Goal: Task Accomplishment & Management: Use online tool/utility

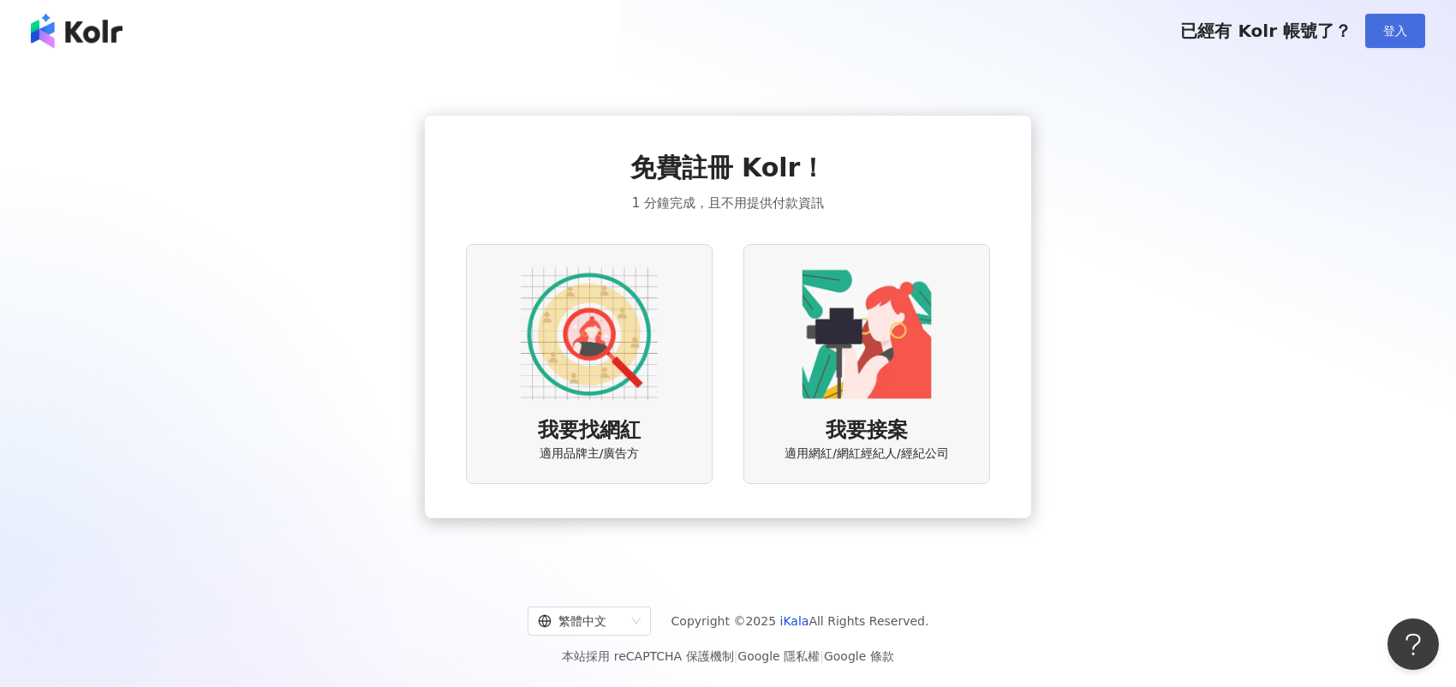
click at [1392, 37] on span "登入" at bounding box center [1396, 31] width 24 height 14
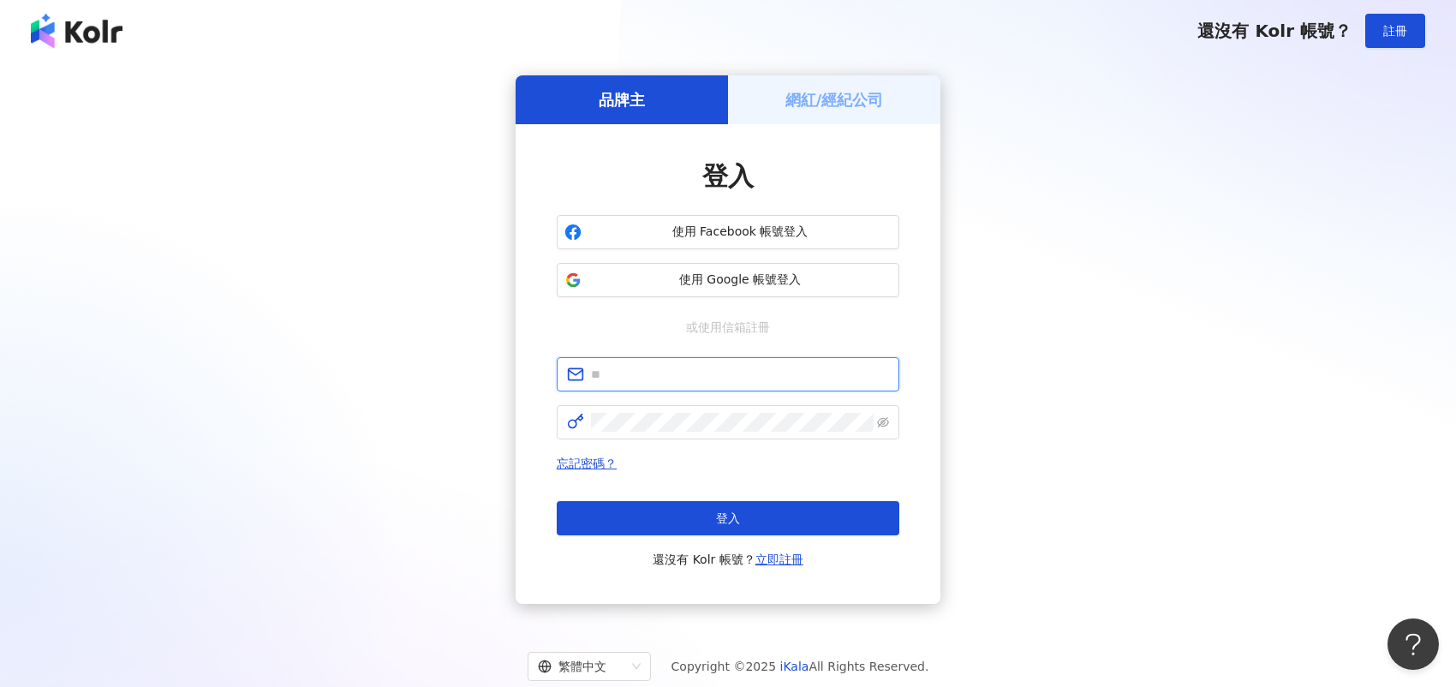
click at [643, 378] on input "text" at bounding box center [740, 374] width 298 height 19
type input "**********"
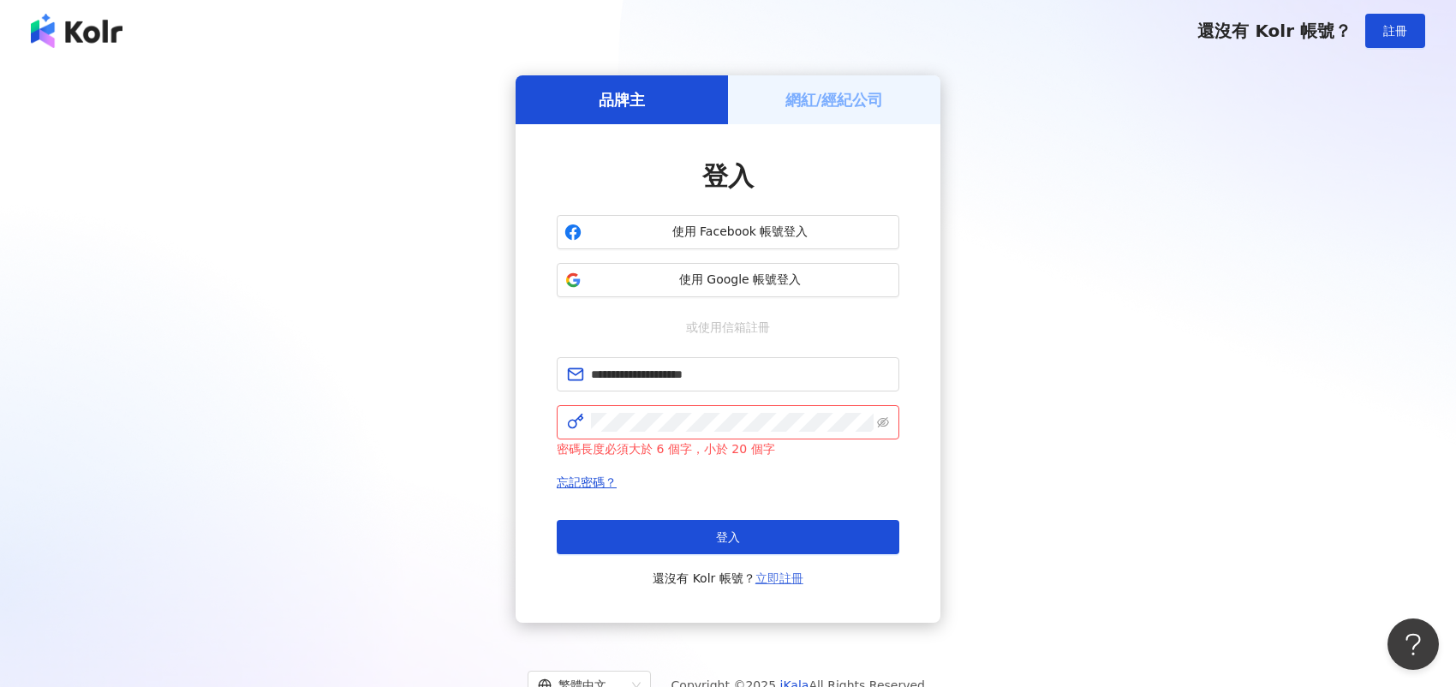
click at [786, 571] on link "立即註冊" at bounding box center [780, 578] width 48 height 14
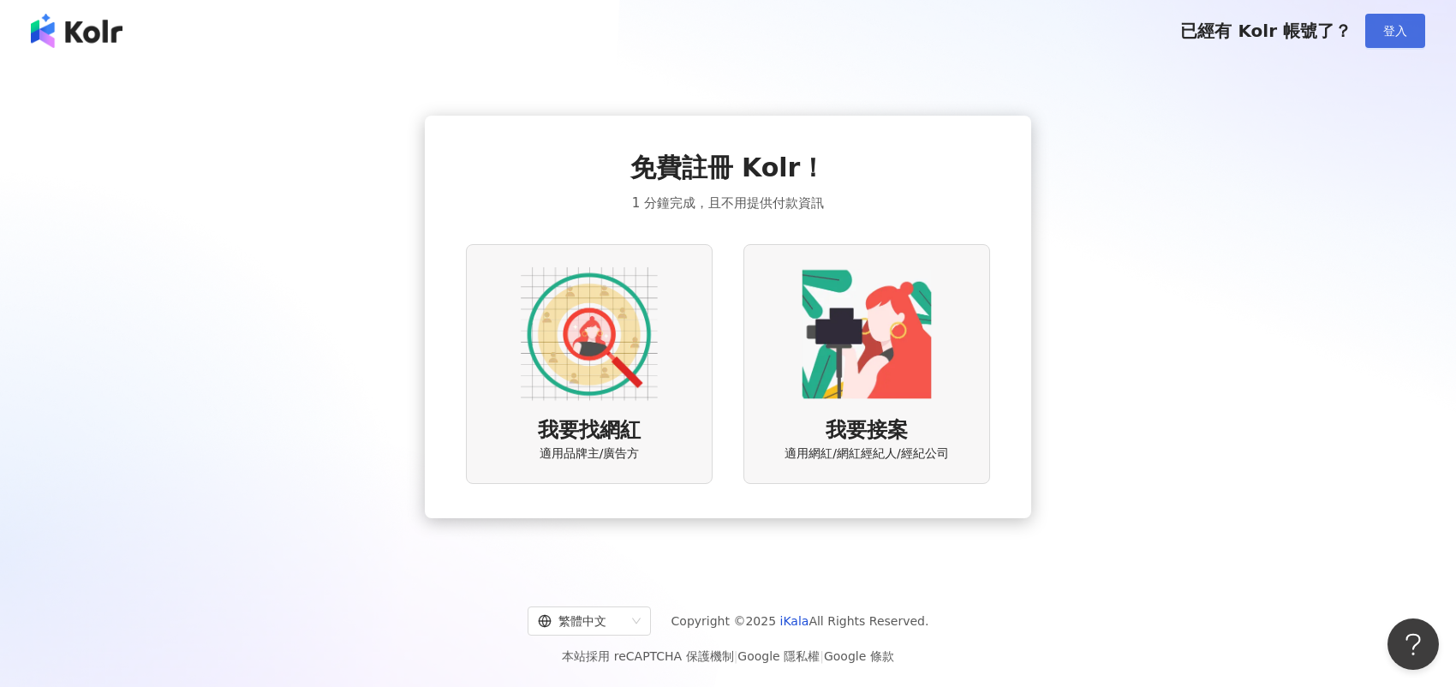
click at [1378, 25] on button "登入" at bounding box center [1396, 31] width 60 height 34
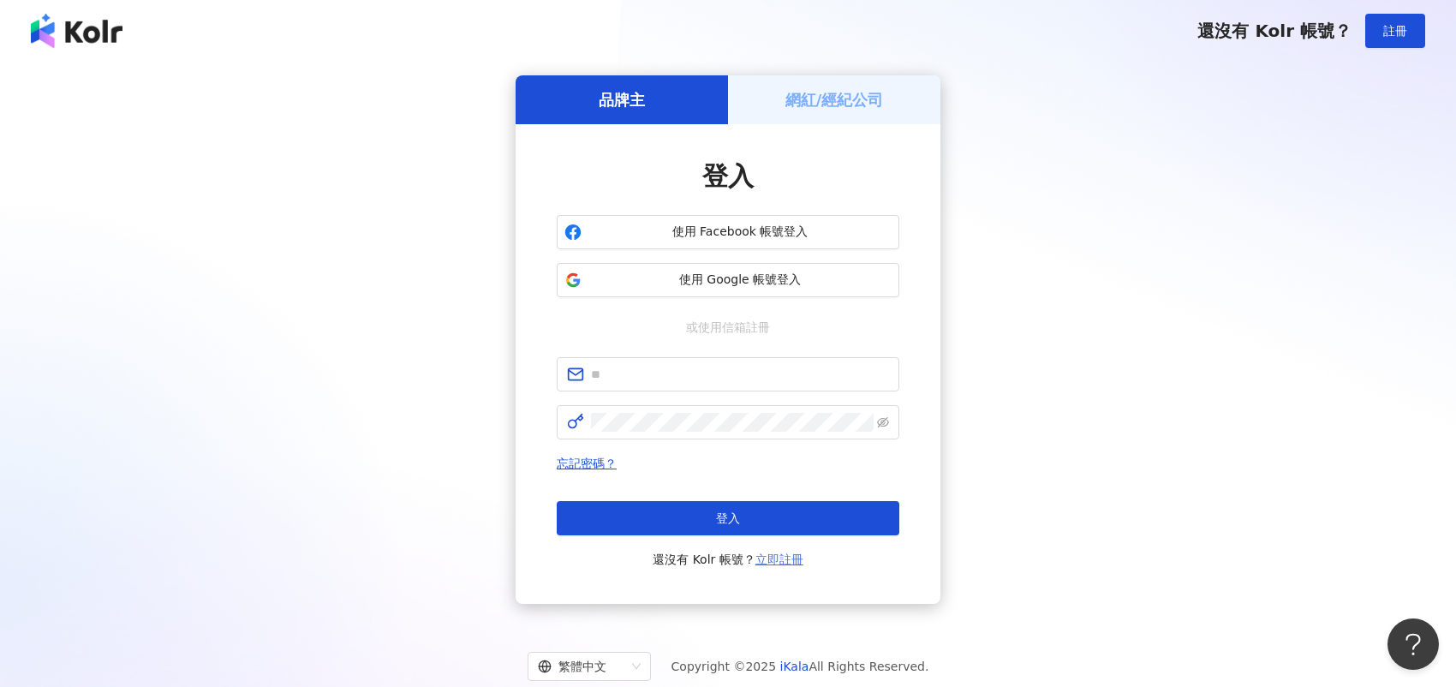
click at [785, 558] on link "立即註冊" at bounding box center [780, 560] width 48 height 14
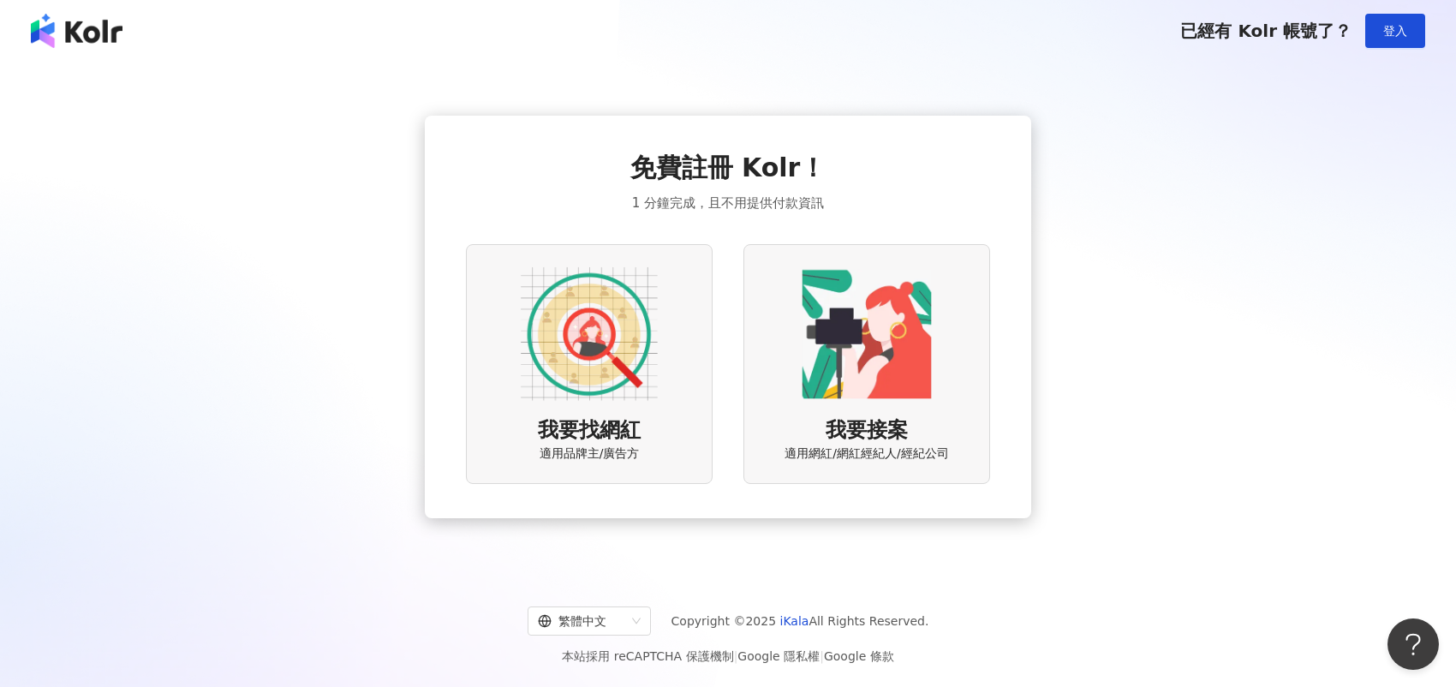
click at [649, 365] on img at bounding box center [589, 334] width 137 height 137
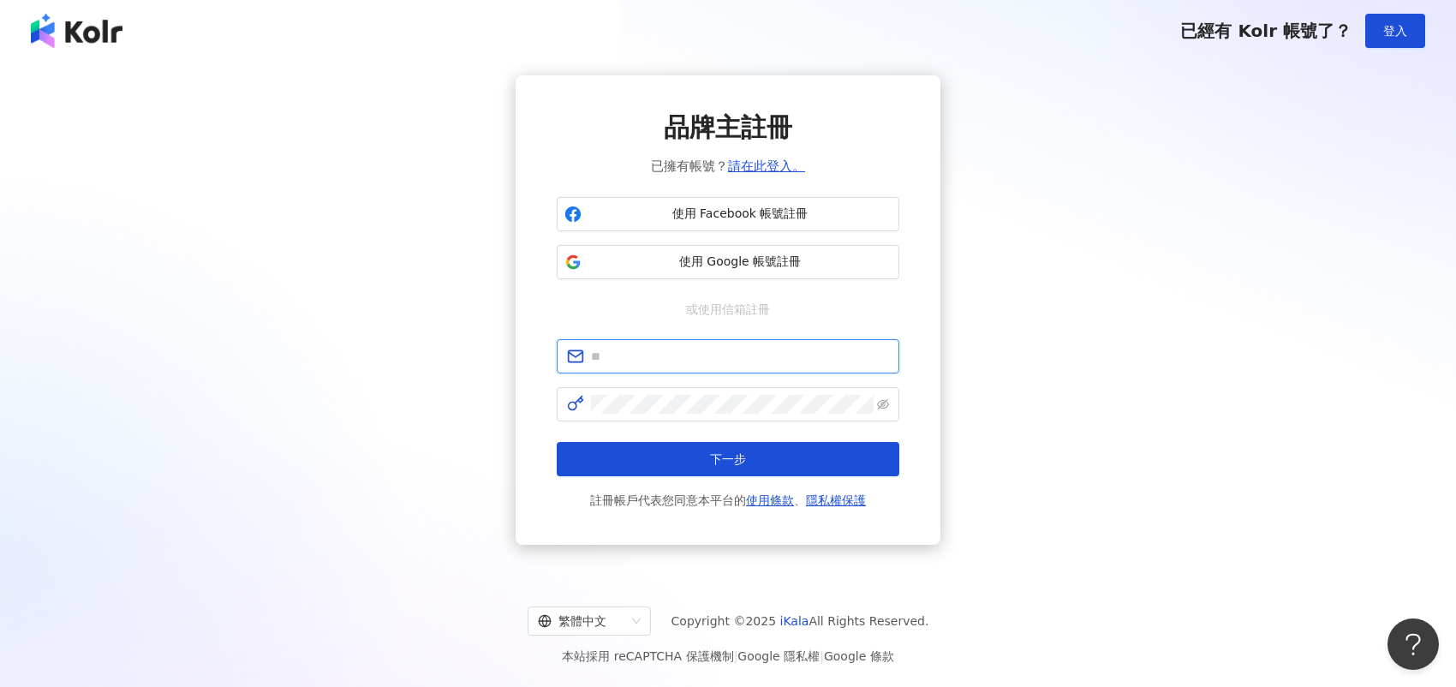
click at [646, 355] on input "text" at bounding box center [740, 356] width 298 height 19
type input "**********"
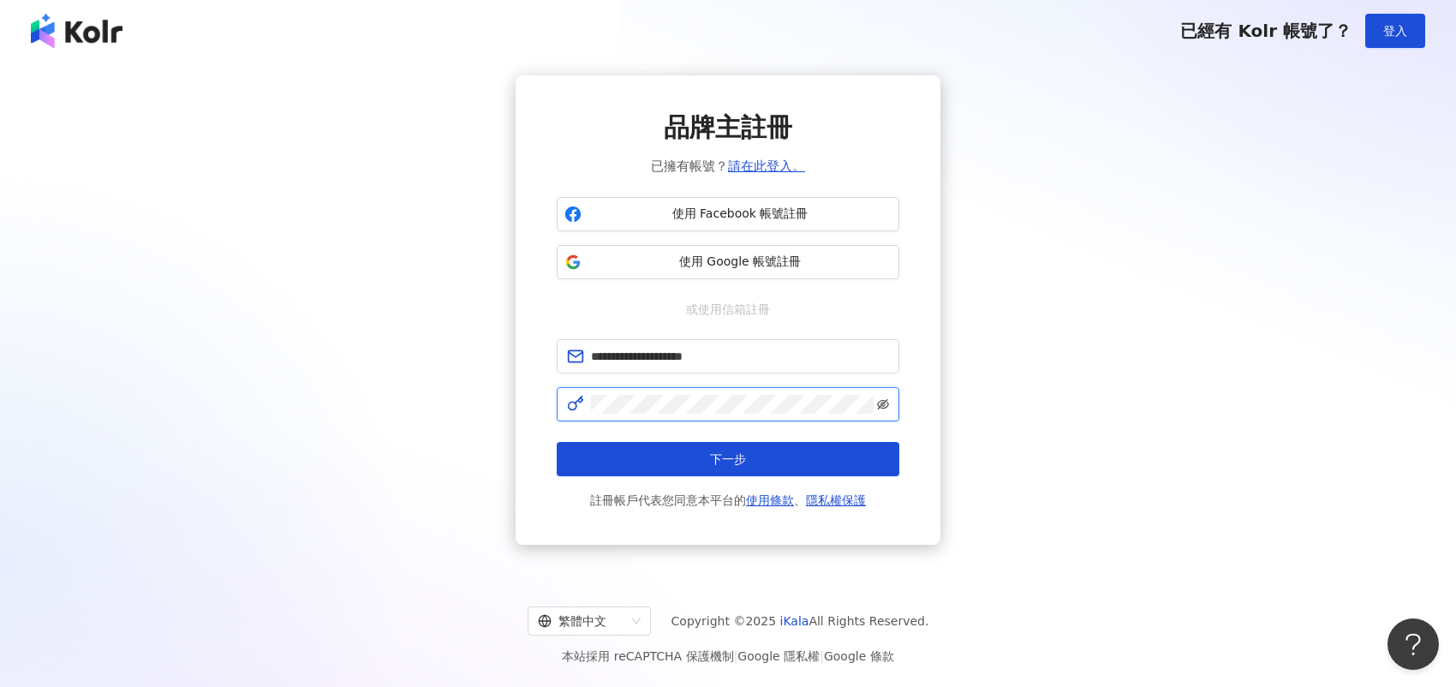
click at [885, 407] on icon "eye-invisible" at bounding box center [883, 404] width 12 height 10
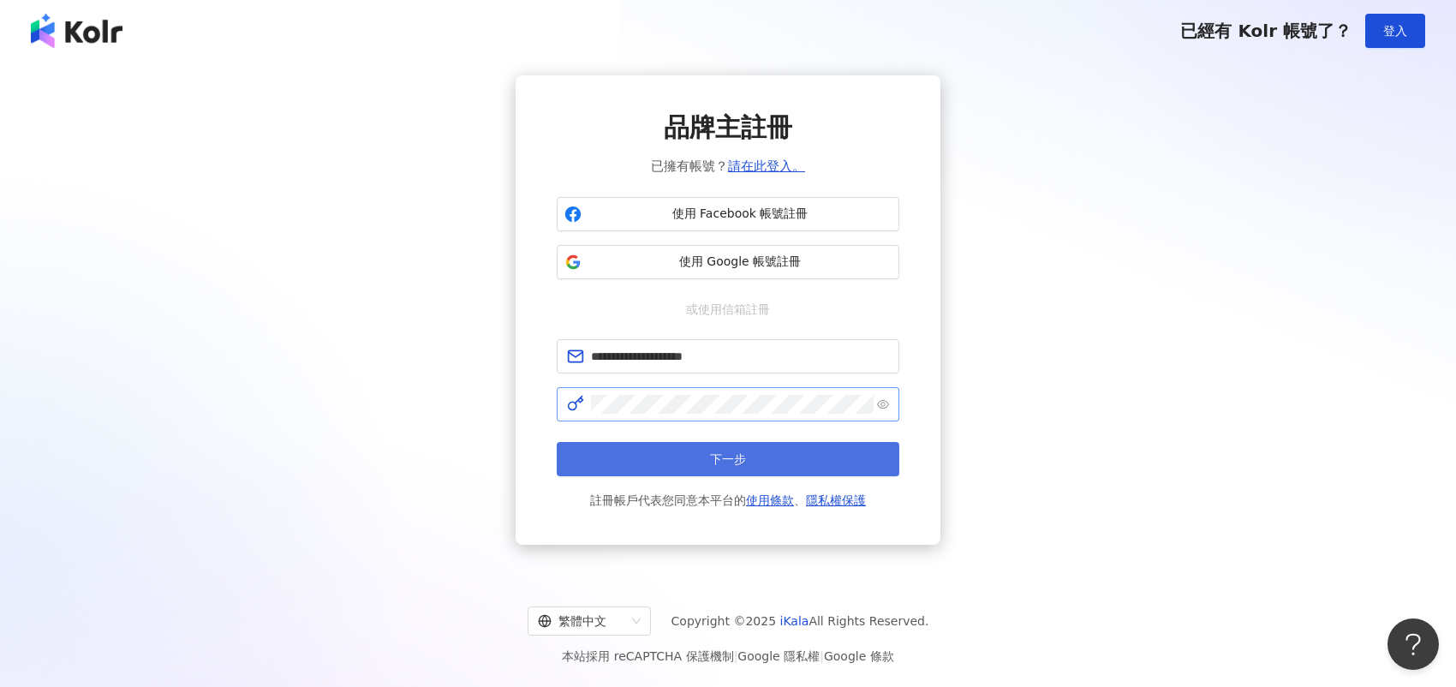
click at [819, 456] on button "下一步" at bounding box center [728, 459] width 343 height 34
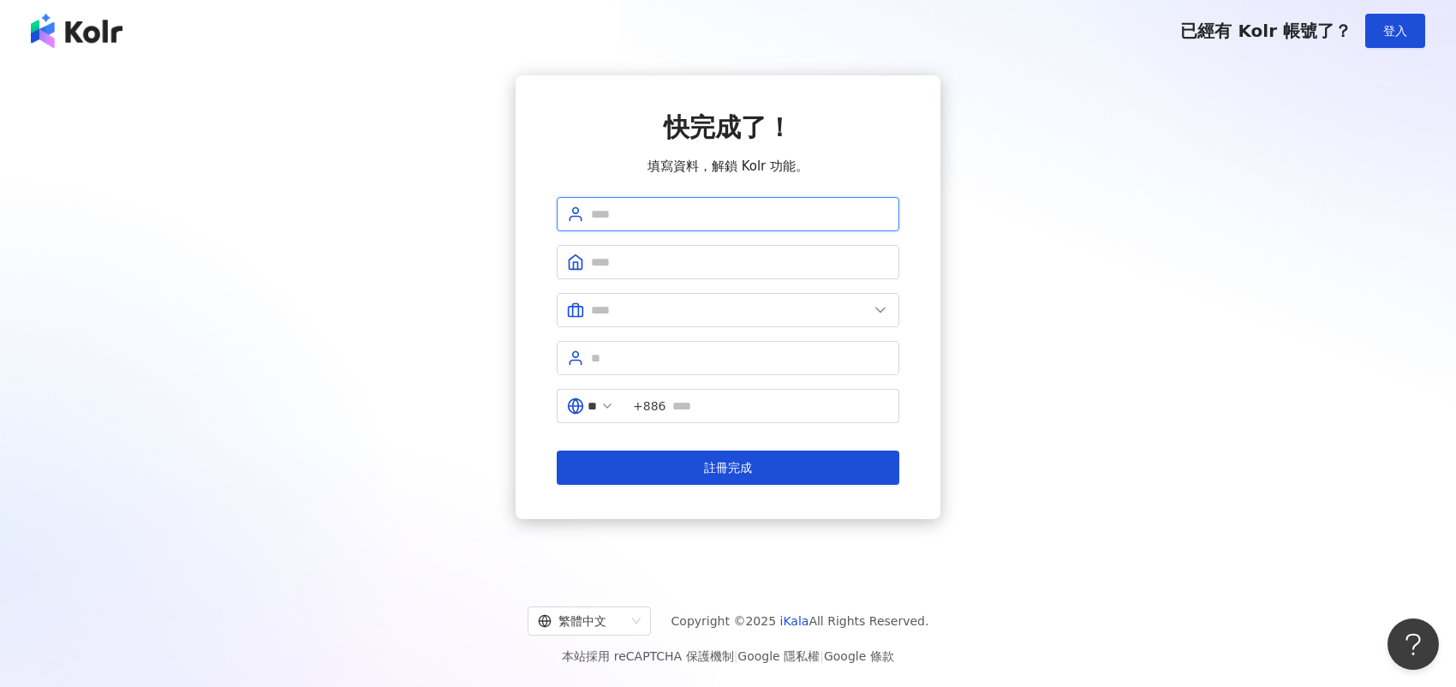
click at [669, 212] on input "text" at bounding box center [740, 214] width 298 height 19
drag, startPoint x: 623, startPoint y: 218, endPoint x: 842, endPoint y: 218, distance: 219.3
click at [842, 218] on input "**********" at bounding box center [740, 214] width 298 height 19
drag, startPoint x: 596, startPoint y: 216, endPoint x: 577, endPoint y: 213, distance: 19.9
click at [577, 213] on span "*****" at bounding box center [728, 214] width 343 height 34
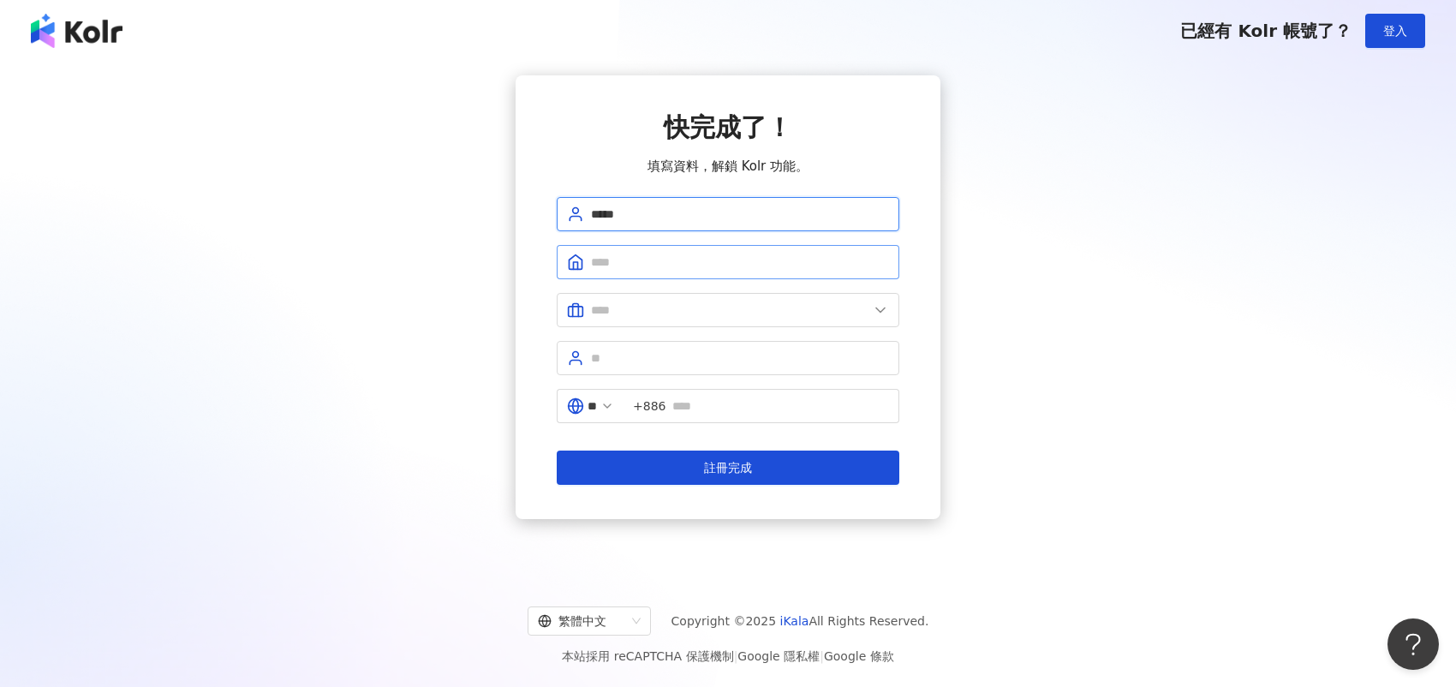
type input "*****"
click at [619, 255] on input "text" at bounding box center [740, 262] width 298 height 19
type input "********"
click at [713, 290] on form "***** ******** ** +886 註冊完成" at bounding box center [728, 341] width 343 height 288
click at [716, 303] on input "text" at bounding box center [730, 310] width 278 height 19
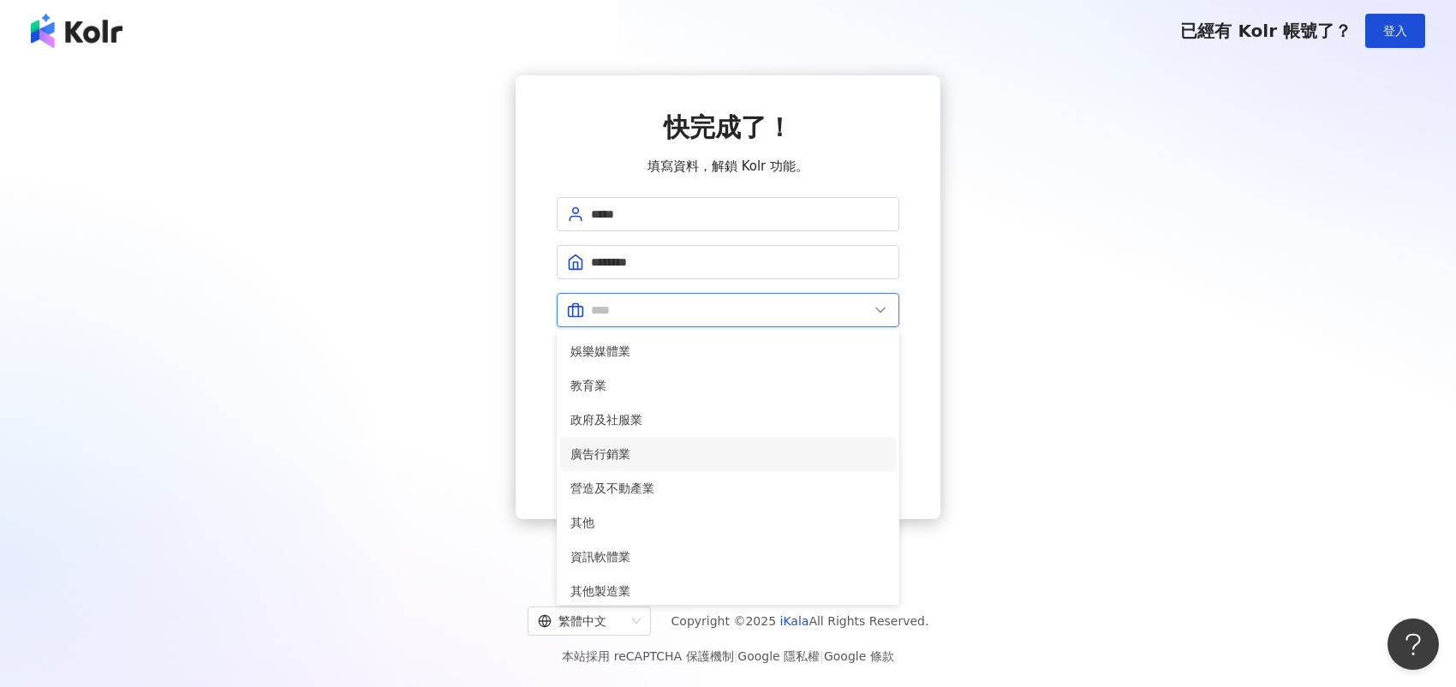
scroll to position [350, 0]
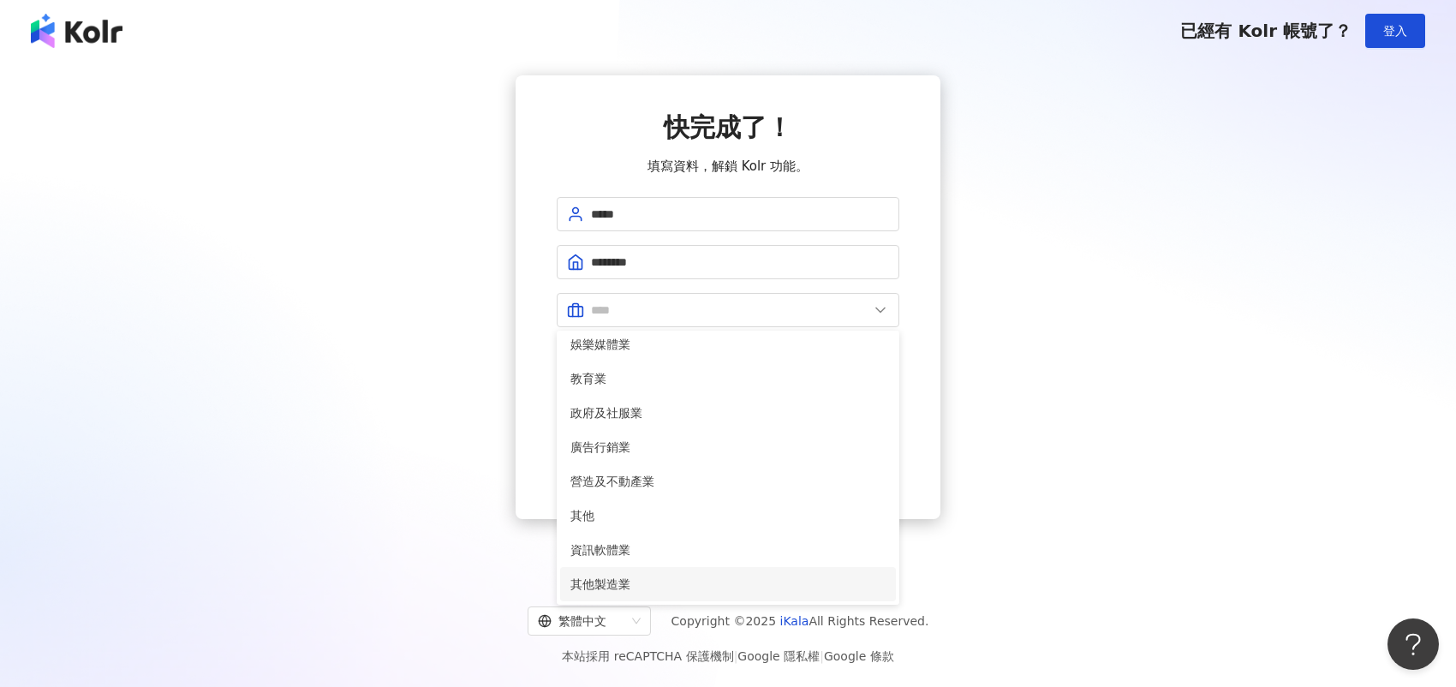
click at [695, 575] on span "其他製造業" at bounding box center [728, 584] width 315 height 19
type input "*****"
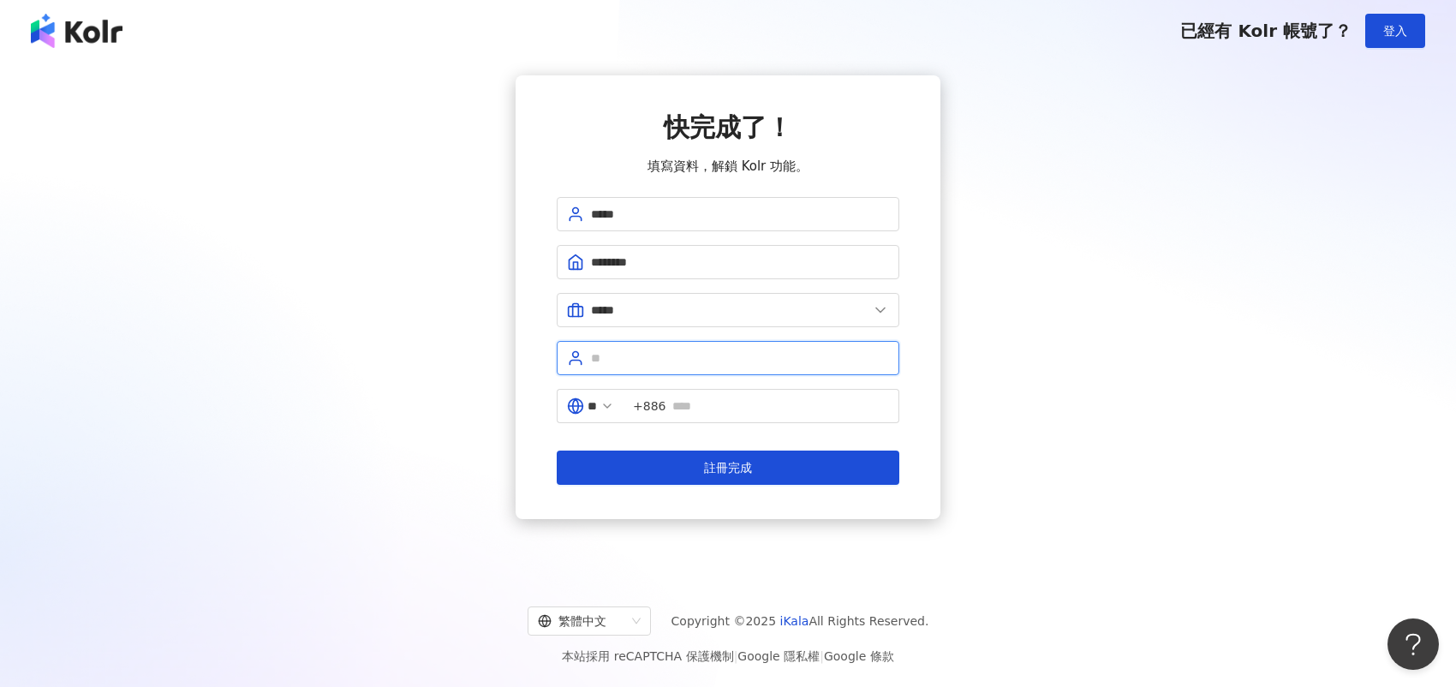
click at [678, 362] on input "text" at bounding box center [740, 358] width 298 height 19
type input "***"
click at [747, 404] on input "text" at bounding box center [781, 406] width 217 height 19
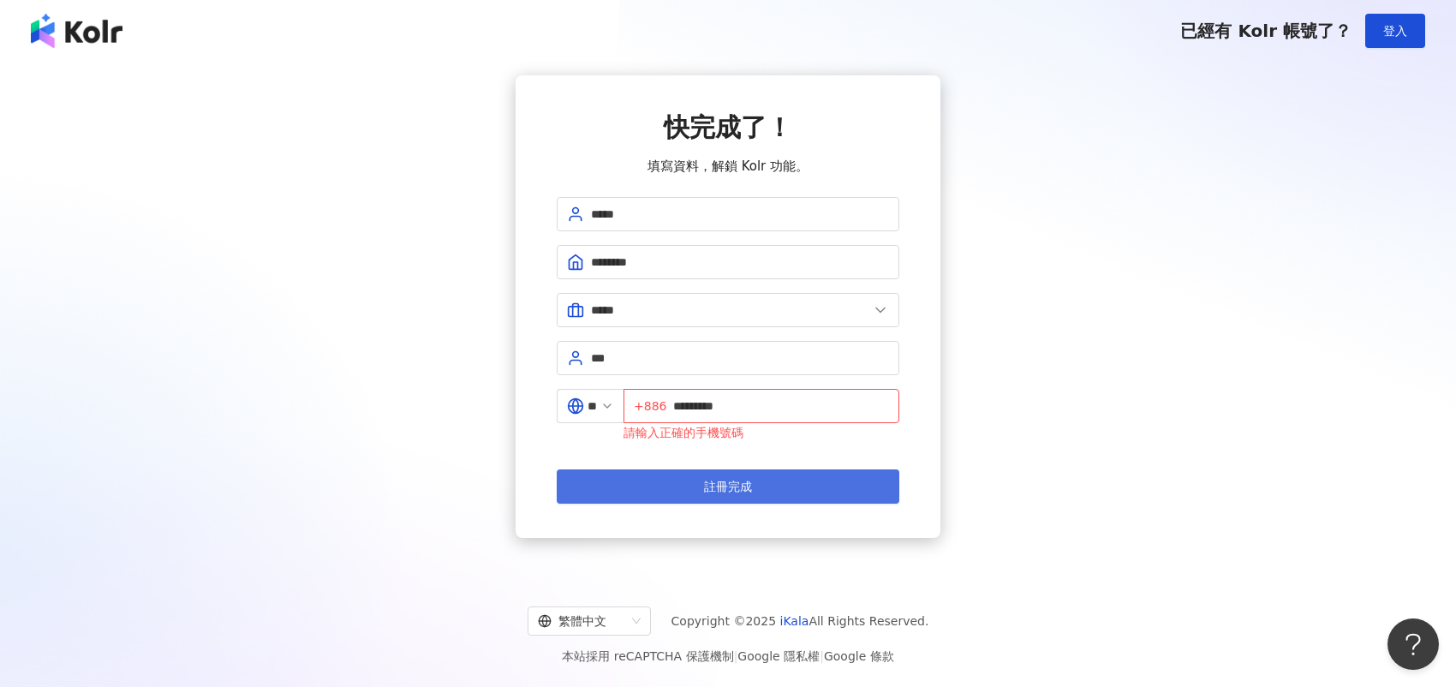
click at [745, 480] on span "註冊完成" at bounding box center [728, 487] width 48 height 14
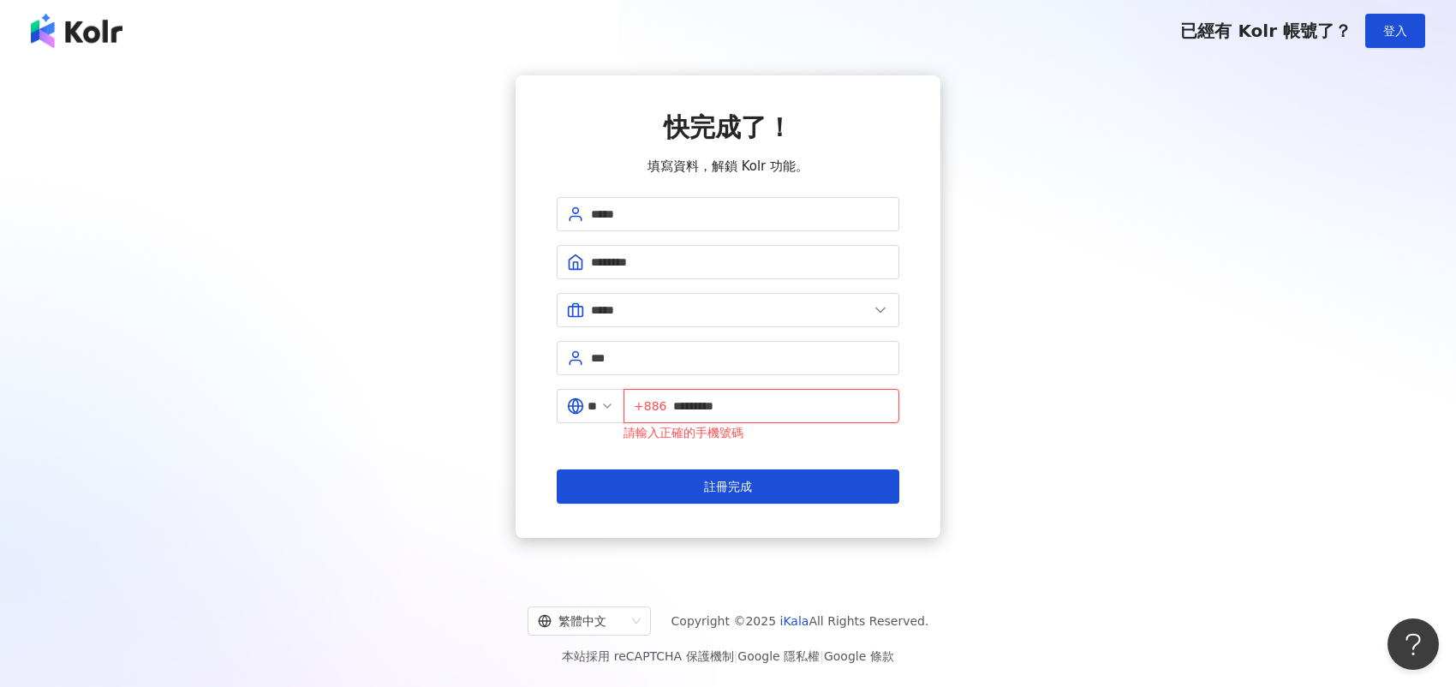
click at [683, 404] on input "*********" at bounding box center [781, 406] width 216 height 19
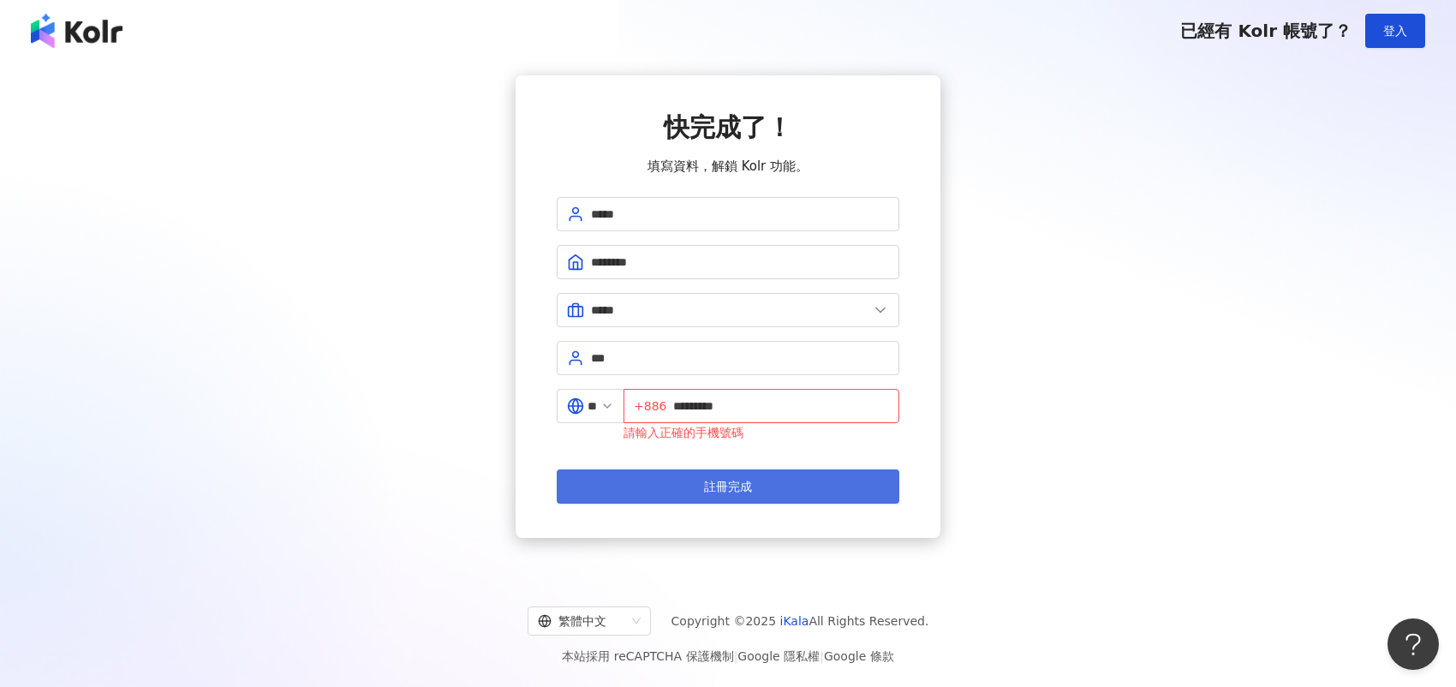
click at [694, 476] on button "註冊完成" at bounding box center [728, 486] width 343 height 34
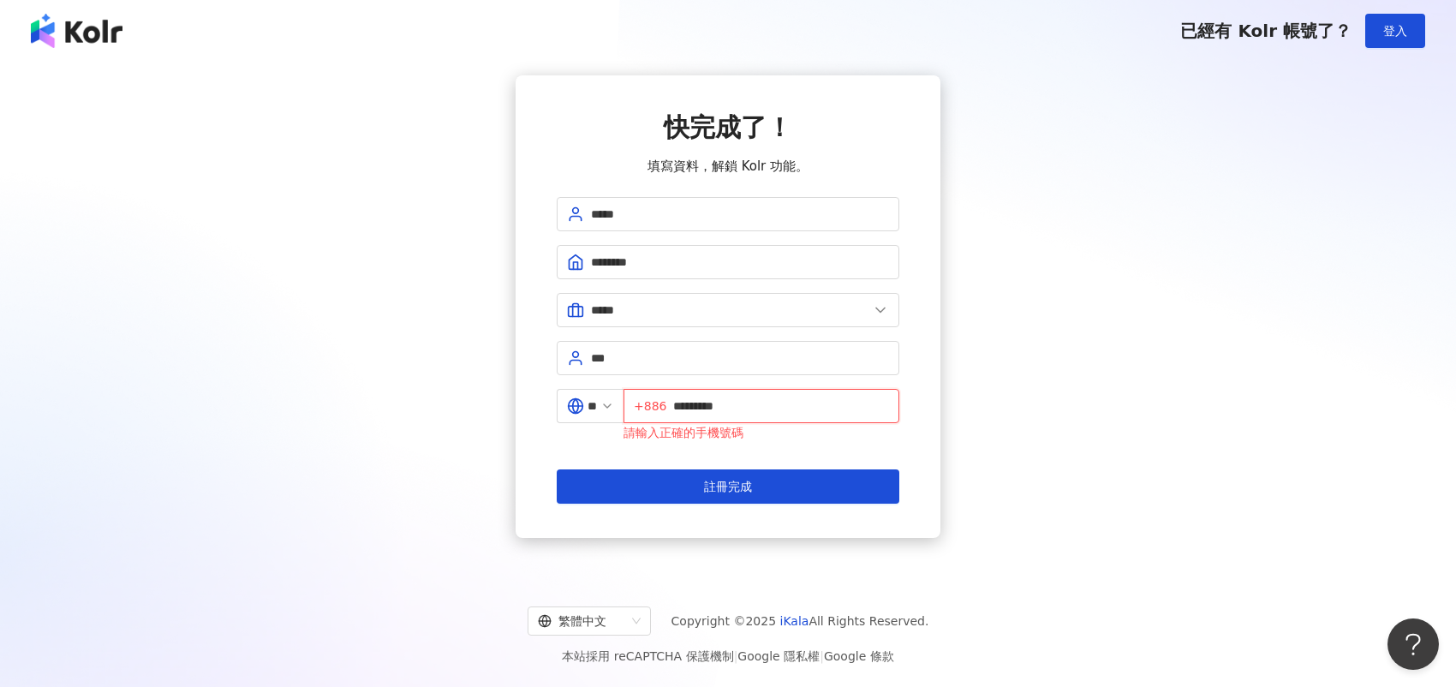
click at [682, 406] on input "*********" at bounding box center [781, 406] width 216 height 19
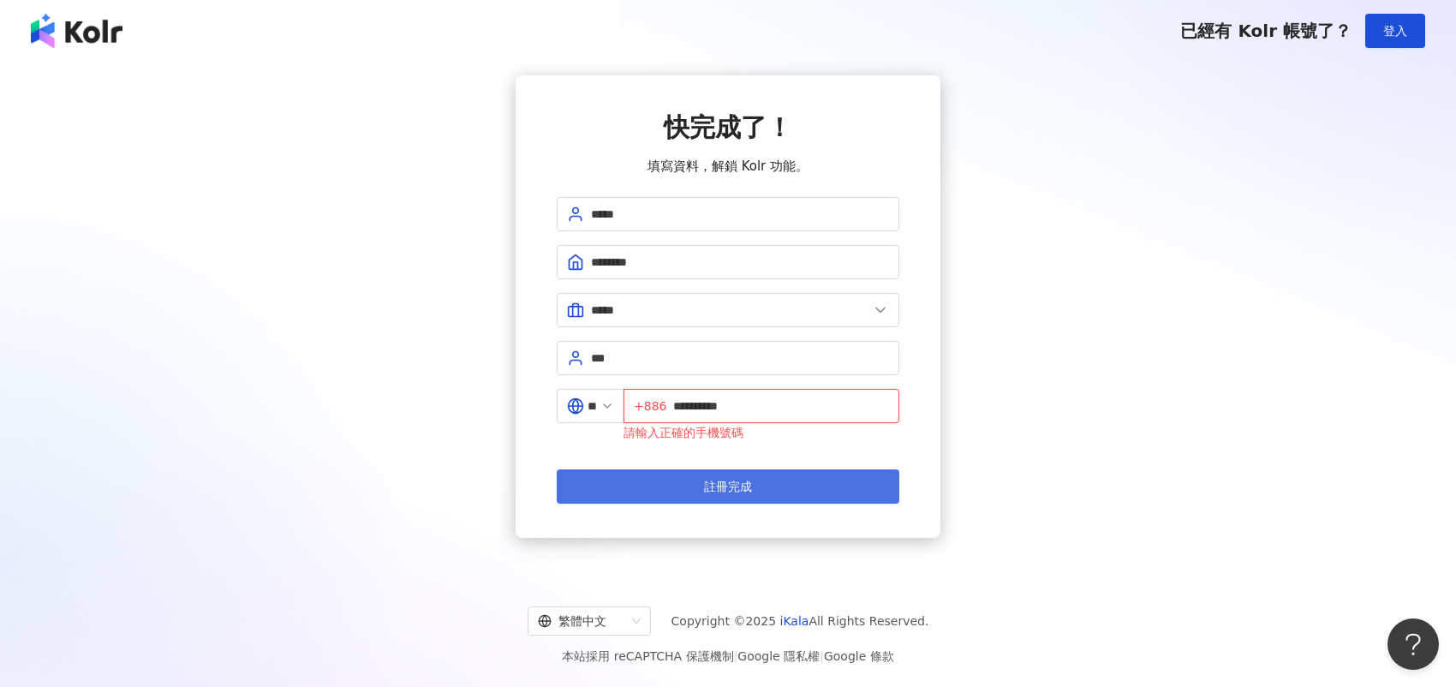
type input "**********"
click at [721, 485] on span "註冊完成" at bounding box center [728, 487] width 48 height 14
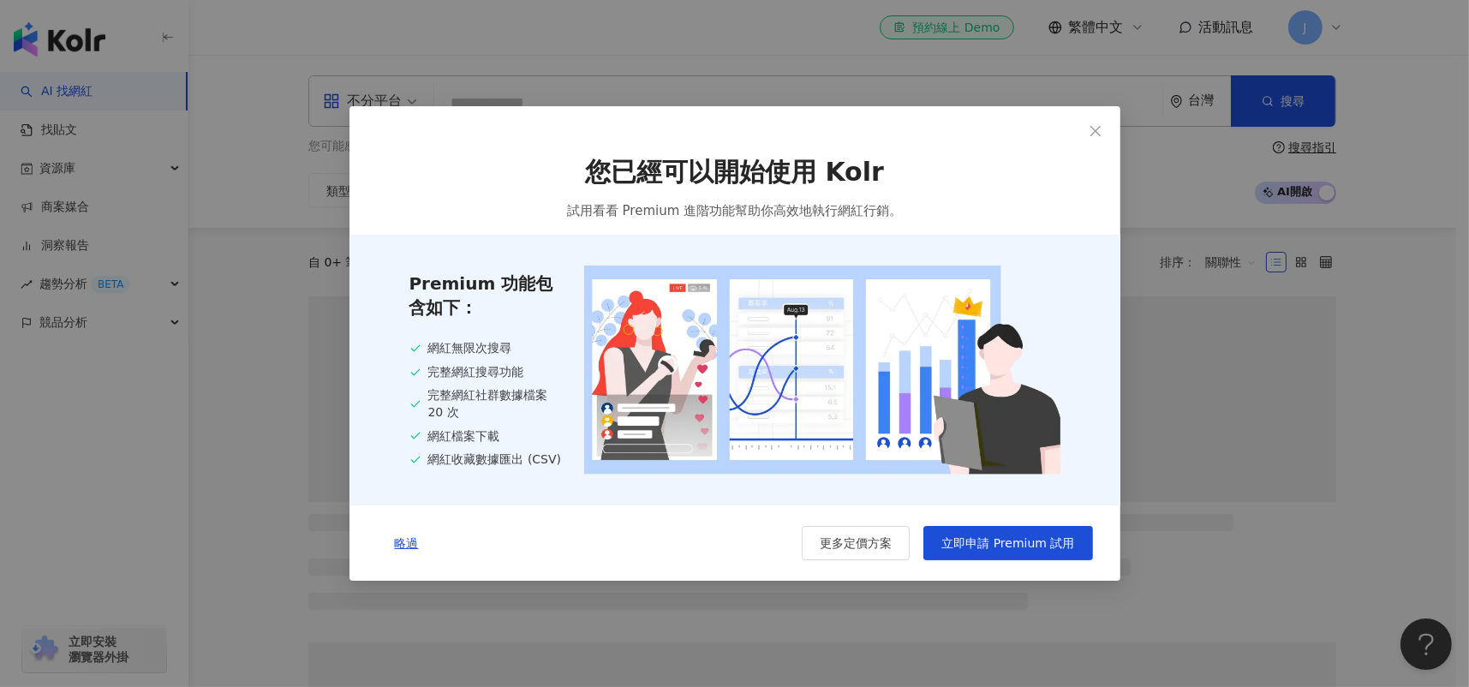
click at [1441, 171] on div "您已經可以開始使用 Kolr 試用看看 Premium 進階功能幫助你高效地執行網紅行銷。 Premium 功能包含如下： 網紅無限次搜尋 完整網紅搜尋功能 …" at bounding box center [734, 343] width 1469 height 687
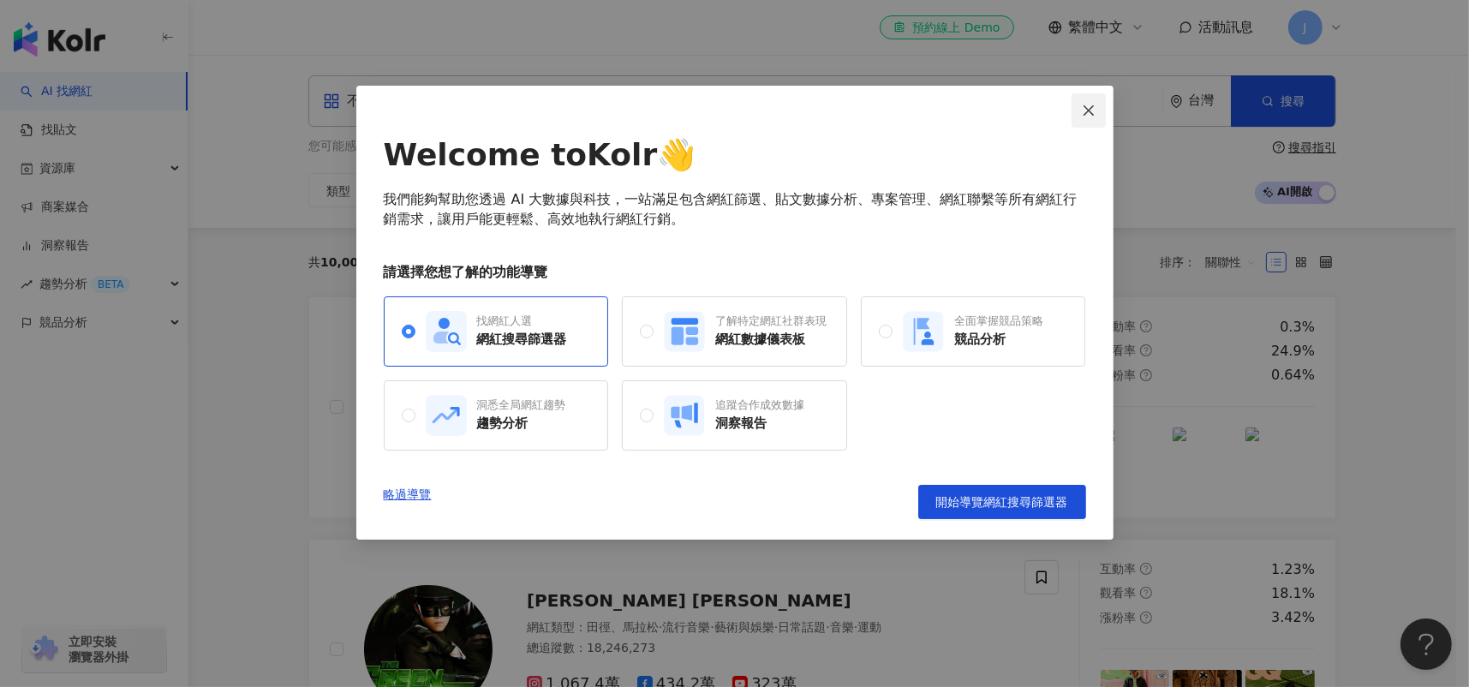
click at [1099, 108] on span "Close" at bounding box center [1089, 111] width 34 height 14
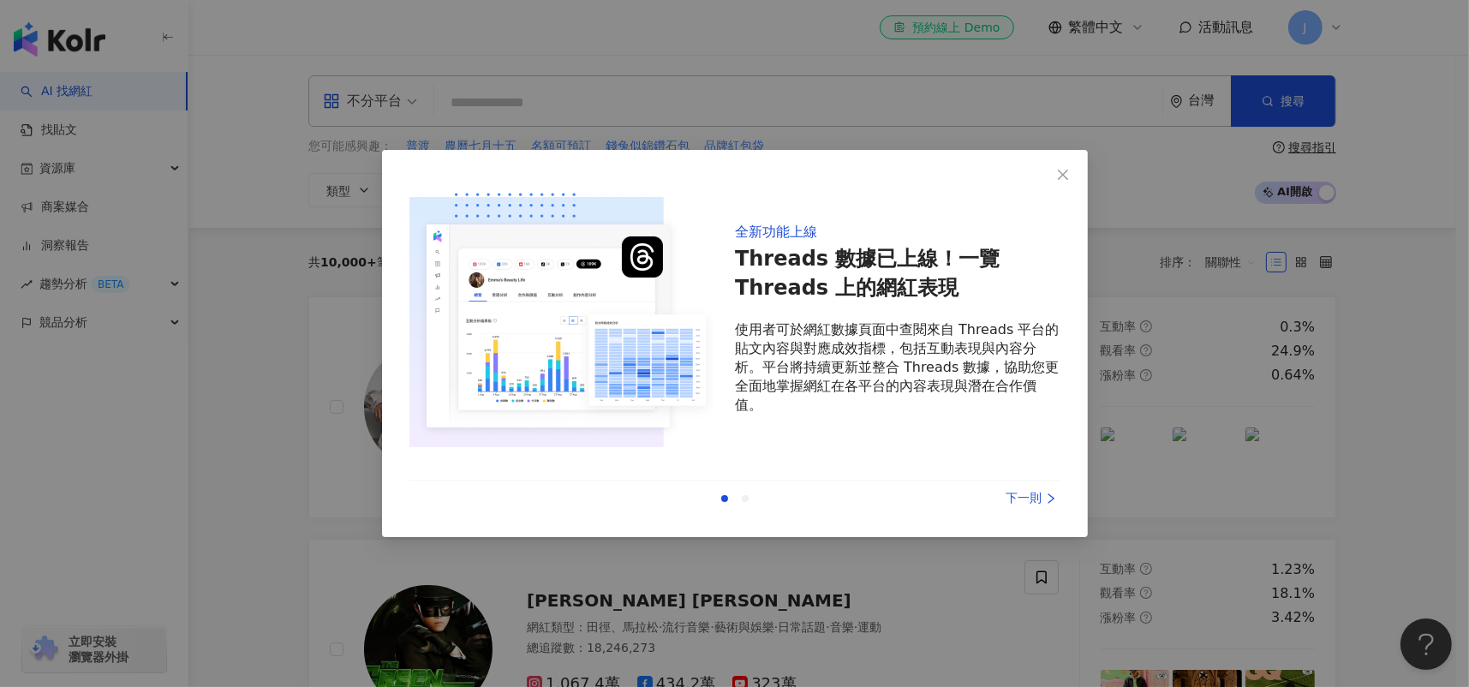
click at [1328, 29] on div "全新功能上線 Threads 數據已上線！一覽 Threads 上的網紅表現 使用者可於網紅數據頁面中查閱來自 Threads 平台的貼文內容與對應成效指標，…" at bounding box center [734, 343] width 1469 height 687
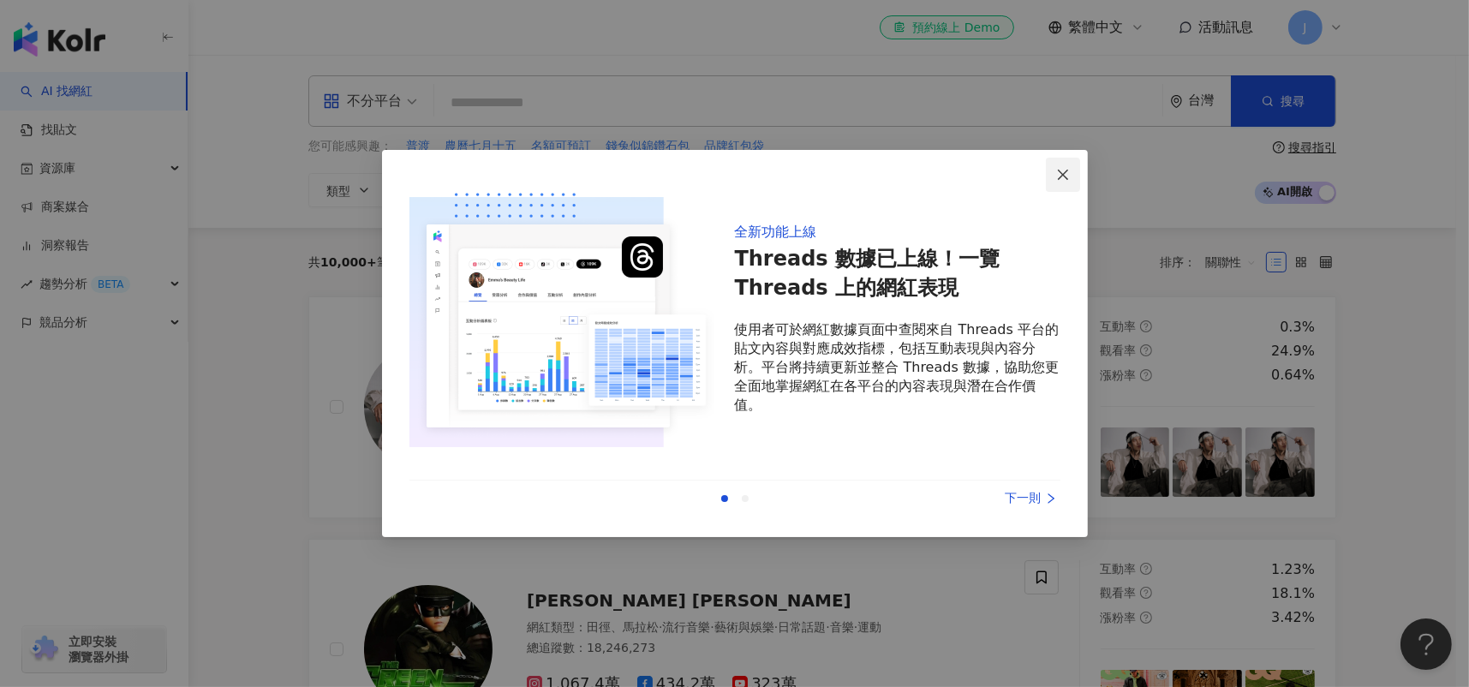
click at [1069, 172] on icon "close" at bounding box center [1063, 175] width 14 height 14
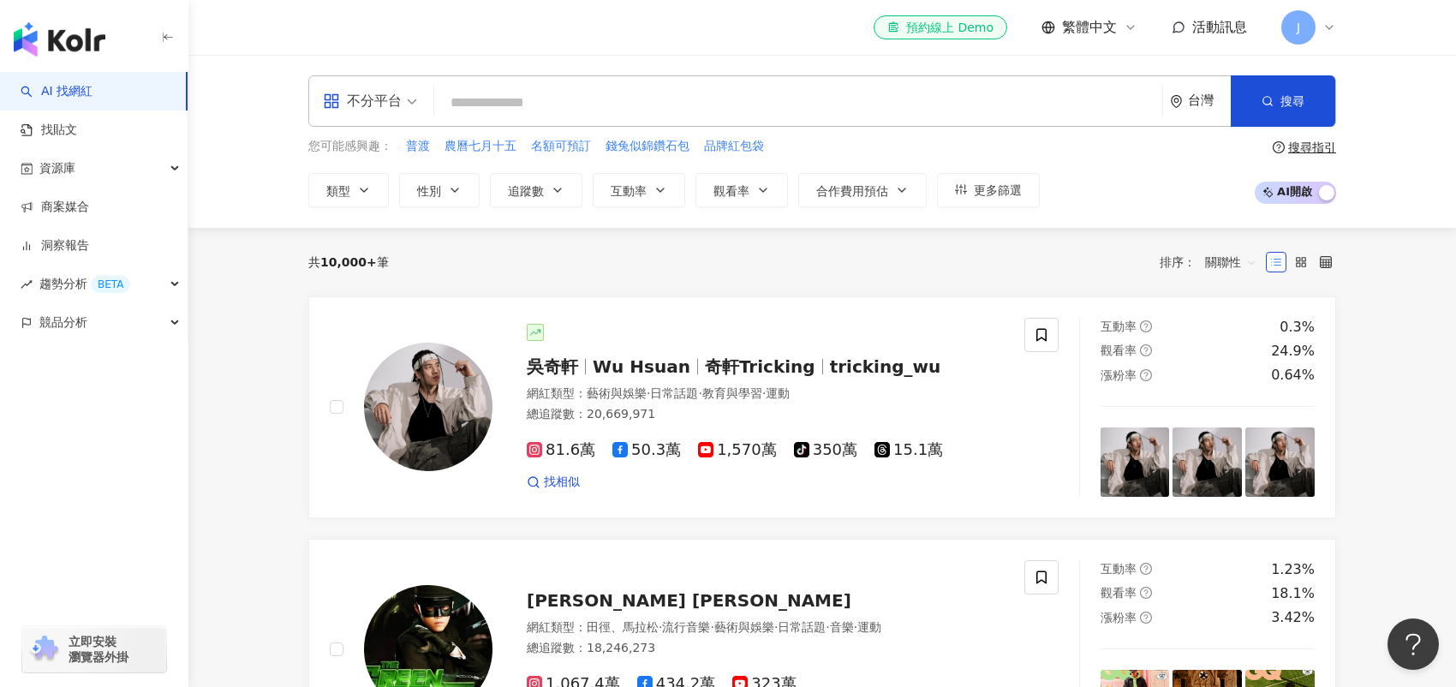
click at [1318, 32] on div "J" at bounding box center [1309, 27] width 55 height 34
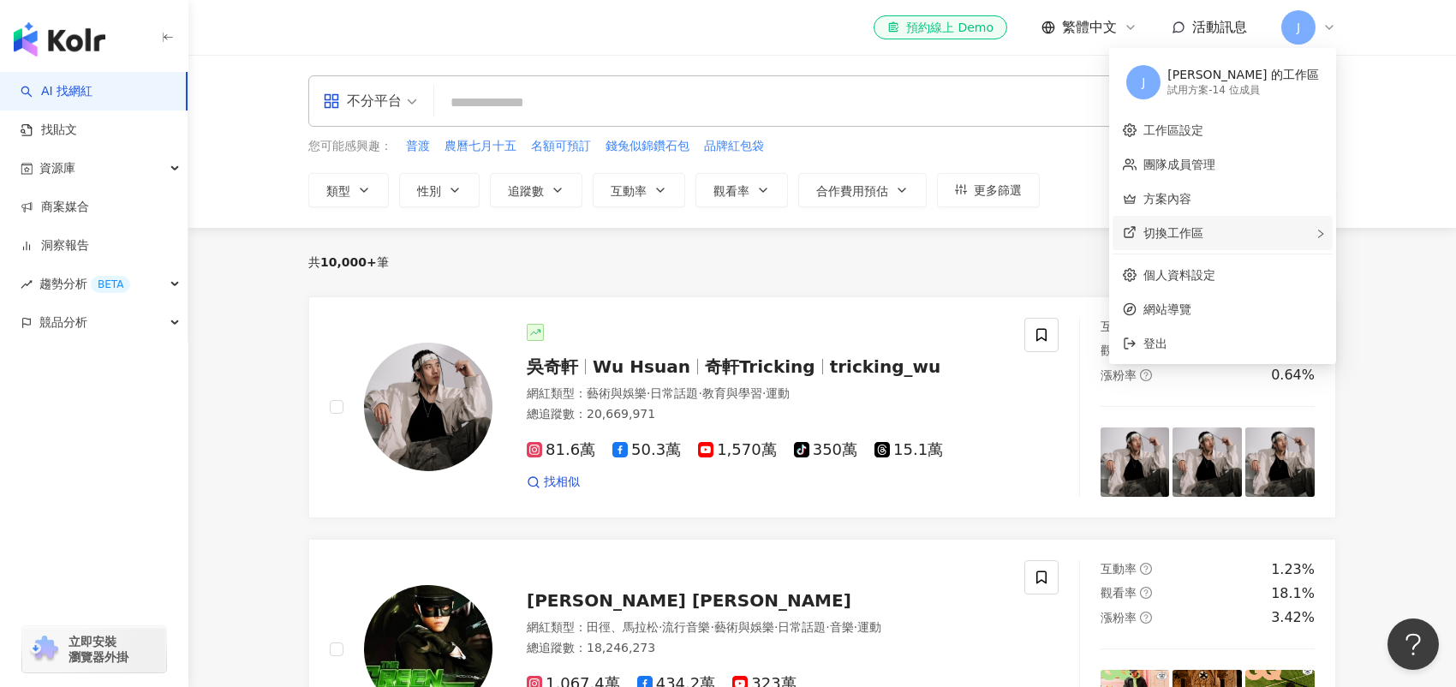
click at [1204, 231] on span "切換工作區" at bounding box center [1174, 233] width 60 height 14
click at [1414, 141] on div "不分平台 台灣 搜尋 您可能感興趣： 普渡 農曆七月十五 名額可預訂 錢兔似錦鑽石包 品牌紅包袋 類型 性別 追蹤數 互動率 觀看率 合作費用預估 更多篩選 …" at bounding box center [822, 141] width 1268 height 173
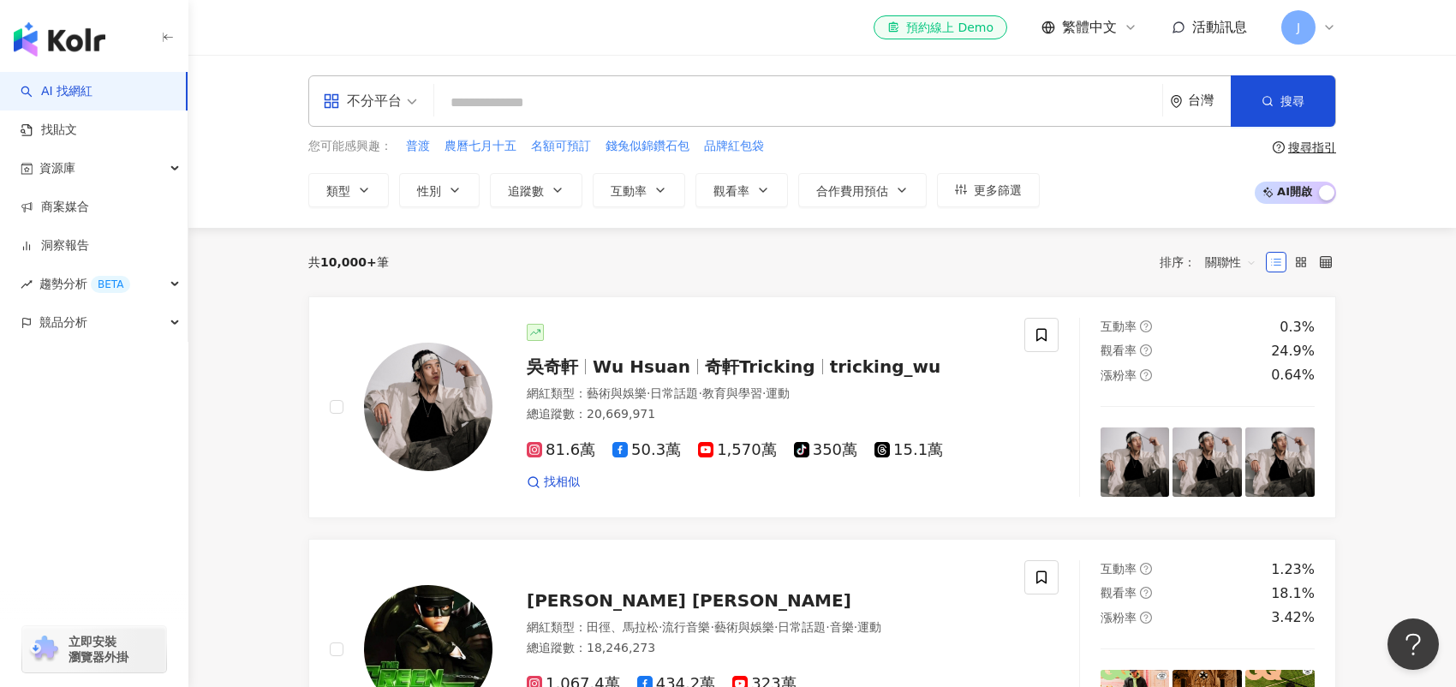
click at [1307, 26] on span "J" at bounding box center [1299, 27] width 34 height 34
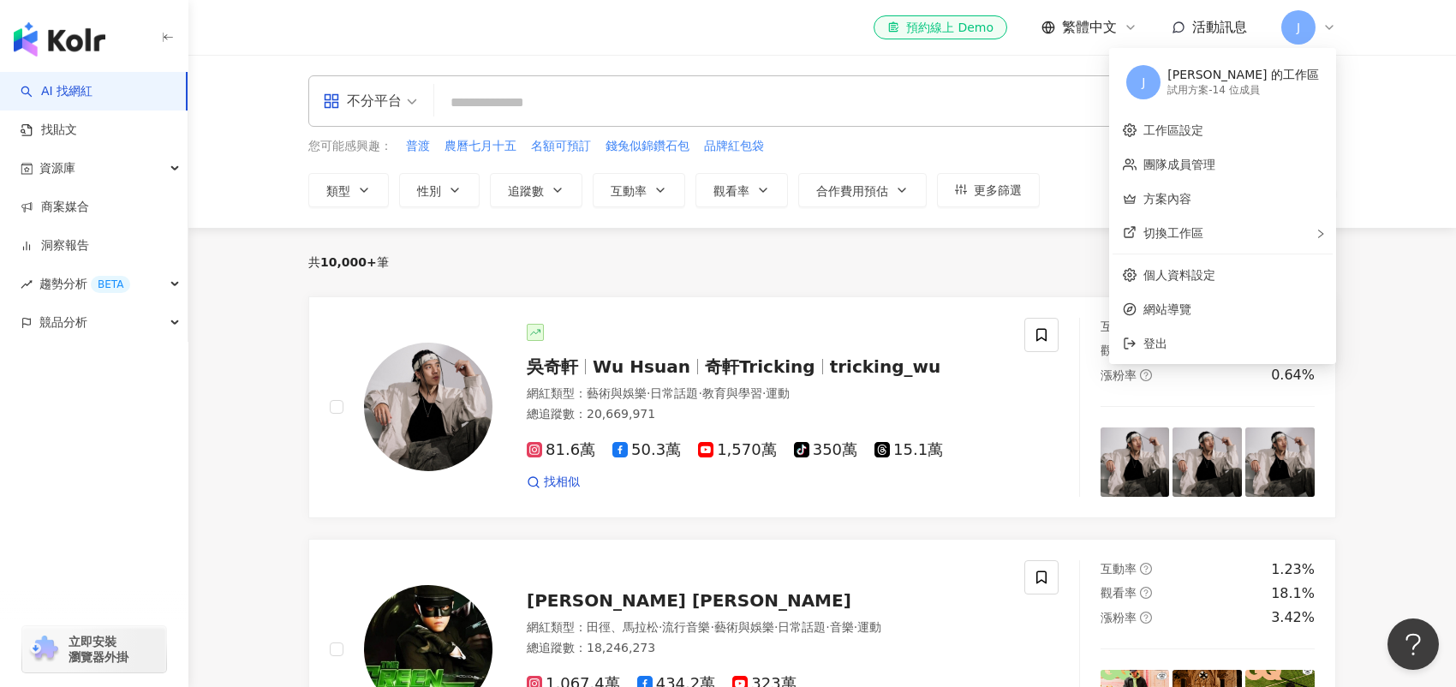
click at [1230, 87] on div "試用方案 - 14 位成員" at bounding box center [1244, 90] width 152 height 15
click at [542, 117] on input "search" at bounding box center [798, 103] width 714 height 33
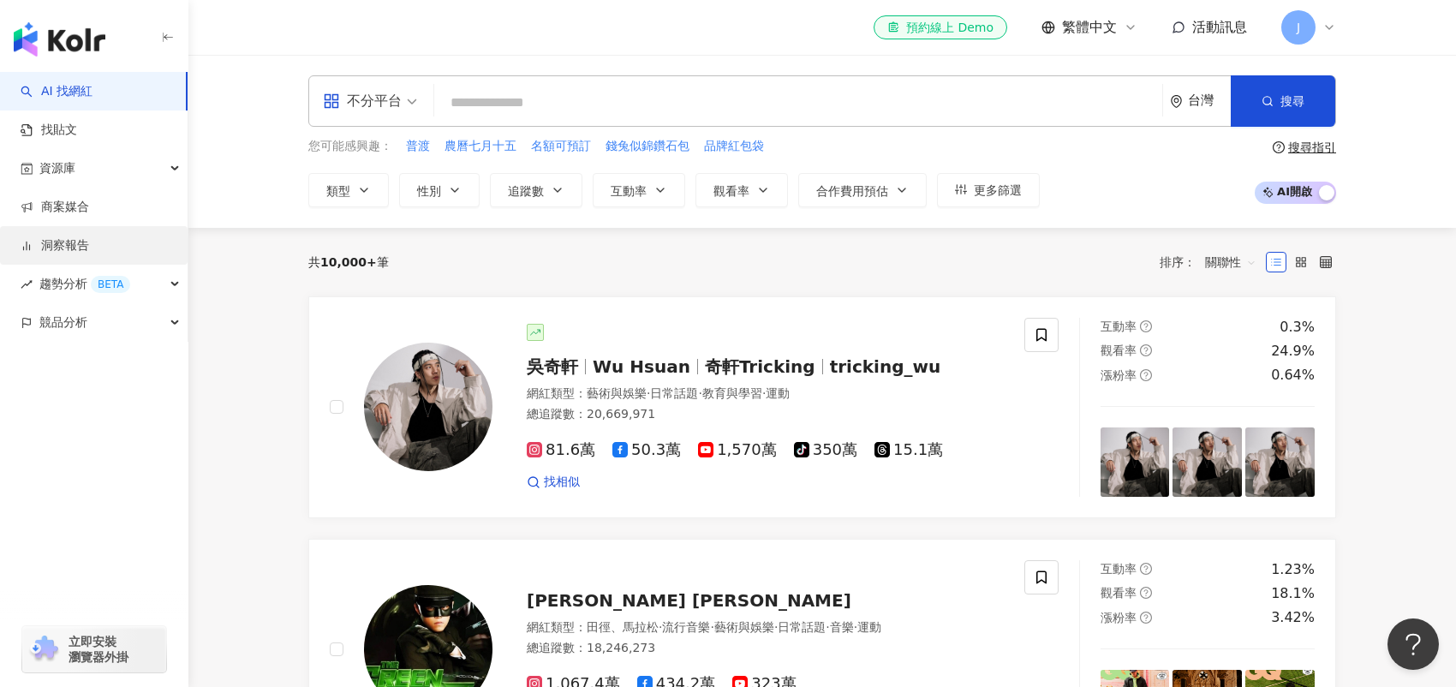
click at [89, 244] on link "洞察報告" at bounding box center [55, 245] width 69 height 17
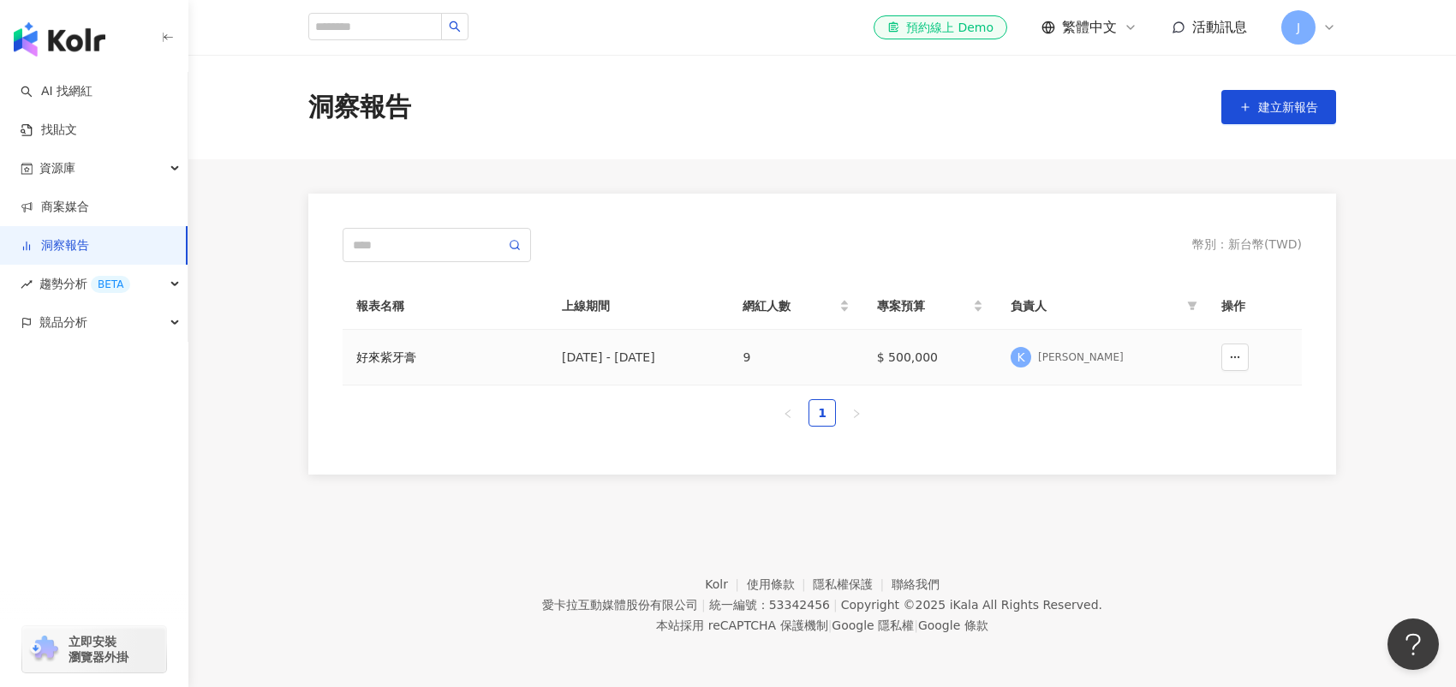
click at [386, 357] on div "好來紫牙膏" at bounding box center [445, 357] width 178 height 19
click at [715, 354] on div "2025/6/1 - 2025/8/31" at bounding box center [638, 357] width 153 height 19
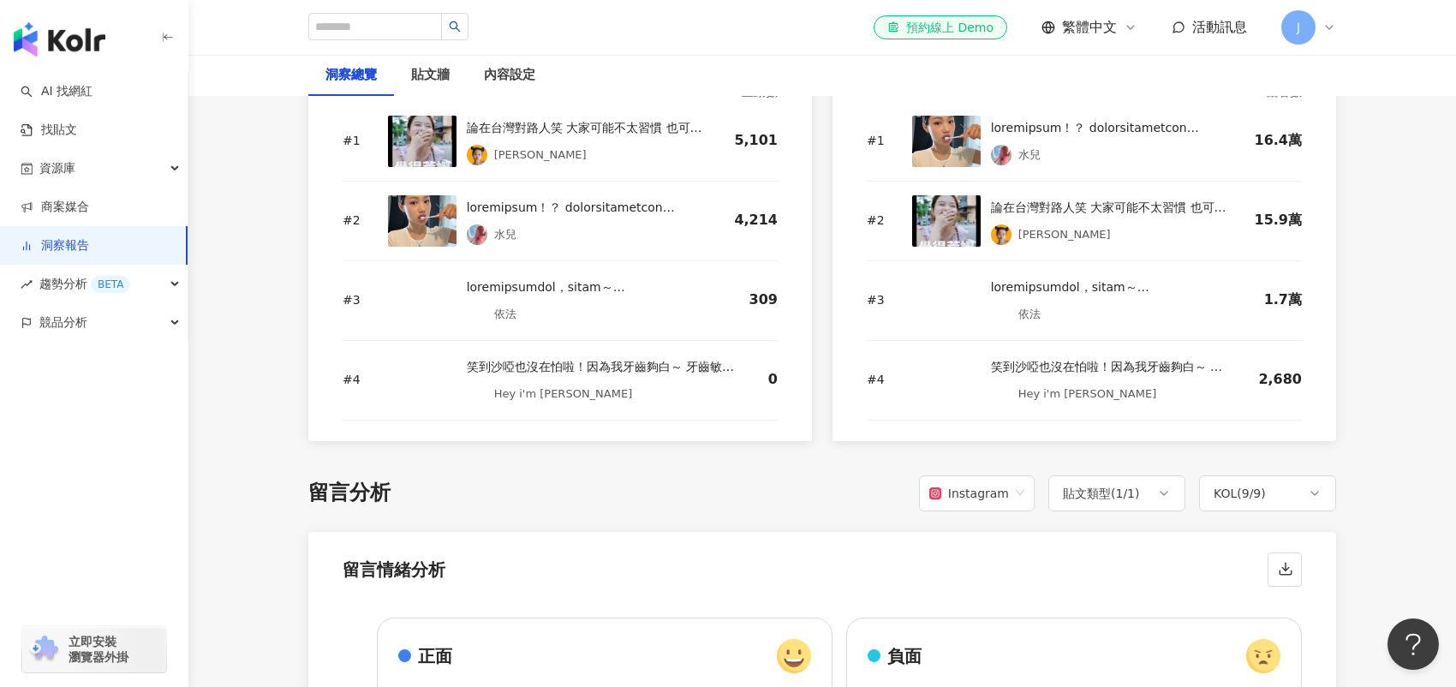
scroll to position [2388, 0]
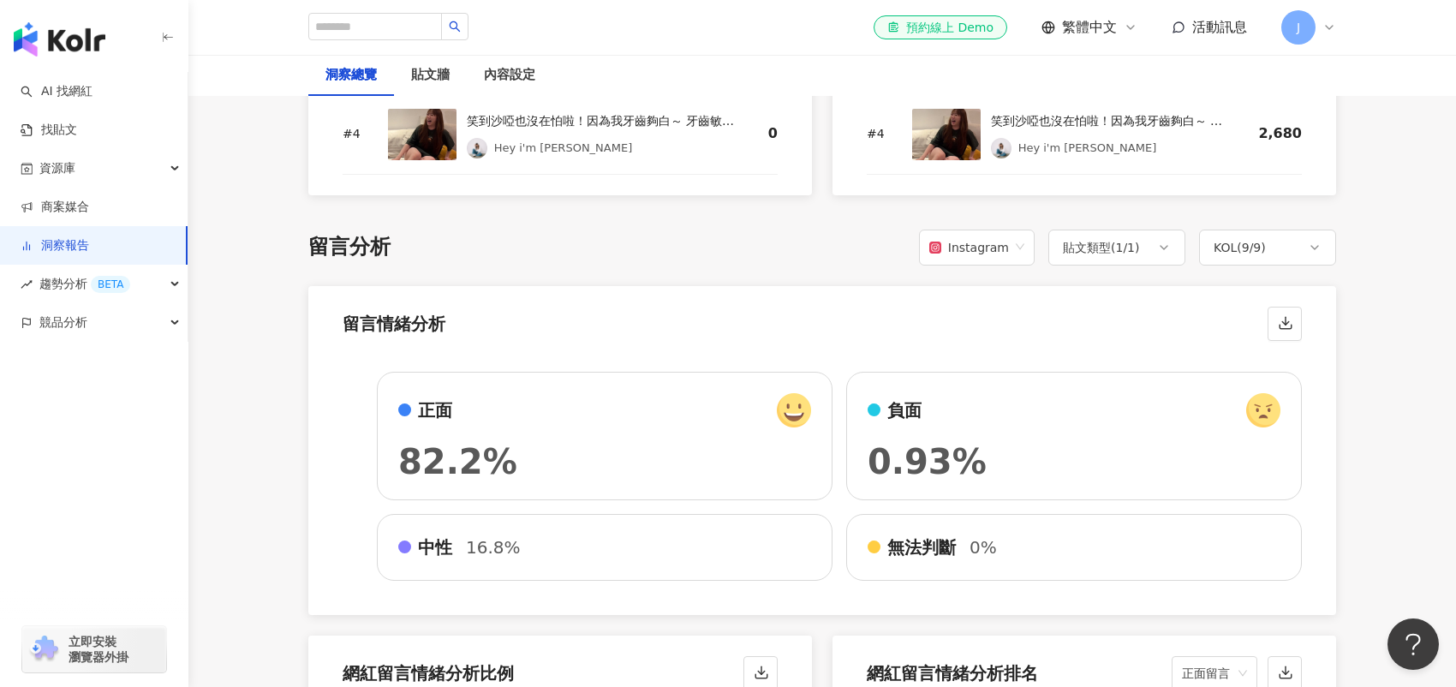
click at [1355, 453] on div "總覽 最新更新完成時間 ： 2025/08/26 17:19:06 活動成效 貼文上線期間 ： 2025/6/1 - 2025/8/31 專案預算 $500,…" at bounding box center [822, 479] width 1097 height 5350
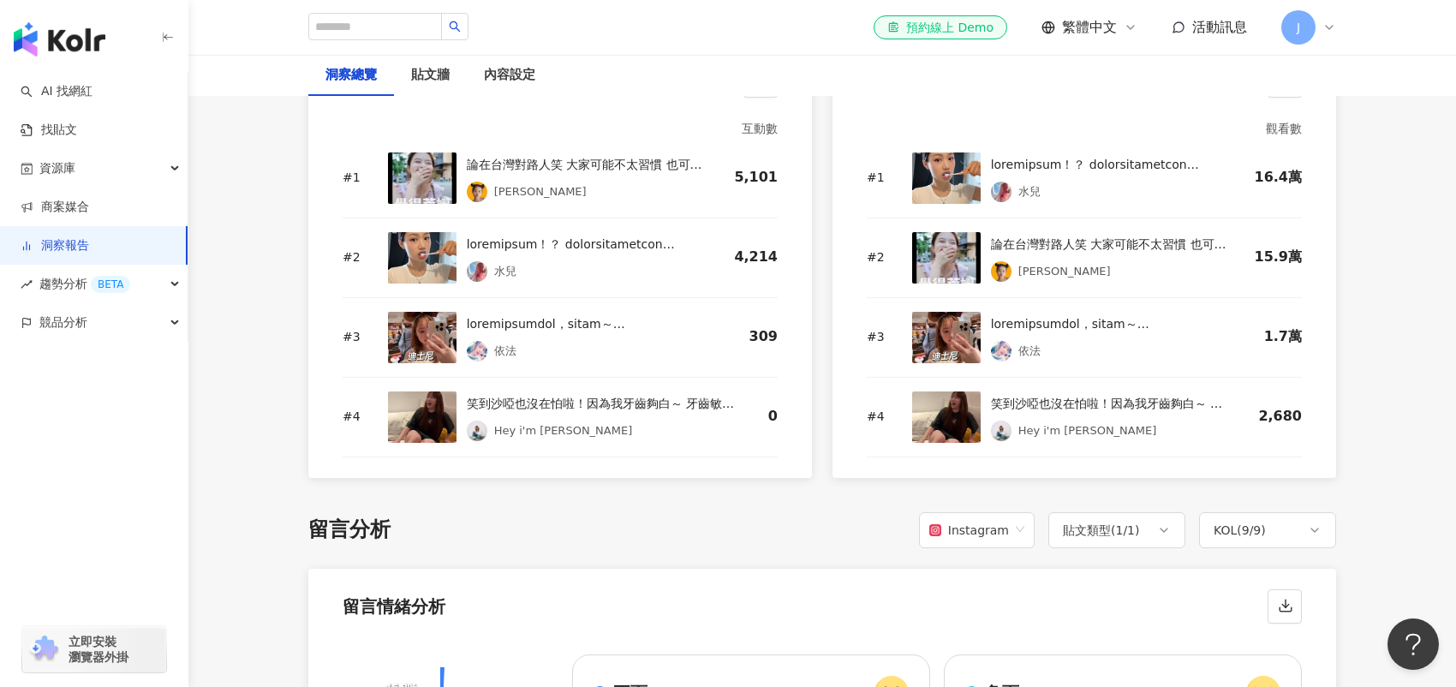
scroll to position [2670, 0]
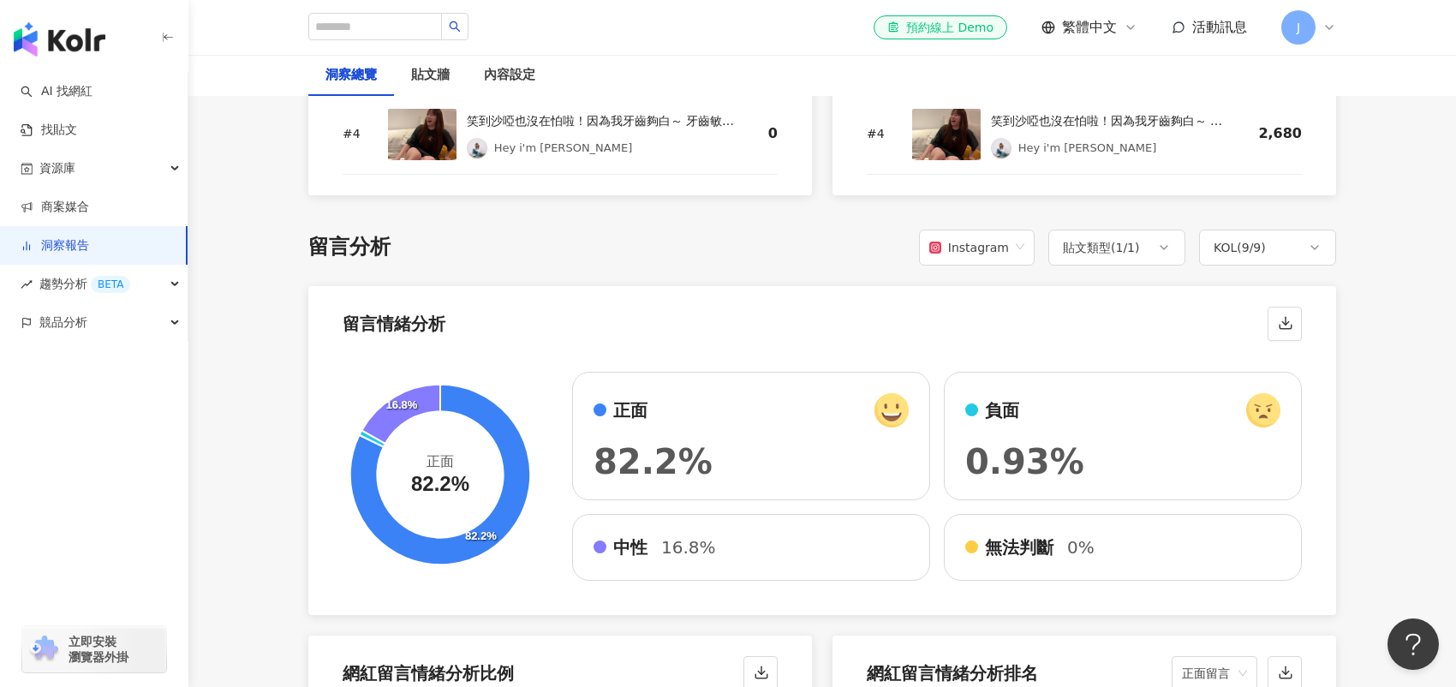
drag, startPoint x: 266, startPoint y: 414, endPoint x: 261, endPoint y: 405, distance: 9.6
click at [266, 414] on main "洞察報告 好來紫牙膏 好來紫牙膏 加入網紅 洞察總覽 貼文牆 內容設定 總覽 最新更新完成時間 ： 2025/08/26 17:19:06 活動成效 貼文上線…" at bounding box center [822, 269] width 1268 height 5770
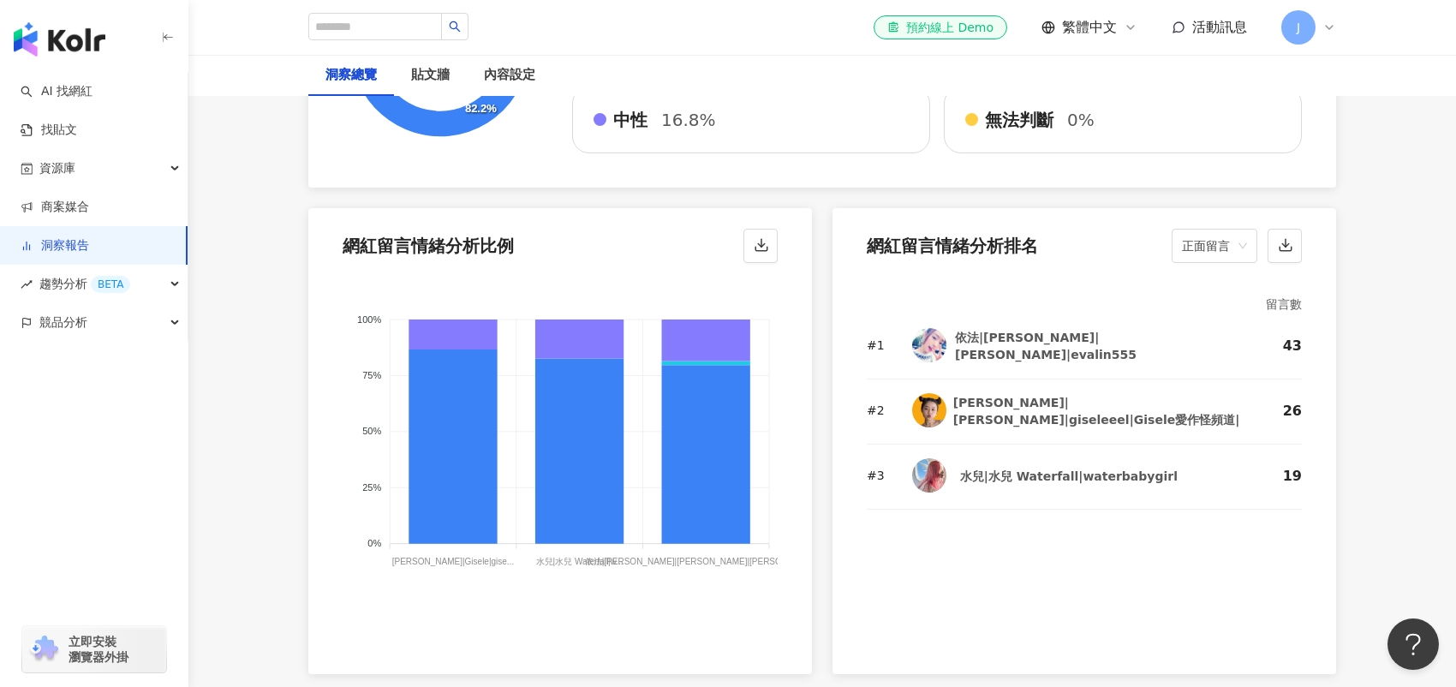
scroll to position [3099, 0]
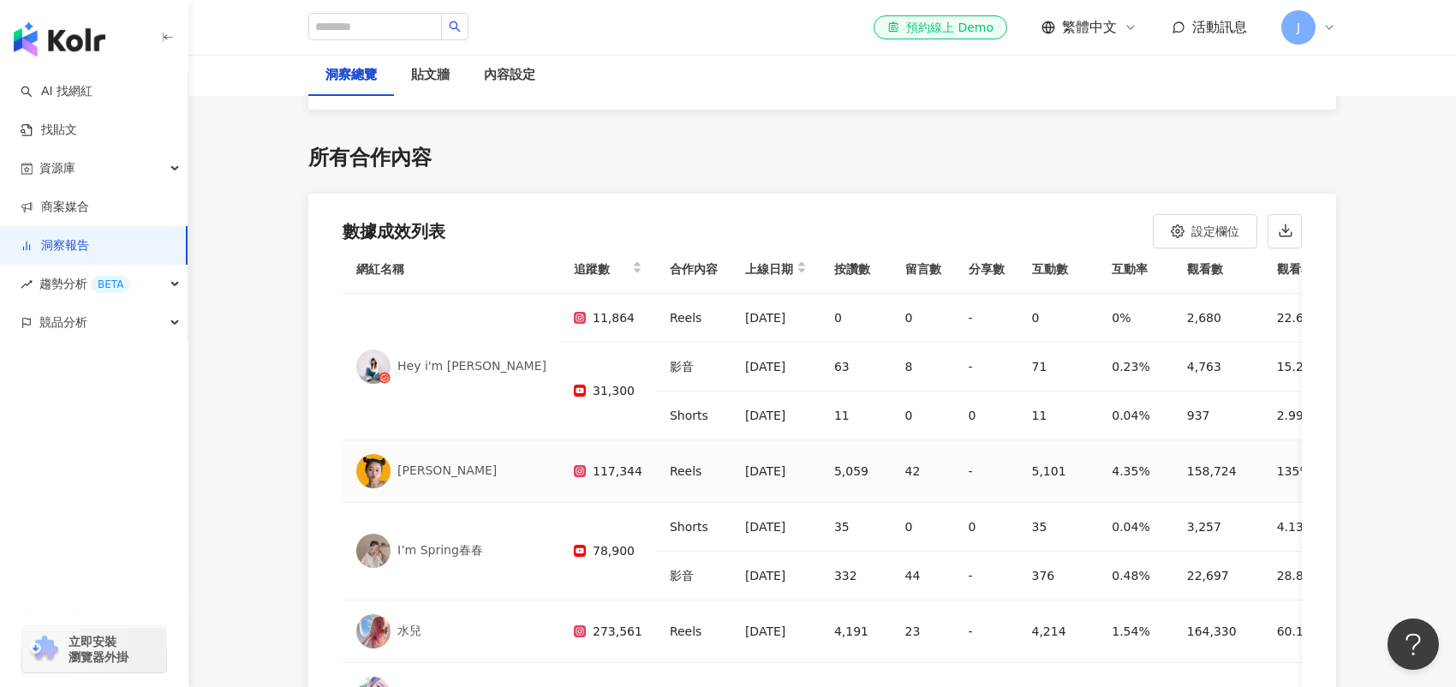
scroll to position [0, 0]
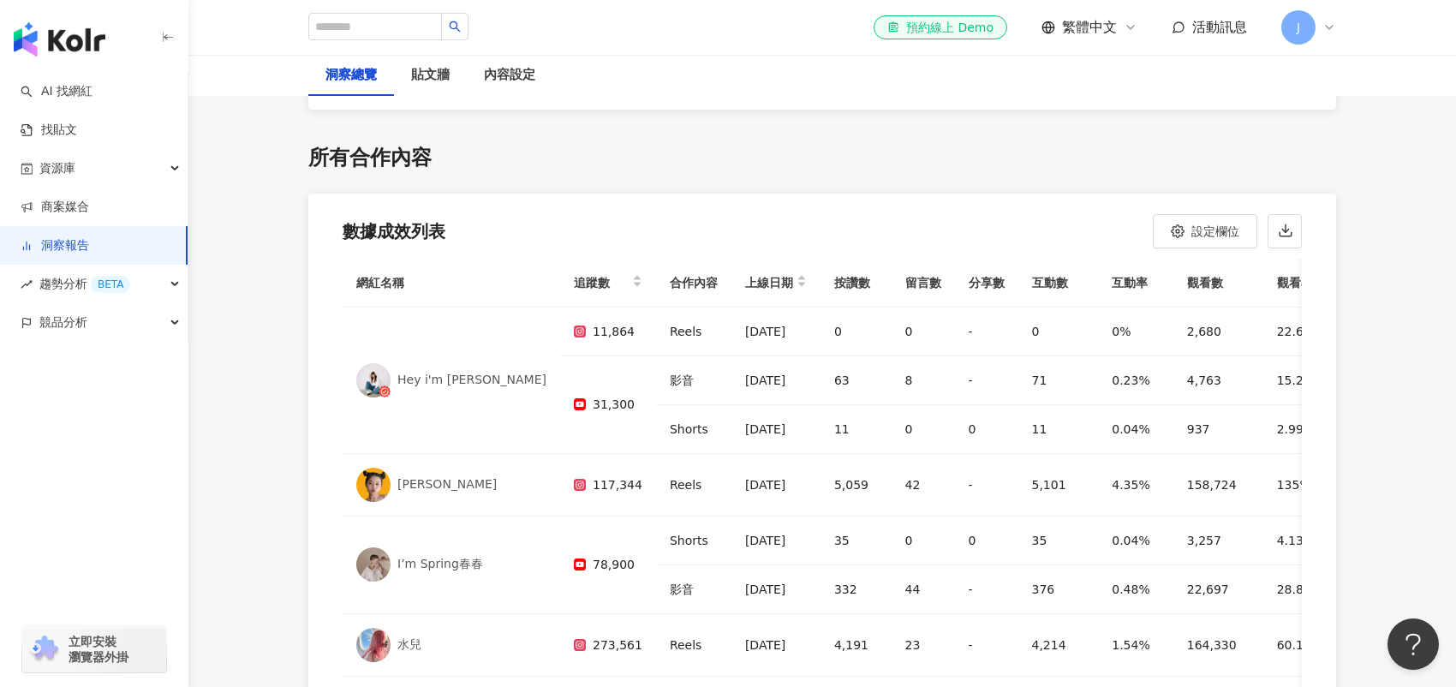
click at [1264, 278] on th "觀看率" at bounding box center [1301, 283] width 75 height 49
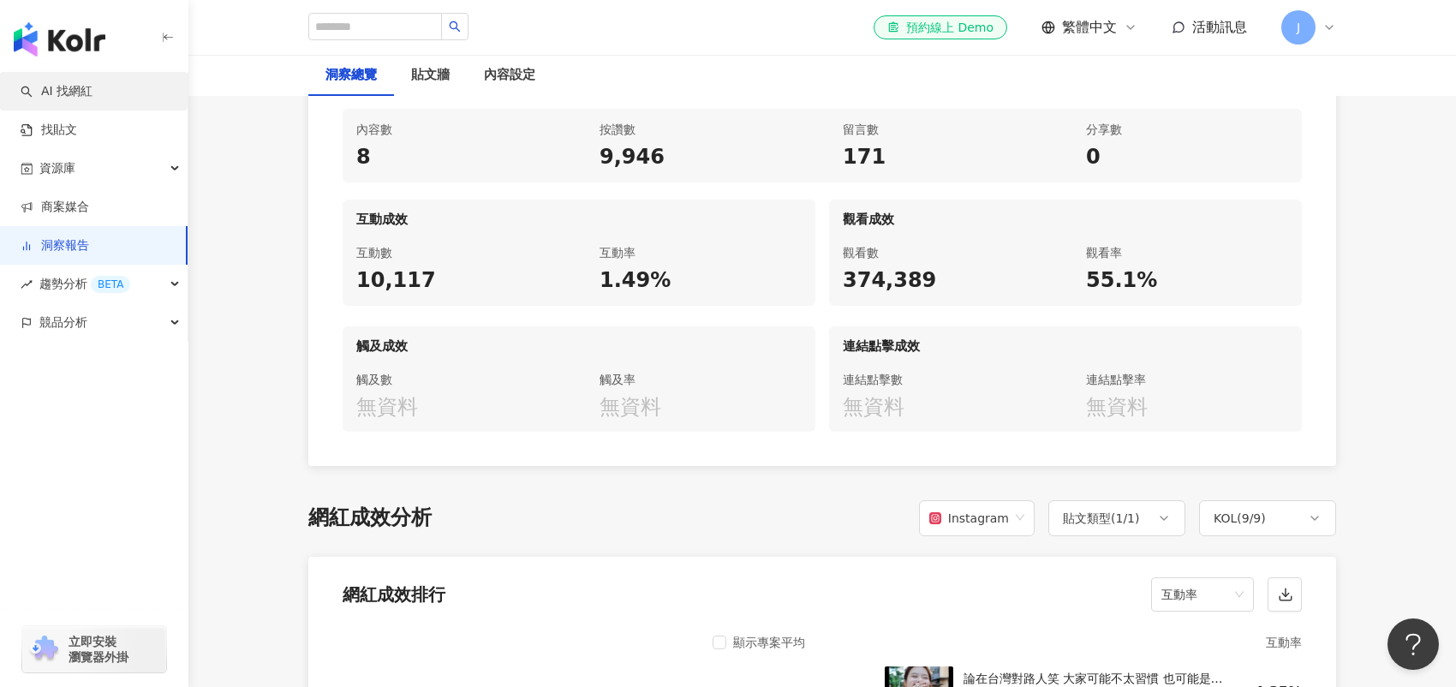
scroll to position [700, 0]
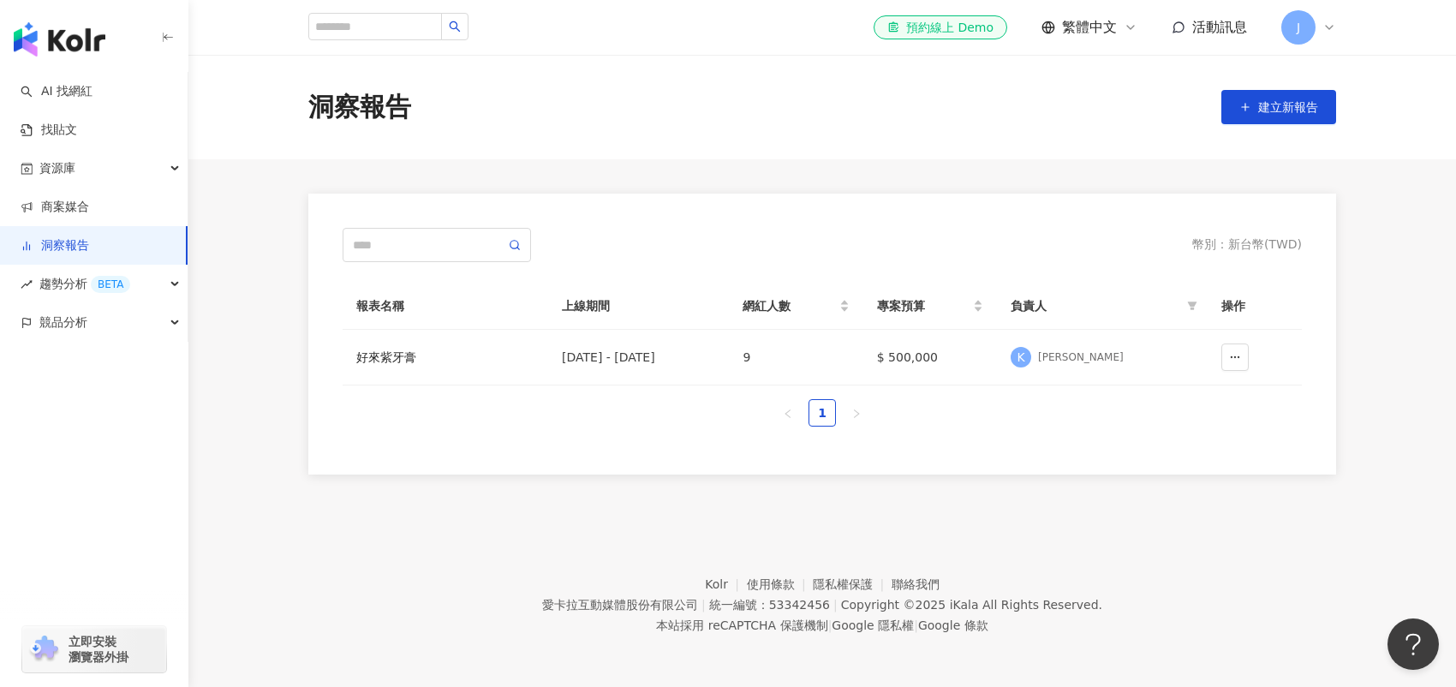
click at [649, 239] on div "幣別 ： 新台幣 ( TWD )" at bounding box center [823, 245] width 960 height 34
click at [497, 437] on div "報表名稱 上線期間 網紅人數 專案預算 負責人 操作 好來紫牙膏 2025/6/1 - 2025/8/31 9 $ 500,000 K Karen 1" at bounding box center [823, 362] width 960 height 158
click at [87, 169] on div "資源庫" at bounding box center [94, 168] width 188 height 39
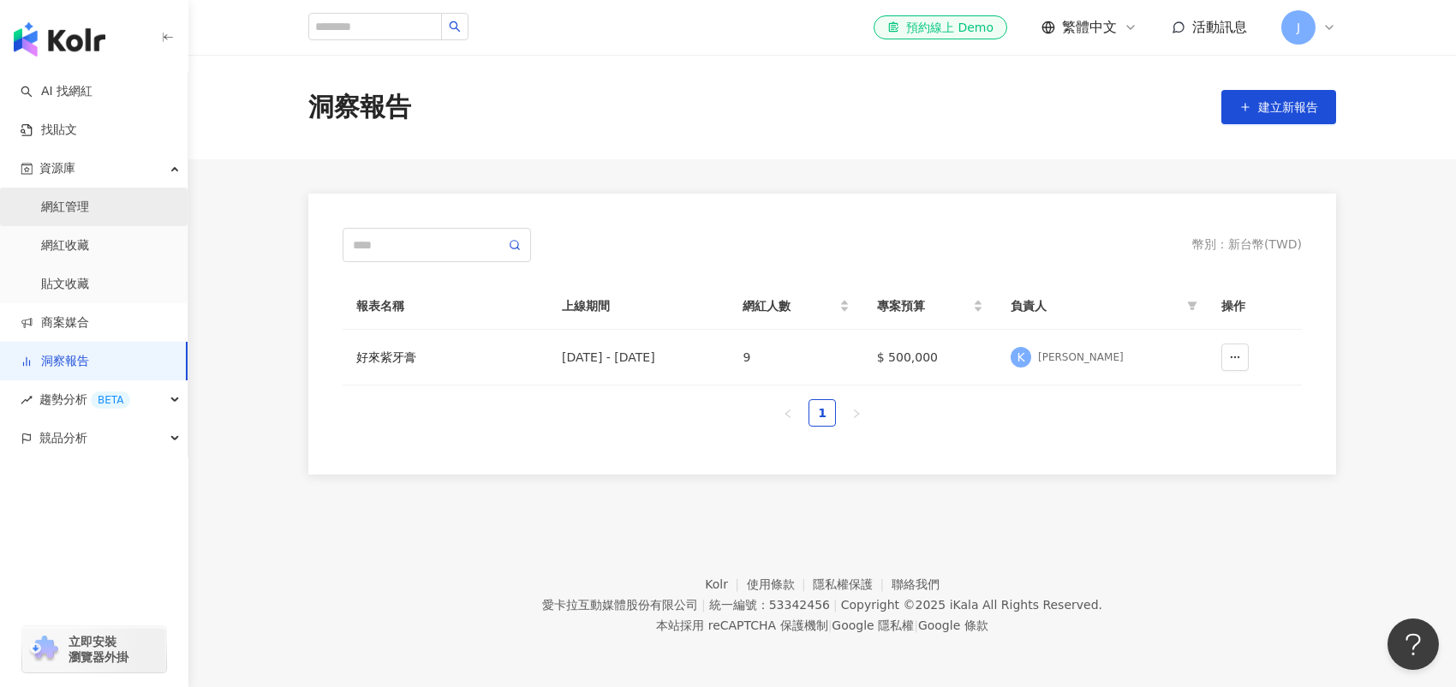
click at [83, 205] on link "網紅管理" at bounding box center [65, 207] width 48 height 17
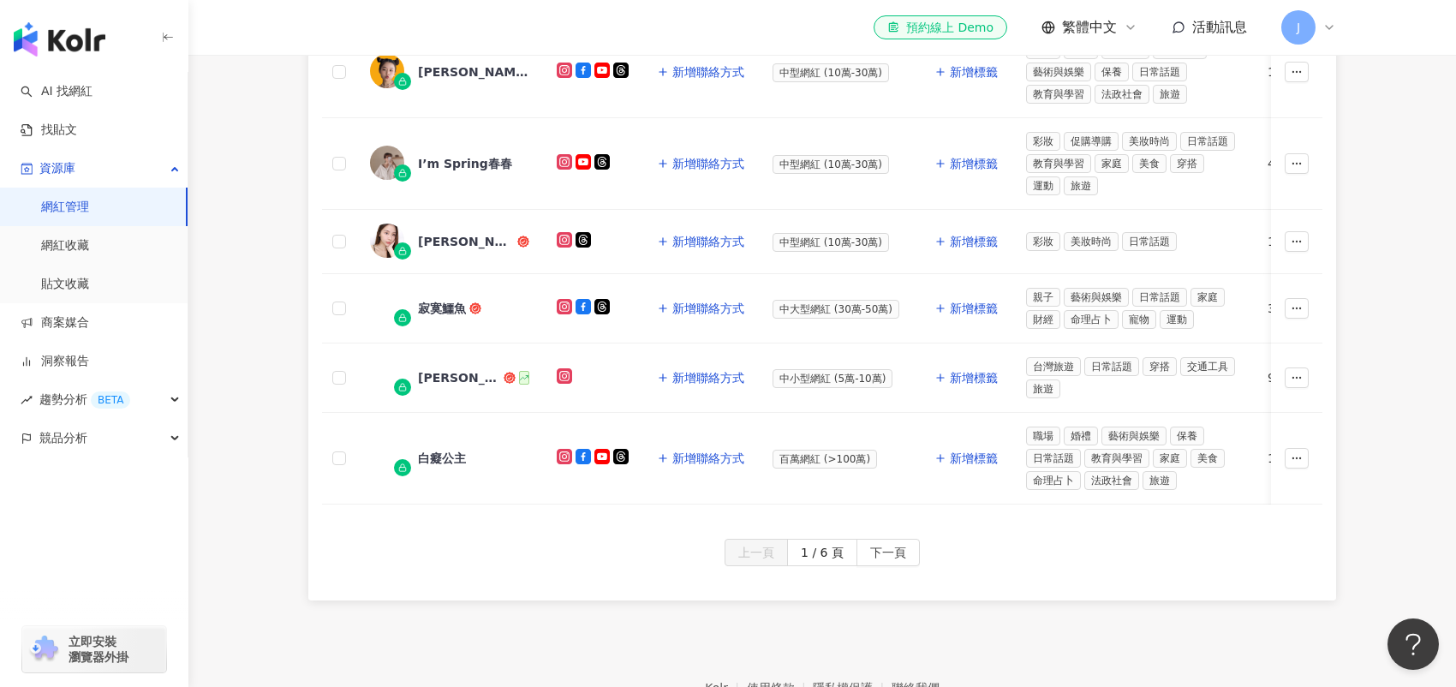
scroll to position [1007, 0]
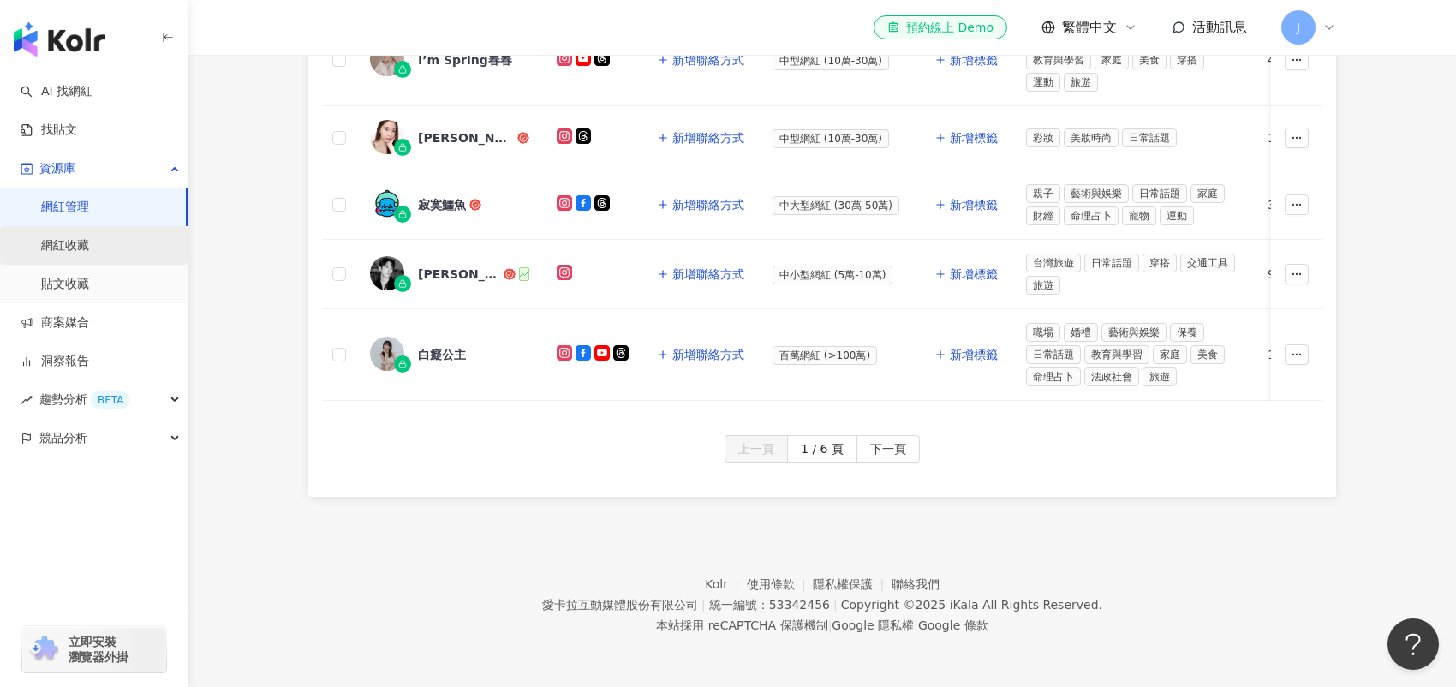
click at [89, 249] on link "網紅收藏" at bounding box center [65, 245] width 48 height 17
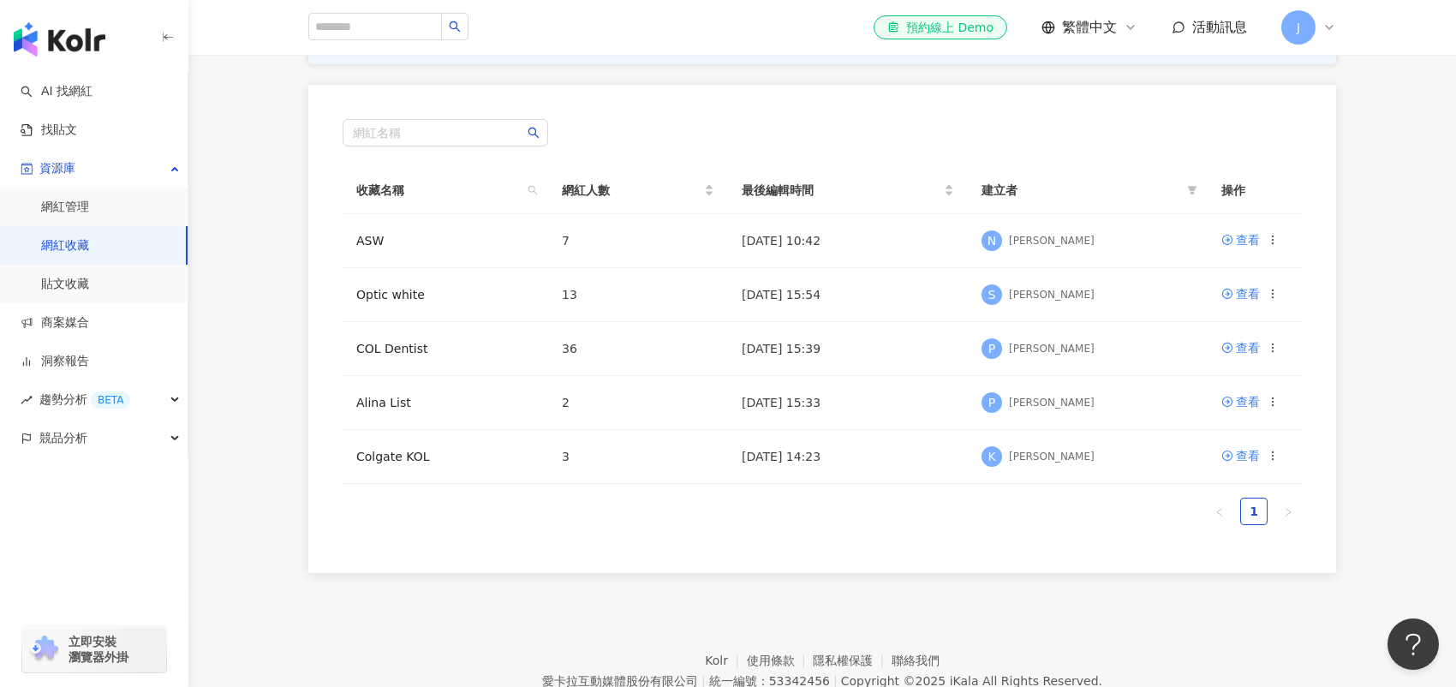
scroll to position [171, 0]
click at [380, 236] on link "ASW" at bounding box center [369, 240] width 27 height 14
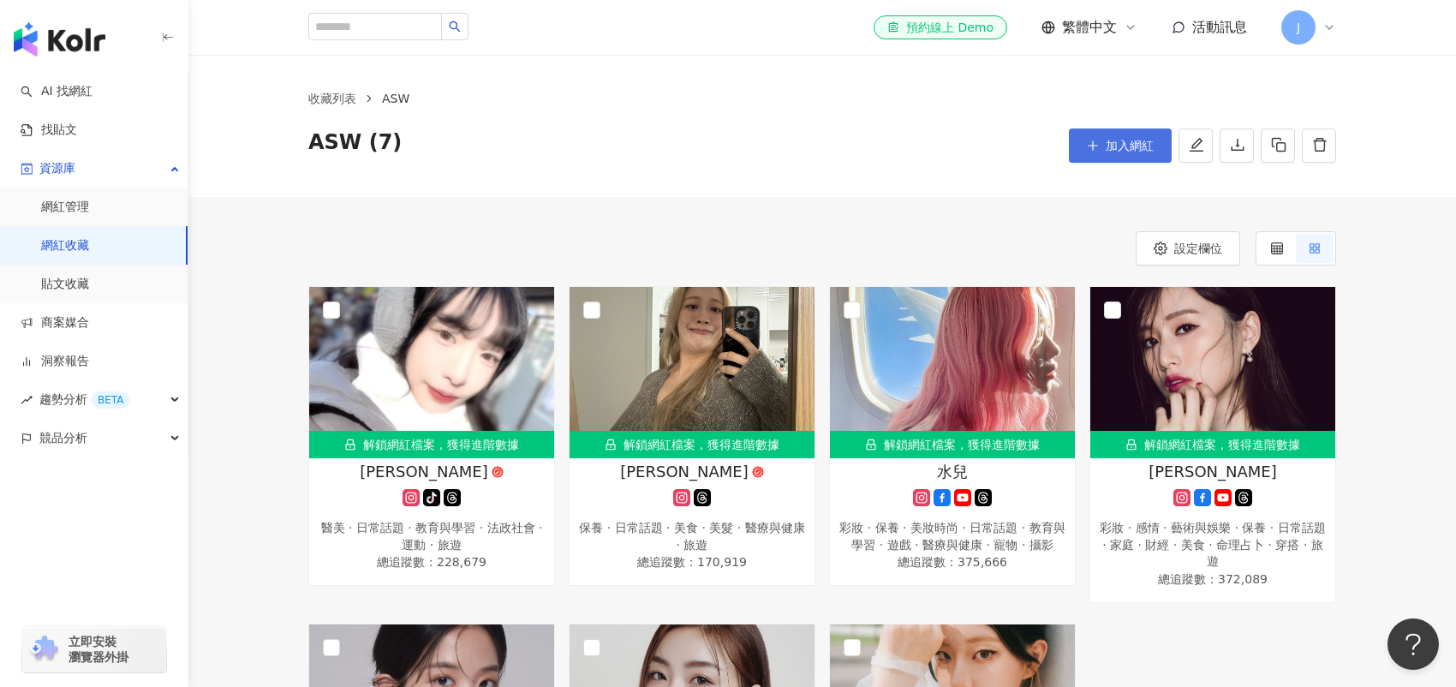
click at [1135, 143] on span "加入網紅" at bounding box center [1130, 146] width 48 height 14
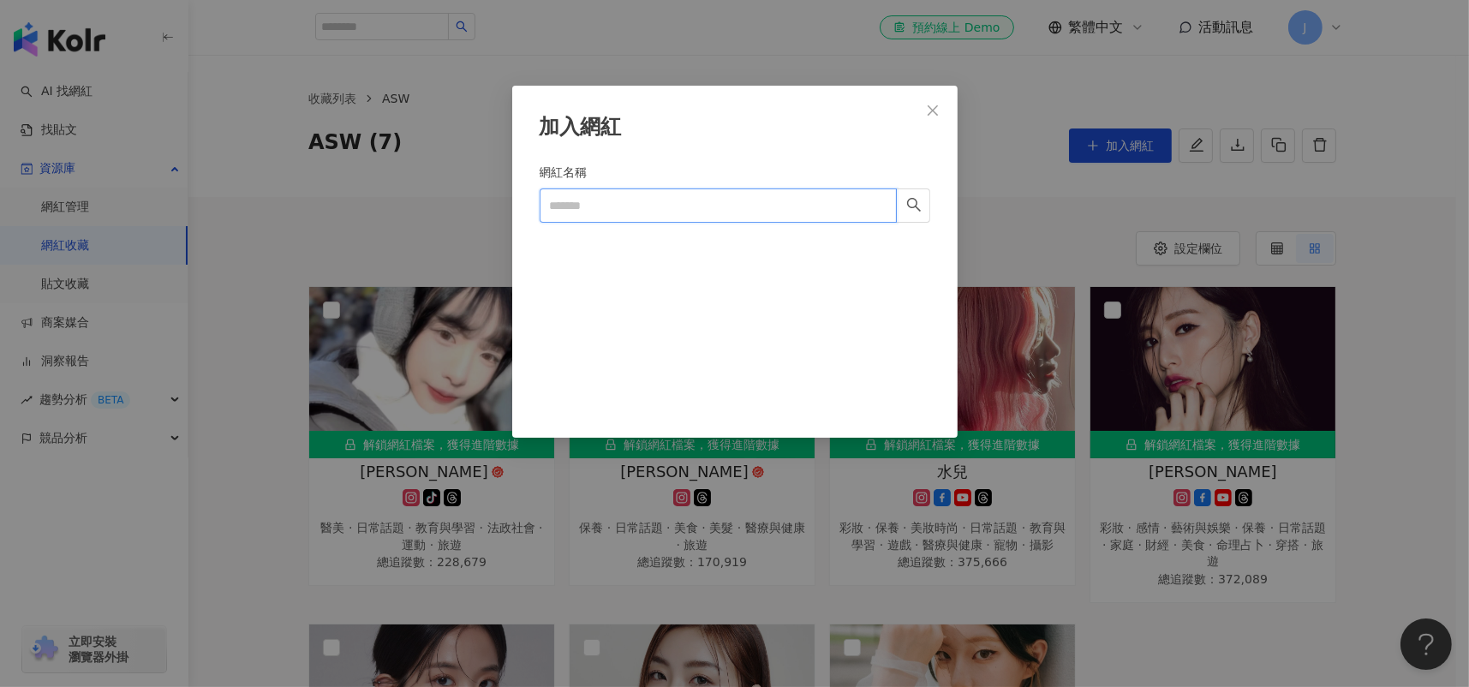
click at [679, 196] on input "網紅名稱" at bounding box center [718, 205] width 357 height 34
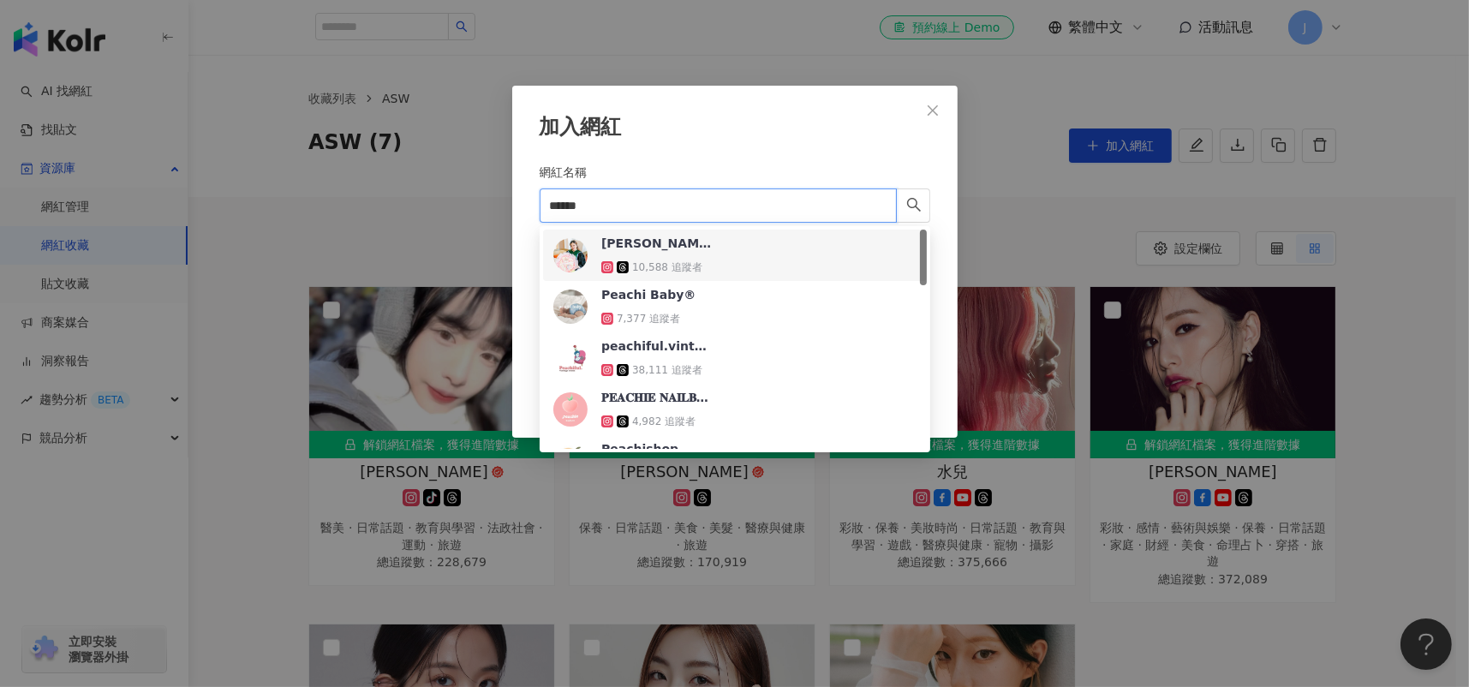
drag, startPoint x: 600, startPoint y: 210, endPoint x: 499, endPoint y: 207, distance: 100.3
click at [499, 207] on div "加入網紅 網紅名稱 ****** Cancel 加入" at bounding box center [734, 343] width 1469 height 687
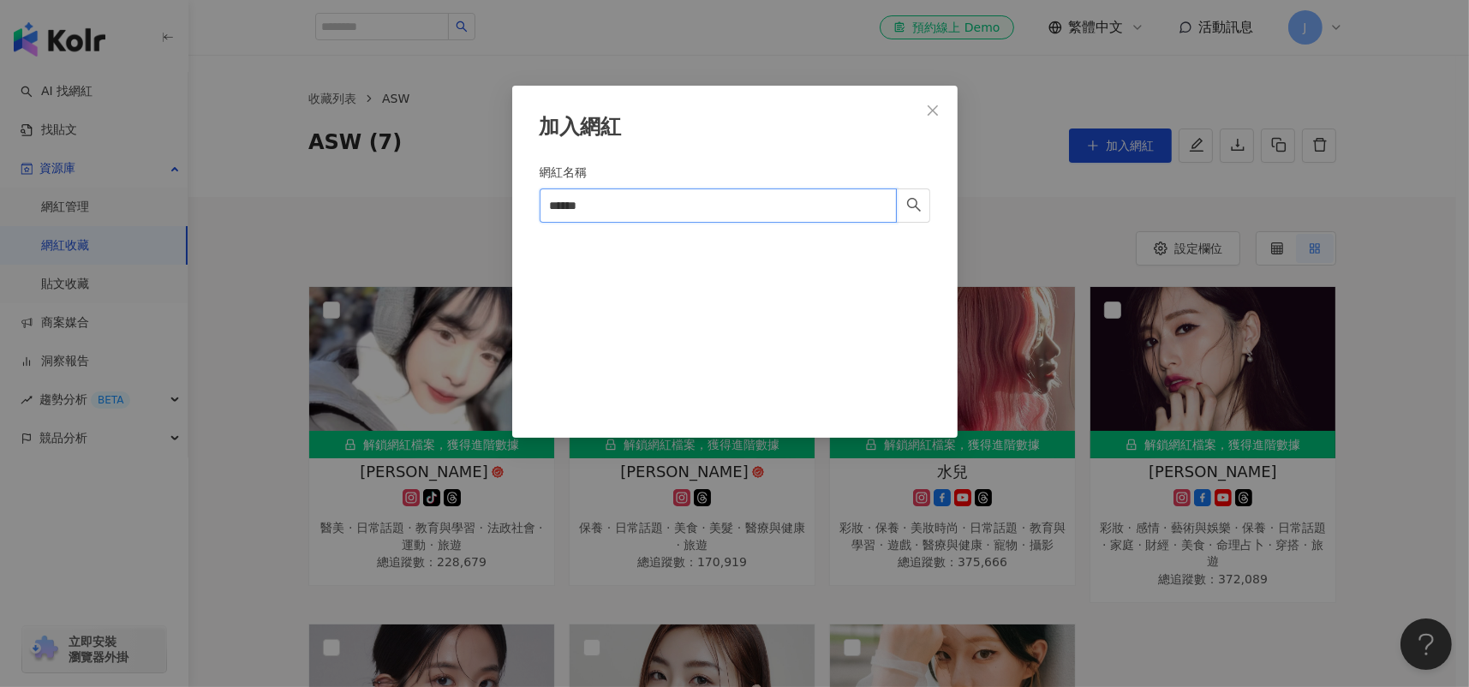
paste input "***"
type input "*********"
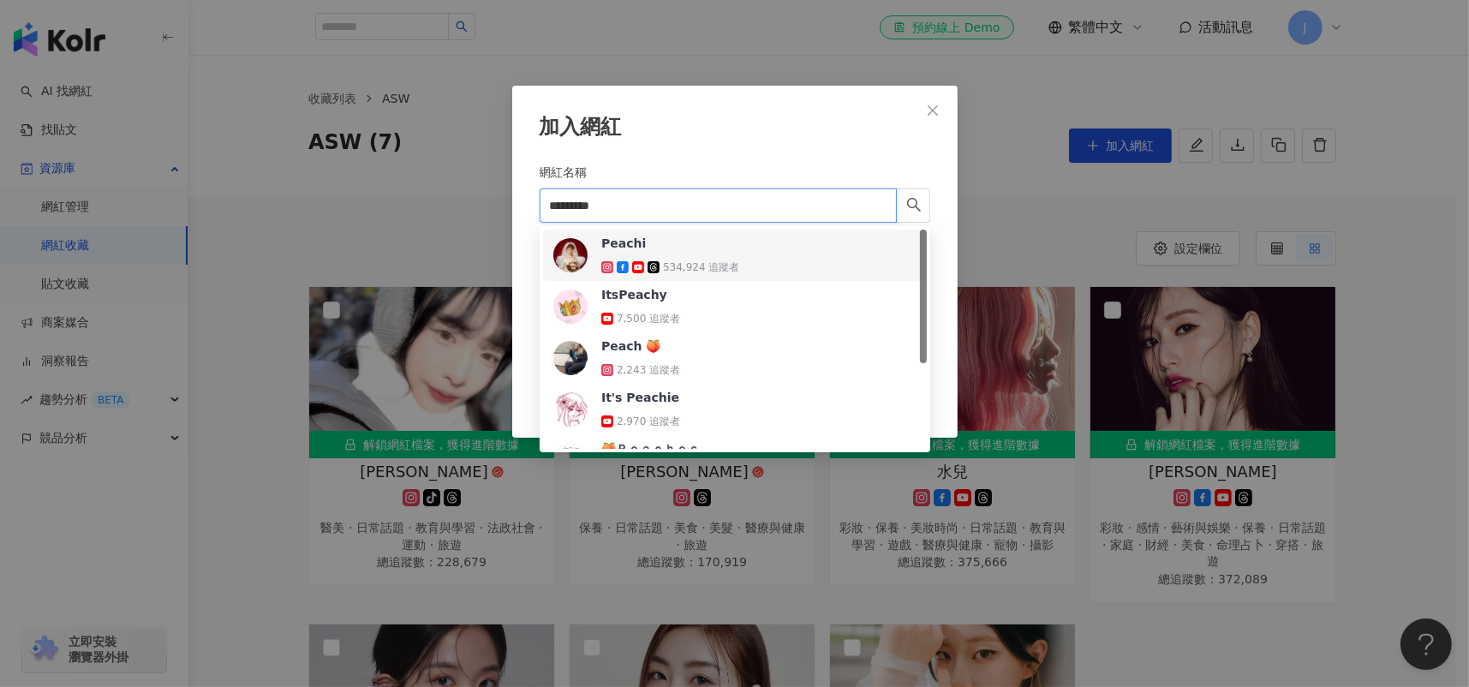
click at [689, 248] on span "Peachi" at bounding box center [656, 243] width 111 height 17
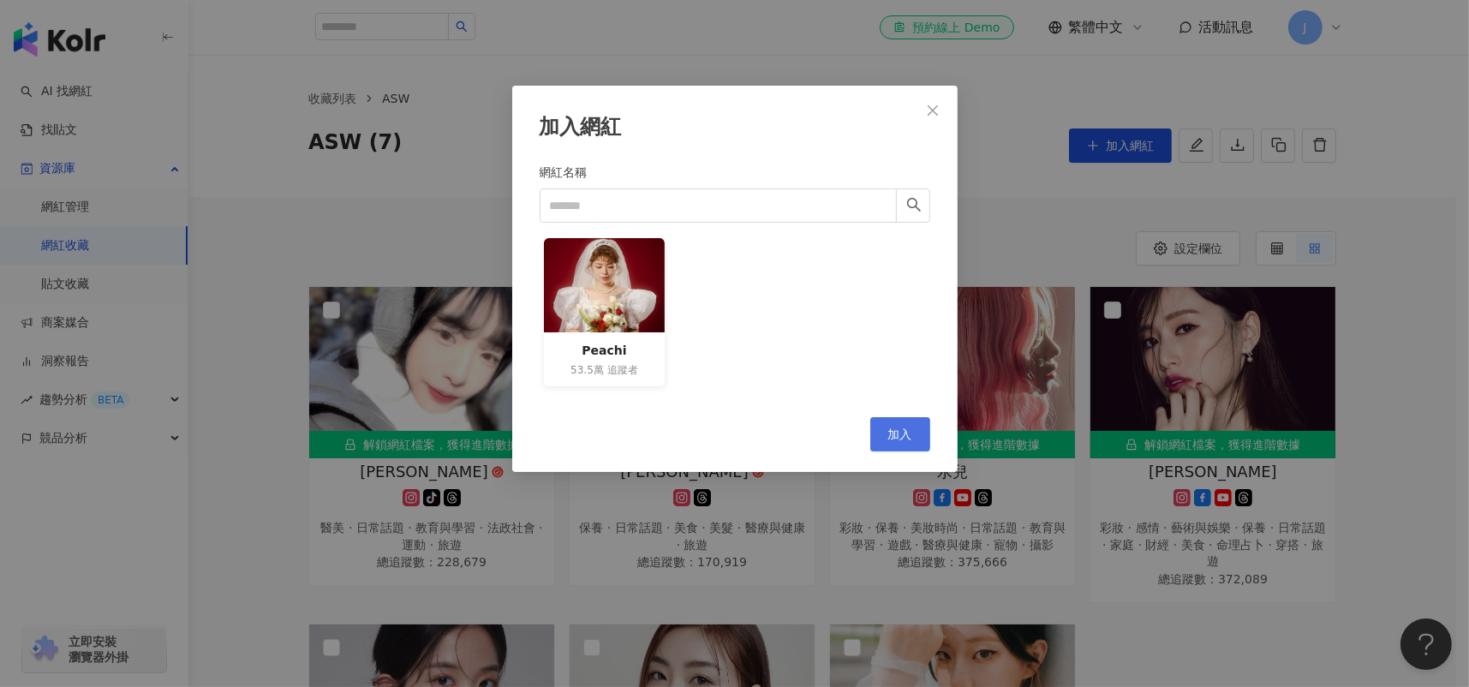
click at [900, 431] on span "加入" at bounding box center [900, 434] width 24 height 14
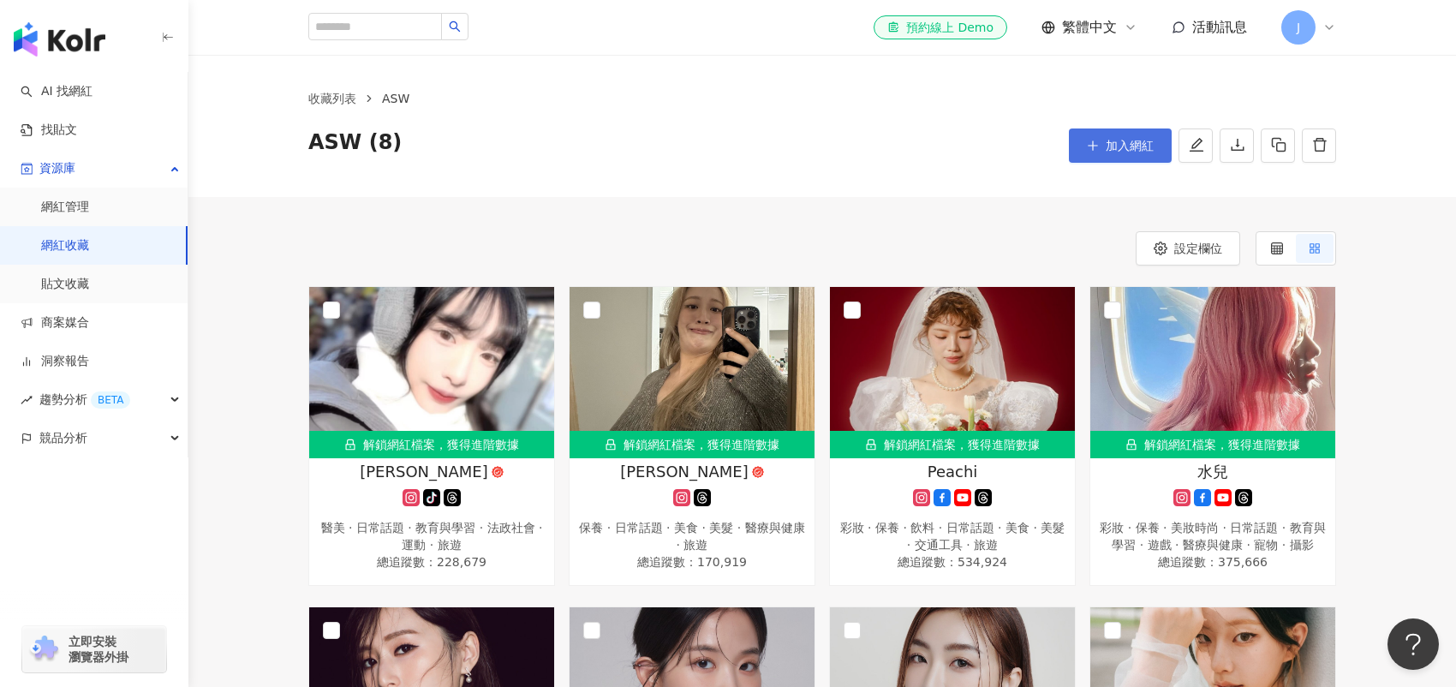
click at [1126, 145] on span "加入網紅" at bounding box center [1130, 146] width 48 height 14
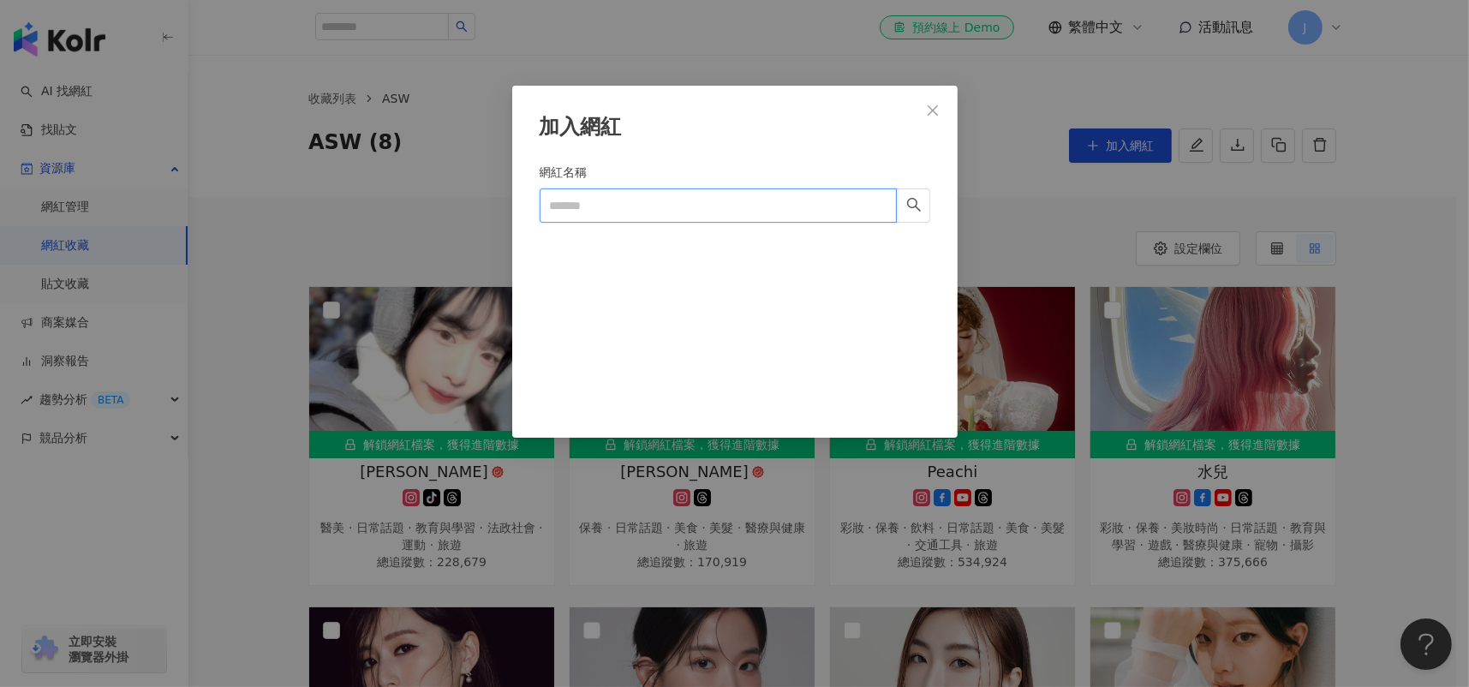
click at [712, 216] on input "網紅名稱" at bounding box center [718, 205] width 357 height 34
paste input "***"
type input "***"
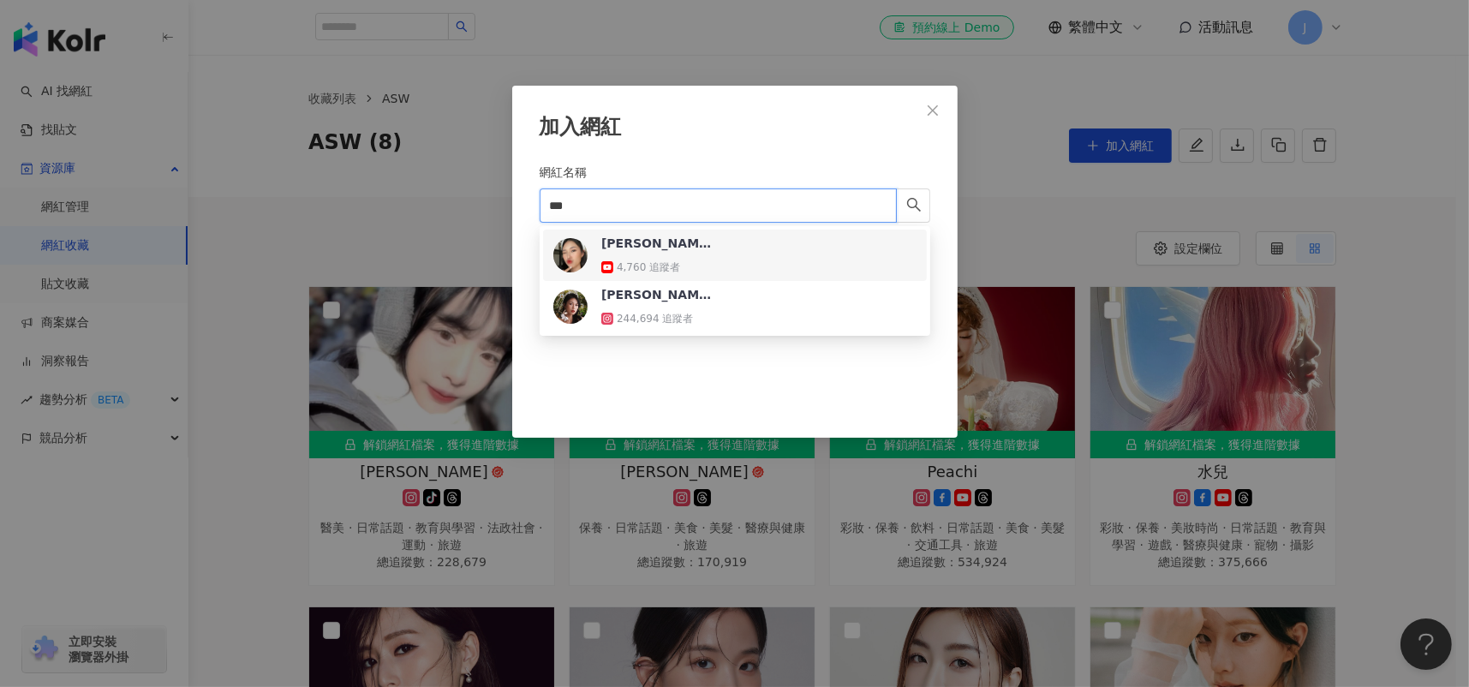
click at [682, 253] on div "Althea小昕甘 4,760 追蹤者" at bounding box center [656, 255] width 111 height 41
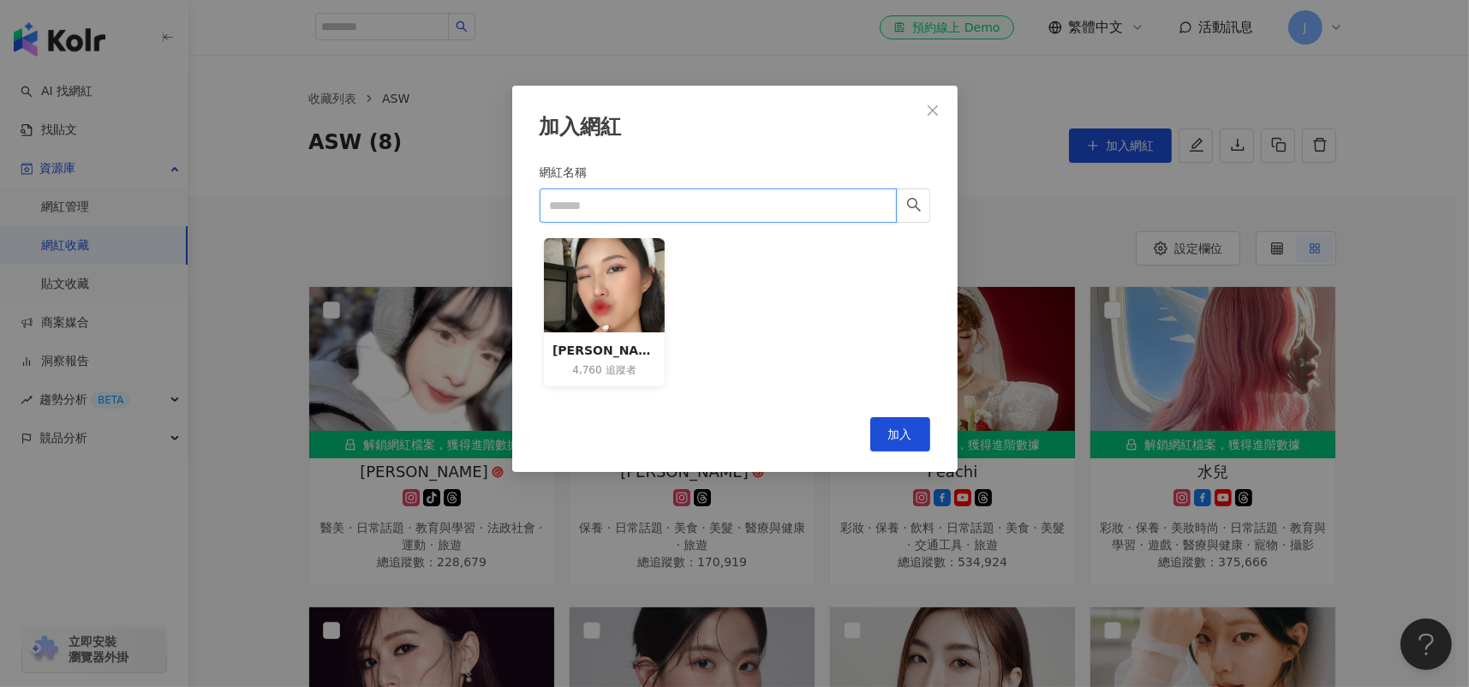
paste input "***"
type input "***"
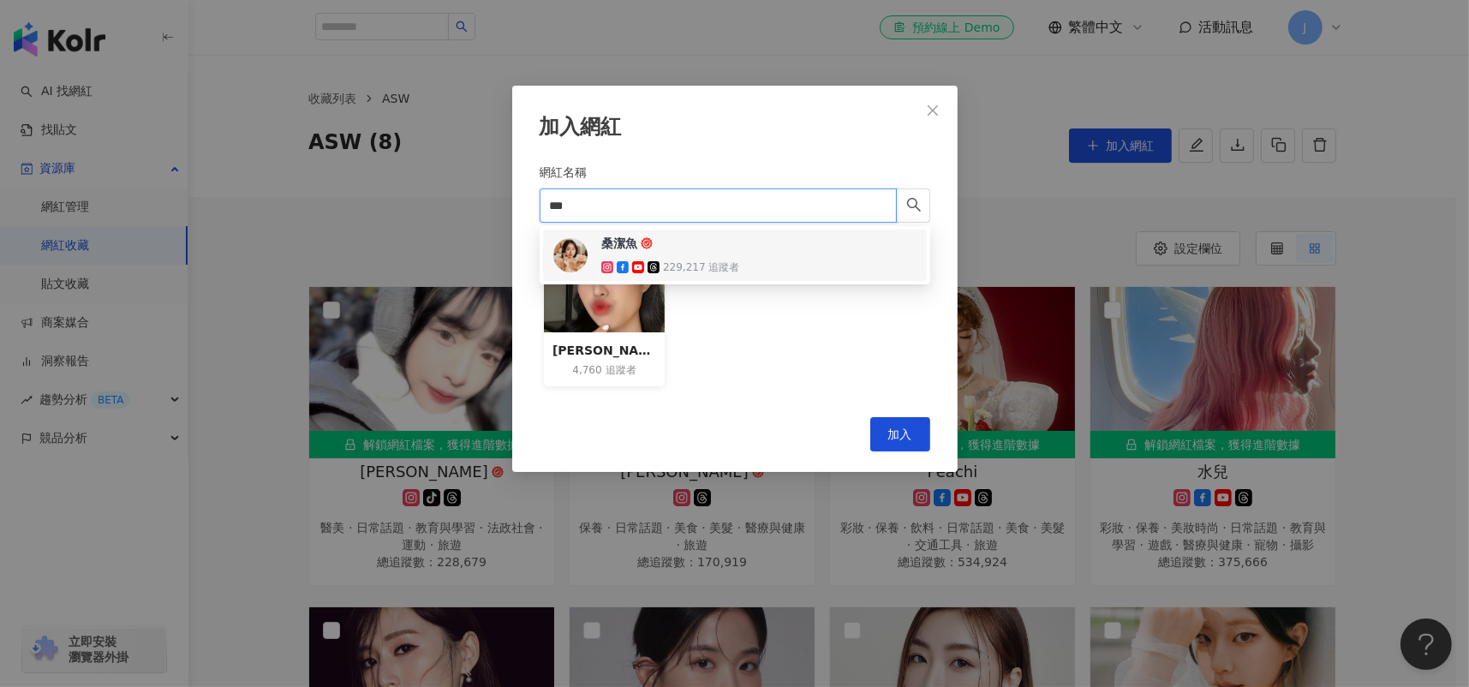
click at [655, 252] on div "桑潔魚 229,217 追蹤者" at bounding box center [670, 255] width 138 height 41
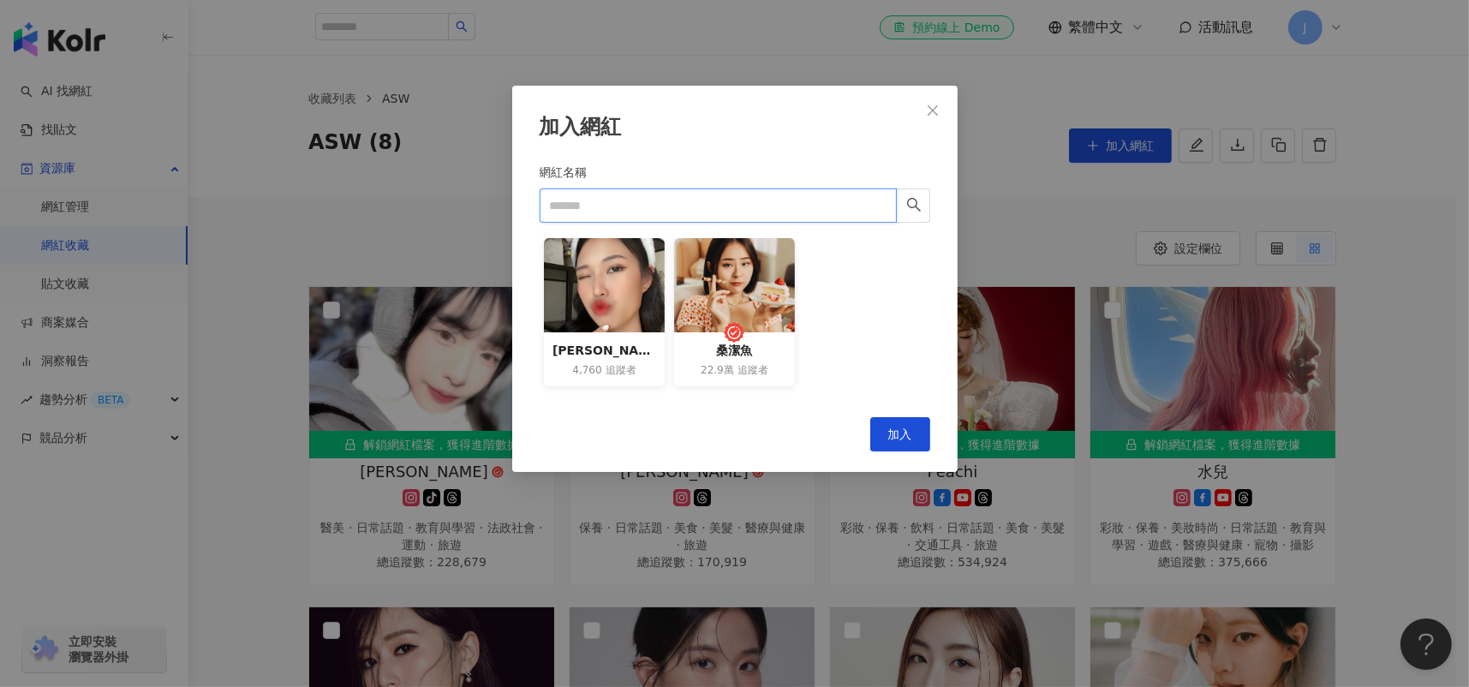
click at [663, 207] on input "網紅名稱" at bounding box center [718, 205] width 357 height 34
type input "**"
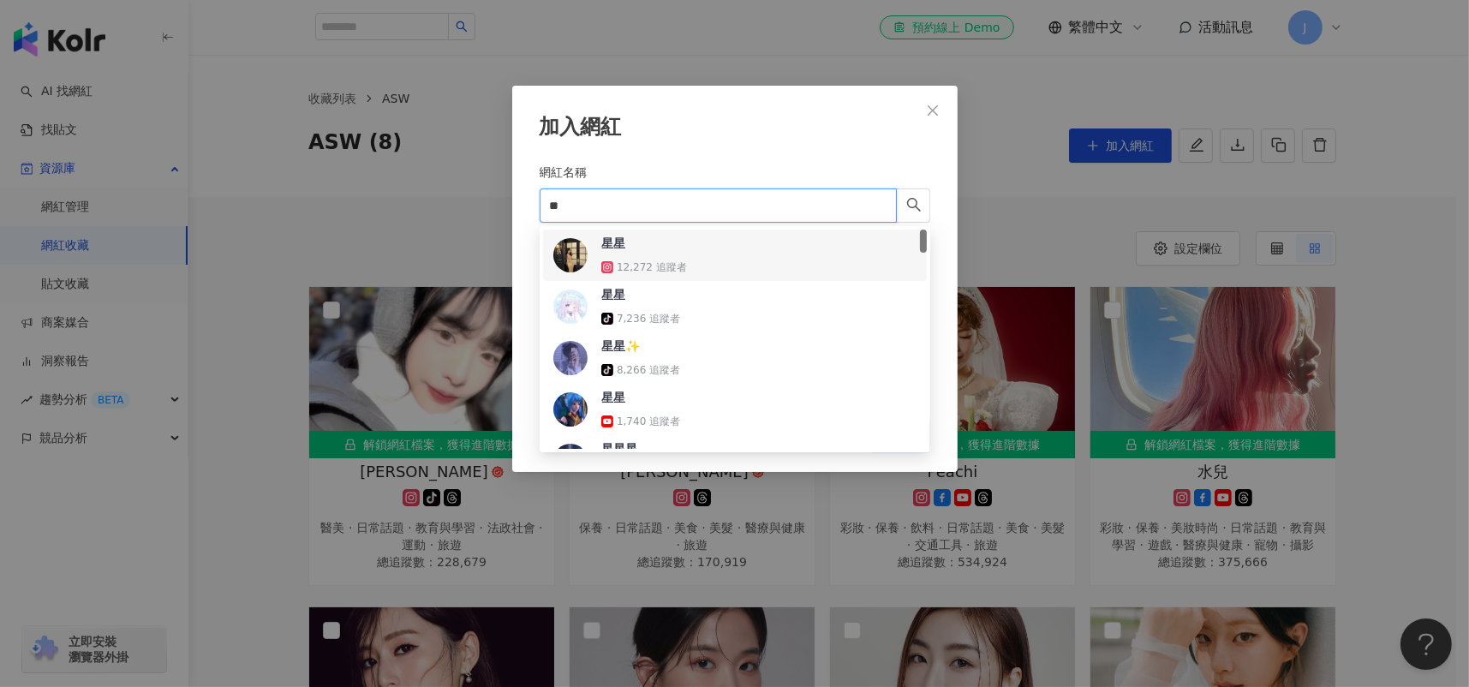
click at [645, 256] on div "星星 12,272 追蹤者" at bounding box center [656, 255] width 111 height 41
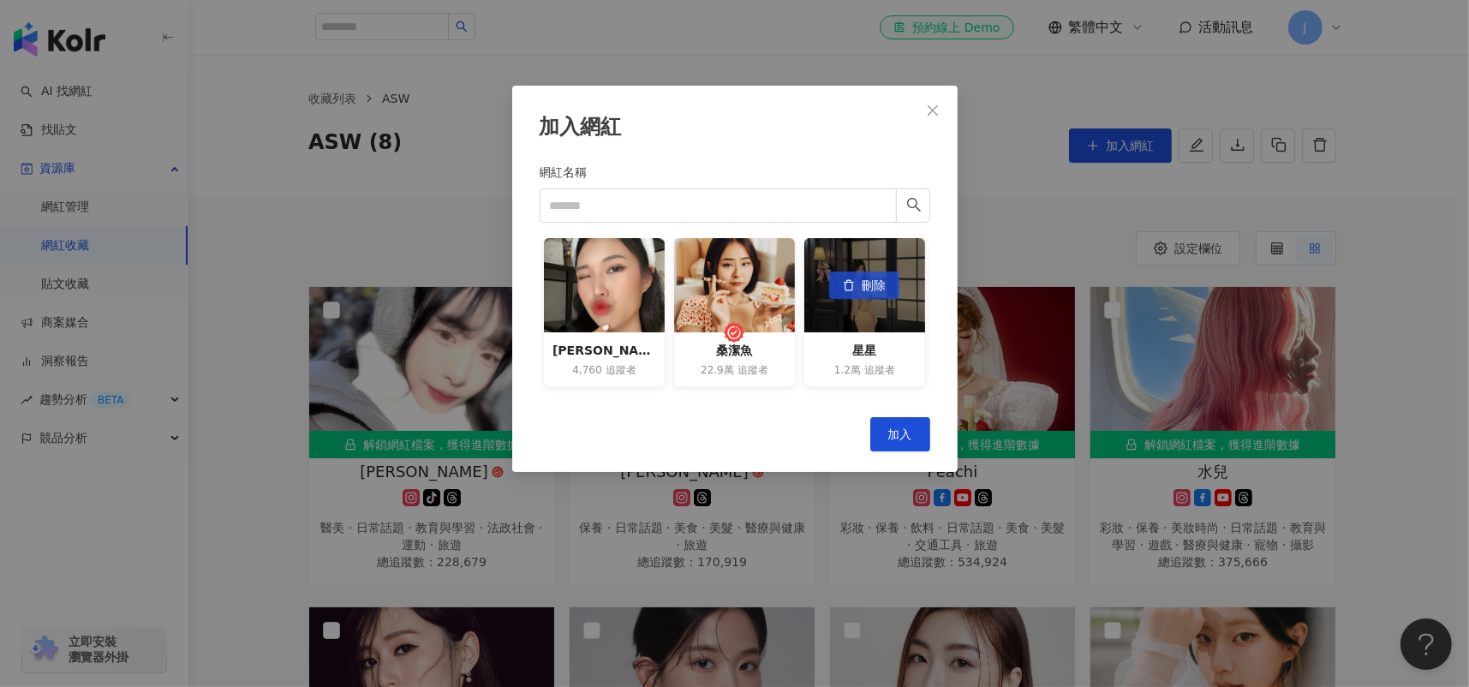
click at [885, 289] on span "刪除" at bounding box center [874, 285] width 24 height 27
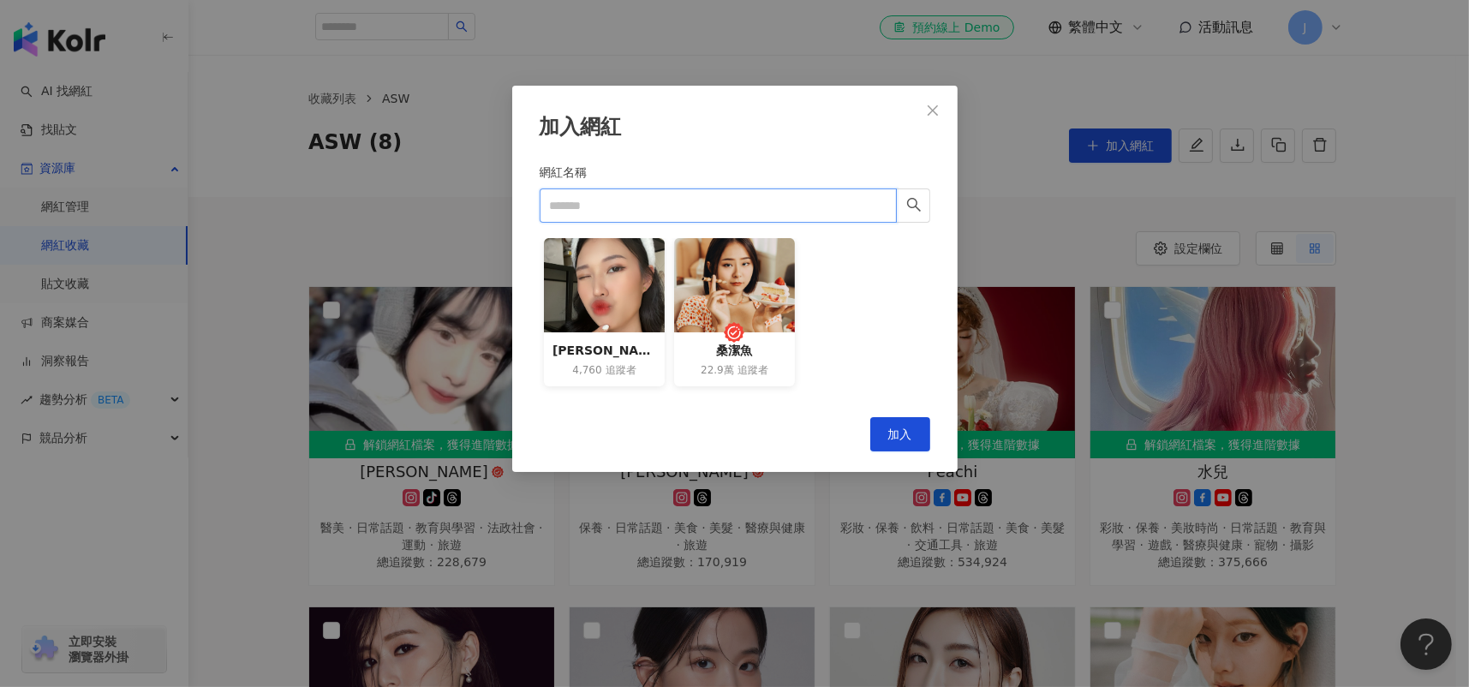
click at [698, 196] on input "網紅名稱" at bounding box center [718, 205] width 357 height 34
paste input "**********"
click at [908, 210] on icon "search" at bounding box center [913, 204] width 15 height 15
click at [879, 361] on div "Althea小昕甘 4,760 追蹤者 桑潔魚 22.9萬 追蹤者" at bounding box center [735, 317] width 391 height 158
drag, startPoint x: 651, startPoint y: 206, endPoint x: 463, endPoint y: 203, distance: 187.7
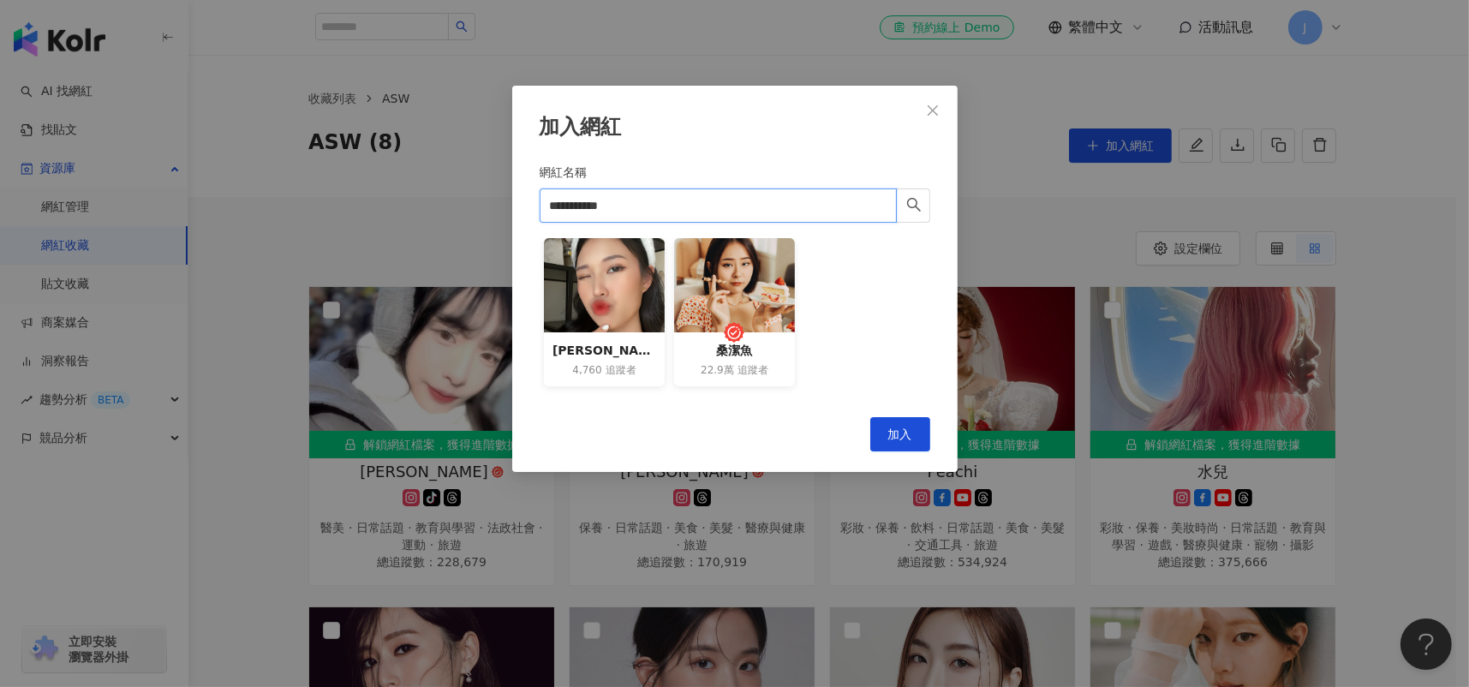
click at [463, 203] on div "**********" at bounding box center [734, 343] width 1469 height 687
paste input "search"
paste input "********"
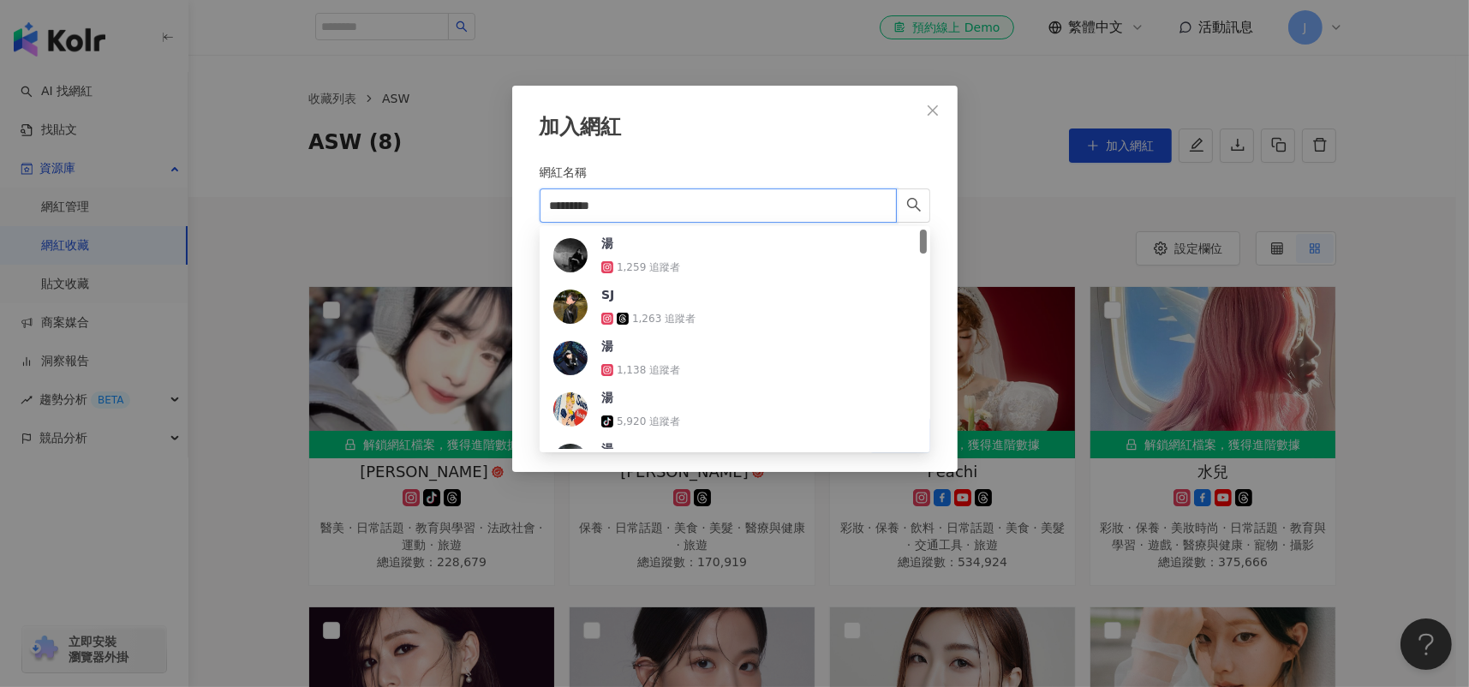
drag, startPoint x: 631, startPoint y: 202, endPoint x: 493, endPoint y: 196, distance: 138.1
click at [493, 196] on div "加入網紅 網紅名稱 ********* Althea小昕甘 4,760 追蹤者 桑潔魚 22.9萬 追蹤者 Cancel 加入" at bounding box center [734, 343] width 1469 height 687
paste input "search"
type input "********"
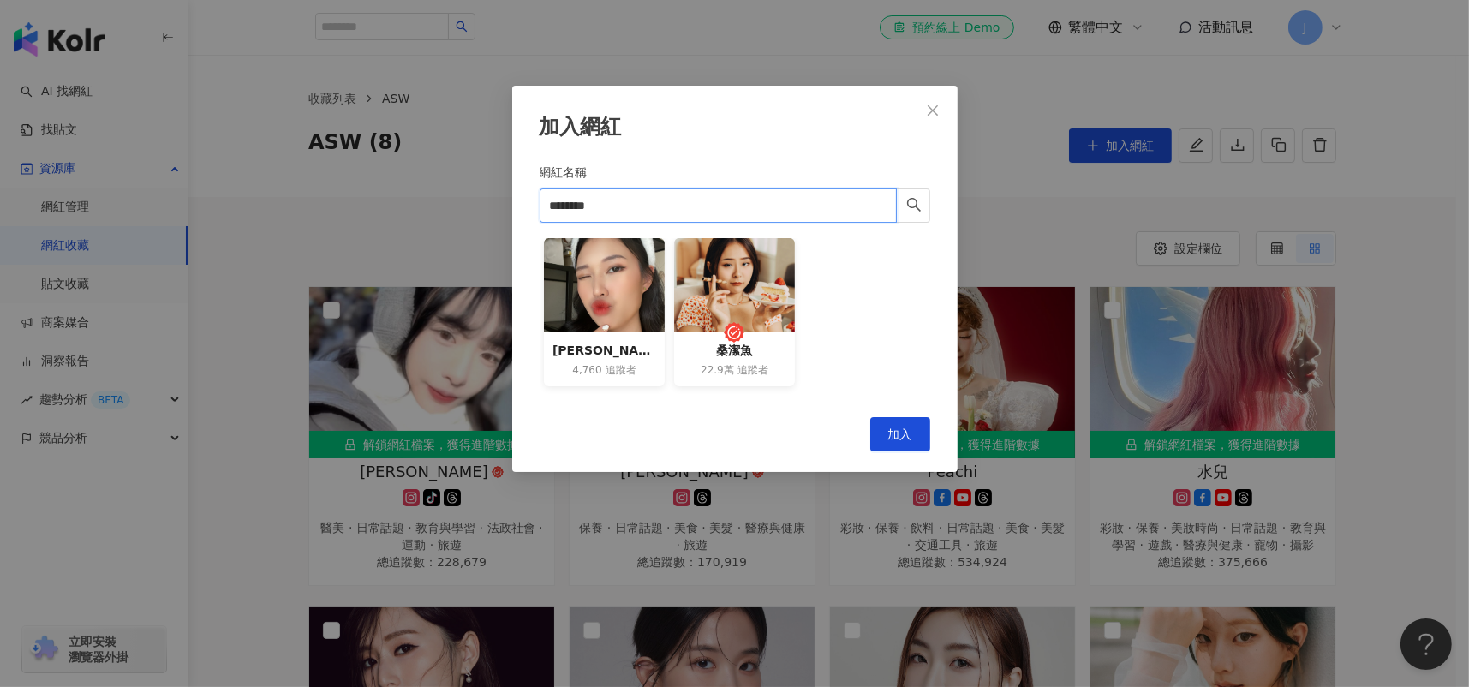
click at [680, 211] on input "********" at bounding box center [718, 205] width 357 height 34
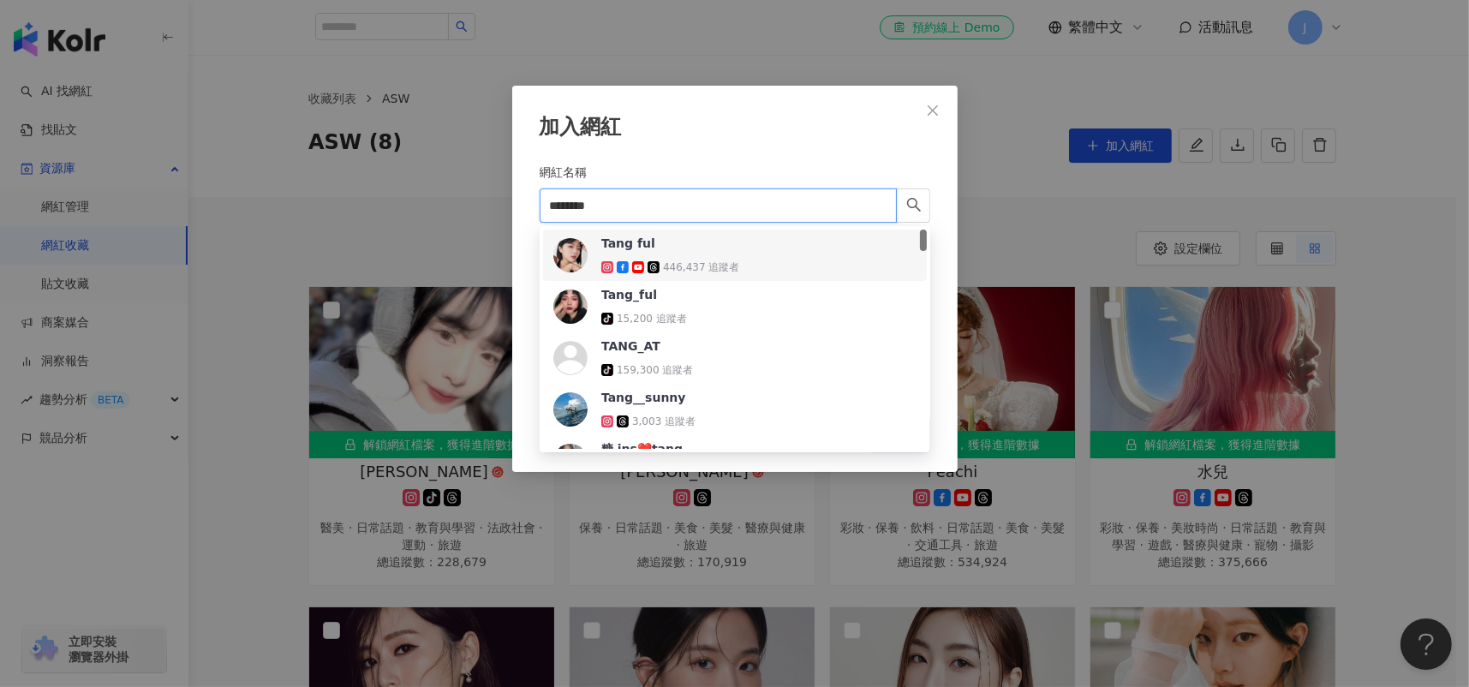
click at [680, 252] on div "Tang ful 446,437 追蹤者" at bounding box center [670, 255] width 138 height 41
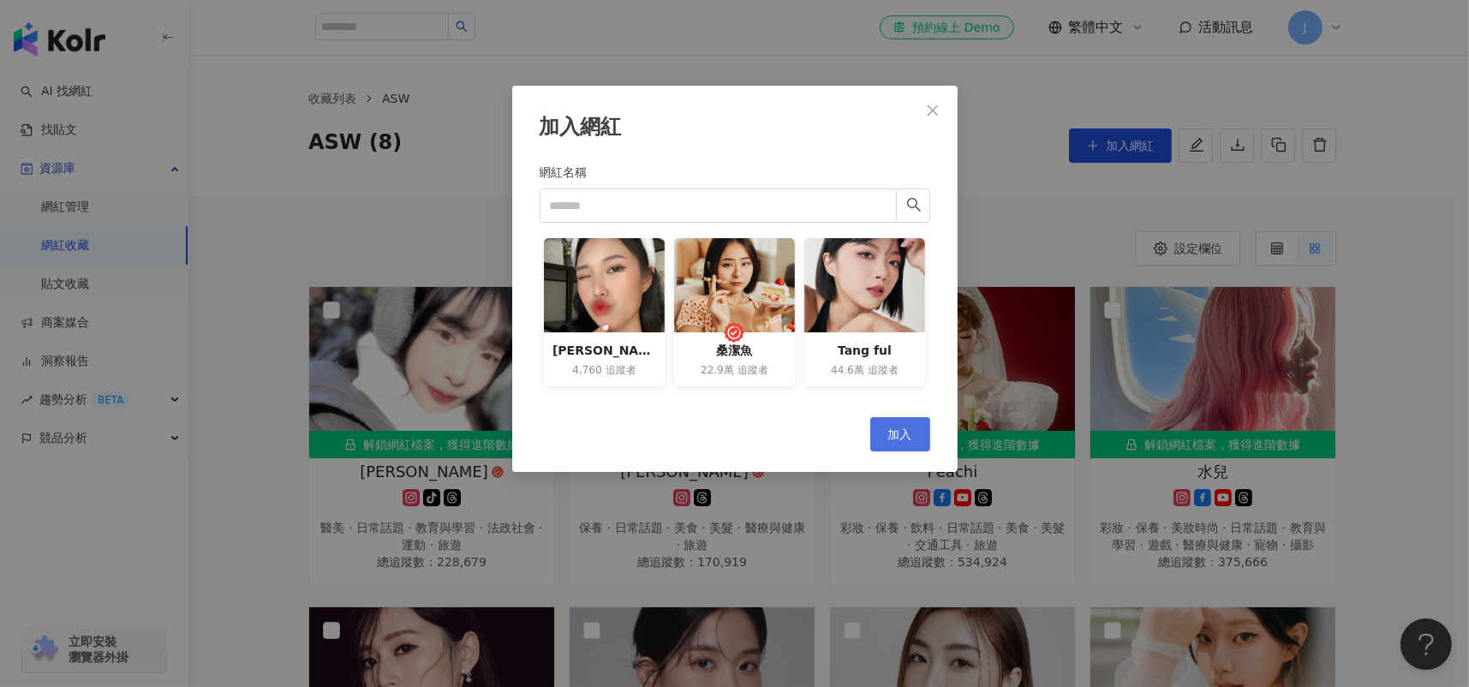
click at [917, 435] on button "加入" at bounding box center [900, 434] width 60 height 34
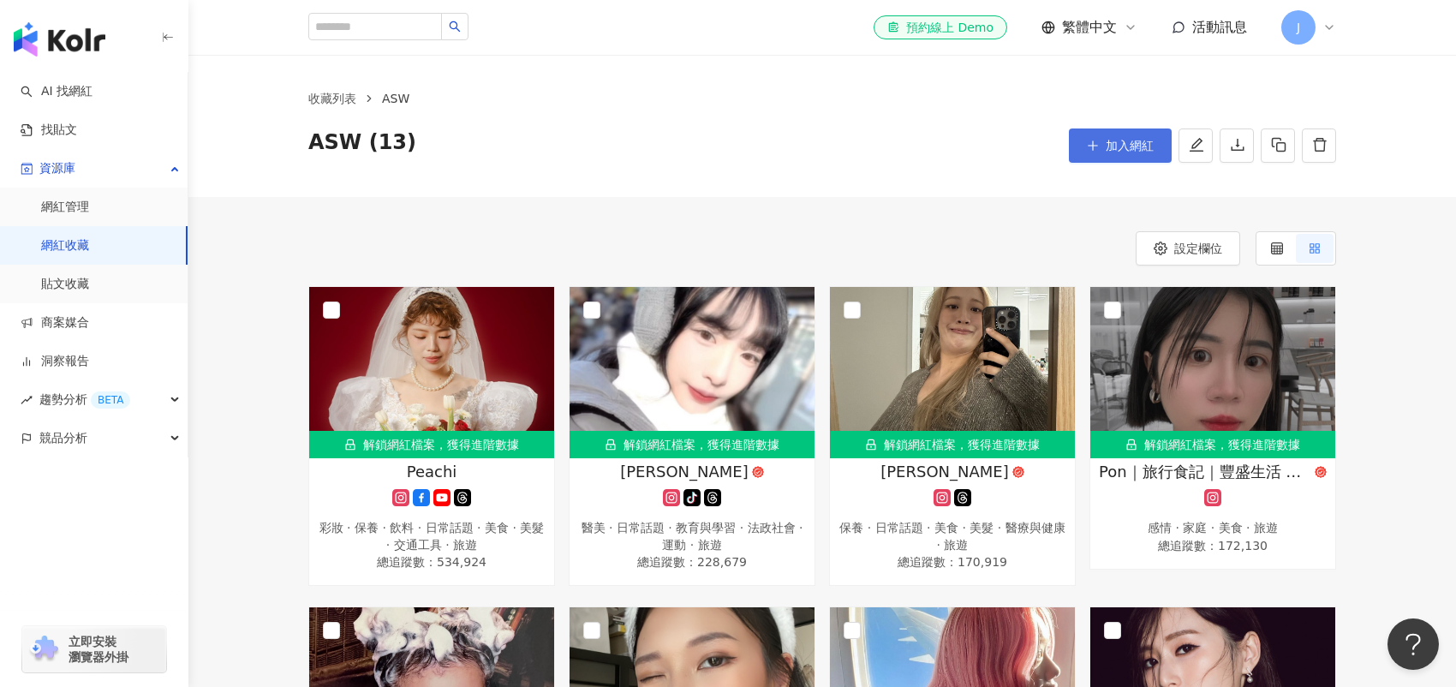
click at [1127, 141] on span "加入網紅" at bounding box center [1130, 146] width 48 height 14
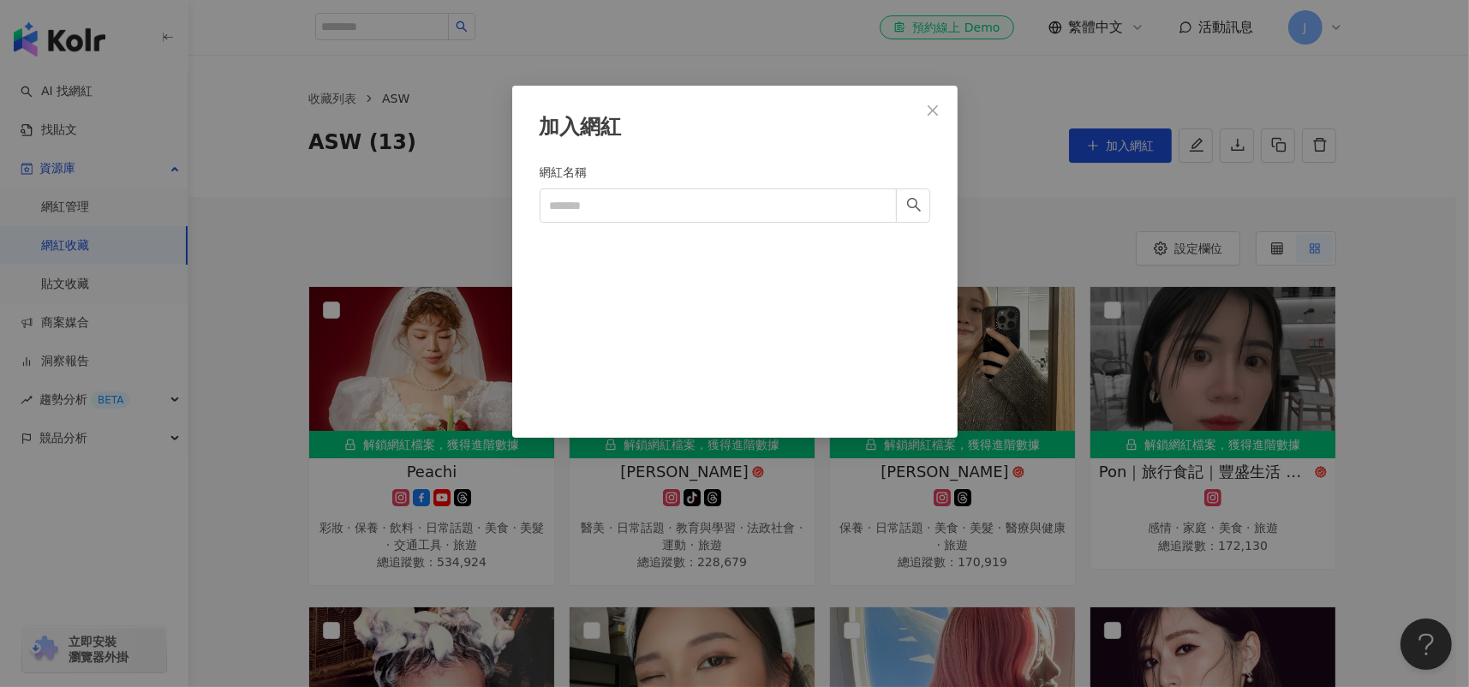
click at [302, 173] on div "加入網紅 網紅名稱 Cancel 加入" at bounding box center [734, 343] width 1469 height 687
click at [936, 110] on icon "close" at bounding box center [933, 111] width 14 height 14
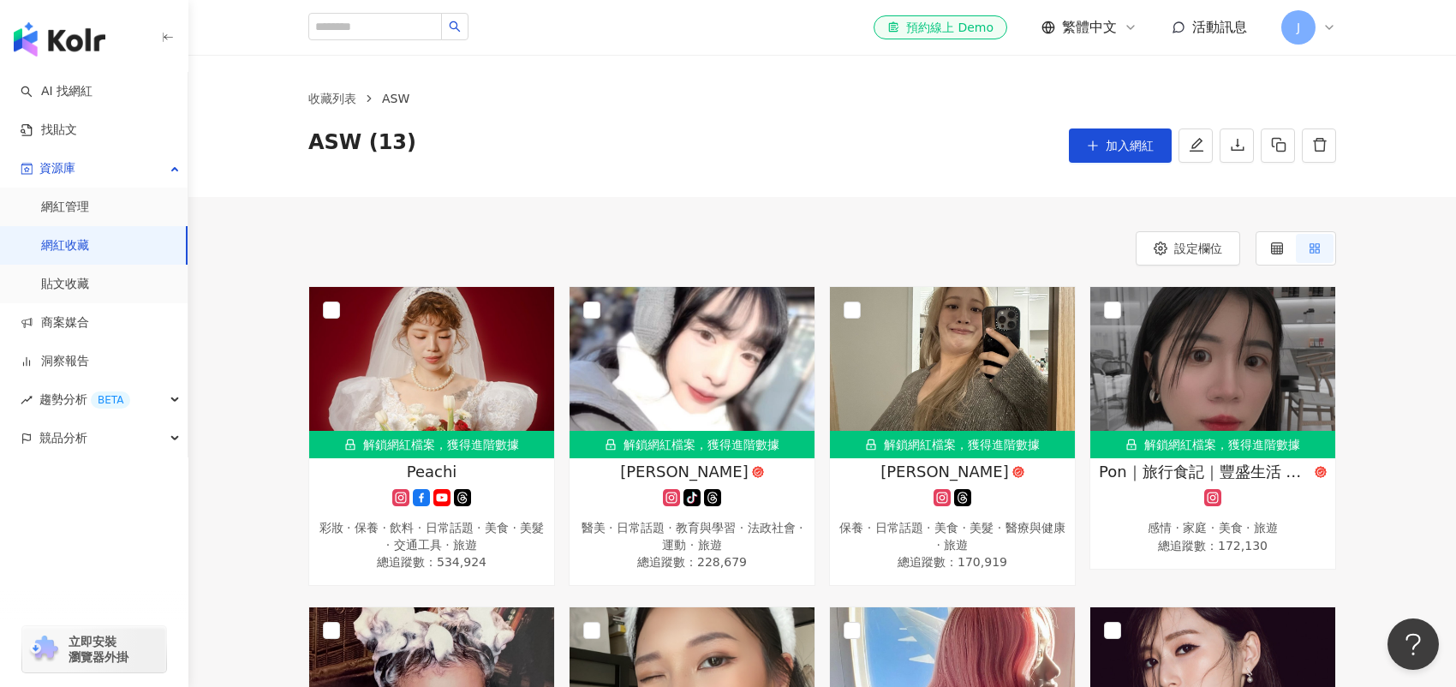
click at [872, 177] on div "收藏列表 ASW ASW (13) 加入網紅" at bounding box center [822, 126] width 1268 height 142
click at [93, 99] on link "AI 找網紅" at bounding box center [57, 91] width 72 height 17
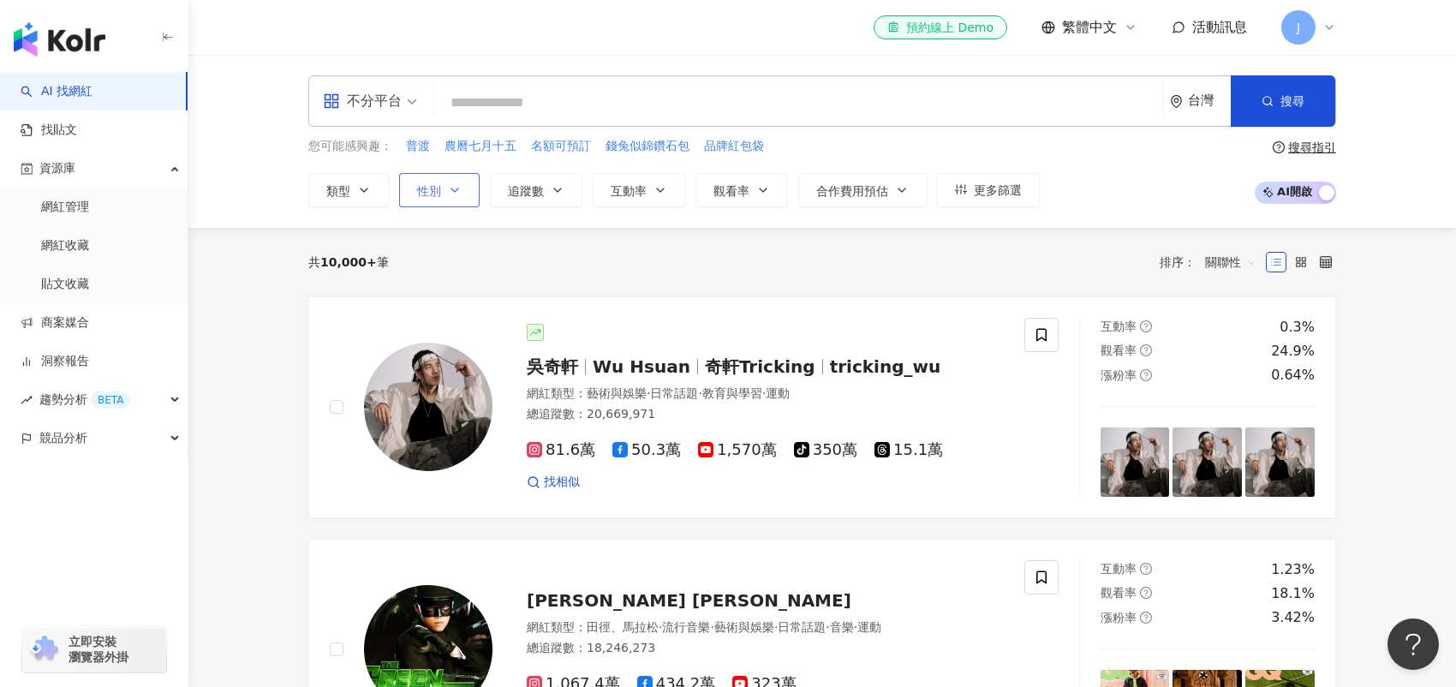
click at [419, 188] on span "性別" at bounding box center [429, 191] width 24 height 14
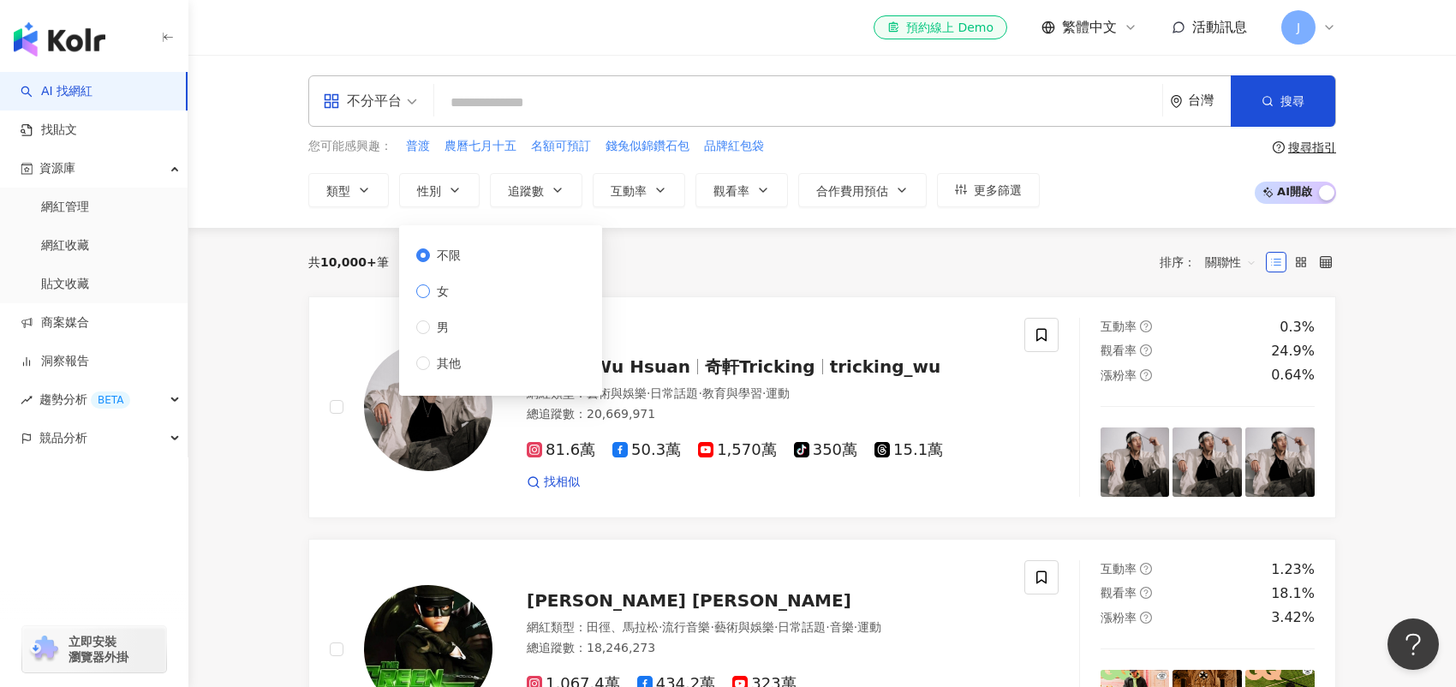
click at [448, 282] on span "女" at bounding box center [443, 291] width 26 height 19
click at [354, 186] on button "類型" at bounding box center [348, 190] width 81 height 34
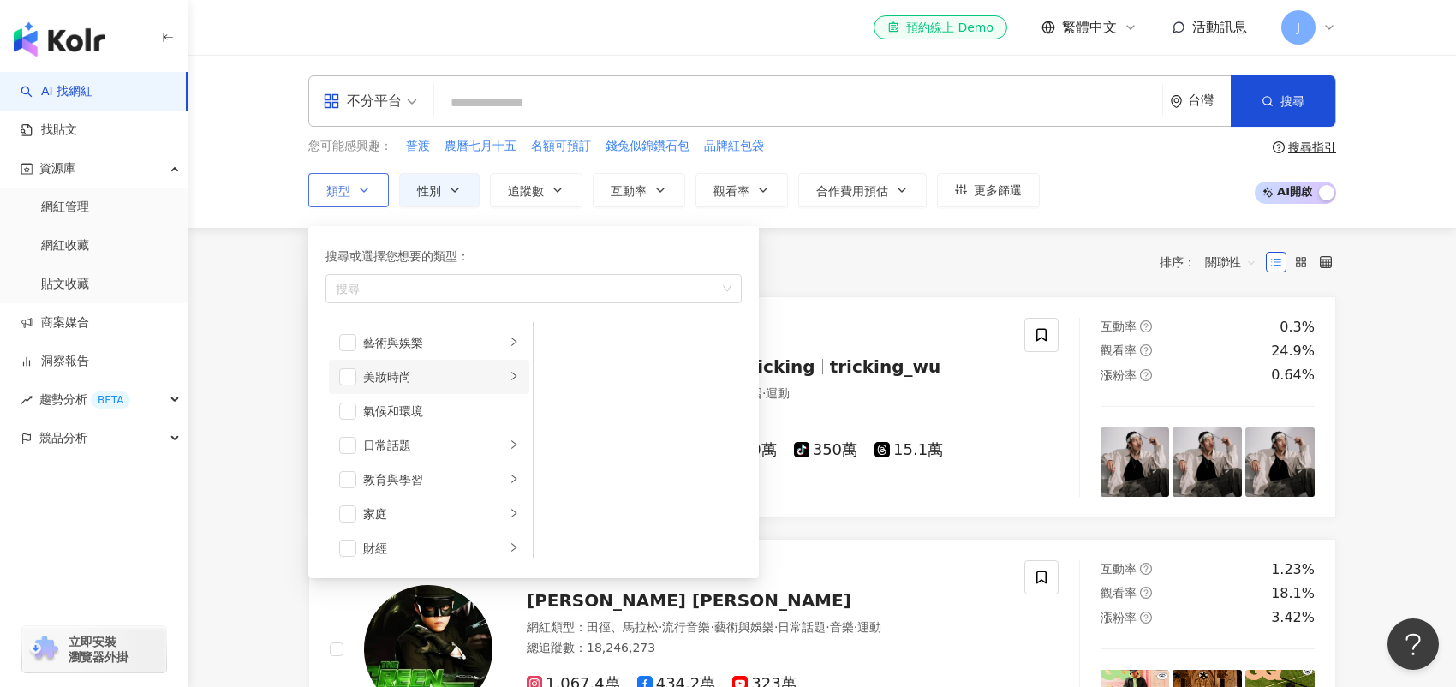
click at [386, 377] on div "美妝時尚" at bounding box center [434, 377] width 142 height 19
click at [355, 372] on span "button" at bounding box center [347, 376] width 17 height 17
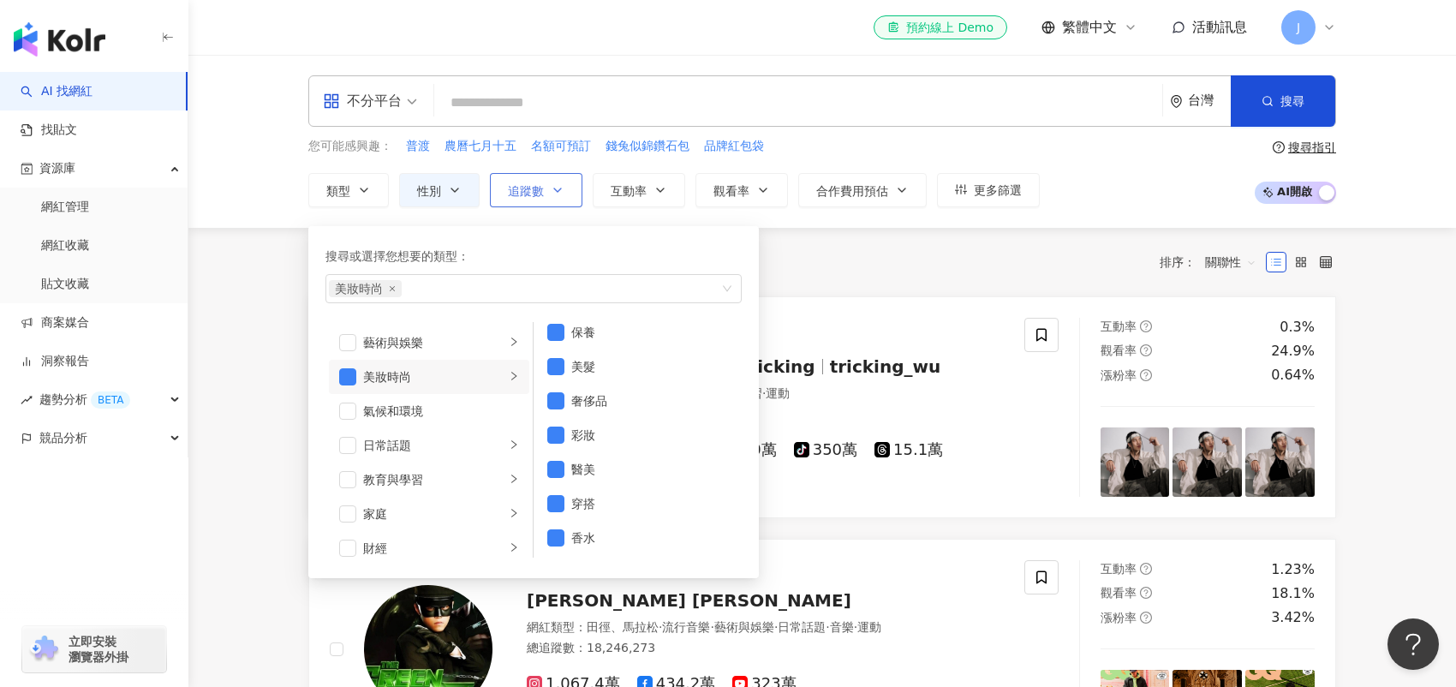
click at [577, 188] on button "追蹤數" at bounding box center [536, 190] width 93 height 34
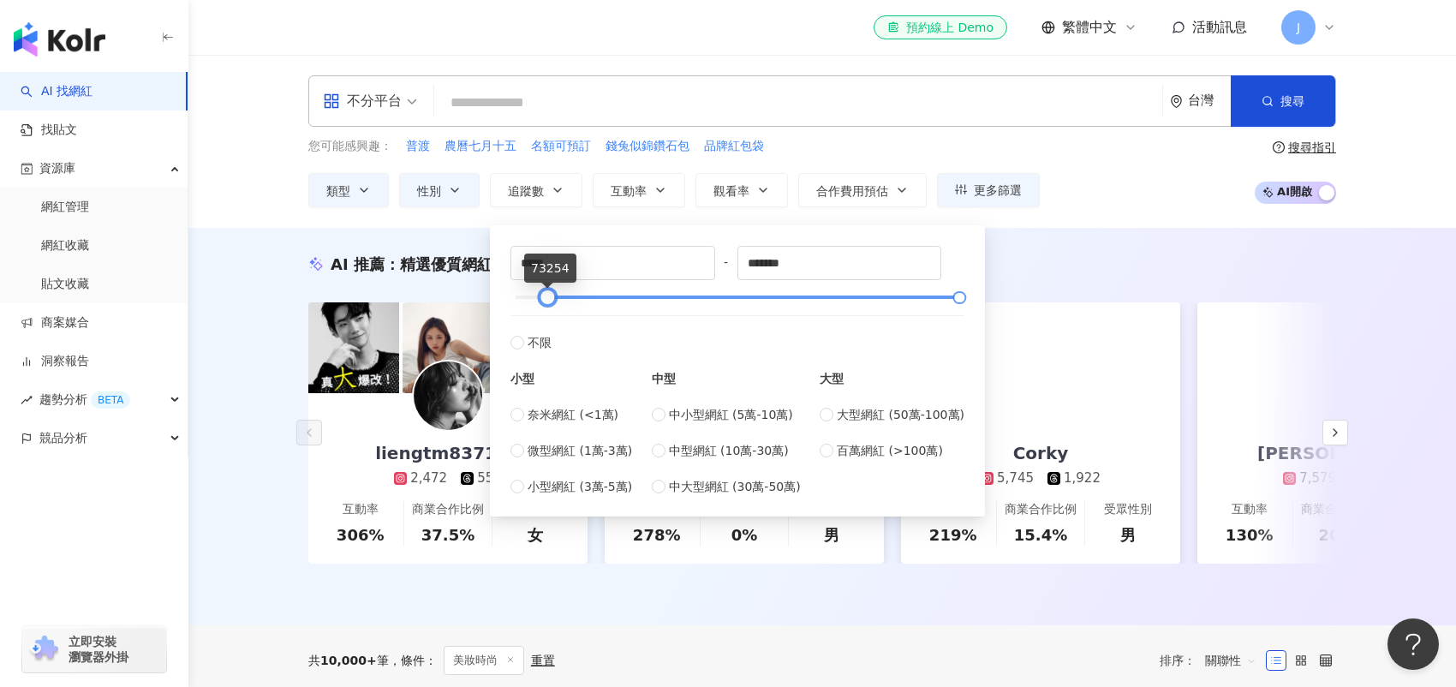
drag, startPoint x: 519, startPoint y: 298, endPoint x: 552, endPoint y: 303, distance: 33.0
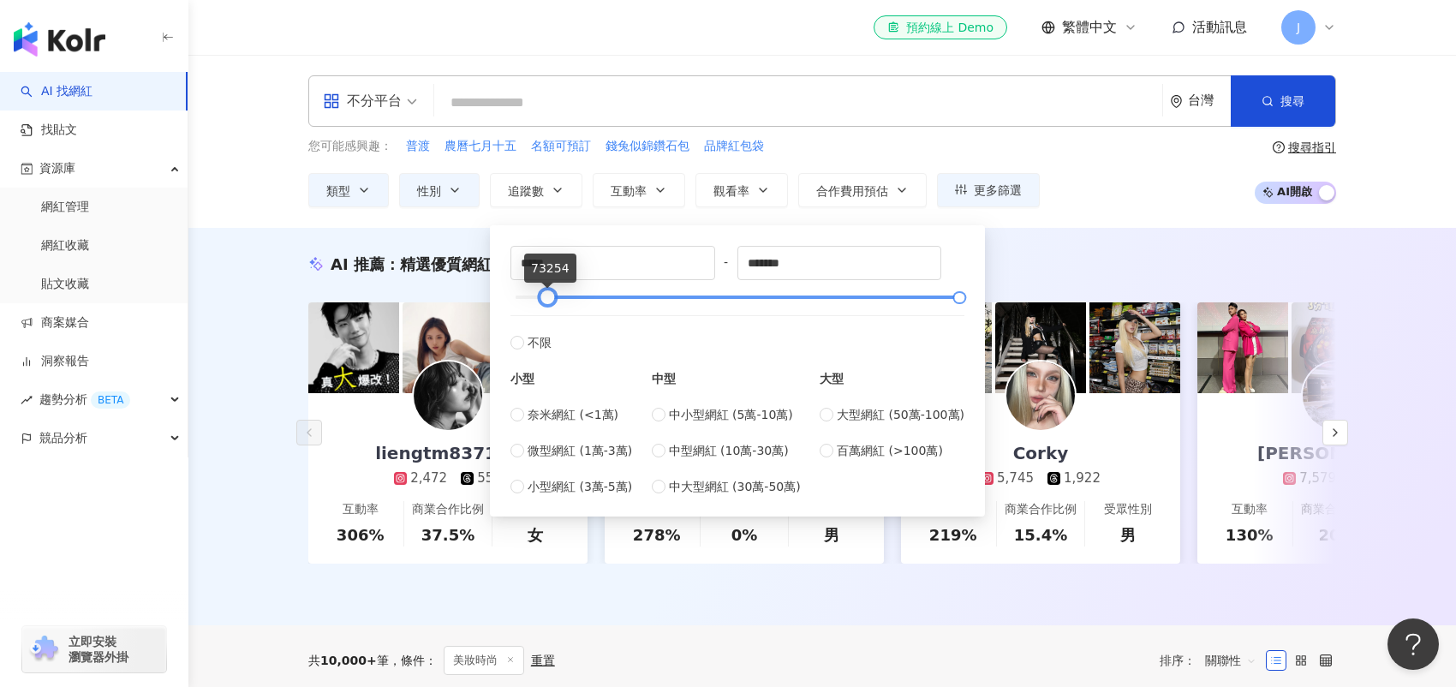
click at [552, 302] on div at bounding box center [547, 297] width 9 height 9
click at [1027, 224] on div "不分平台 台灣 搜尋 您可能感興趣： 普渡 農曆七月十五 名額可預訂 錢兔似錦鑽石包 品牌紅包袋 類型 性別 追蹤數 互動率 觀看率 合作費用預估 更多篩選 …" at bounding box center [822, 141] width 1268 height 173
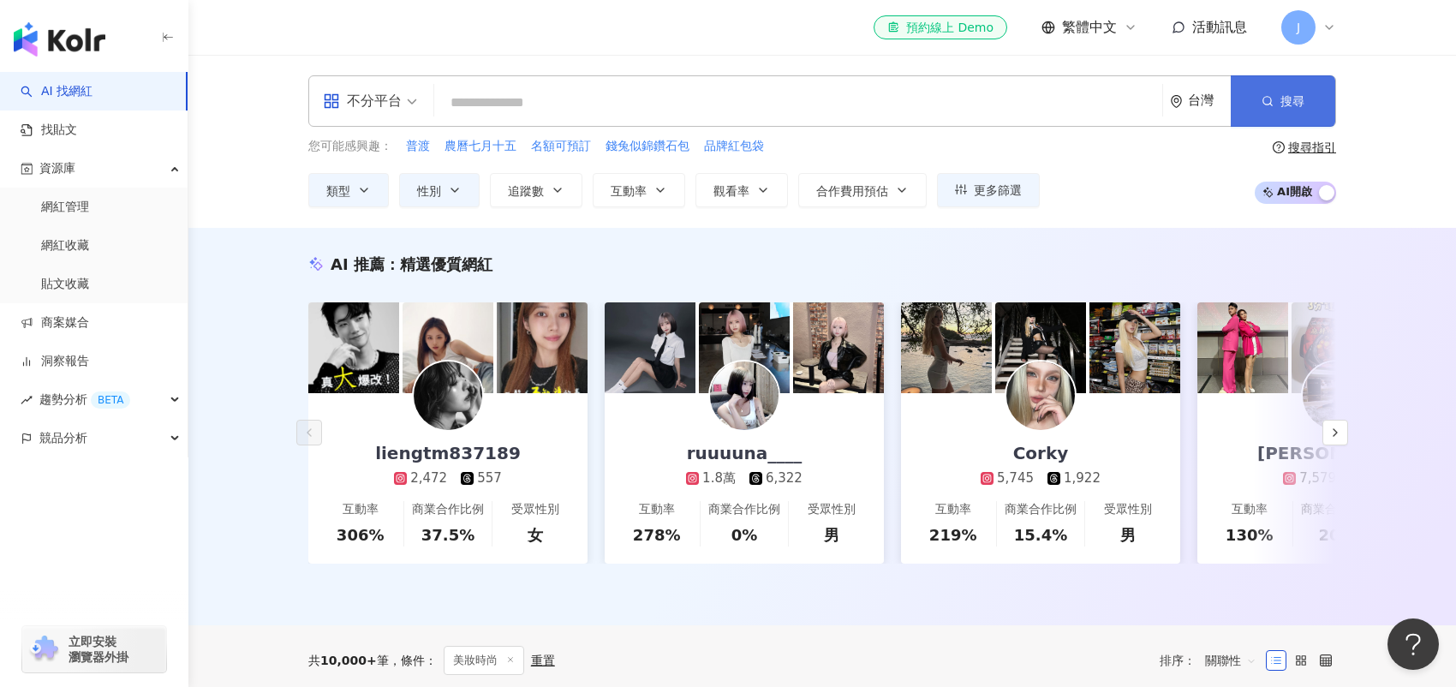
click at [1257, 98] on button "搜尋" at bounding box center [1283, 100] width 105 height 51
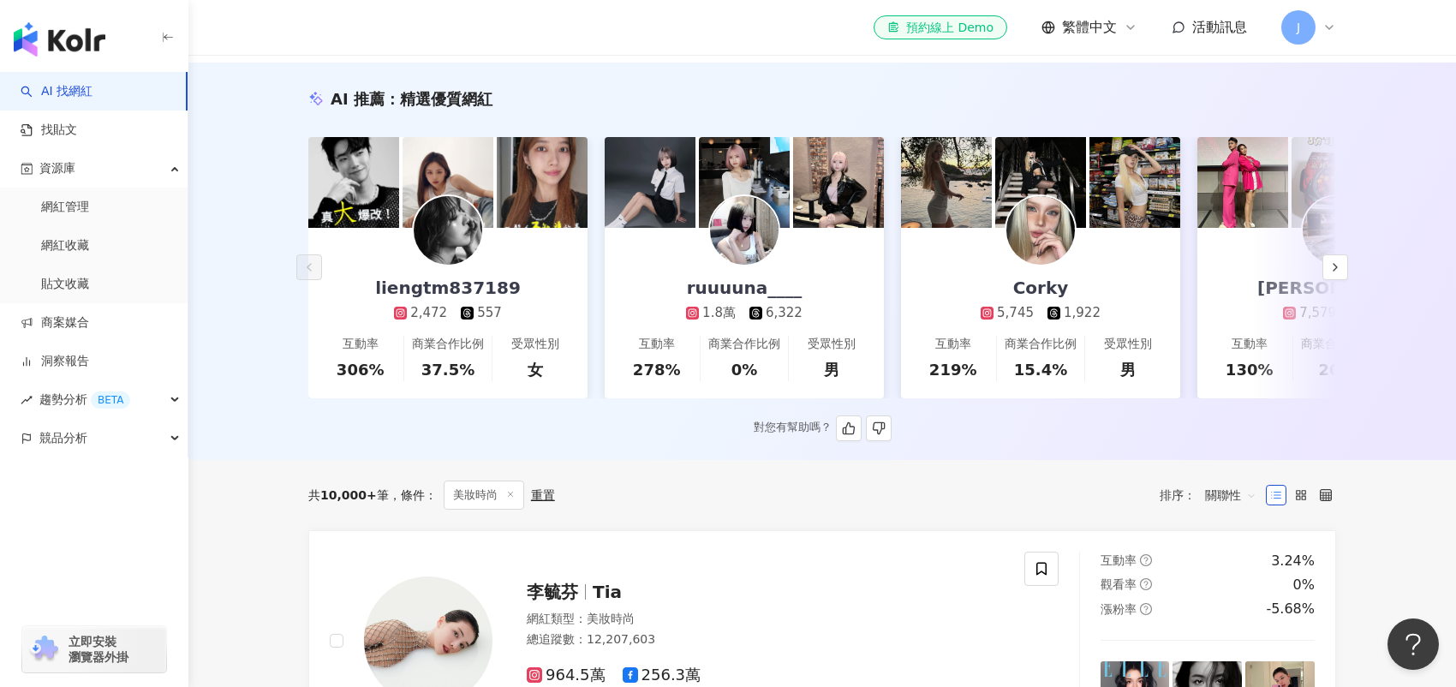
scroll to position [171, 0]
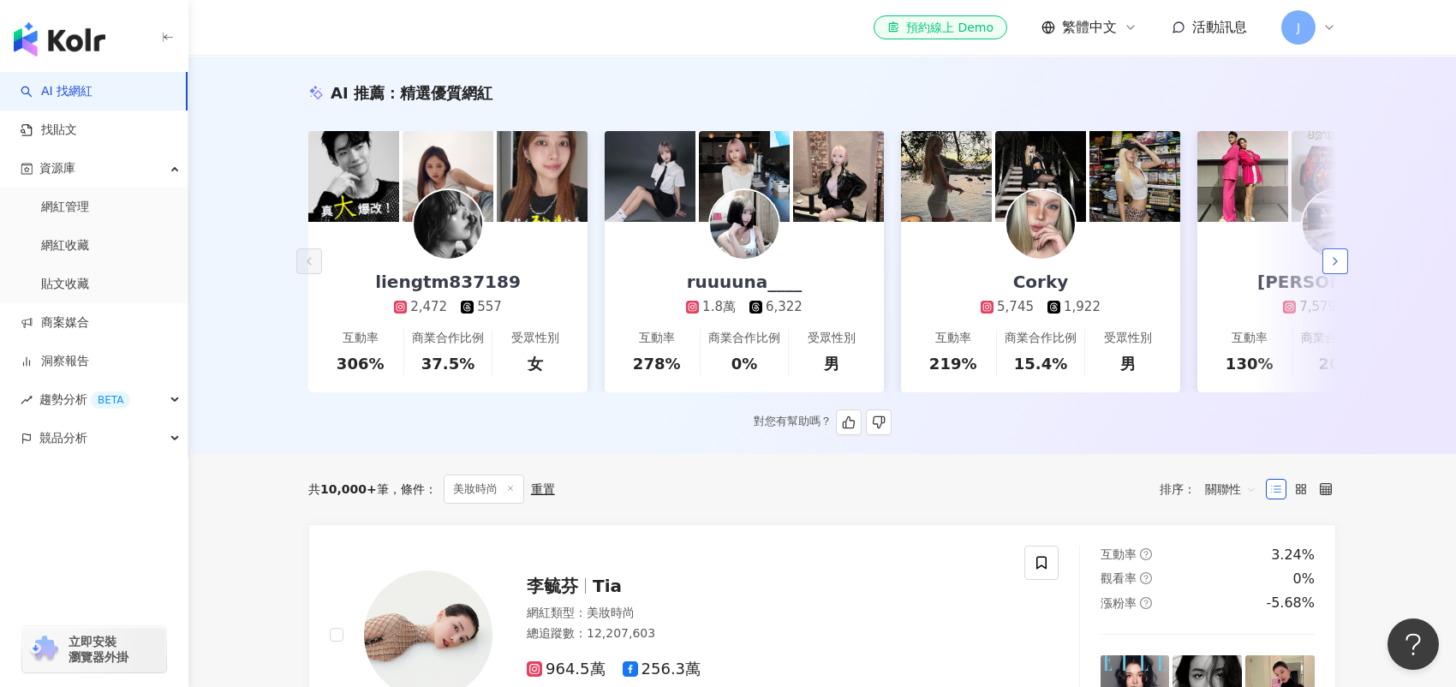
click at [1332, 268] on icon "button" at bounding box center [1336, 261] width 14 height 14
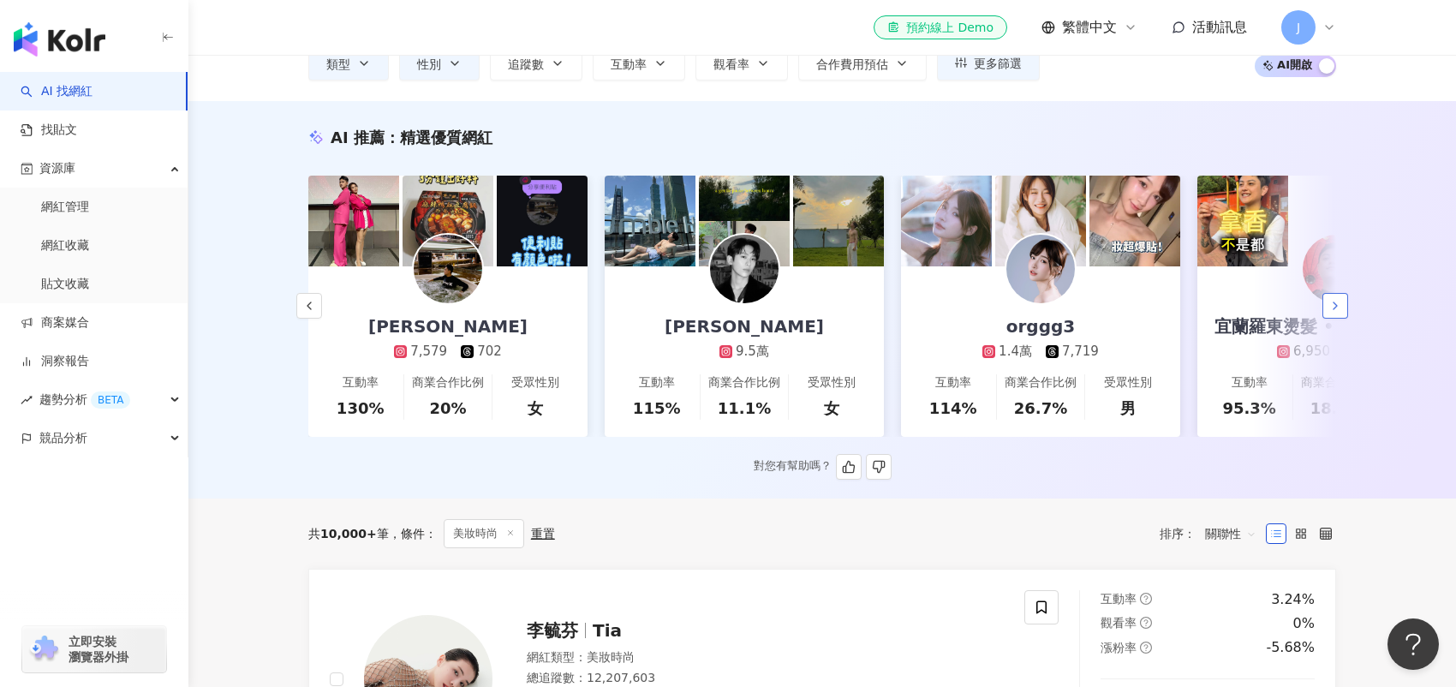
scroll to position [86, 0]
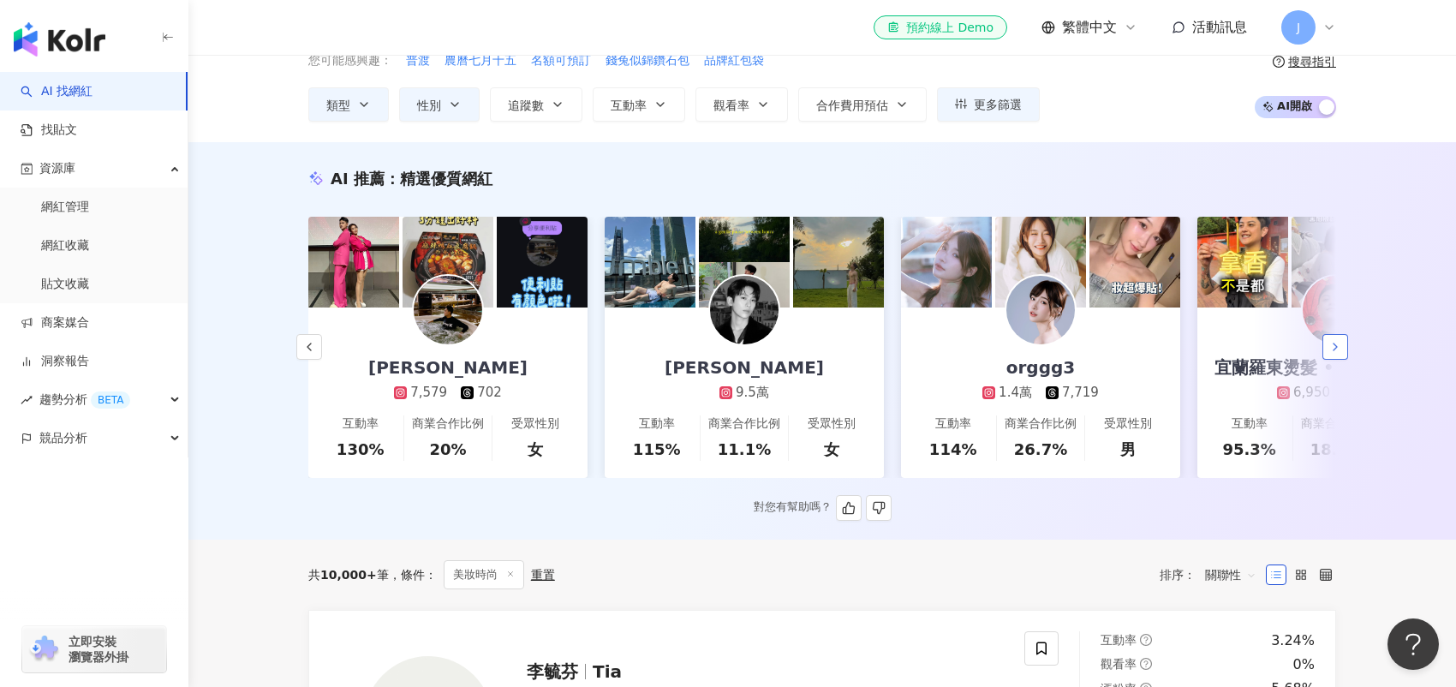
click at [1333, 354] on icon "button" at bounding box center [1336, 347] width 14 height 14
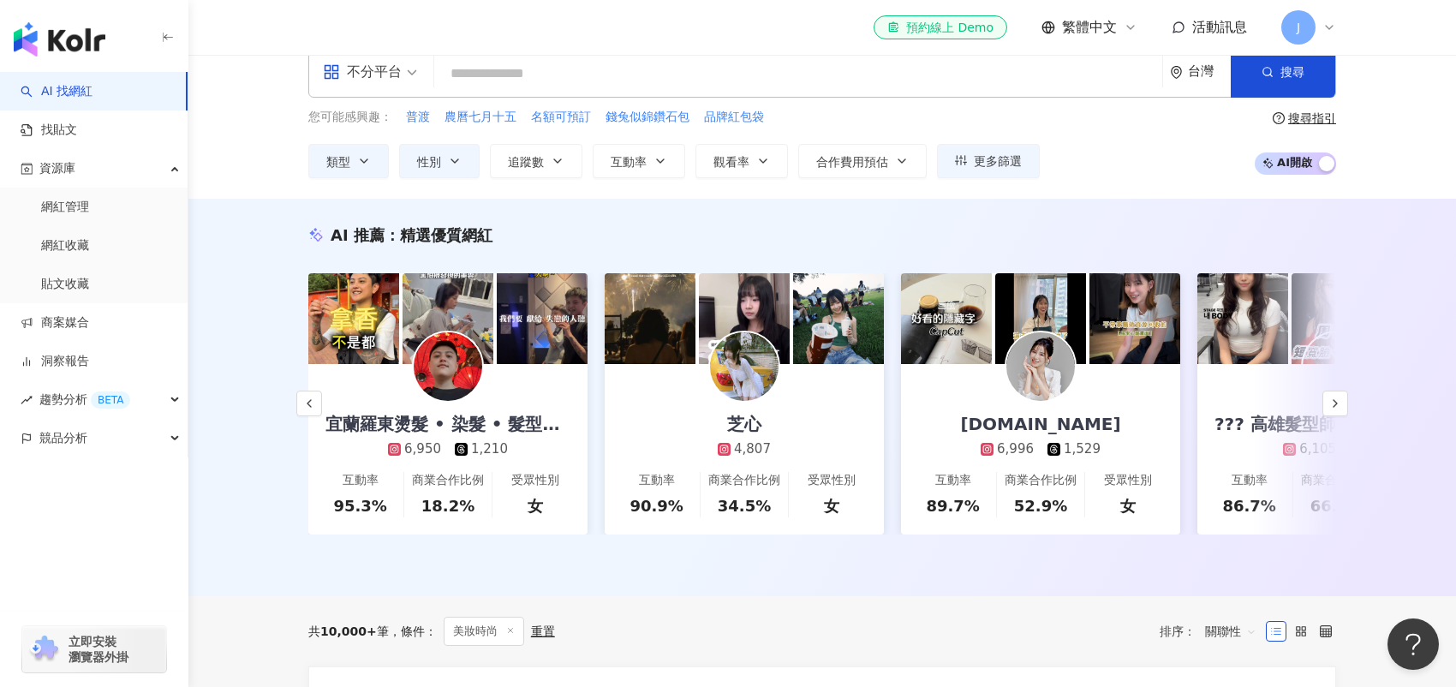
scroll to position [0, 0]
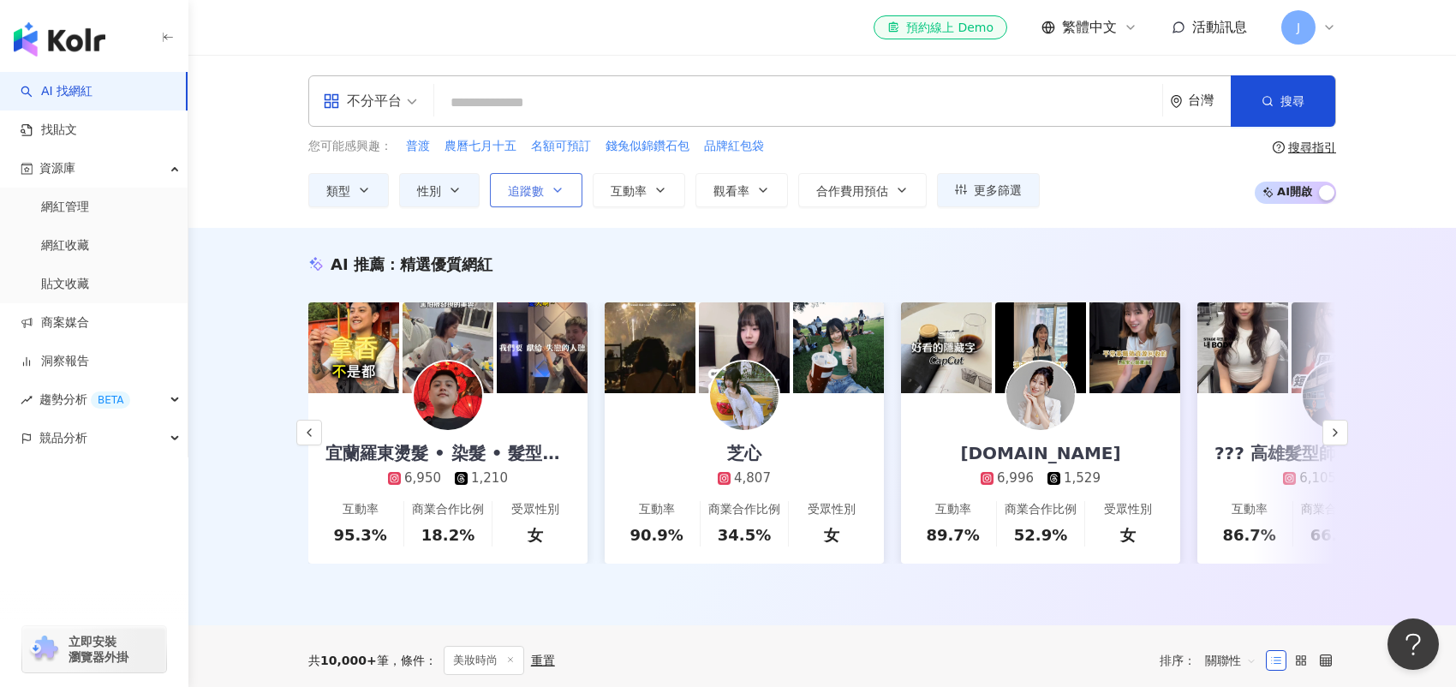
click at [538, 200] on button "追蹤數" at bounding box center [536, 190] width 93 height 34
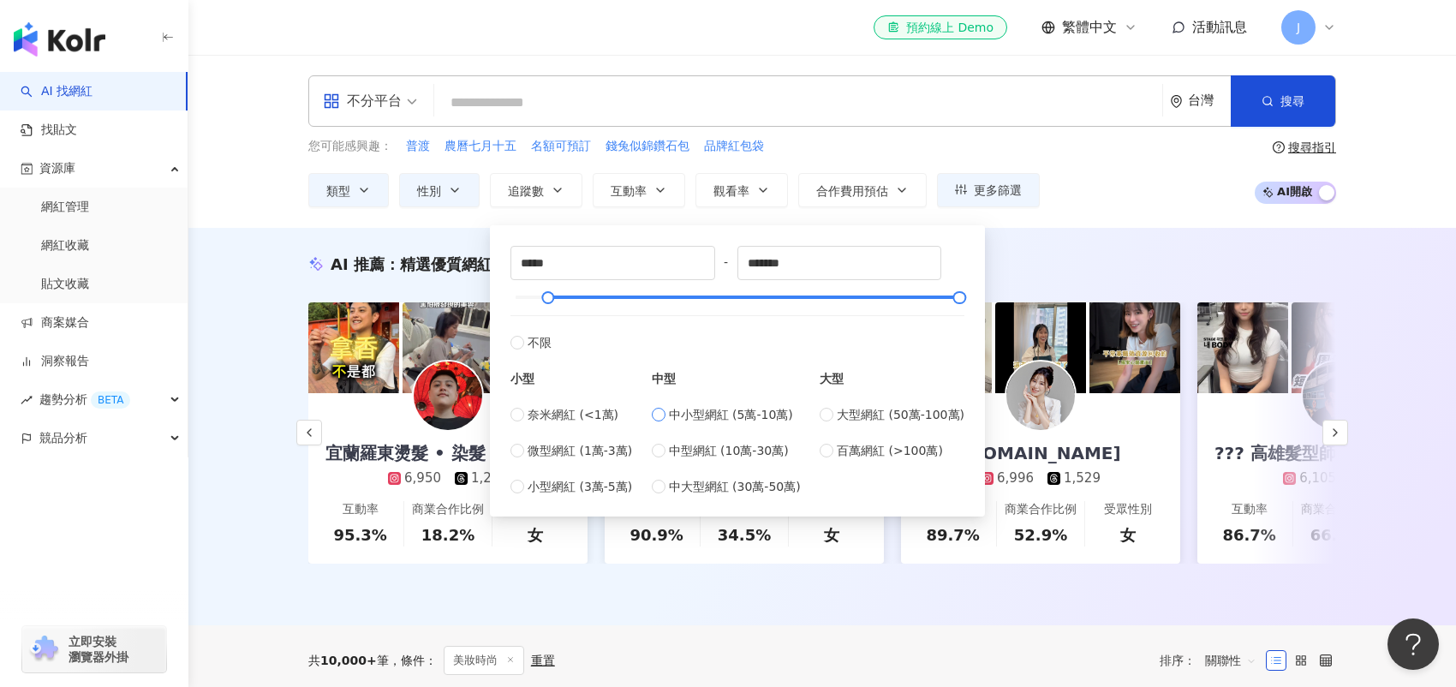
click at [676, 413] on span "中小型網紅 (5萬-10萬)" at bounding box center [731, 414] width 124 height 19
type input "*****"
click at [849, 416] on span "大型網紅 (50萬-100萬)" at bounding box center [901, 414] width 128 height 19
type input "******"
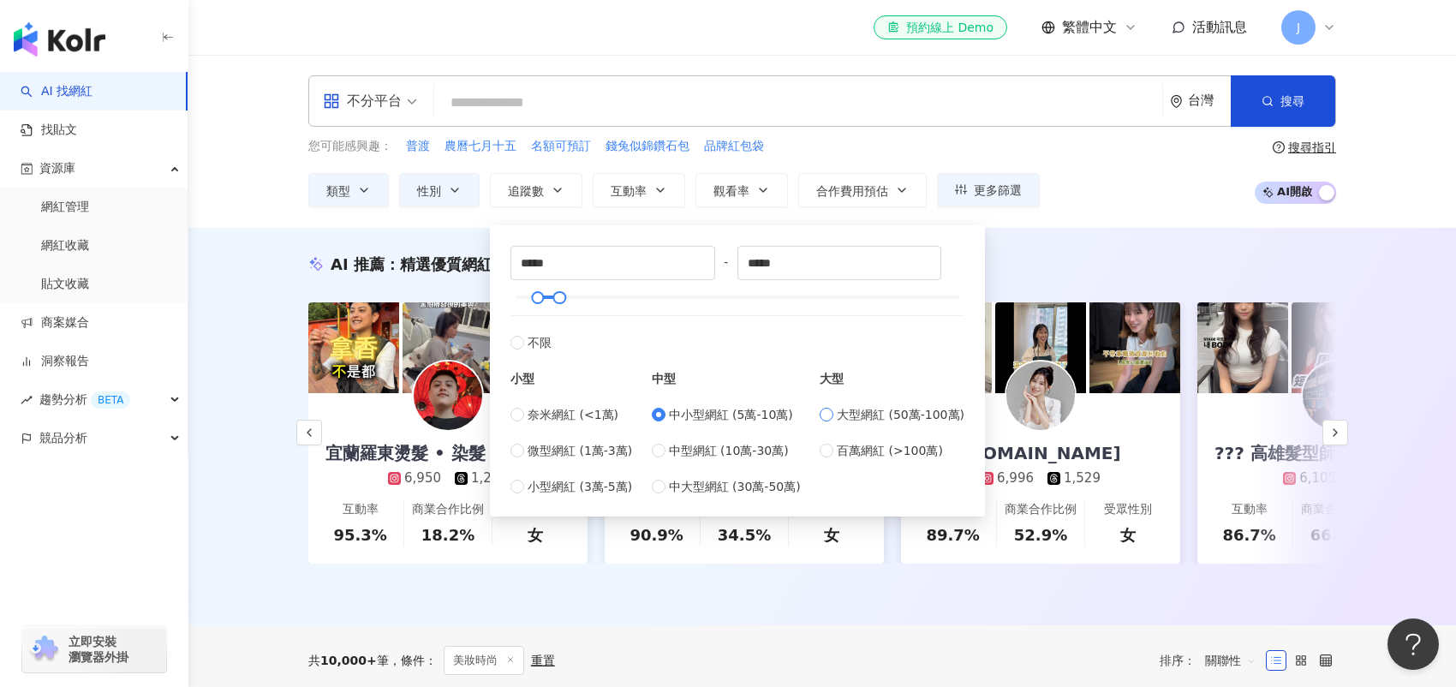
type input "******"
click at [671, 447] on label "中型網紅 (10萬-30萬)" at bounding box center [726, 450] width 149 height 19
type input "******"
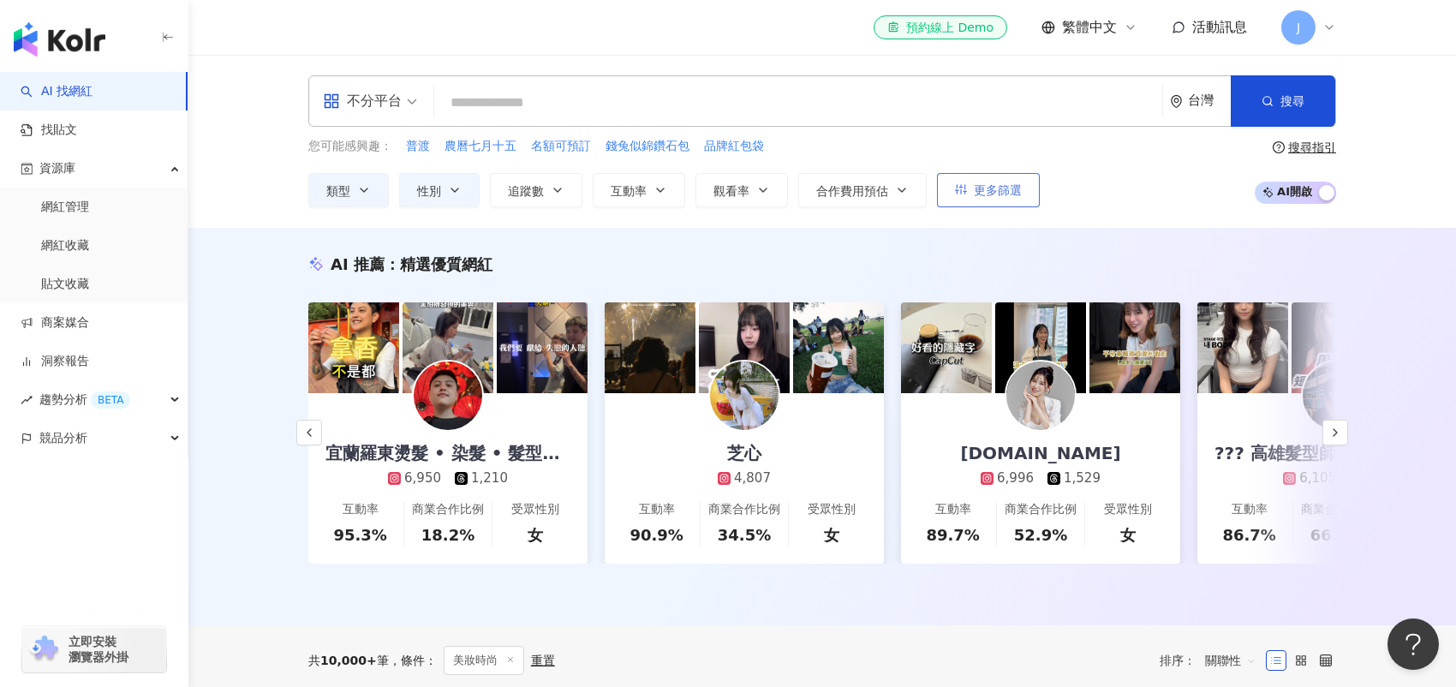
click at [1008, 188] on span "更多篩選" at bounding box center [998, 190] width 48 height 14
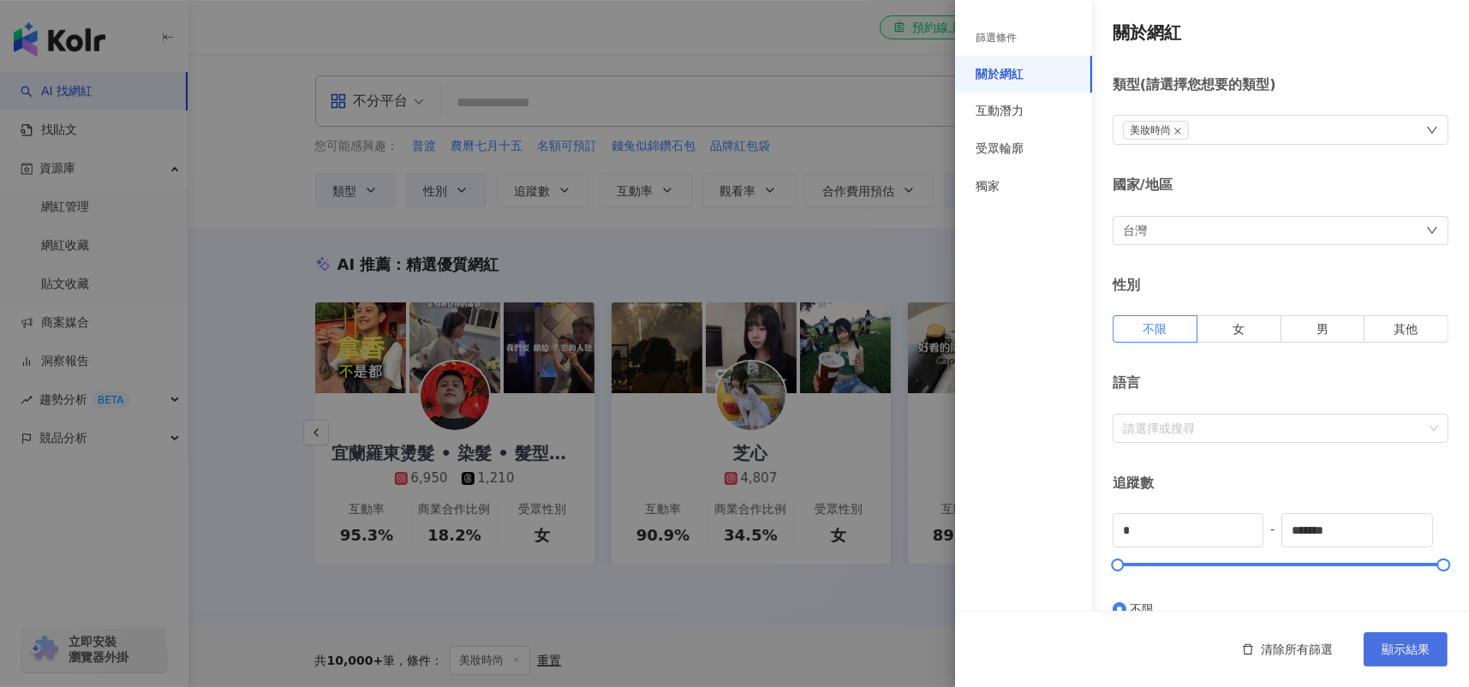
click at [1398, 649] on span "顯示結果" at bounding box center [1406, 650] width 48 height 14
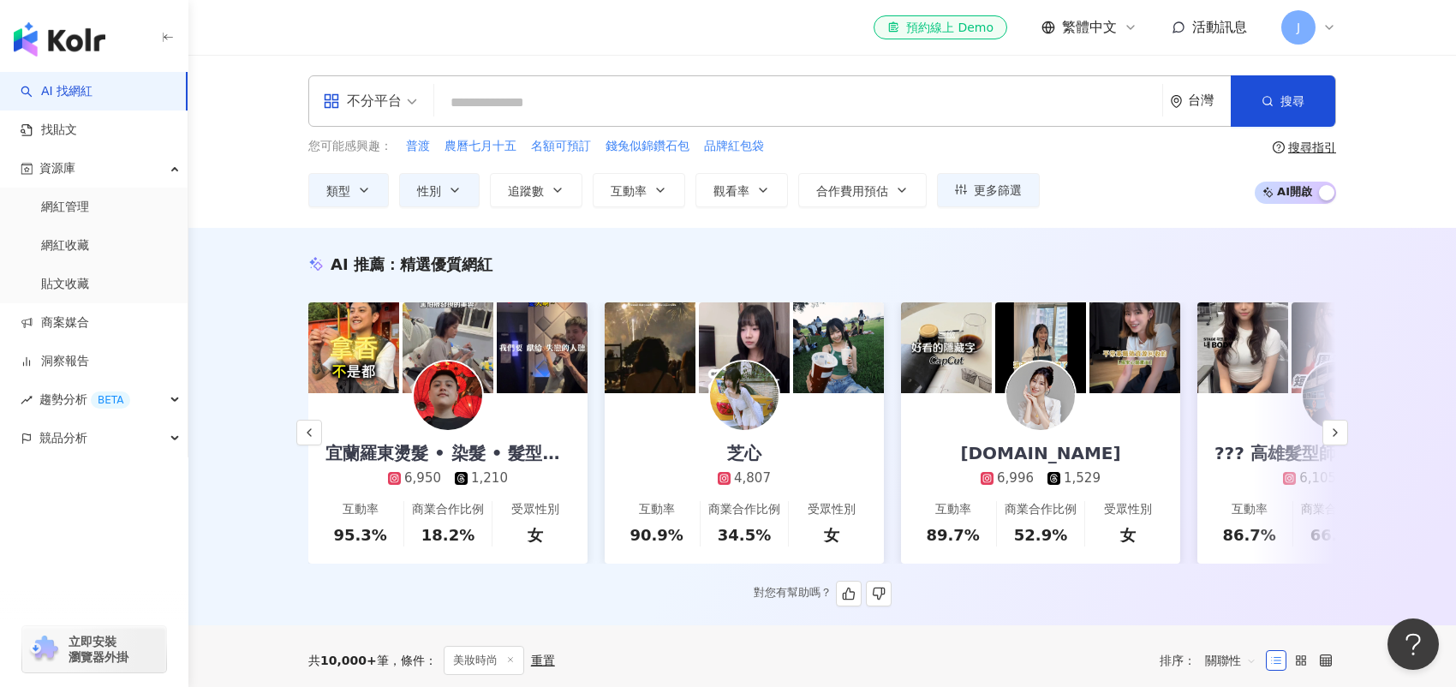
drag, startPoint x: 261, startPoint y: 470, endPoint x: 275, endPoint y: 451, distance: 23.3
click at [261, 470] on div "AI 推薦 ： 精選優質網紅 liengtm837189 2,472 557 互動率 306% 商業合作比例 37.5% 受眾性別 女 ruuuuna____…" at bounding box center [822, 427] width 1268 height 398
click at [1004, 194] on span "更多篩選" at bounding box center [998, 190] width 48 height 14
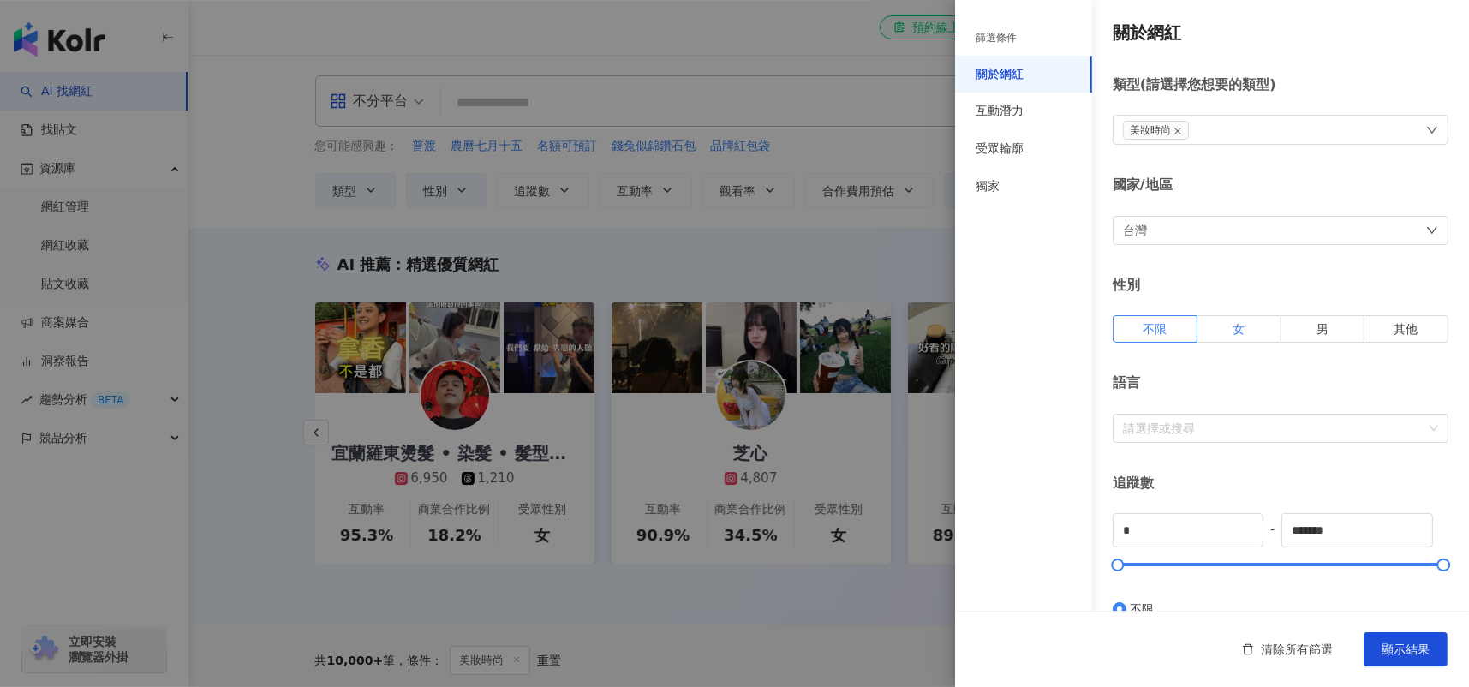
click at [1209, 322] on label "女" at bounding box center [1240, 328] width 84 height 27
click at [1205, 433] on div at bounding box center [1271, 428] width 311 height 13
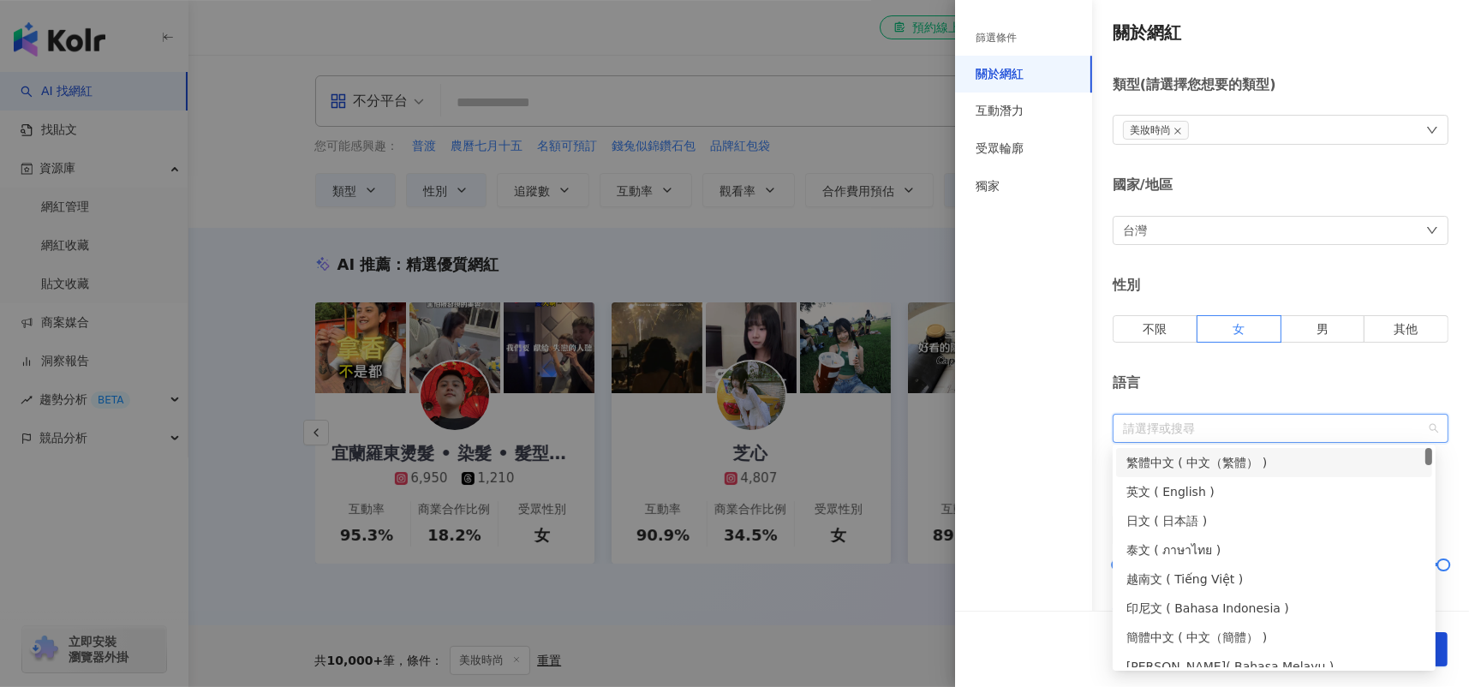
click at [1217, 394] on div "語言 請選擇或搜尋" at bounding box center [1281, 408] width 336 height 69
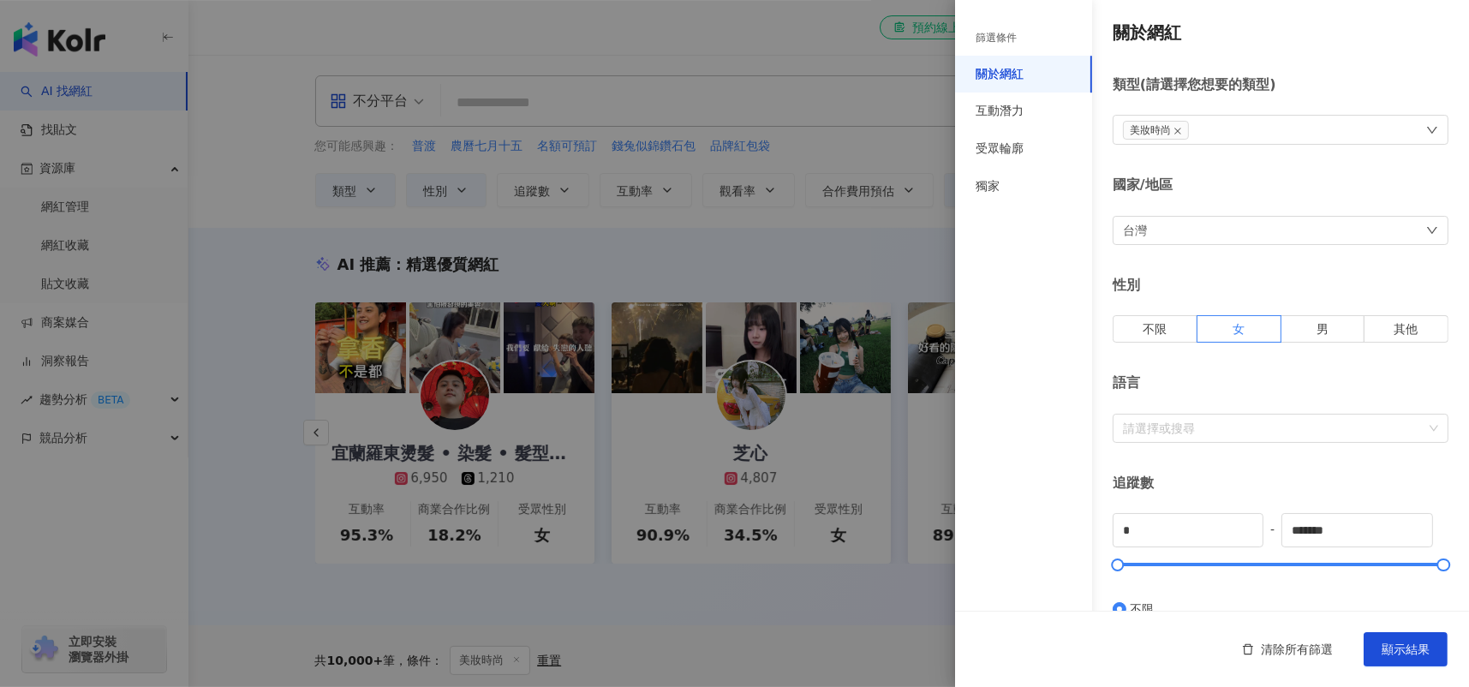
drag, startPoint x: 1199, startPoint y: 432, endPoint x: 1199, endPoint y: 450, distance: 18.0
click at [1199, 432] on div at bounding box center [1271, 428] width 311 height 13
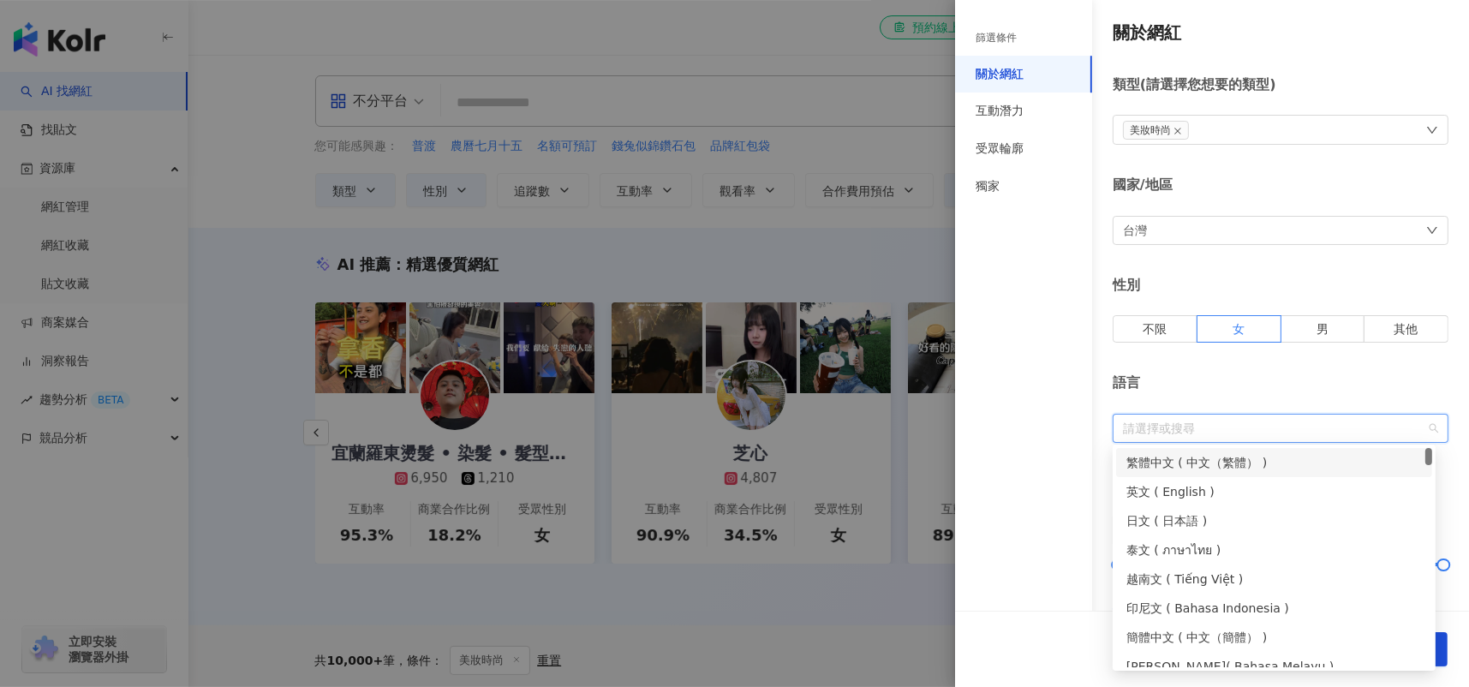
click at [1199, 463] on div "繁體中文 ( 中文（繁體） )" at bounding box center [1275, 462] width 296 height 19
click at [1197, 461] on div "繁體中文 ( 中文（繁體） )" at bounding box center [1269, 462] width 284 height 19
click at [1218, 397] on div "語言 請選擇或搜尋" at bounding box center [1281, 408] width 336 height 69
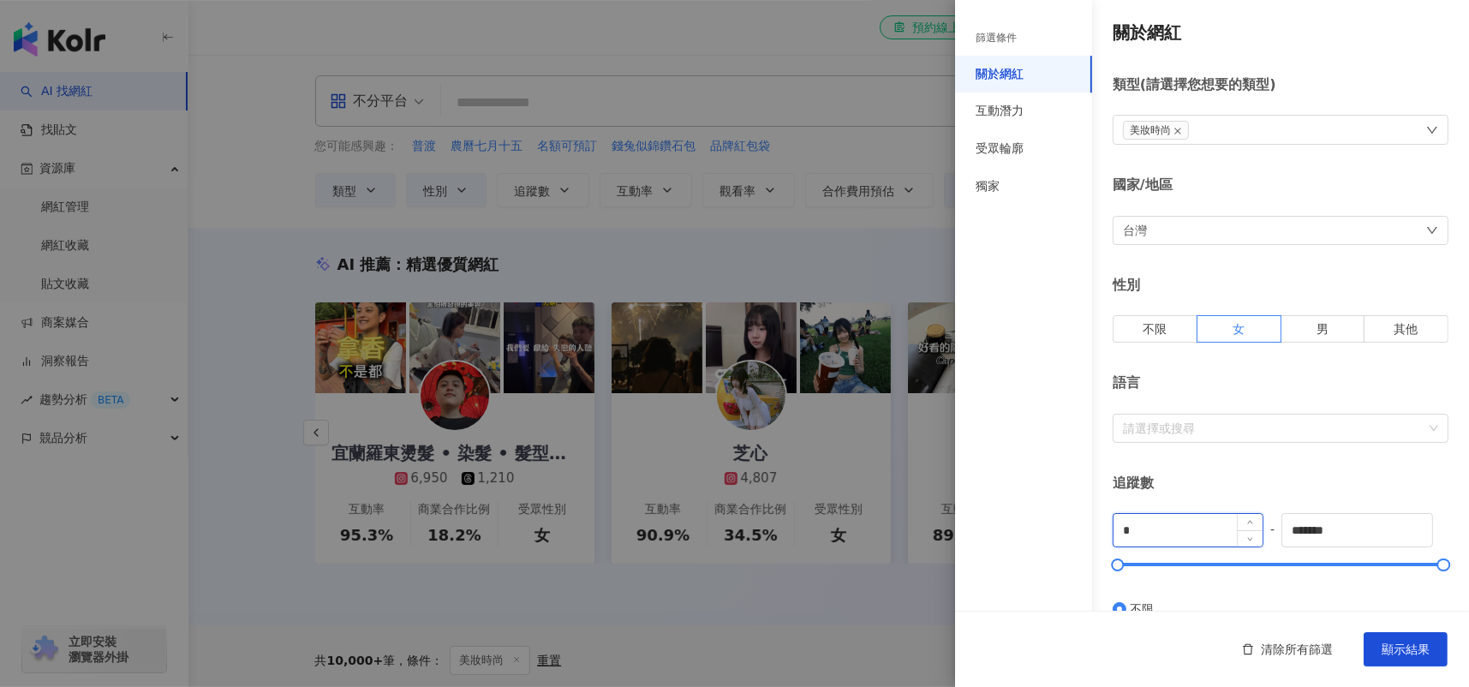
click at [1147, 531] on input "*" at bounding box center [1188, 530] width 149 height 33
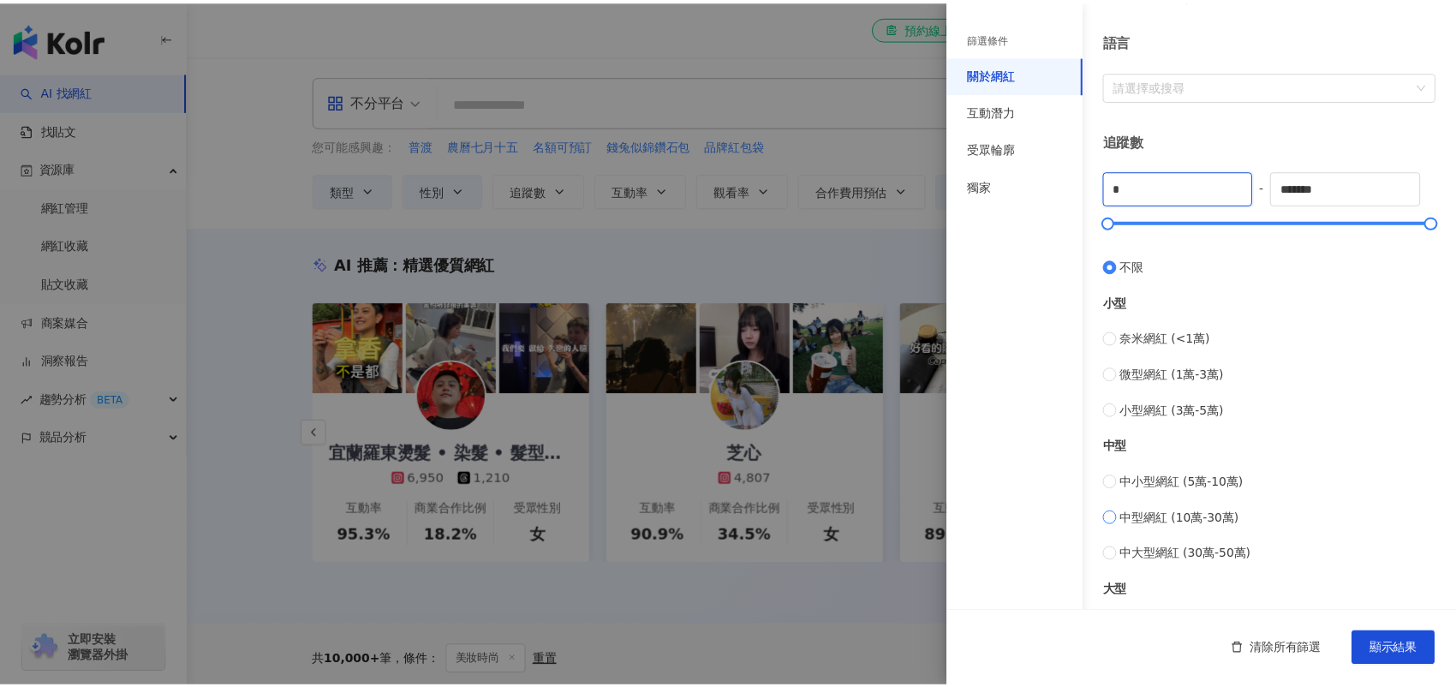
scroll to position [428, 0]
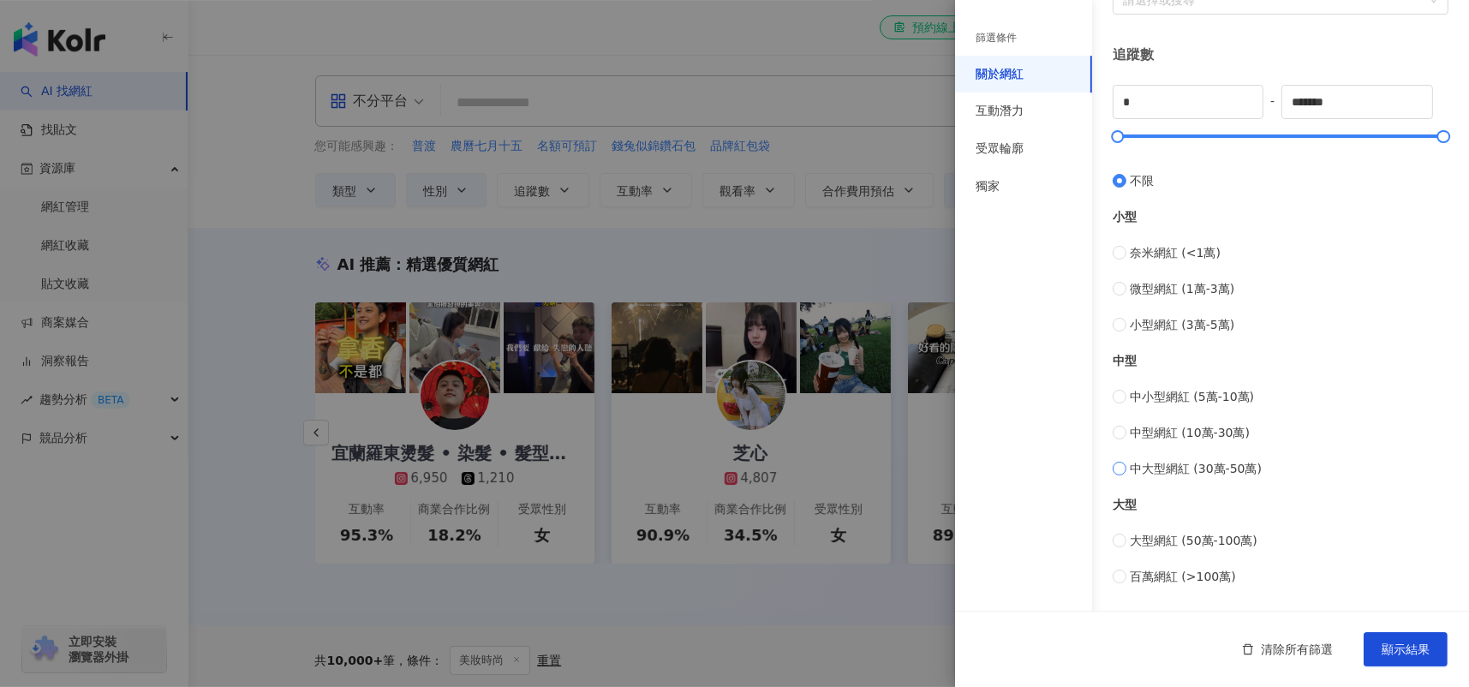
click at [1178, 471] on span "中大型網紅 (30萬-50萬)" at bounding box center [1196, 468] width 132 height 19
type input "******"
click at [1193, 432] on span "中型網紅 (10萬-30萬)" at bounding box center [1190, 432] width 120 height 19
type input "******"
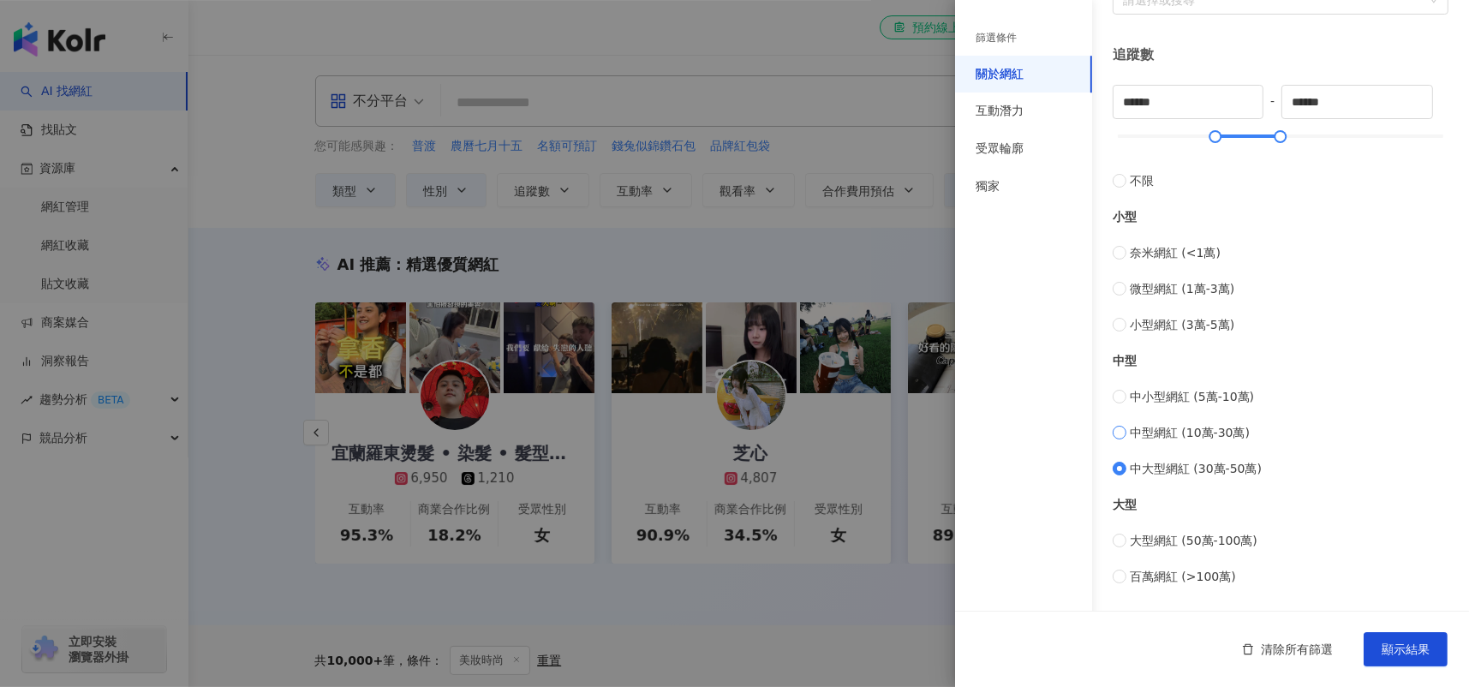
type input "******"
click at [1393, 643] on span "顯示結果" at bounding box center [1406, 650] width 48 height 14
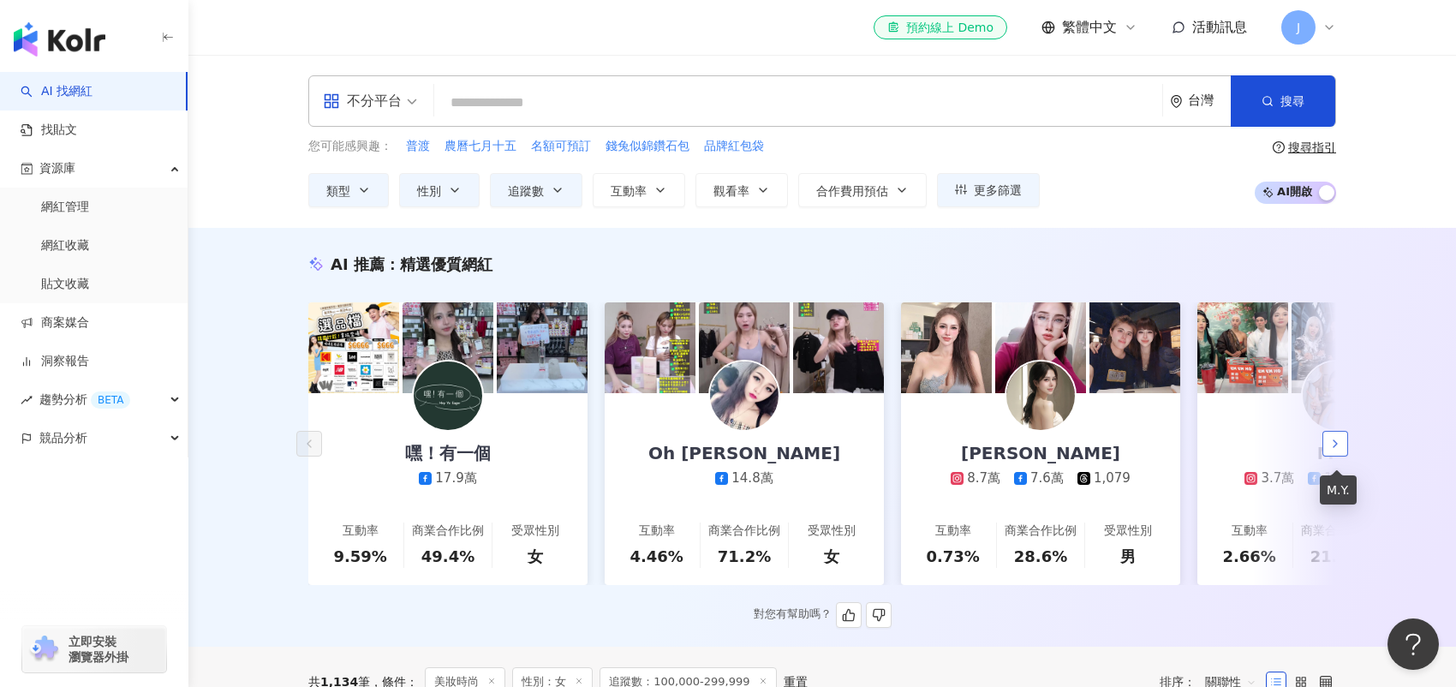
click at [1335, 451] on icon "button" at bounding box center [1336, 444] width 14 height 14
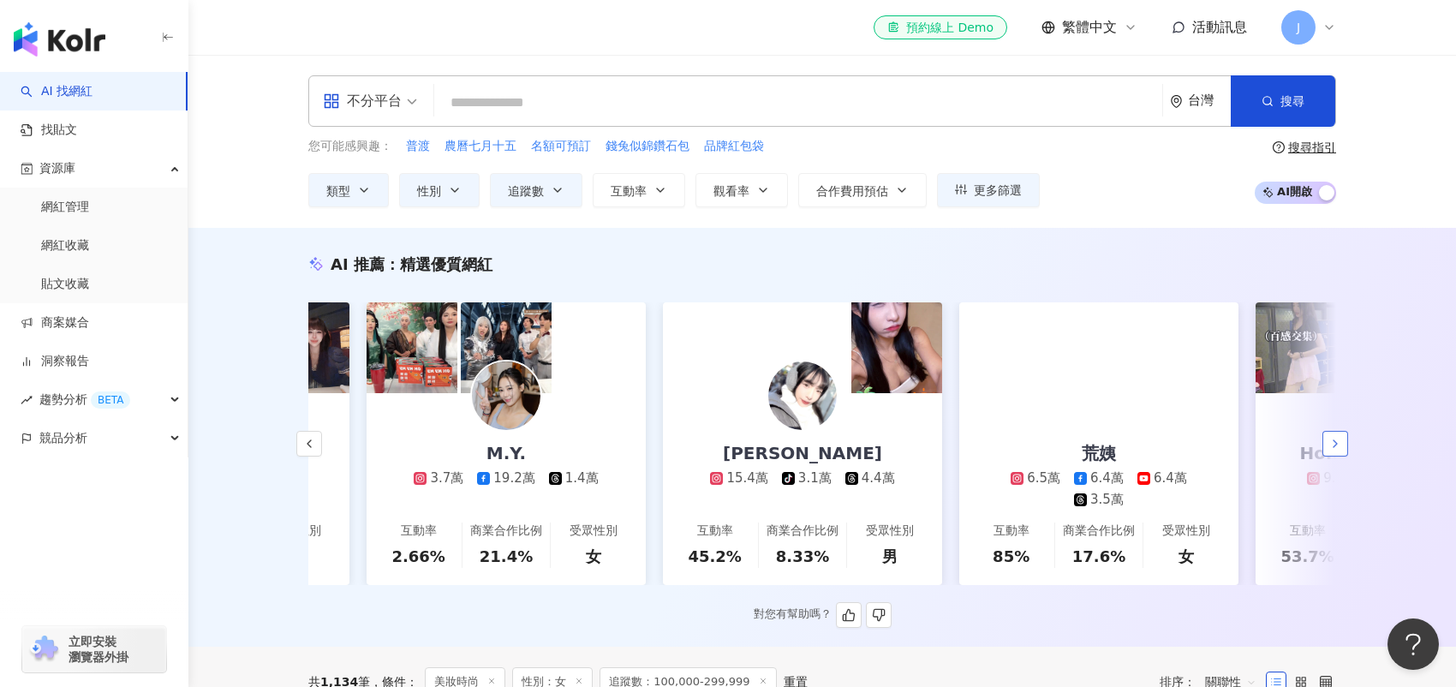
scroll to position [0, 889]
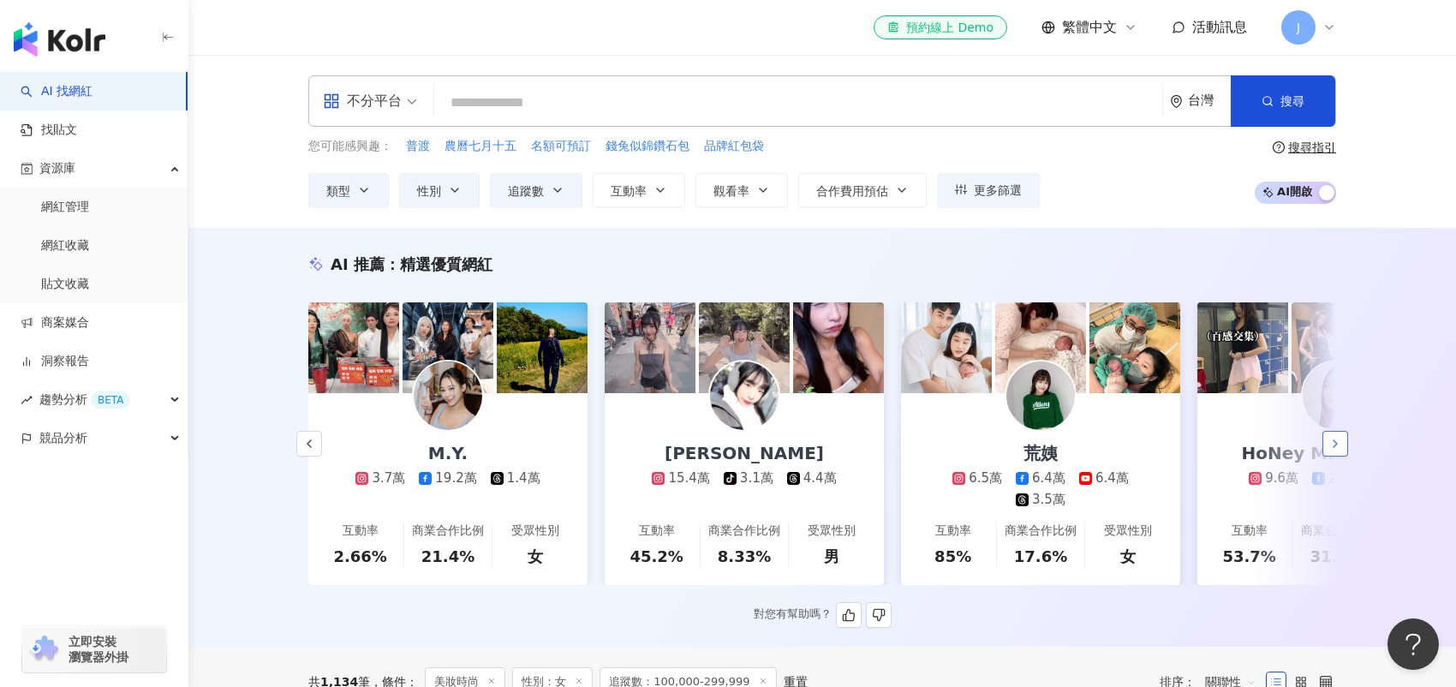
click at [1335, 451] on icon "button" at bounding box center [1336, 444] width 14 height 14
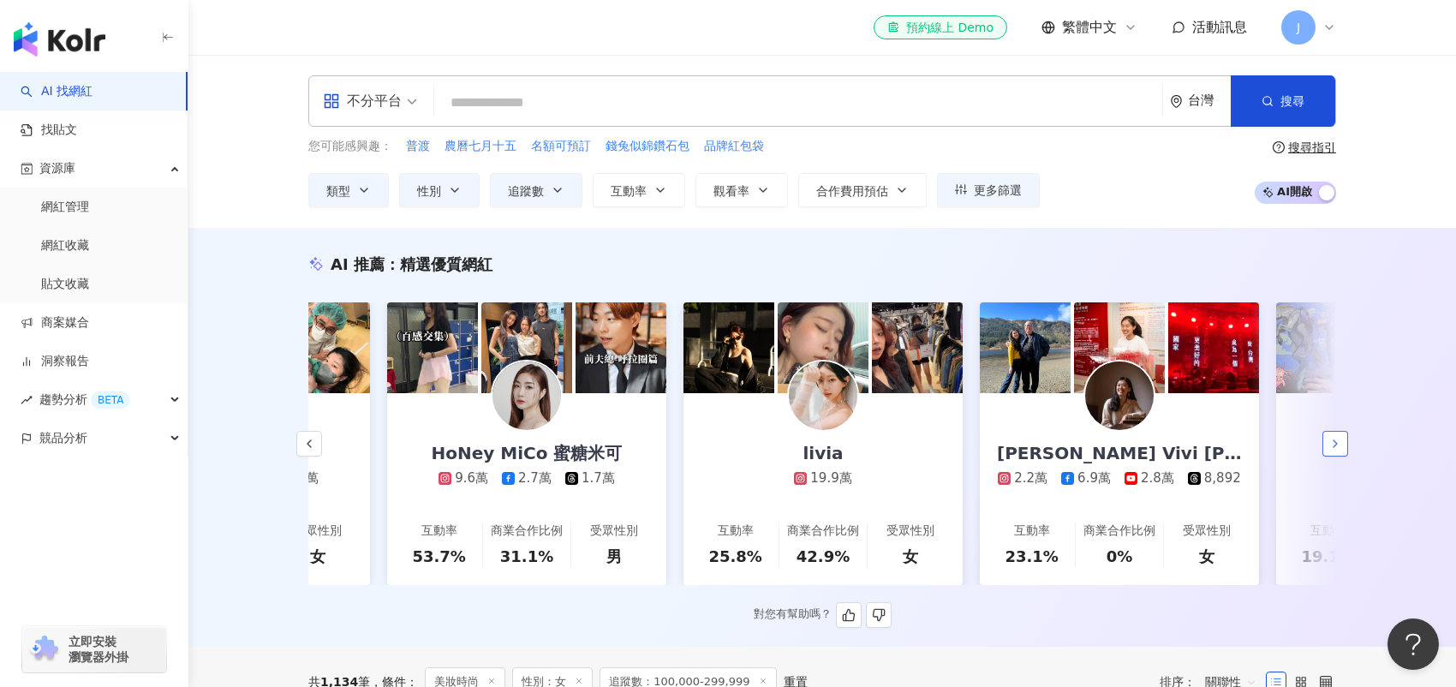
scroll to position [0, 1779]
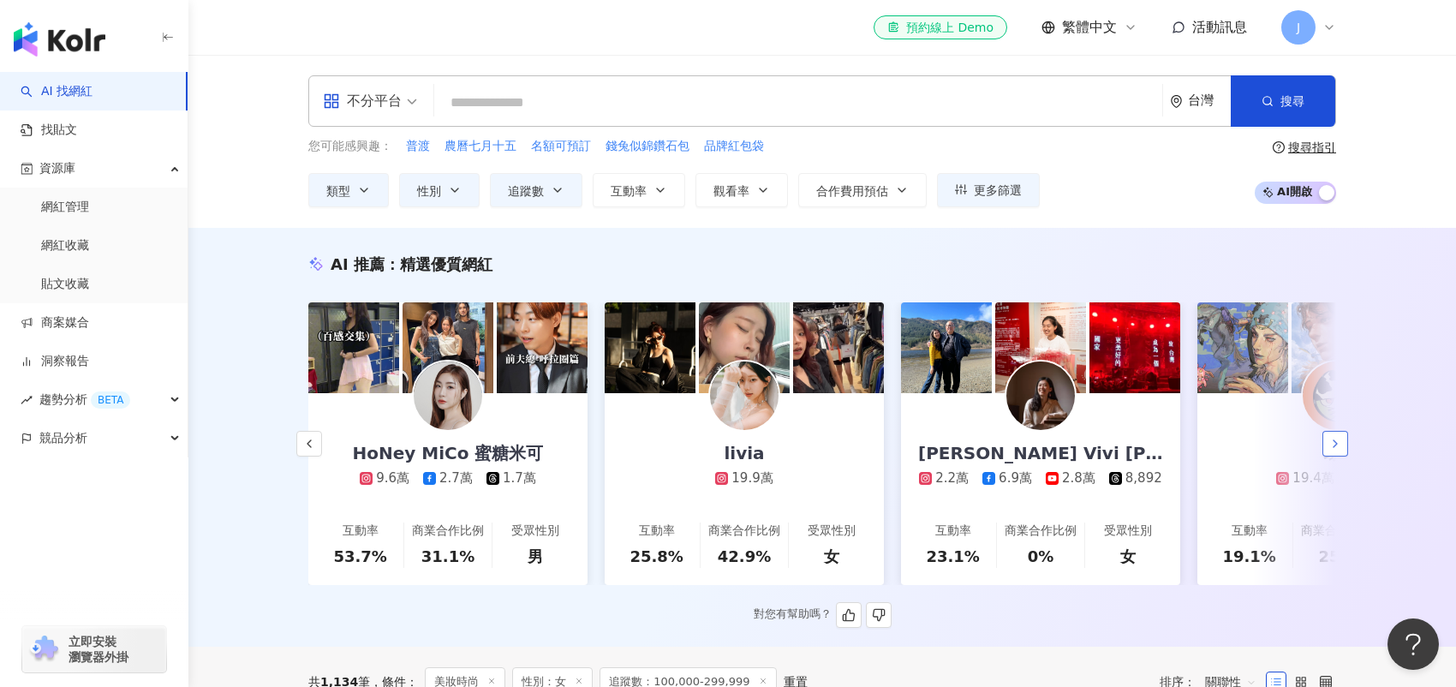
click at [1335, 451] on icon "button" at bounding box center [1336, 444] width 14 height 14
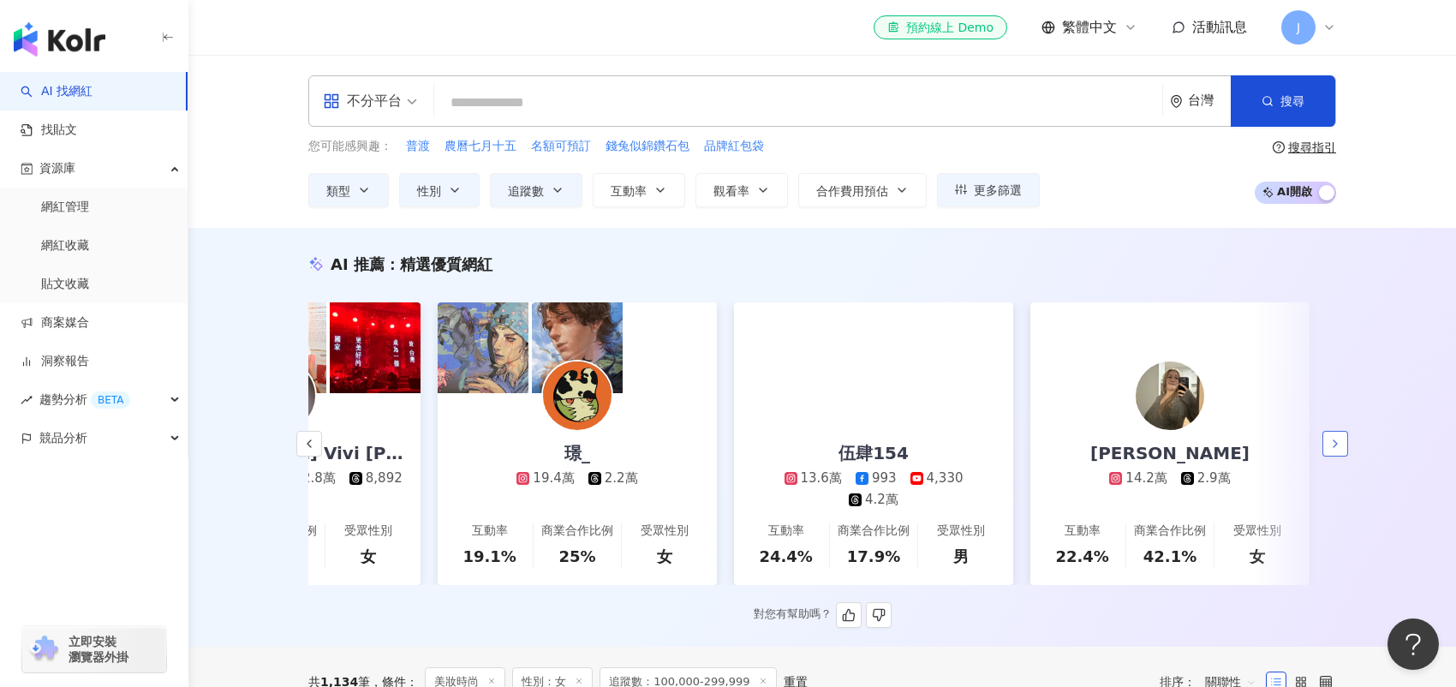
scroll to position [0, 2562]
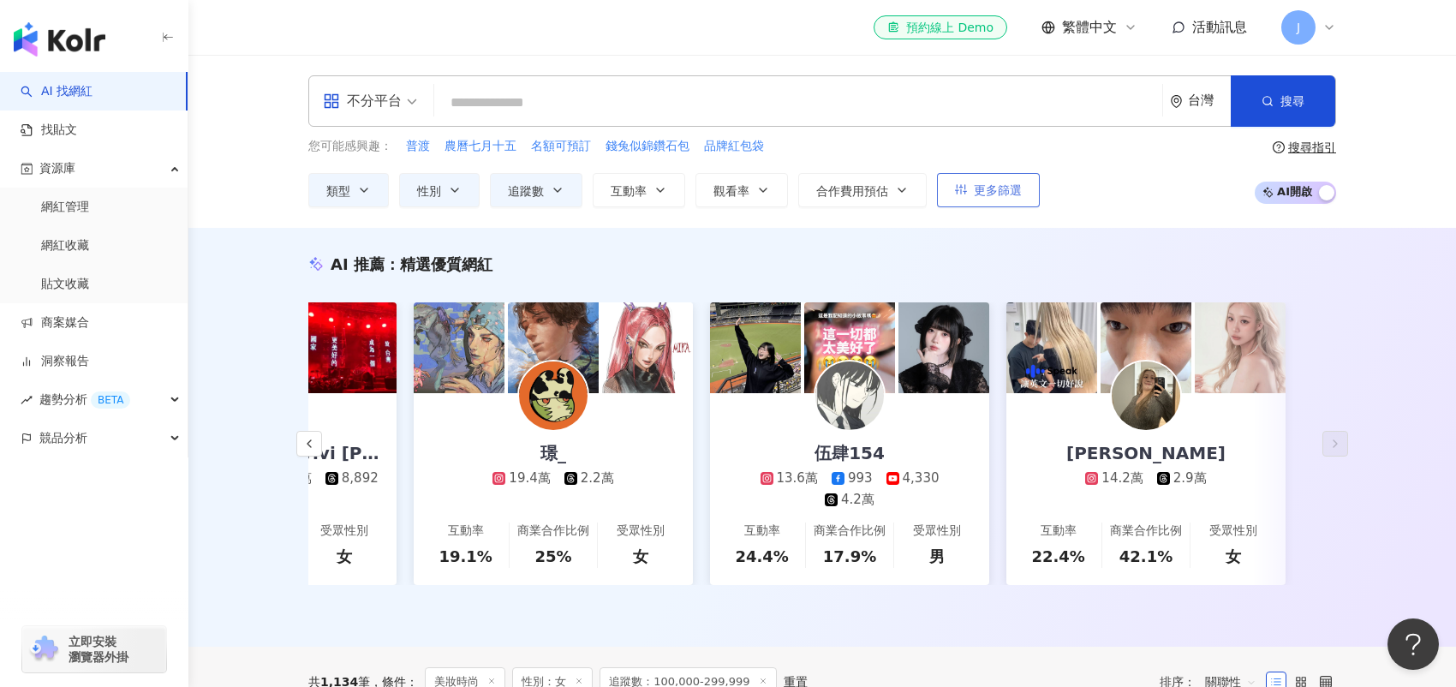
click at [1016, 194] on span "更多篩選" at bounding box center [998, 190] width 48 height 14
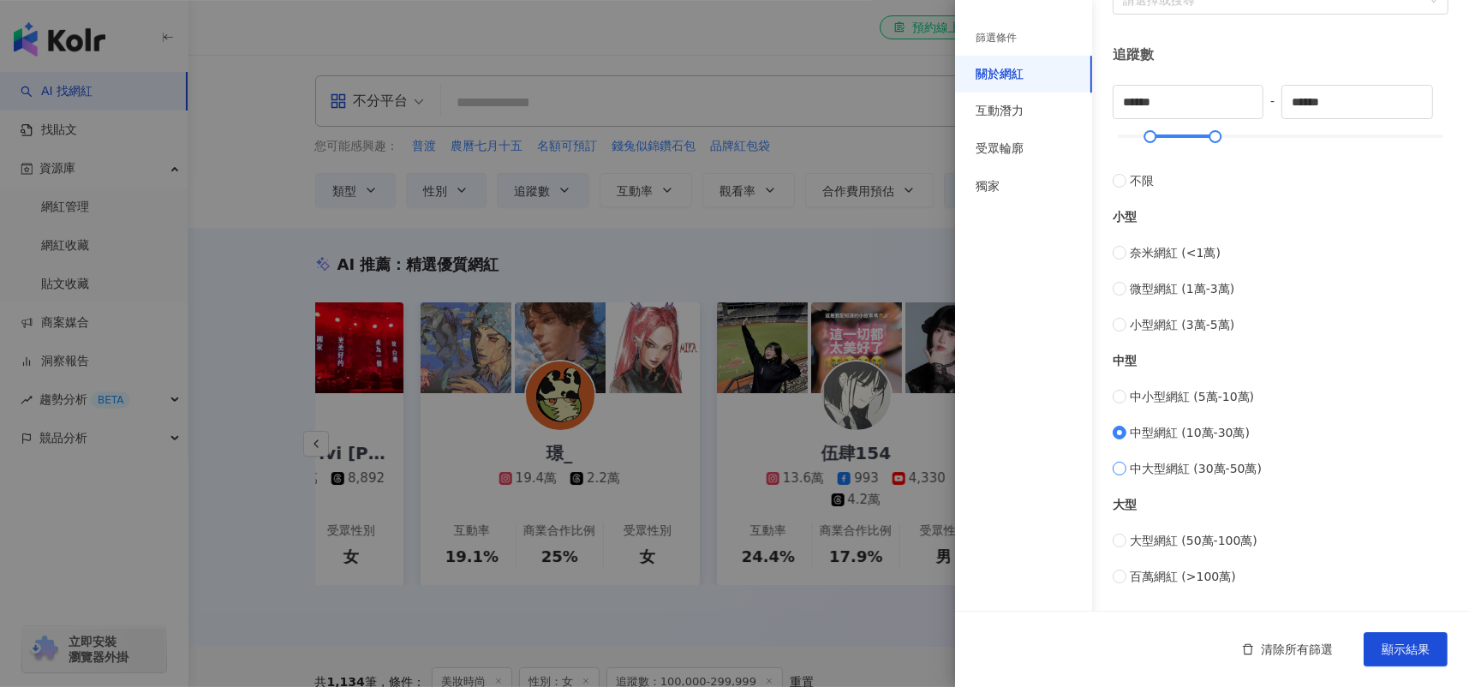
click at [1178, 468] on span "中大型網紅 (30萬-50萬)" at bounding box center [1196, 468] width 132 height 19
type input "******"
click at [1402, 638] on button "顯示結果" at bounding box center [1406, 649] width 84 height 34
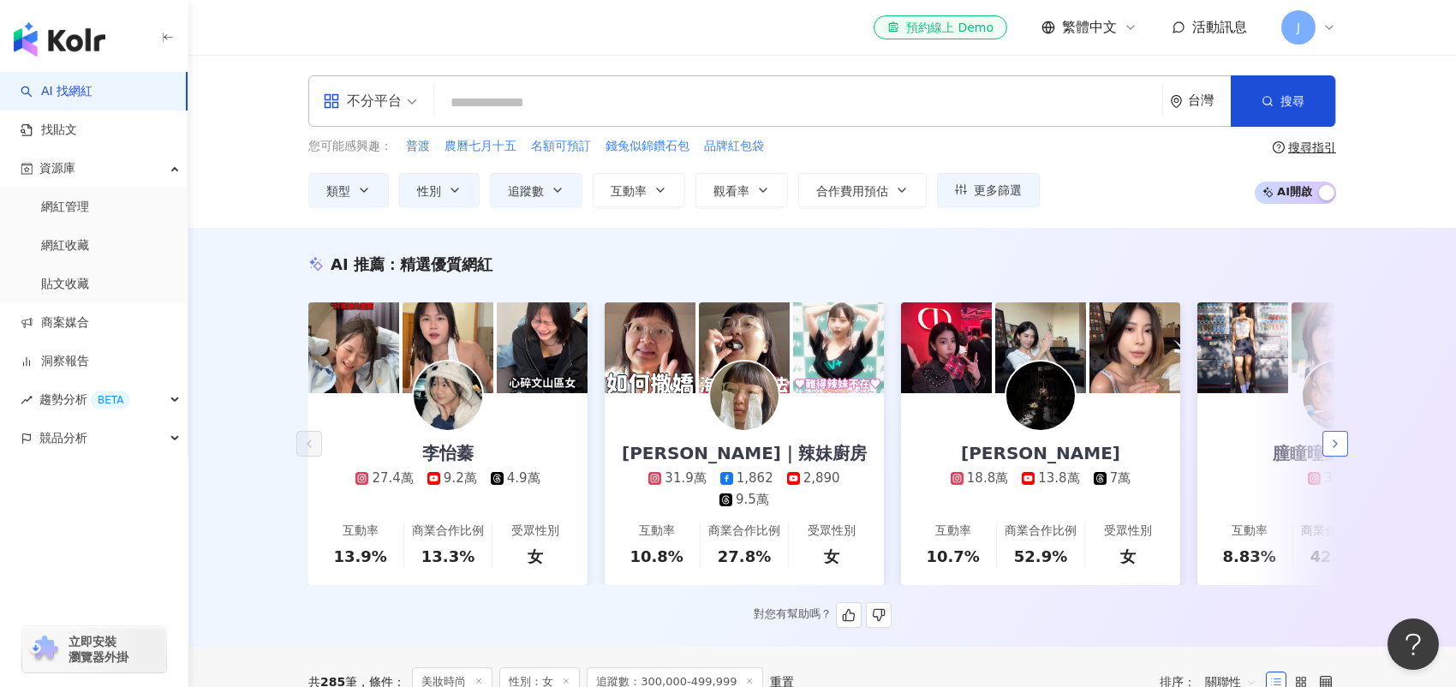
click at [1330, 451] on icon "button" at bounding box center [1336, 444] width 14 height 14
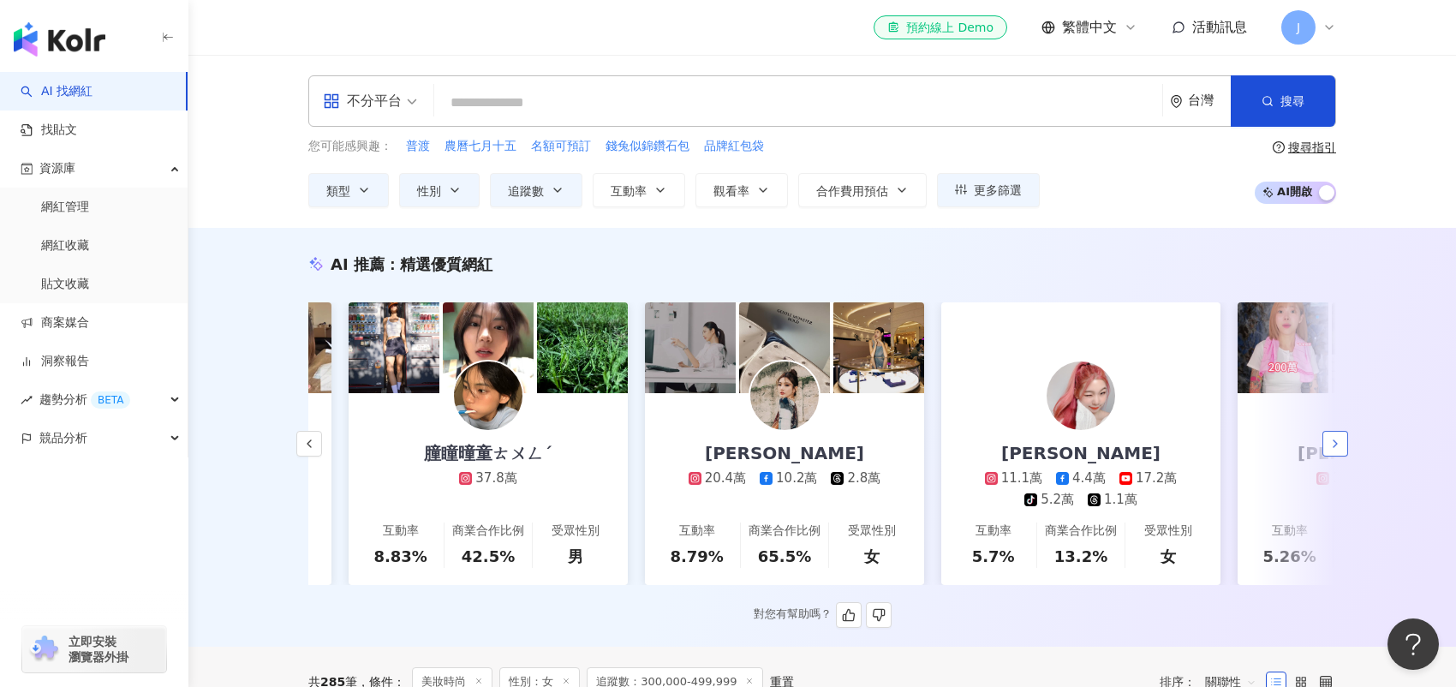
scroll to position [0, 889]
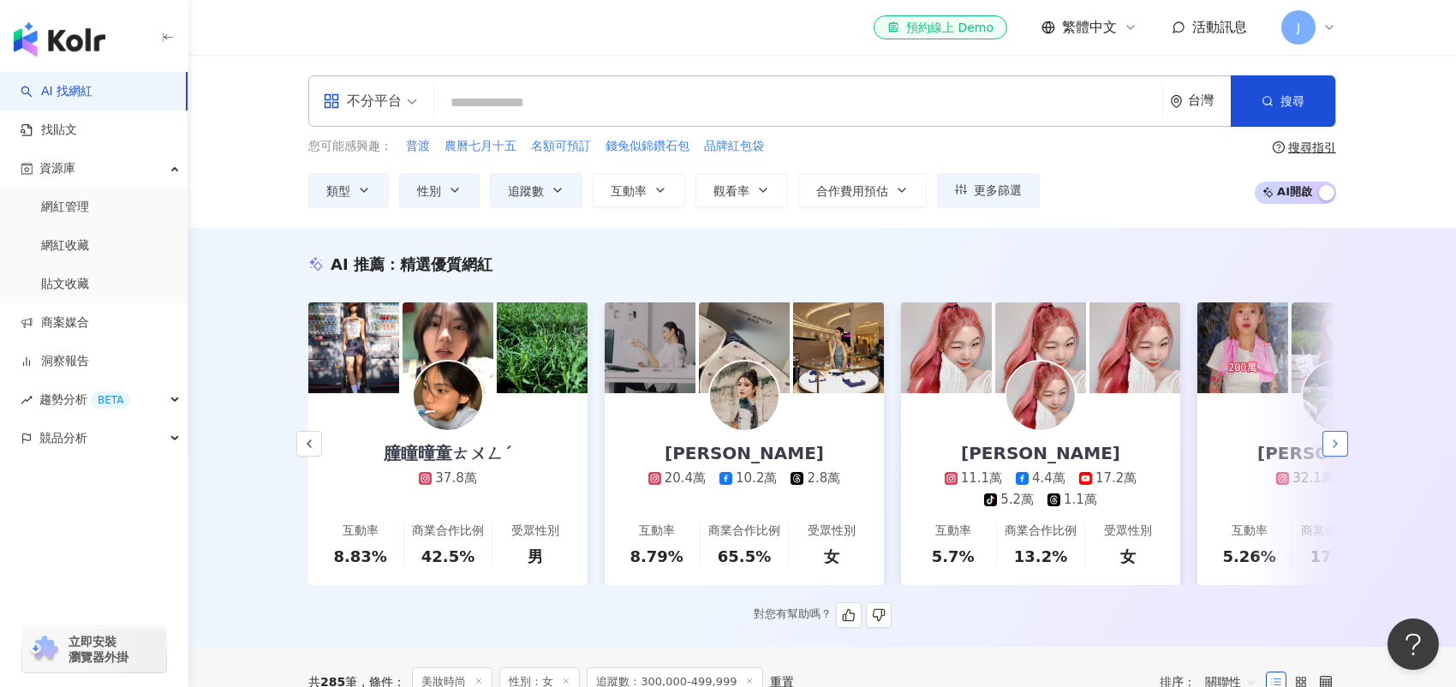
click at [1334, 445] on polyline "button" at bounding box center [1335, 443] width 3 height 7
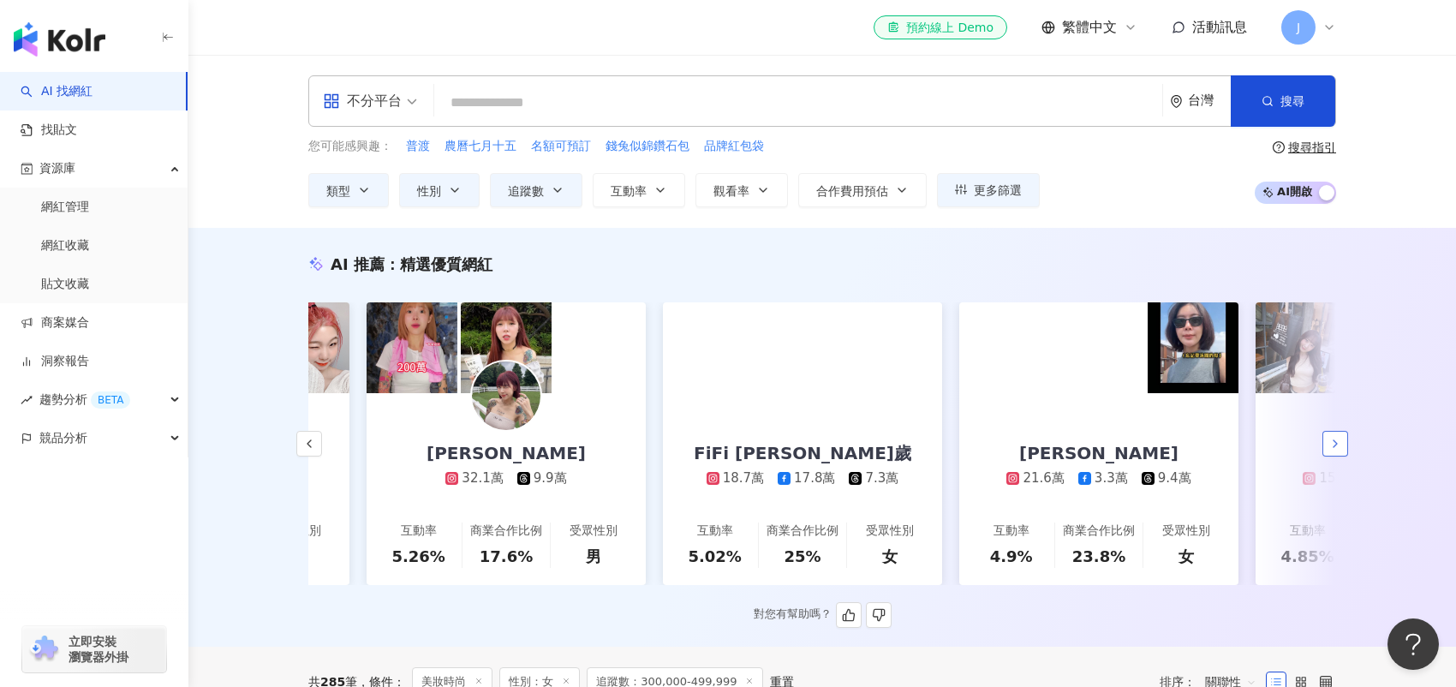
scroll to position [0, 1779]
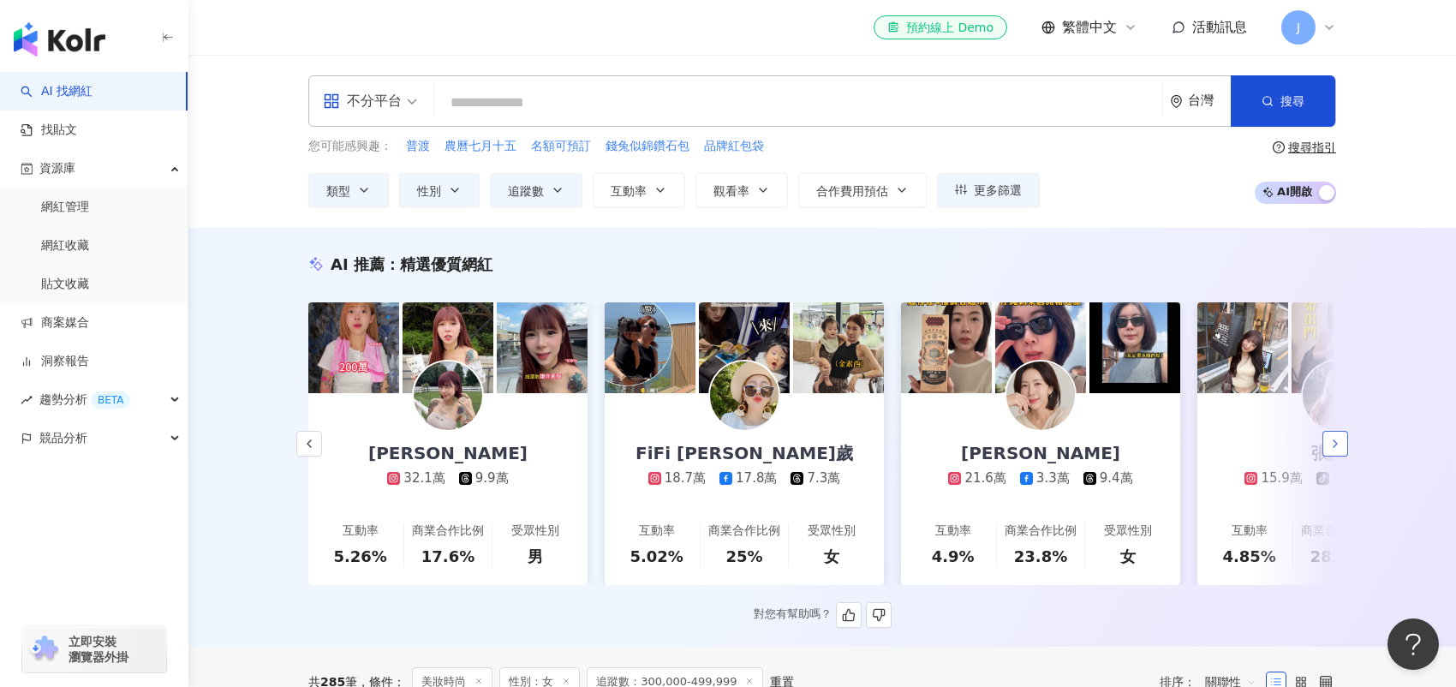
click at [1335, 447] on polyline "button" at bounding box center [1335, 443] width 3 height 7
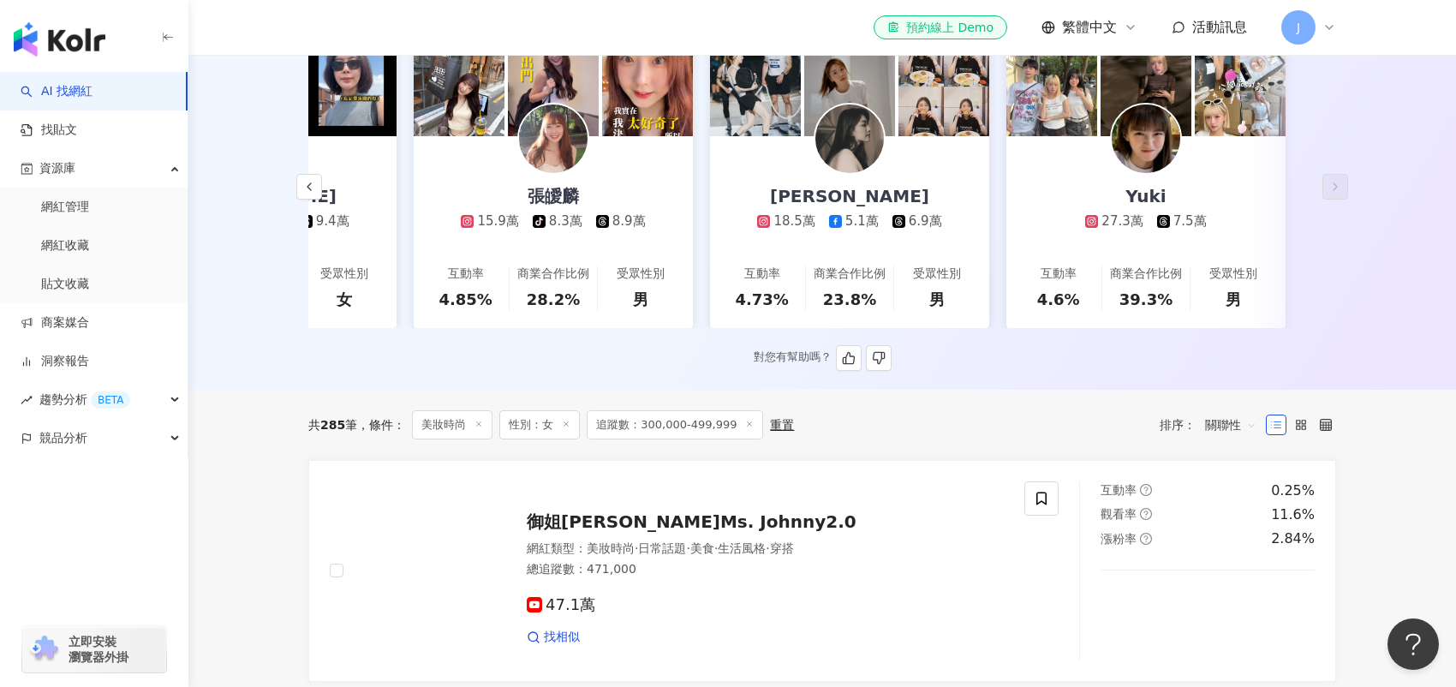
scroll to position [86, 0]
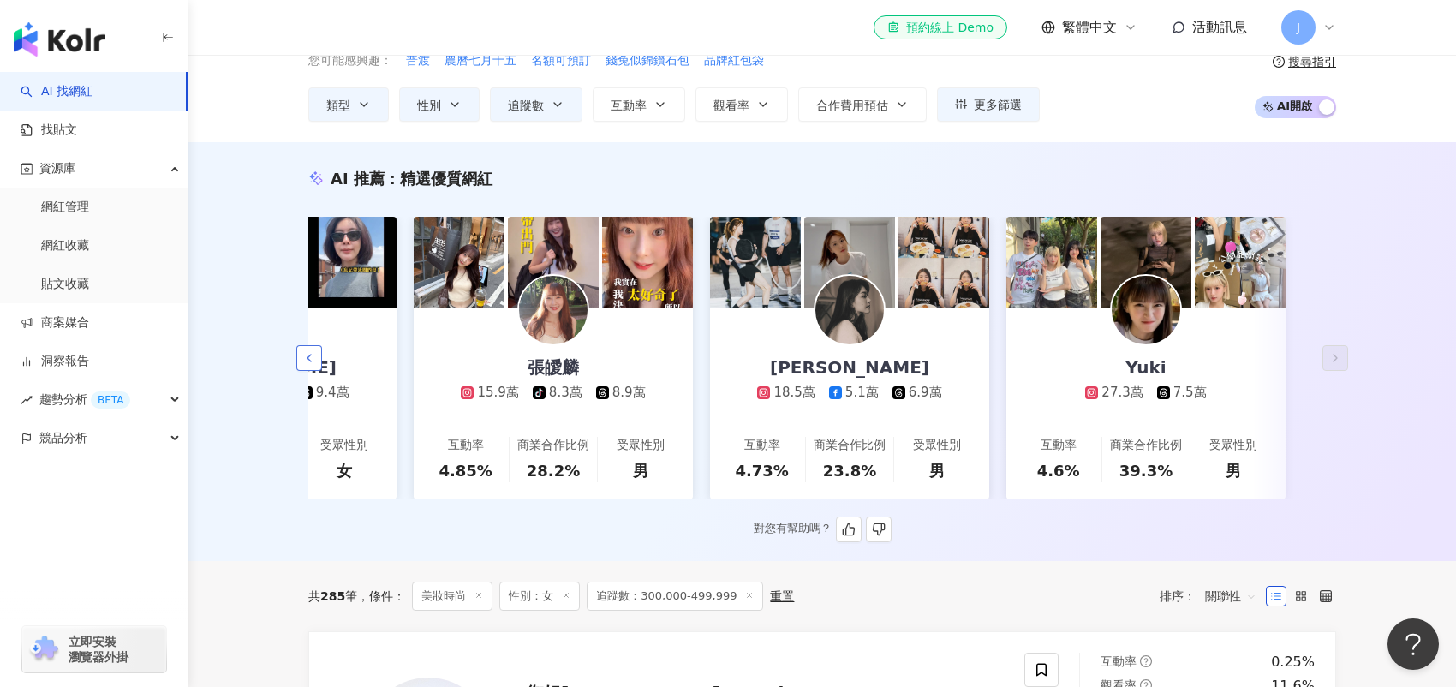
click at [311, 362] on icon "button" at bounding box center [309, 358] width 14 height 14
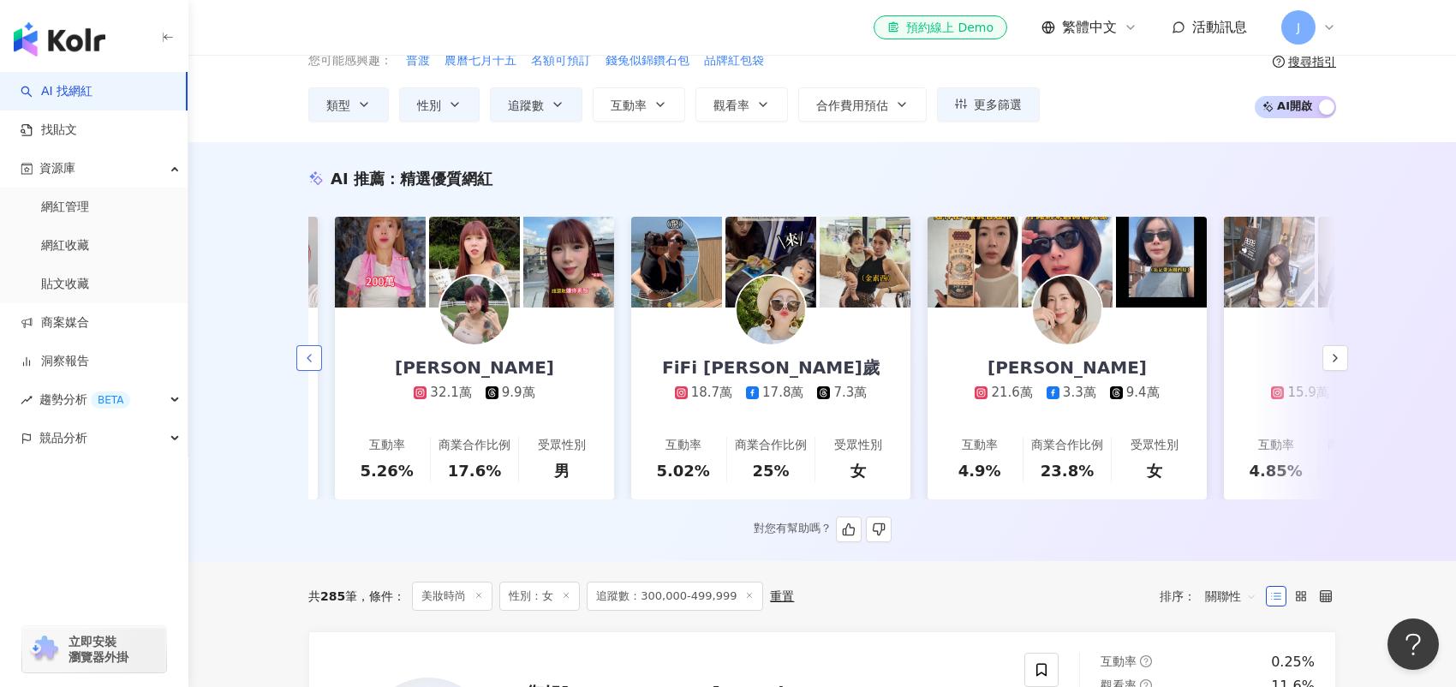
scroll to position [0, 1673]
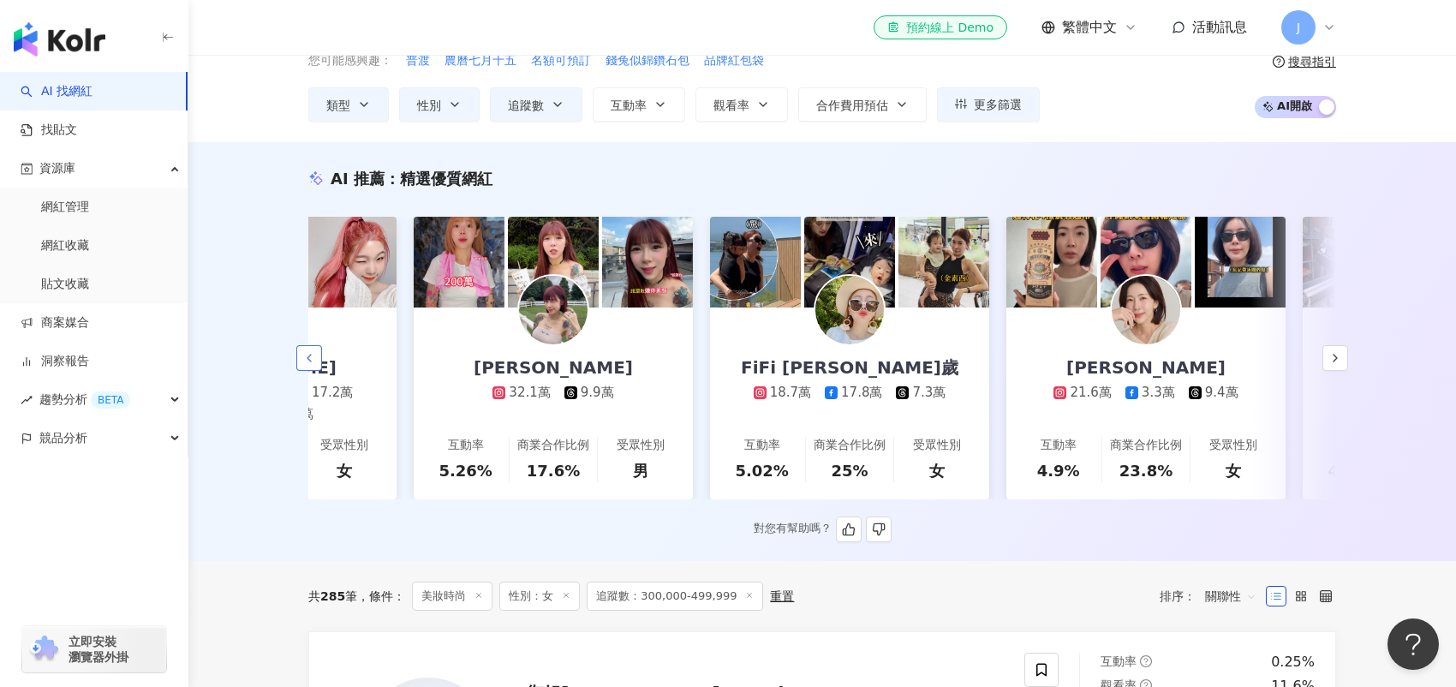
click at [311, 362] on icon "button" at bounding box center [309, 358] width 14 height 14
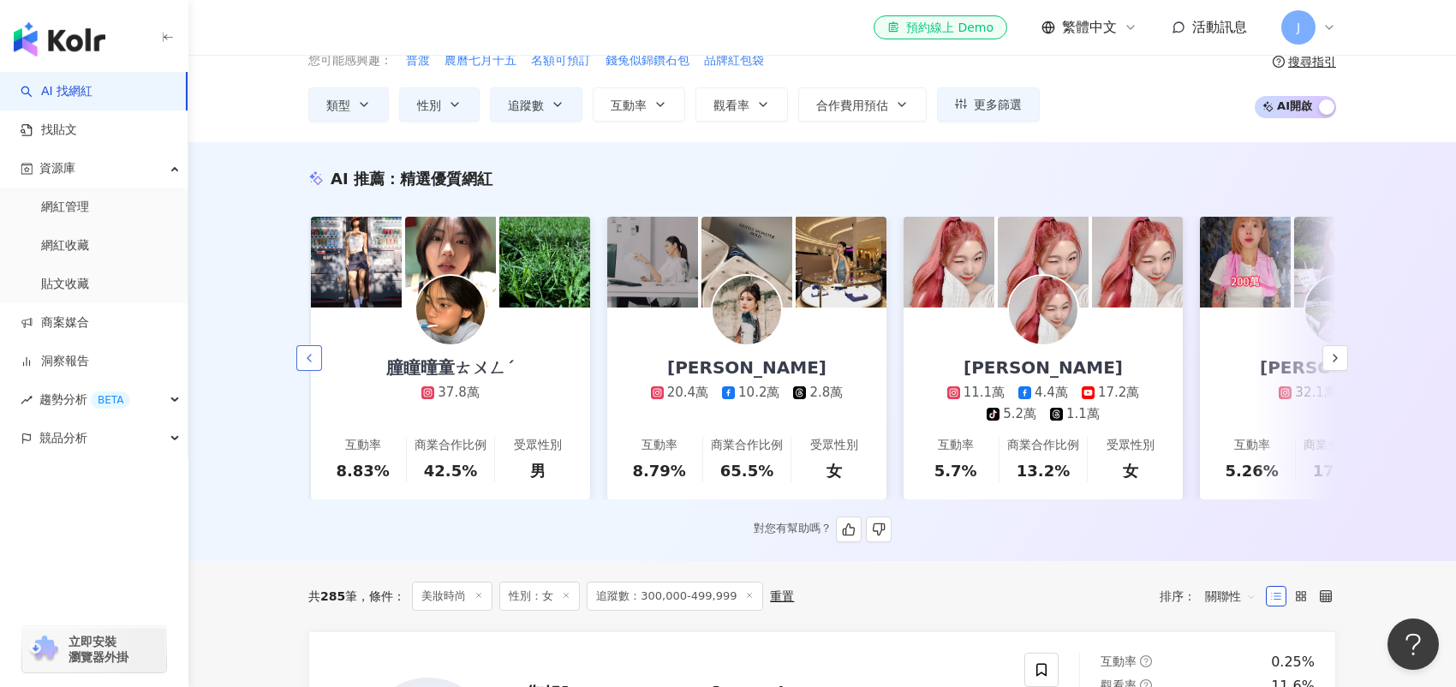
scroll to position [0, 784]
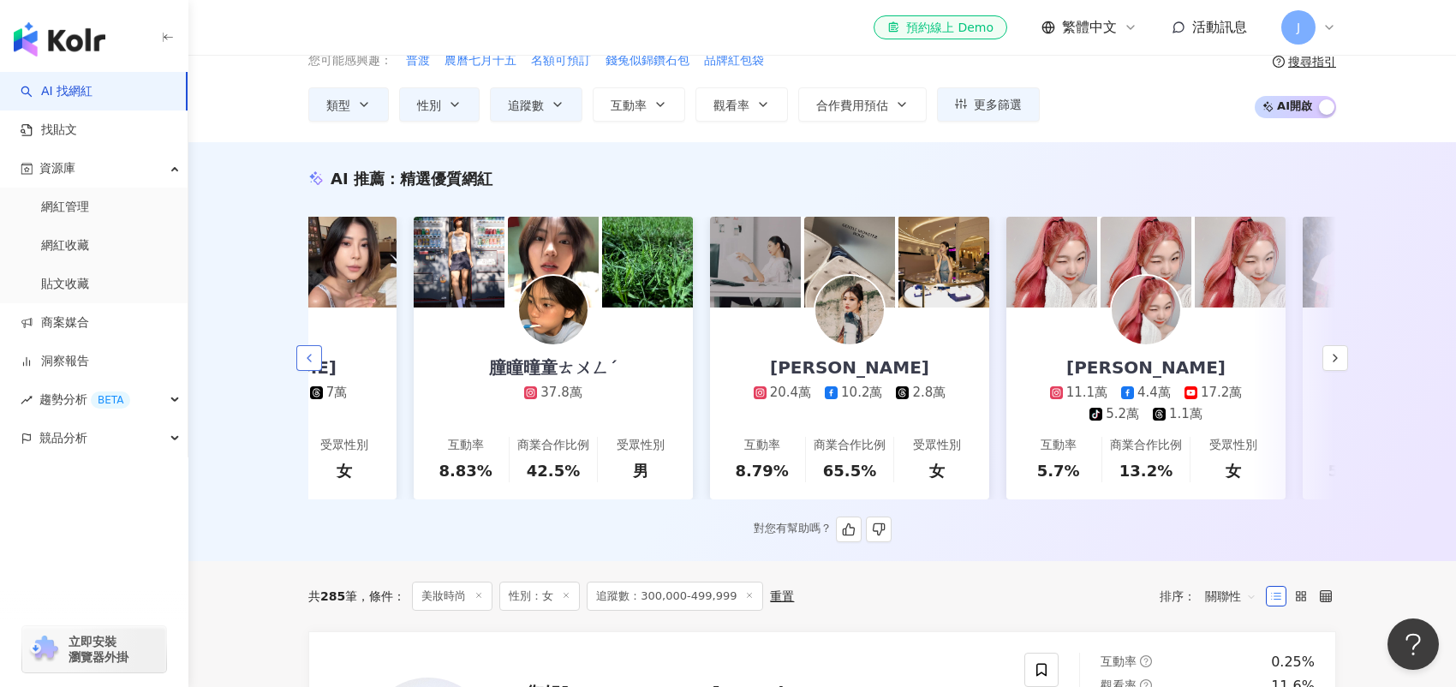
click at [311, 362] on icon "button" at bounding box center [309, 358] width 14 height 14
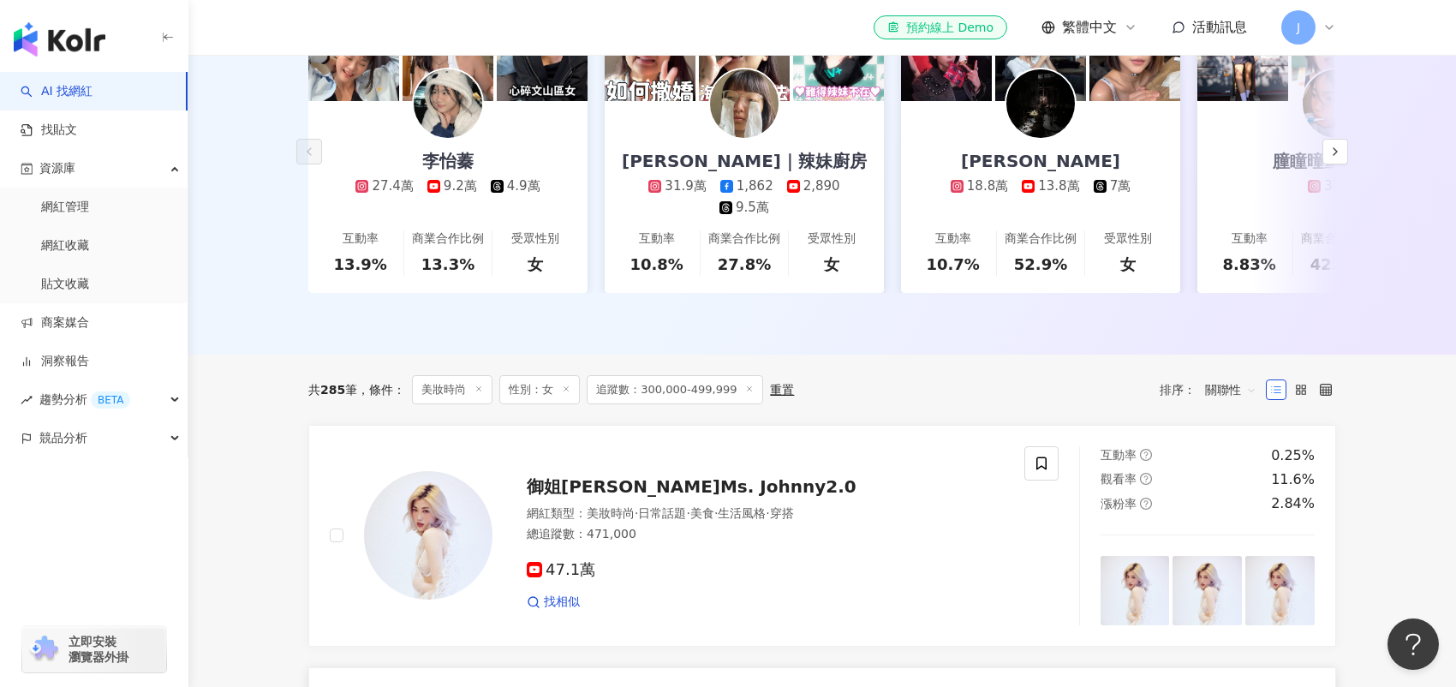
scroll to position [343, 0]
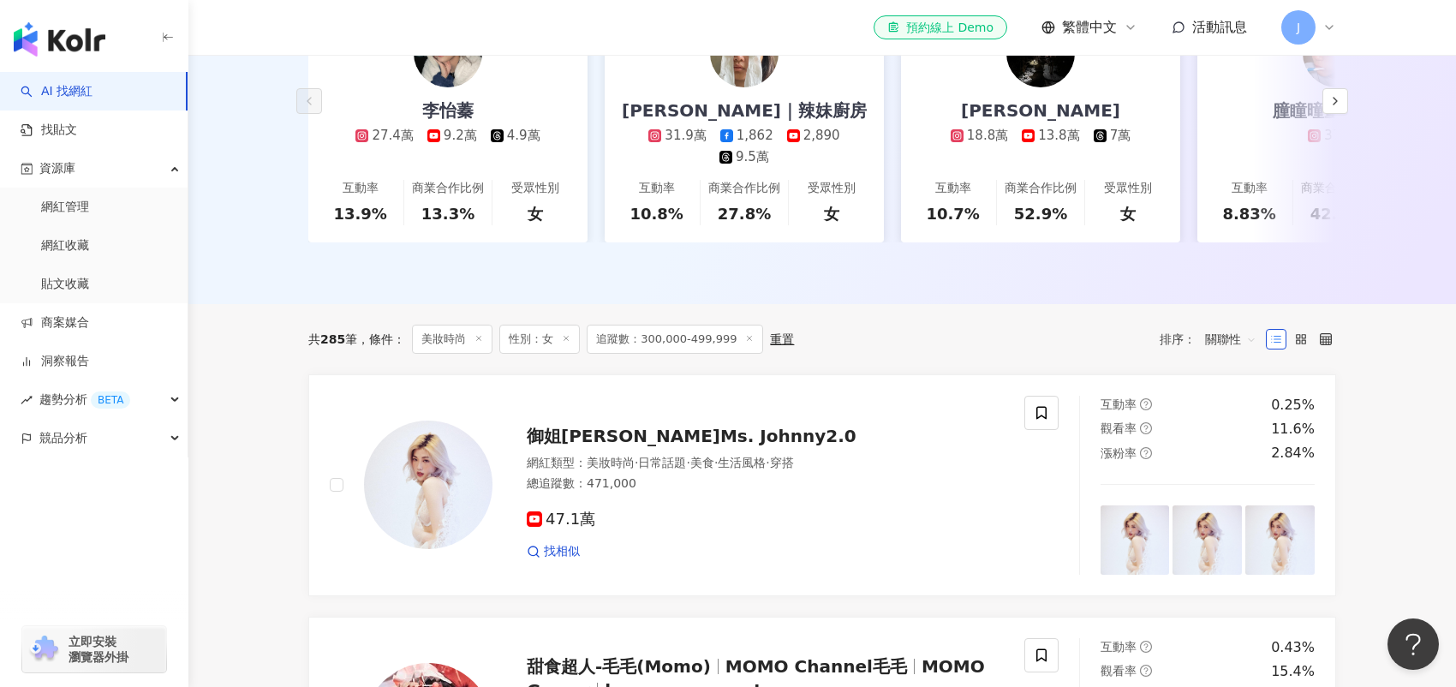
click at [724, 354] on span "追蹤數：300,000-499,999" at bounding box center [675, 339] width 176 height 29
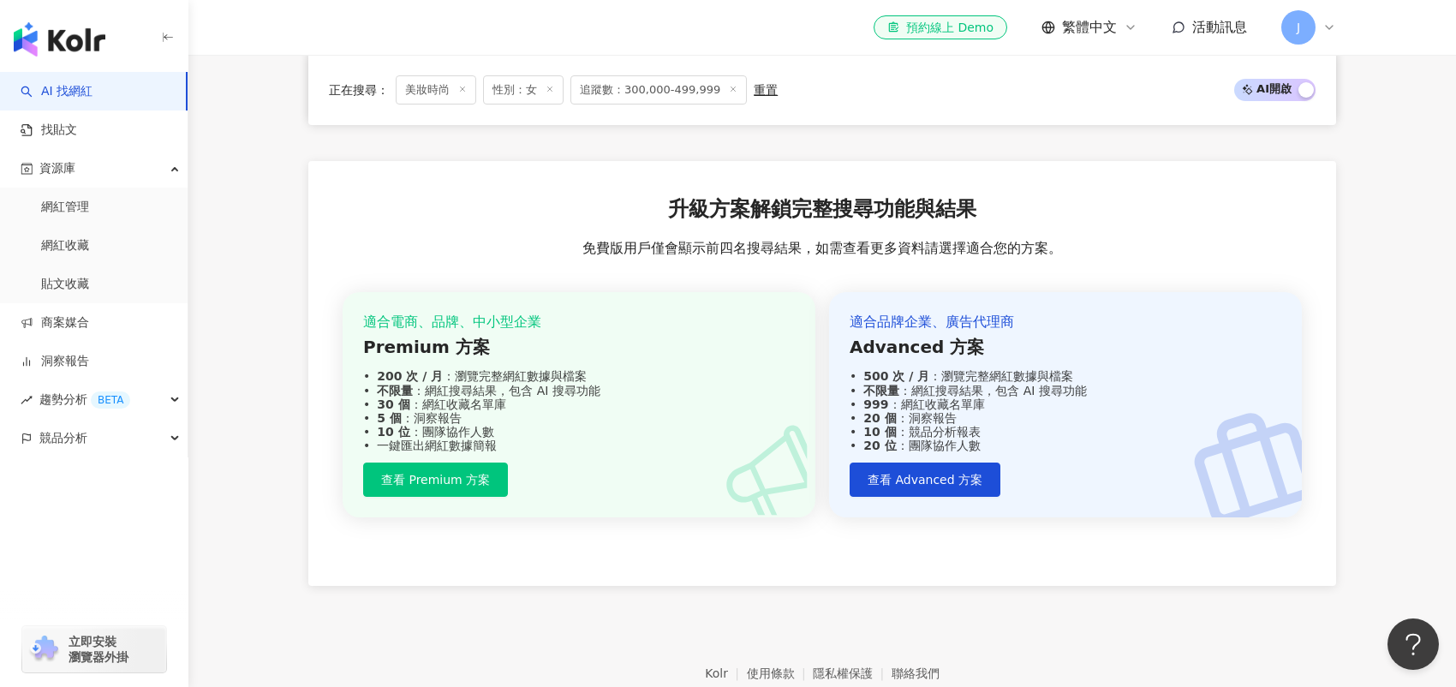
scroll to position [3513, 0]
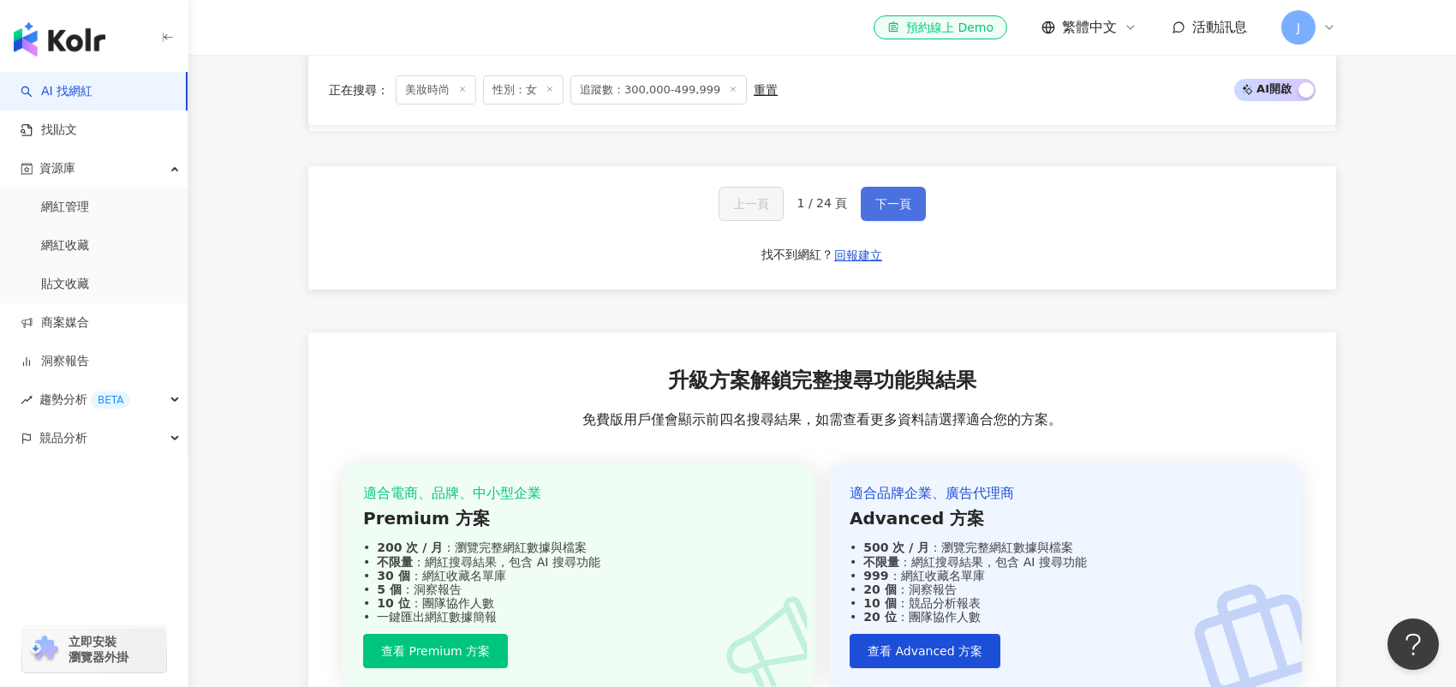
click at [912, 187] on button "下一頁" at bounding box center [893, 204] width 65 height 34
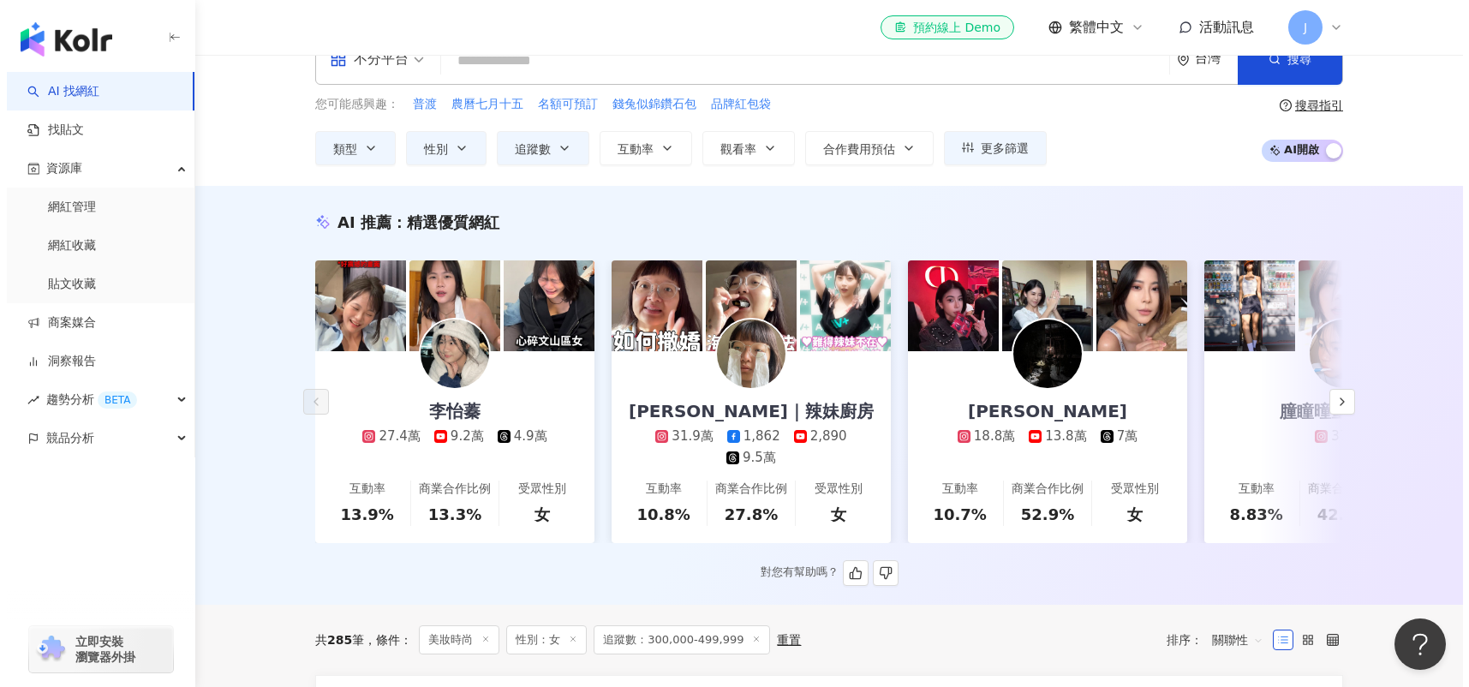
scroll to position [15, 0]
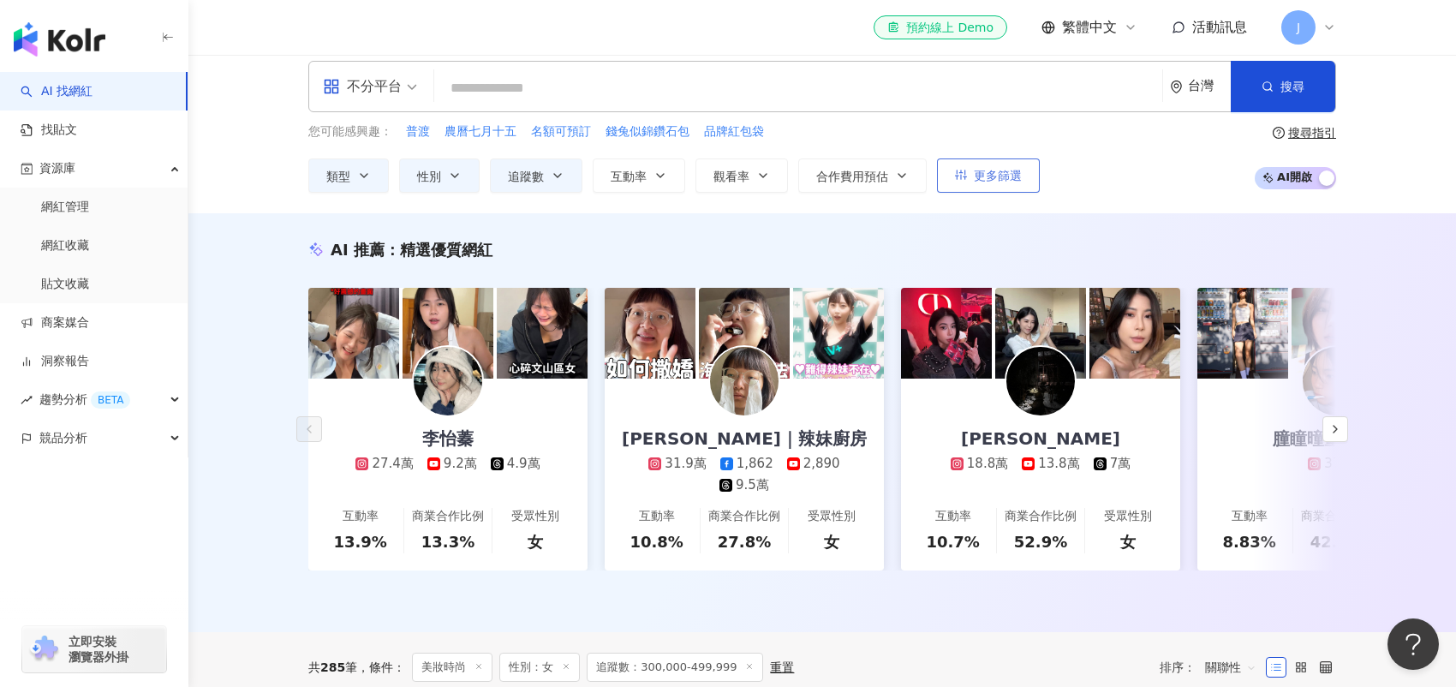
click at [986, 169] on span "更多篩選" at bounding box center [998, 176] width 48 height 14
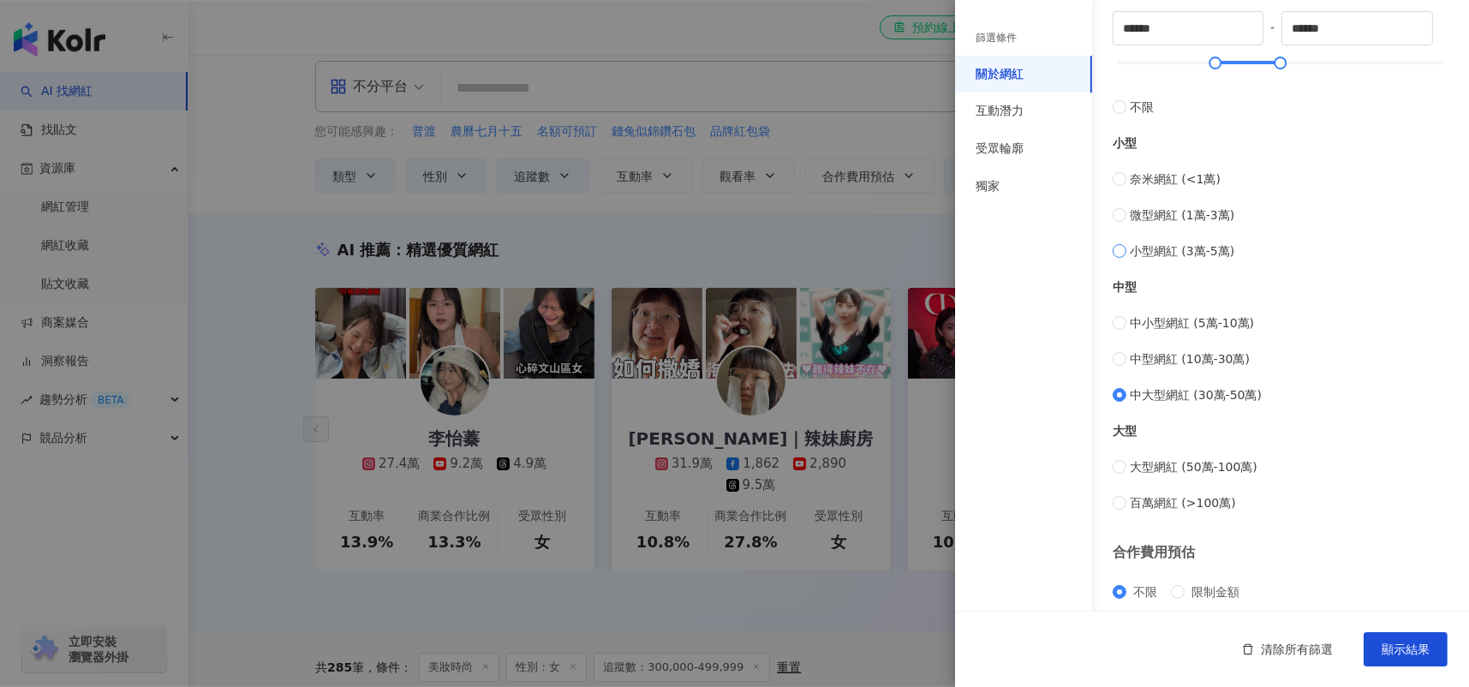
scroll to position [606, 0]
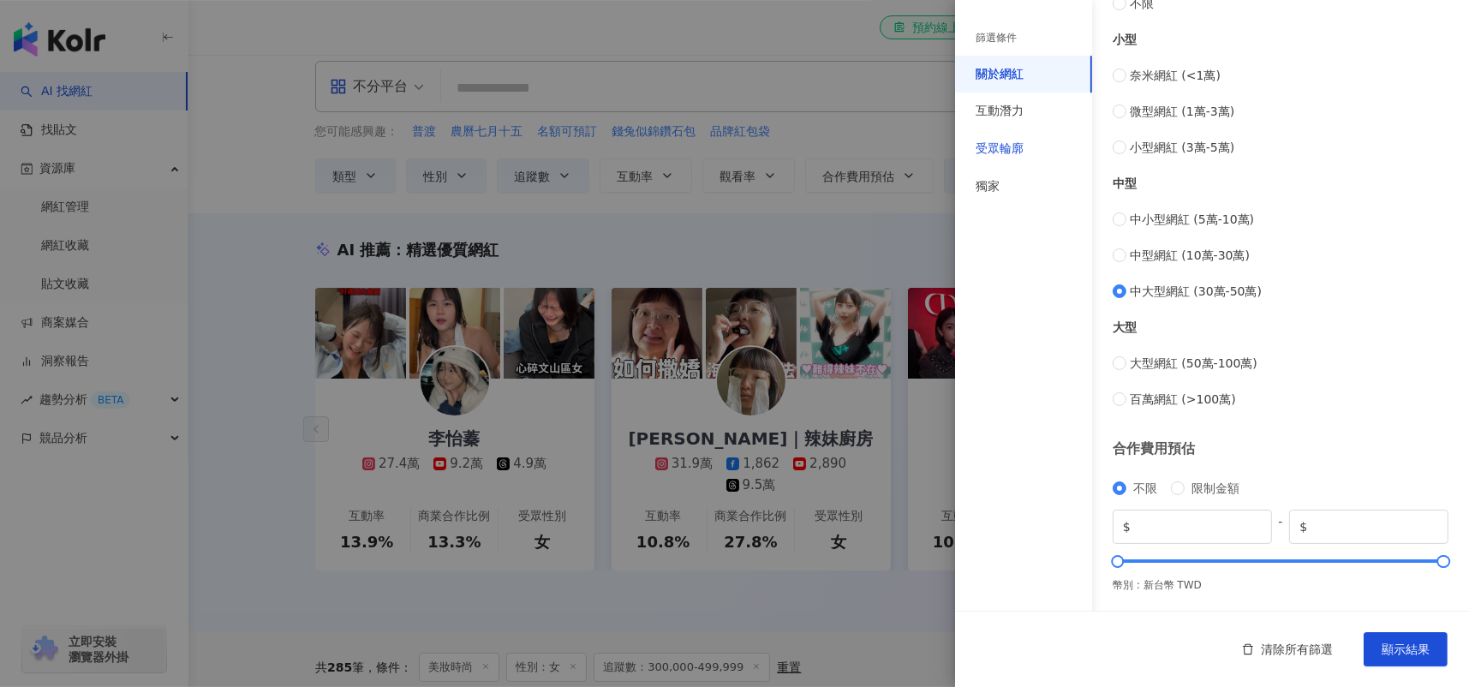
click at [995, 152] on div "受眾輪廓" at bounding box center [1000, 149] width 48 height 17
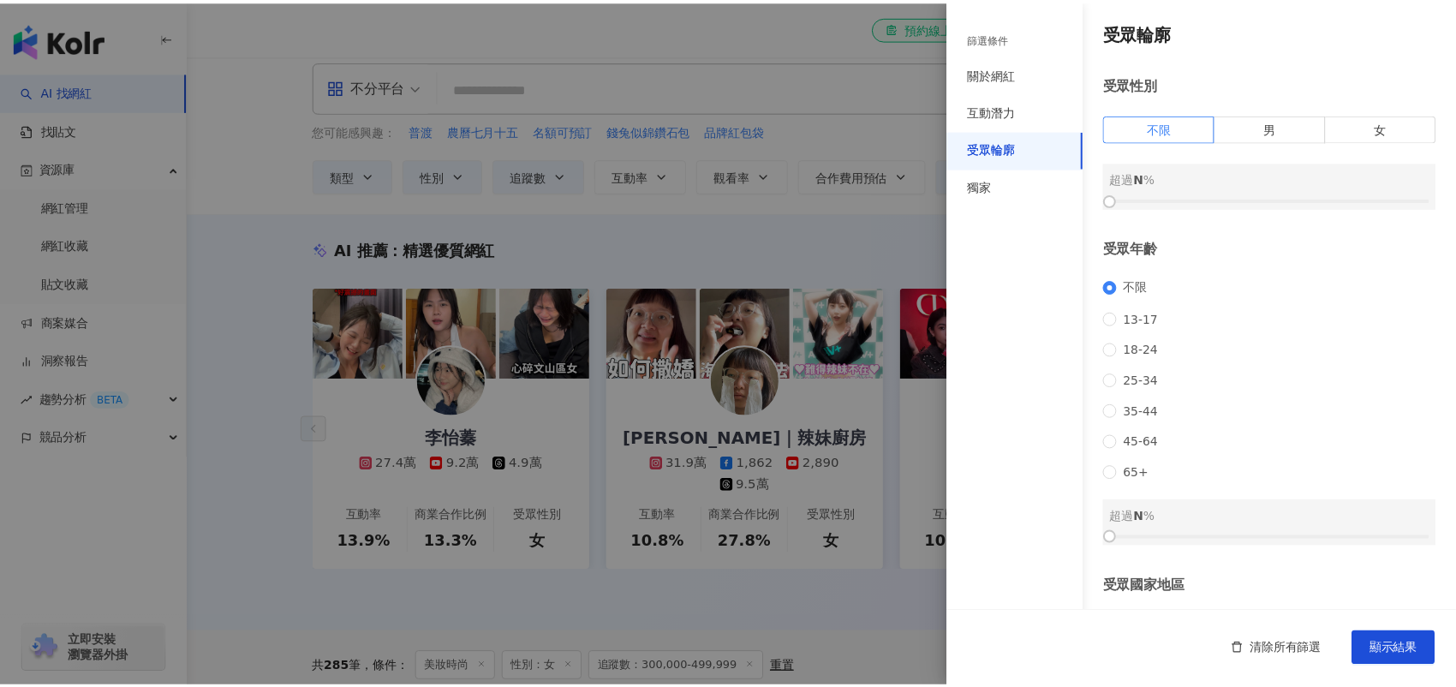
scroll to position [0, 0]
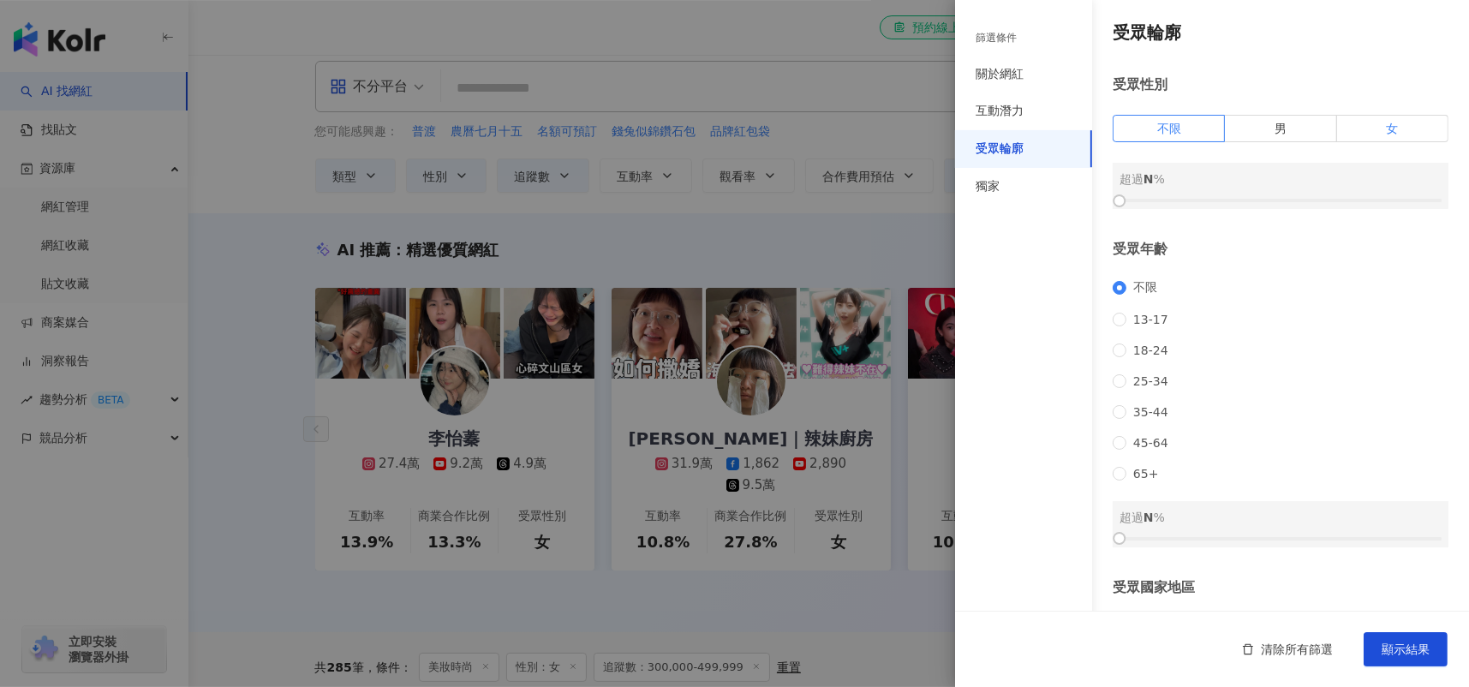
click at [1337, 124] on label "女" at bounding box center [1392, 128] width 111 height 27
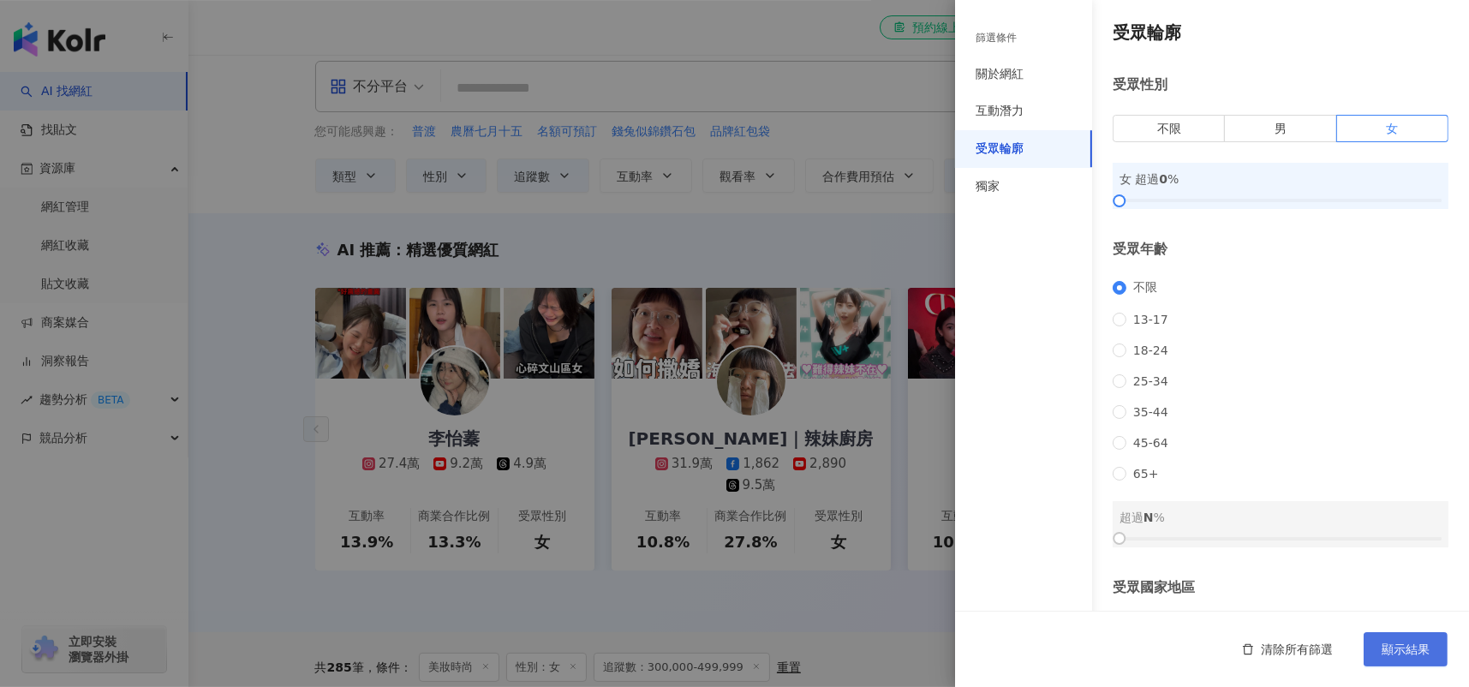
click at [1402, 655] on span "顯示結果" at bounding box center [1406, 650] width 48 height 14
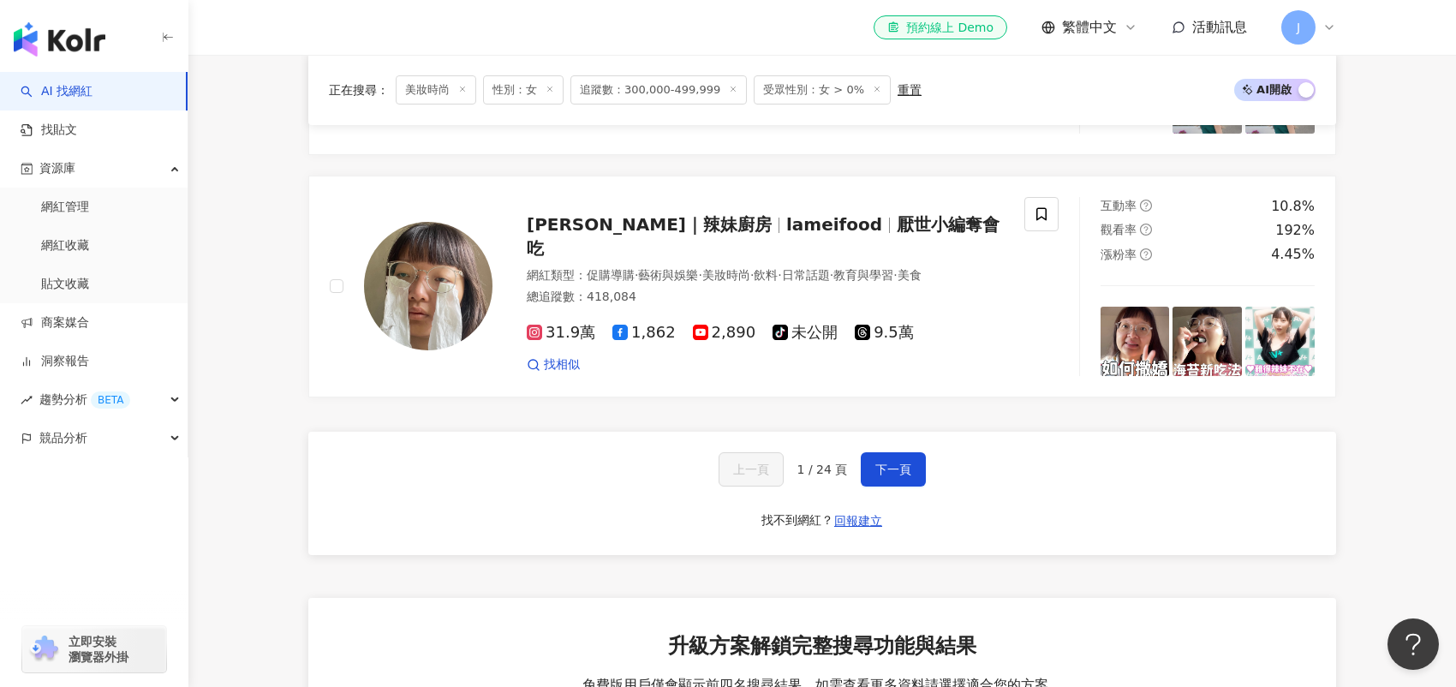
scroll to position [3427, 0]
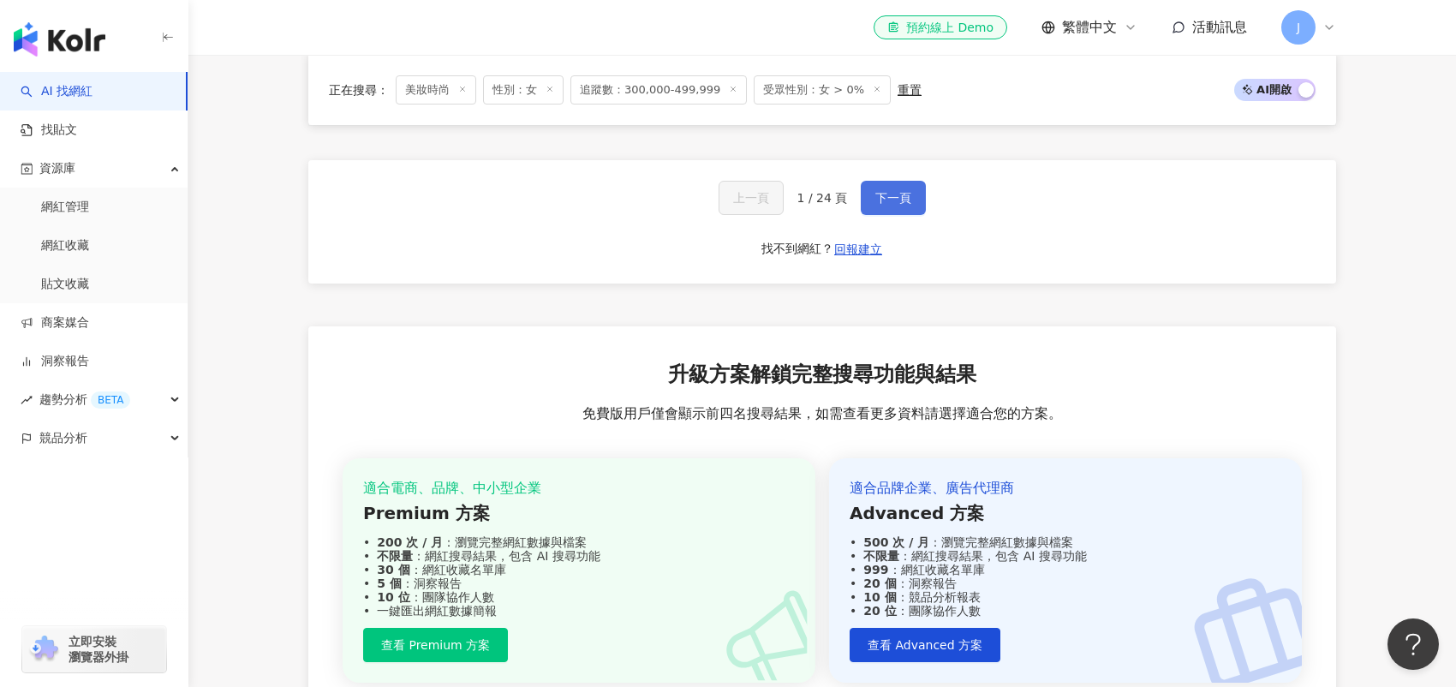
click at [883, 205] on span "下一頁" at bounding box center [894, 198] width 36 height 14
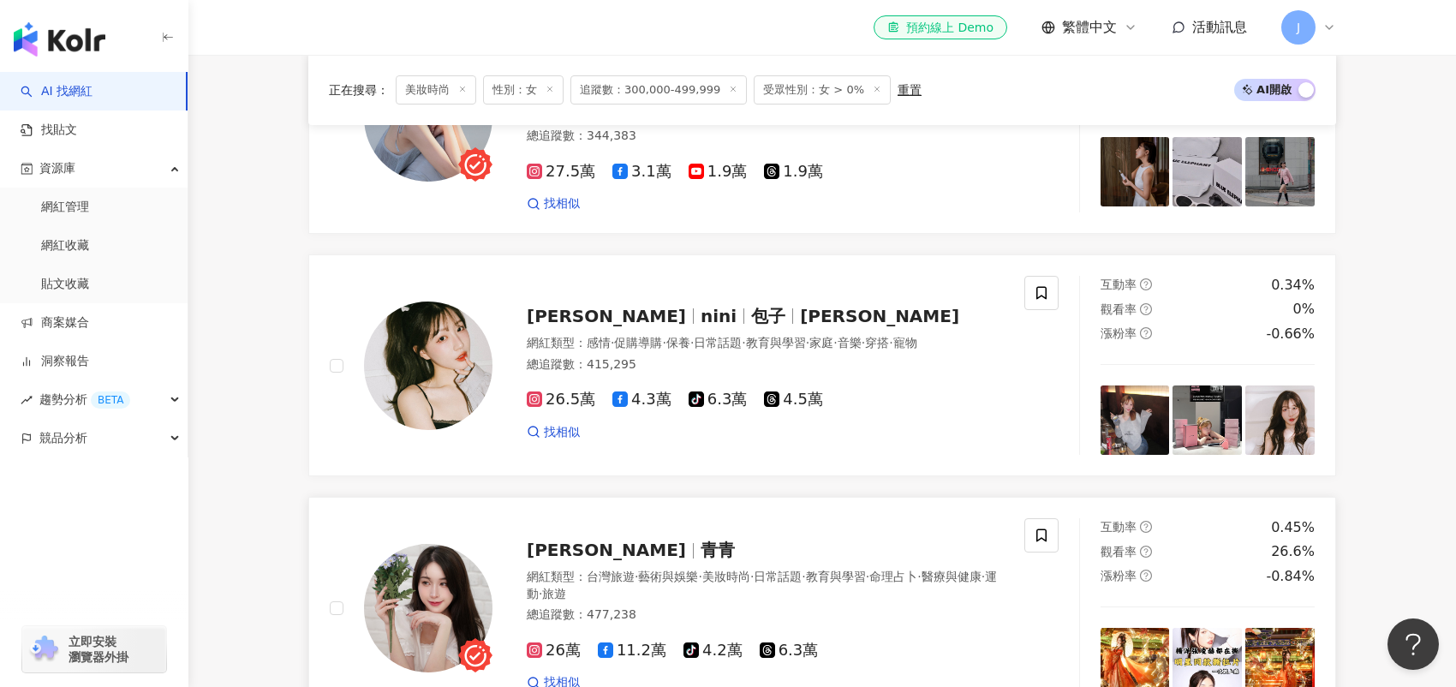
scroll to position [2233, 0]
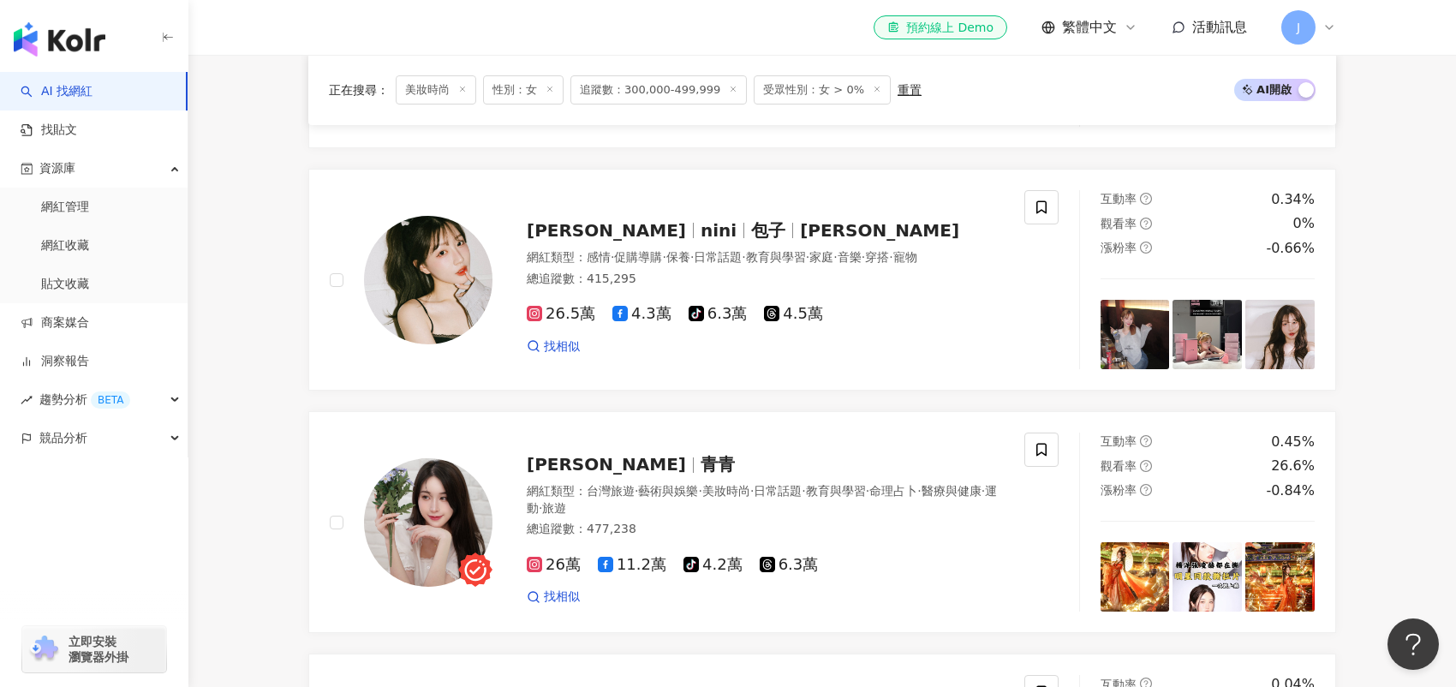
click at [290, 338] on div "正在搜尋 ： 美妝時尚 性別：女 追蹤數：300,000-499,999 受眾性別：女 > 0% 重置 AI 開啟 AI 關閉 不是那個ㄒㄩㄢの軒軒 軒軒 s…" at bounding box center [822, 173] width 1097 height 3628
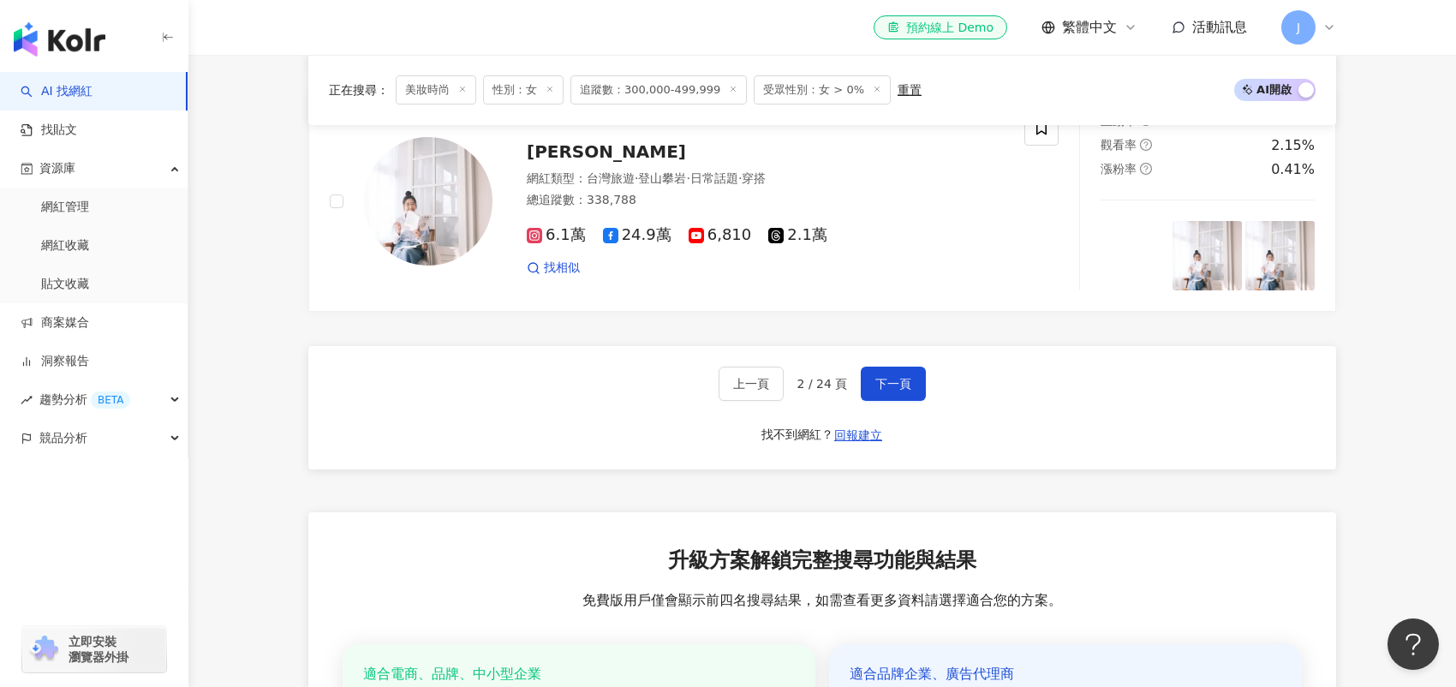
scroll to position [3433, 0]
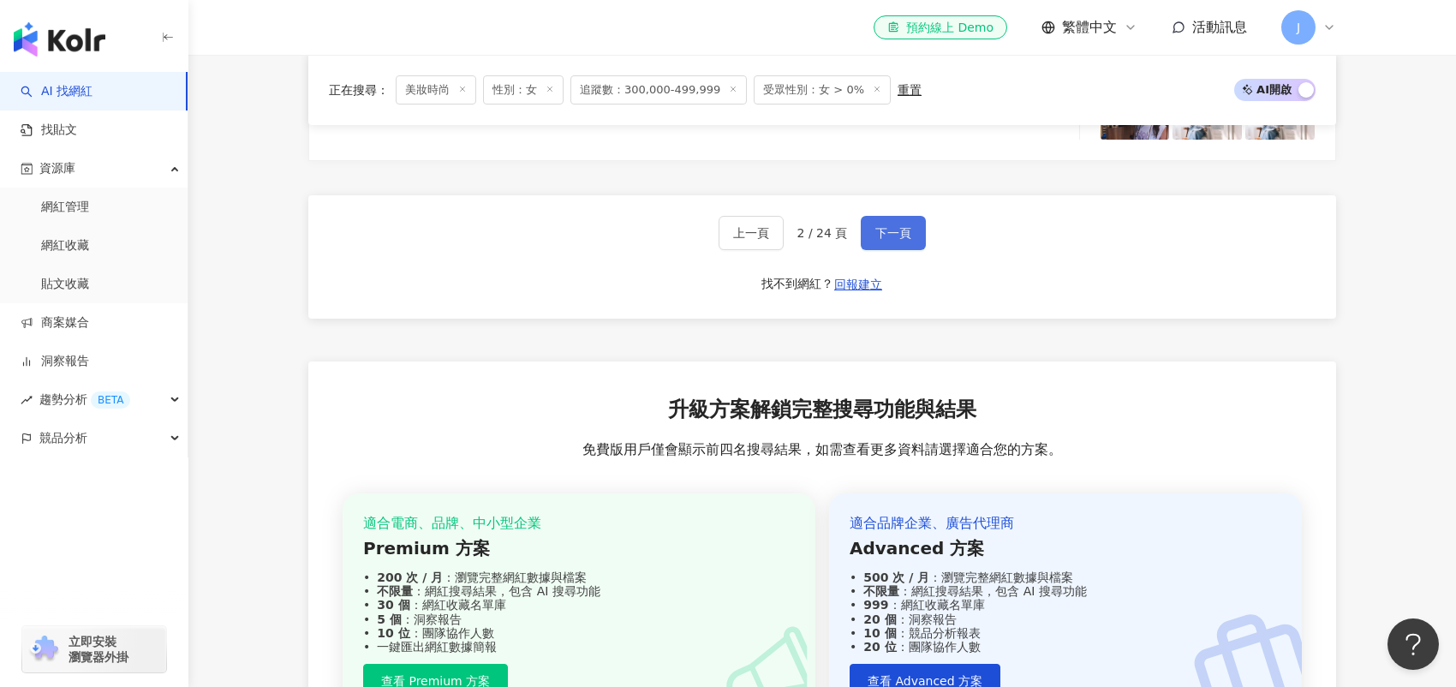
click at [892, 226] on span "下一頁" at bounding box center [894, 233] width 36 height 14
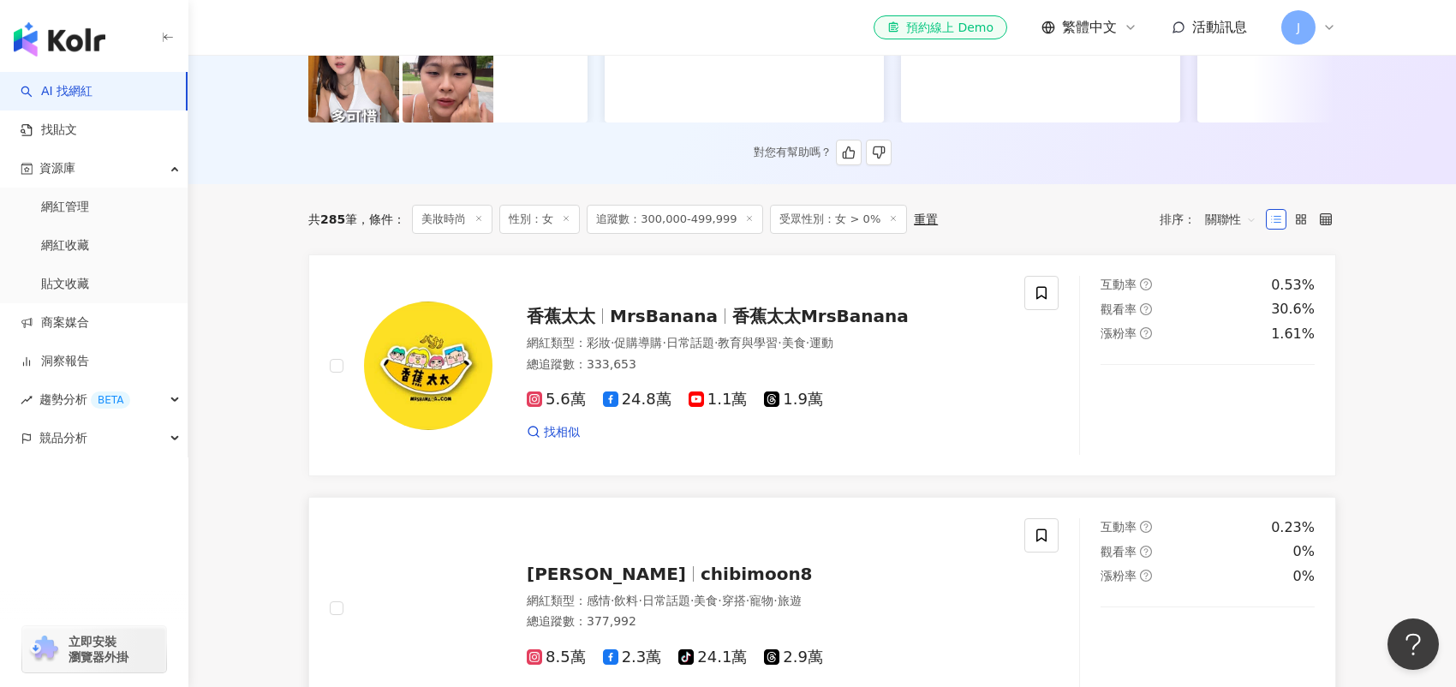
scroll to position [80, 0]
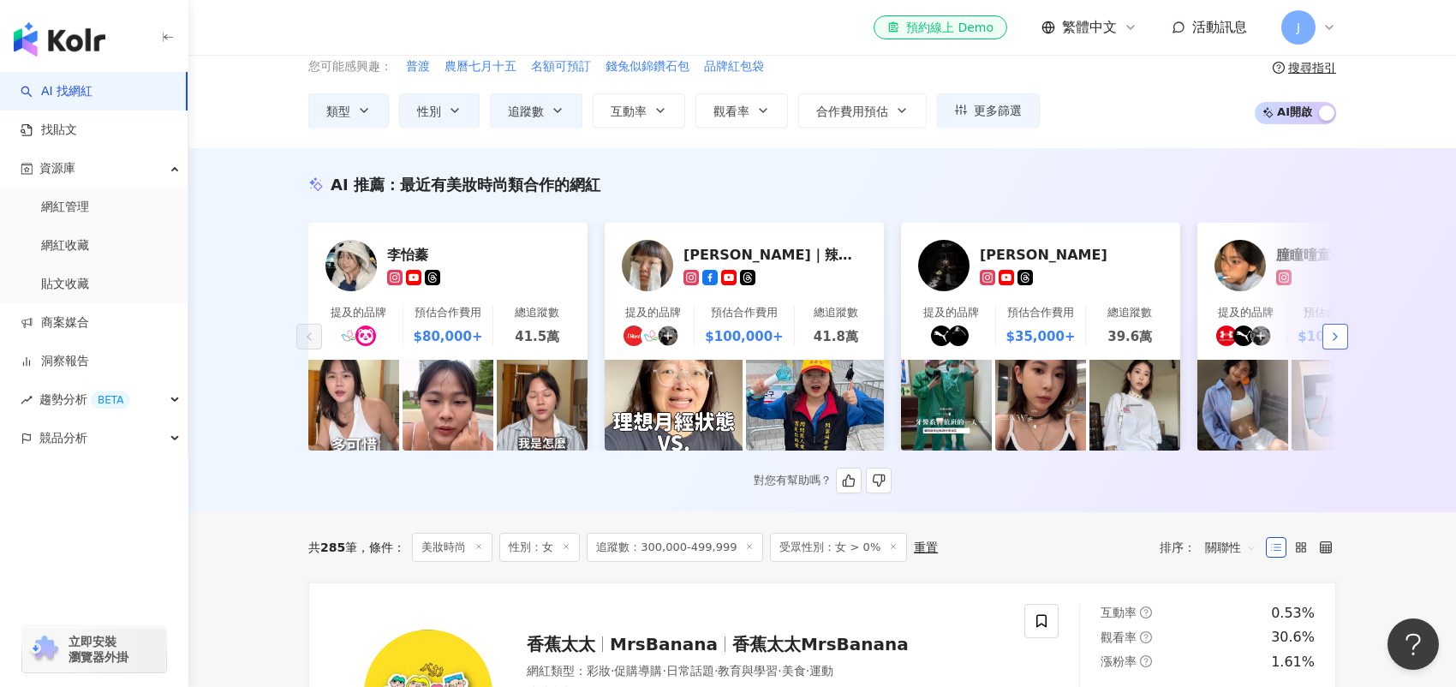
click at [1331, 344] on icon "button" at bounding box center [1336, 337] width 14 height 14
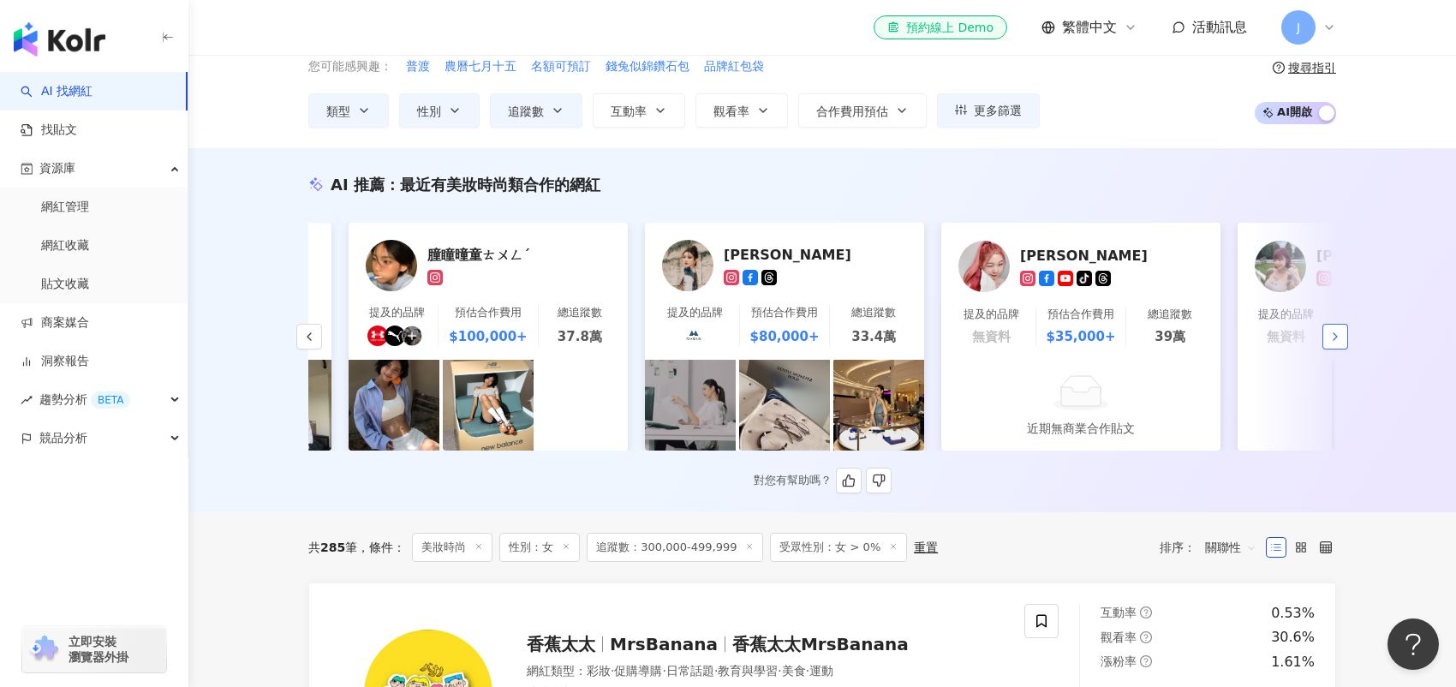
scroll to position [0, 889]
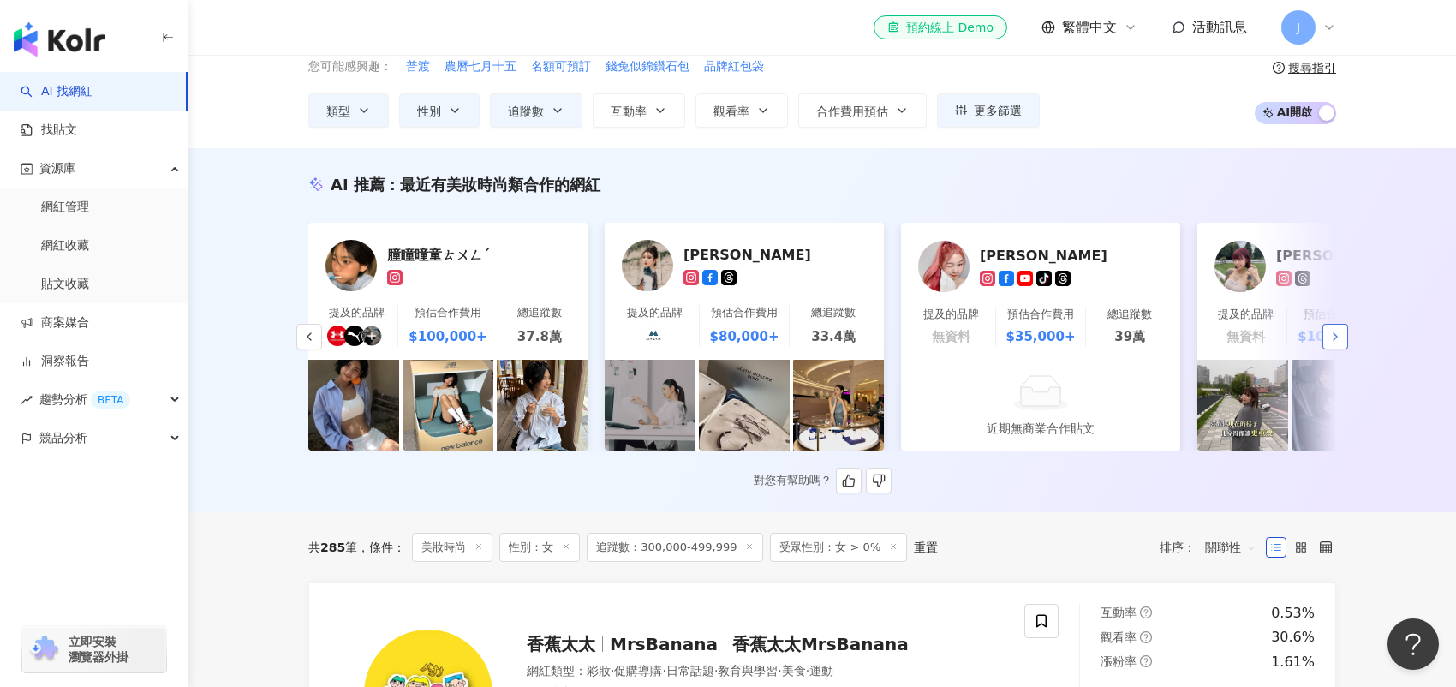
click at [1331, 344] on icon "button" at bounding box center [1336, 337] width 14 height 14
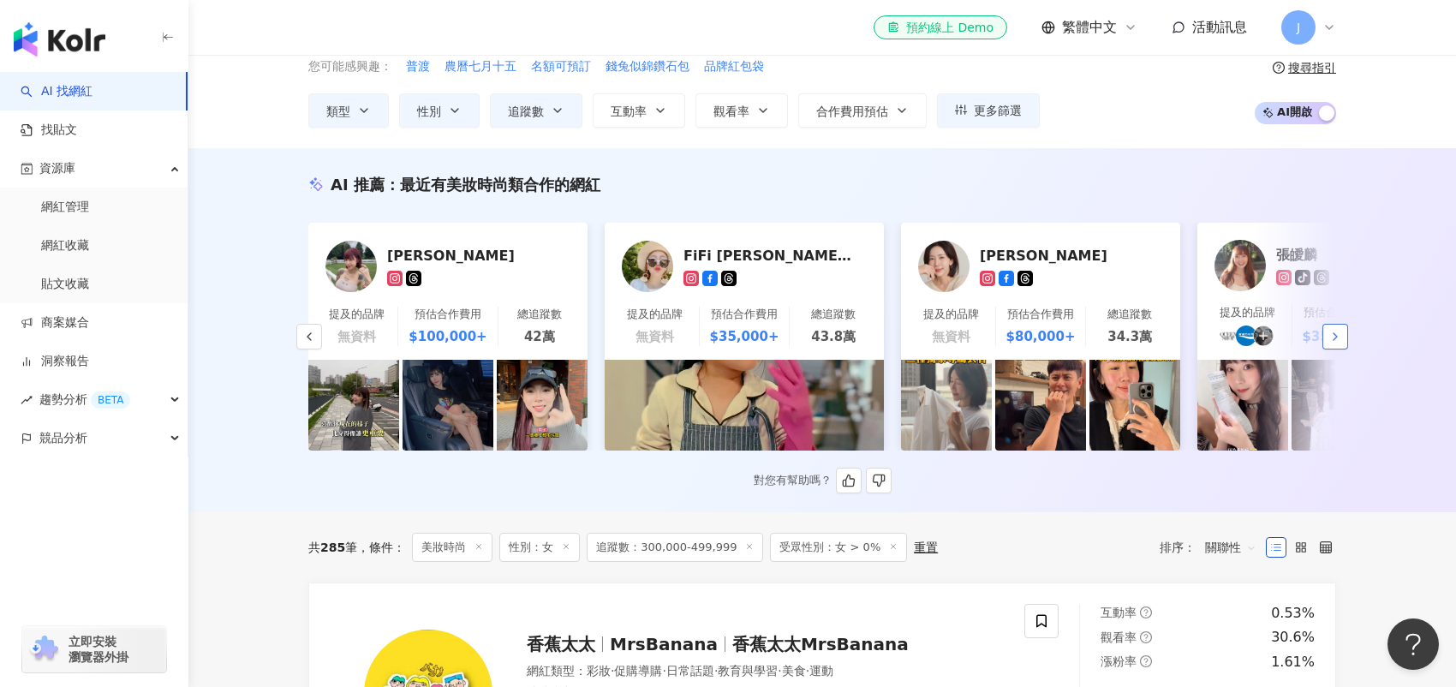
click at [1331, 344] on icon "button" at bounding box center [1336, 337] width 14 height 14
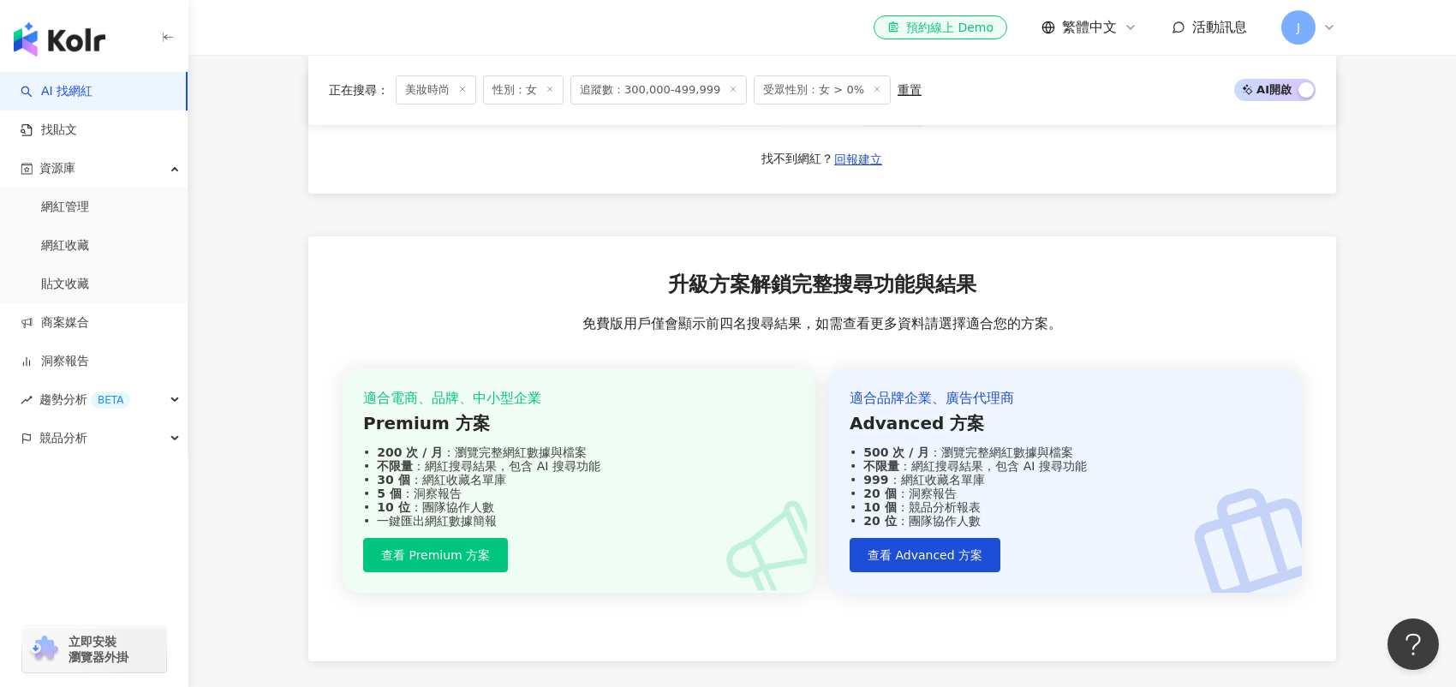
scroll to position [3261, 0]
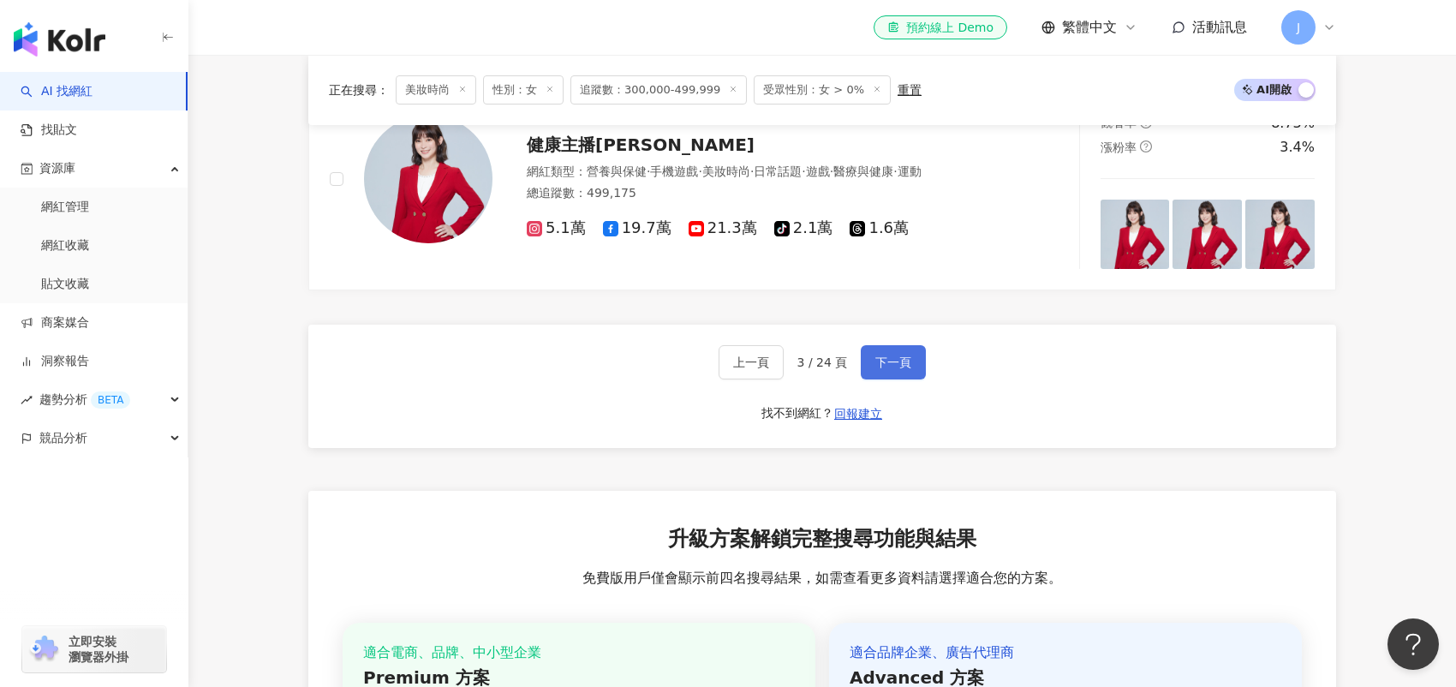
click at [912, 375] on button "下一頁" at bounding box center [893, 362] width 65 height 34
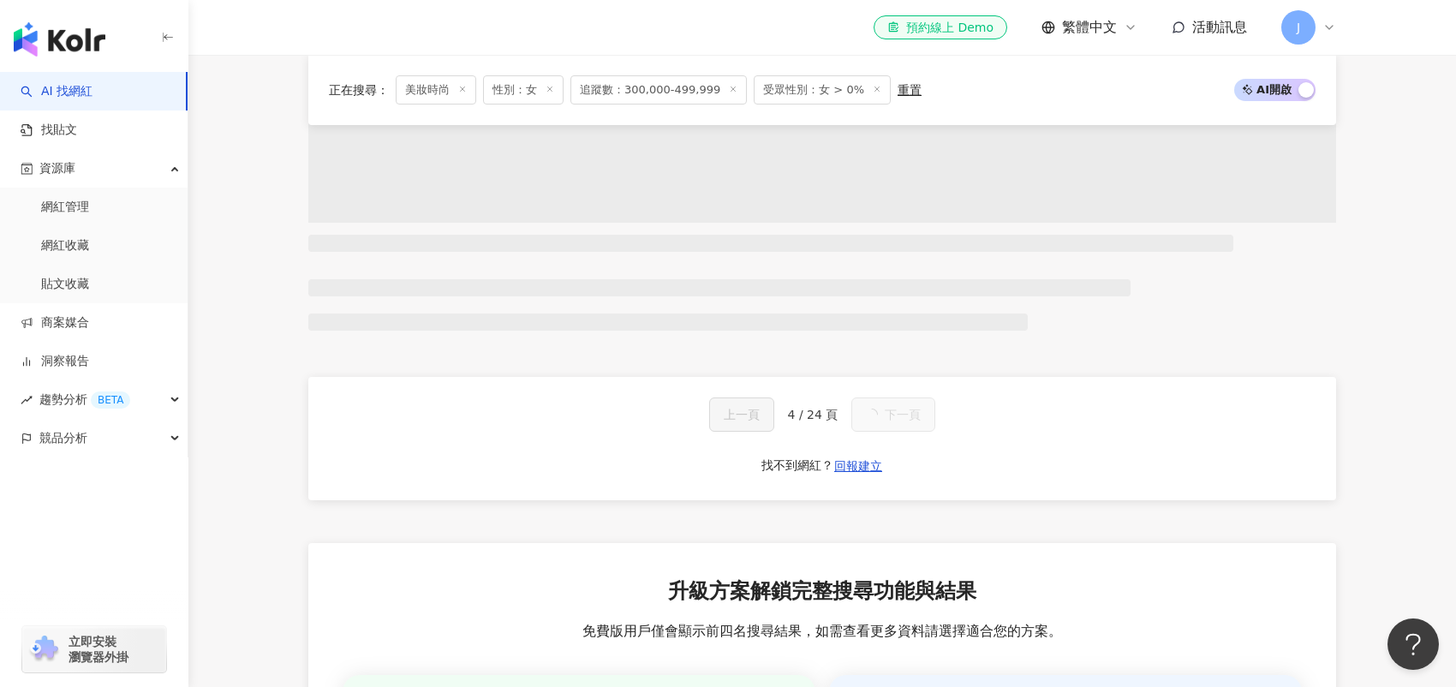
scroll to position [1306, 0]
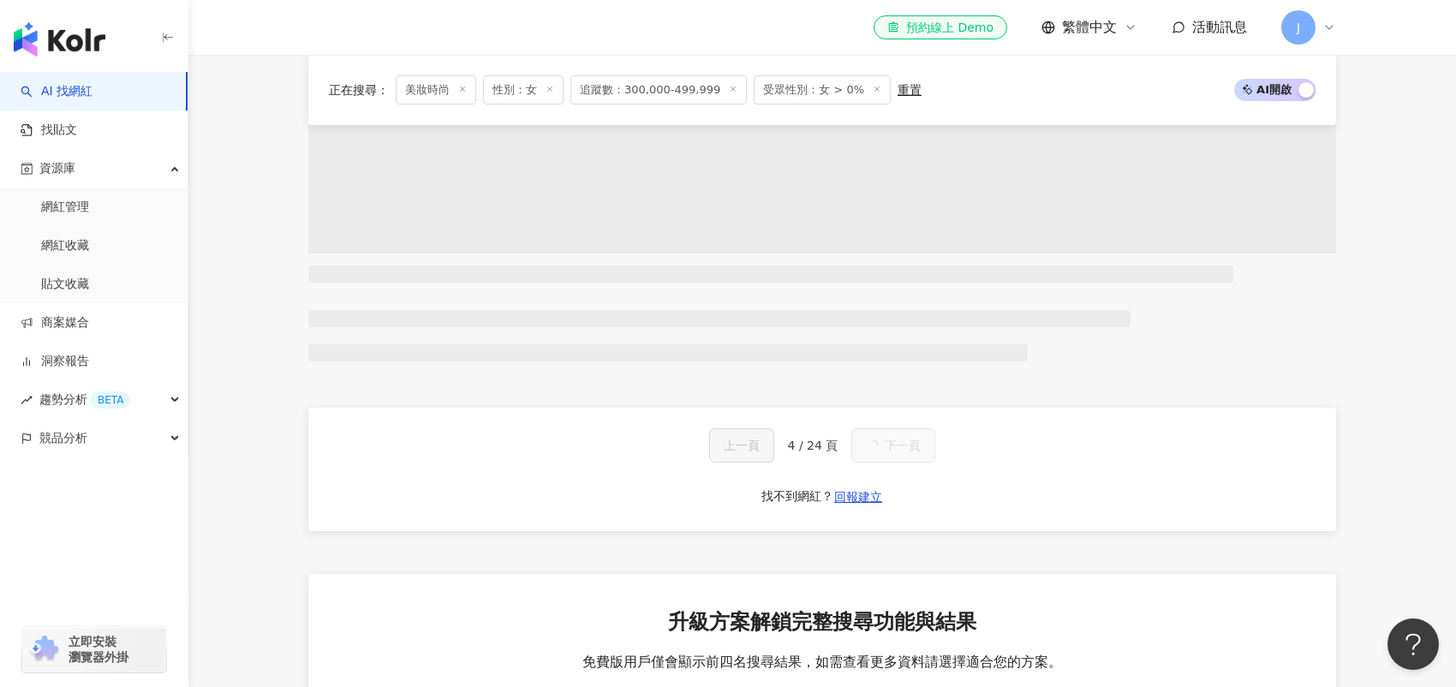
click at [435, 89] on span "美妝時尚" at bounding box center [436, 89] width 81 height 29
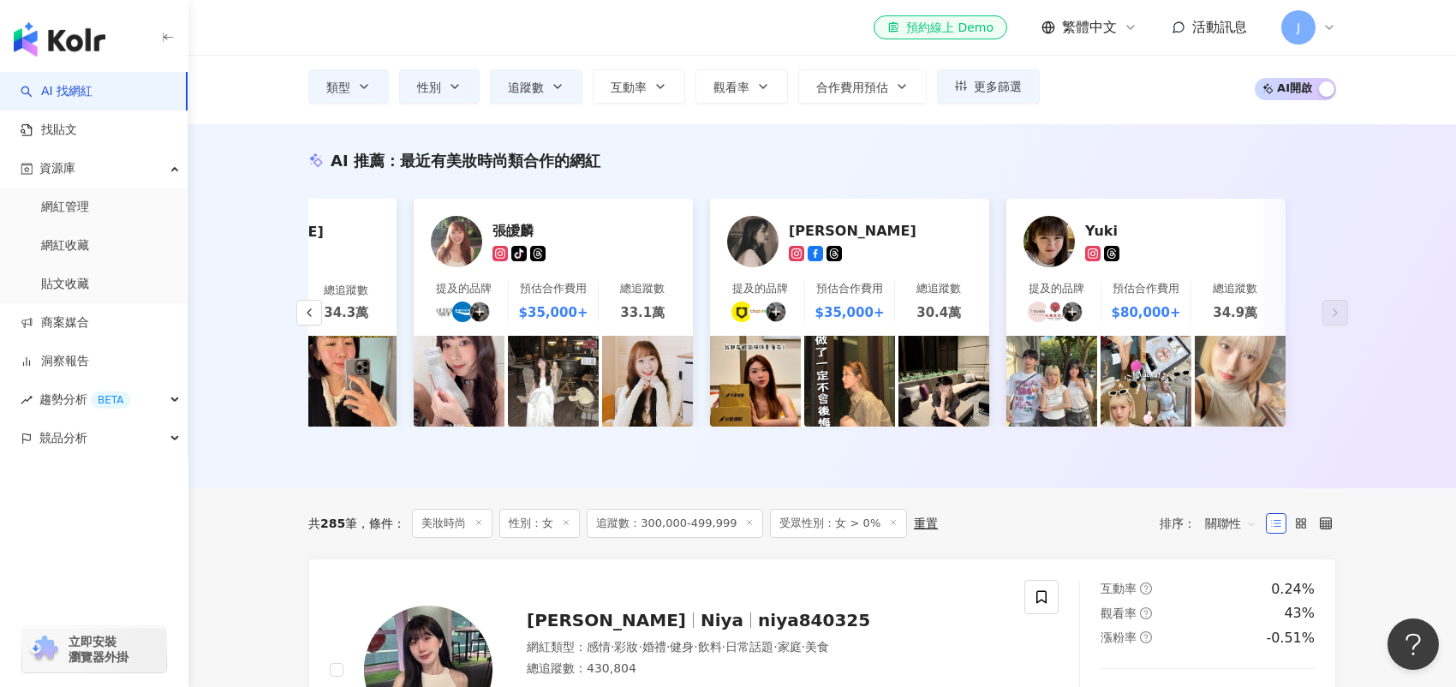
scroll to position [103, 0]
click at [442, 533] on span "美妝時尚" at bounding box center [452, 524] width 81 height 29
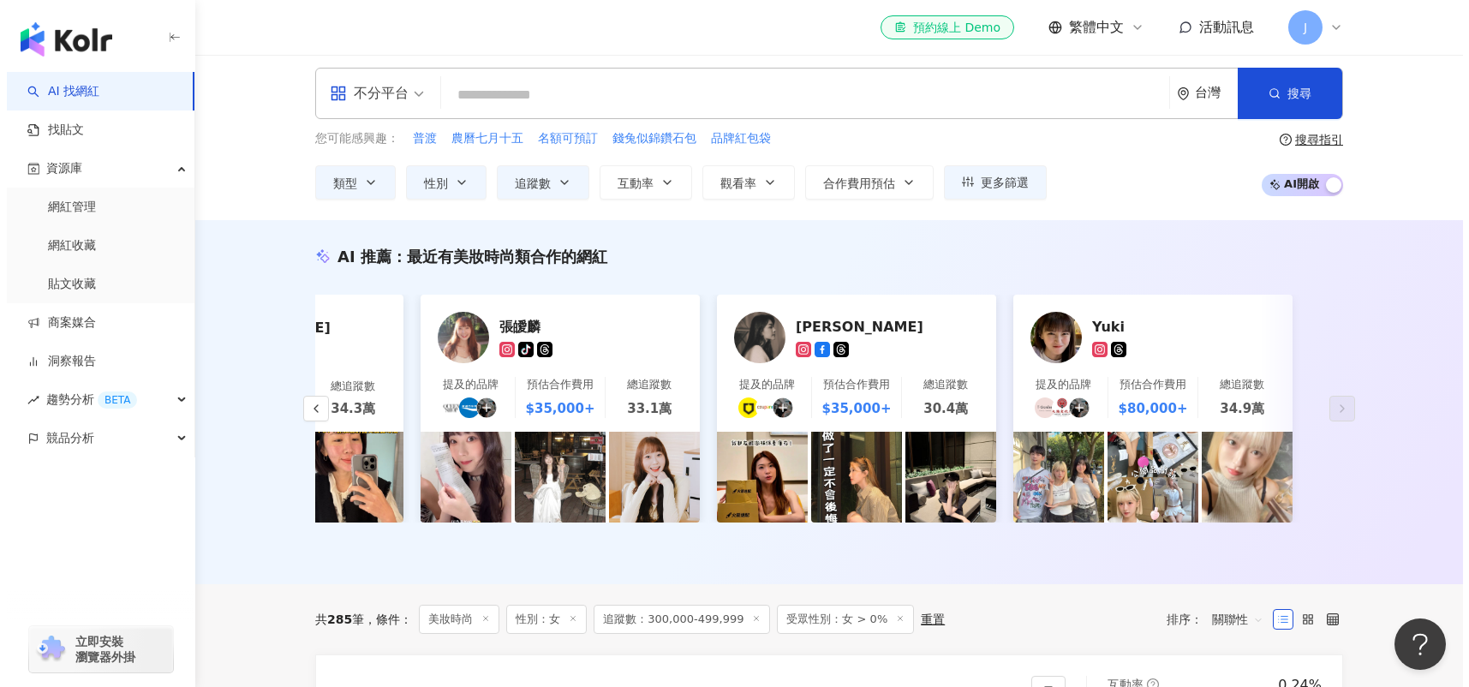
scroll to position [0, 0]
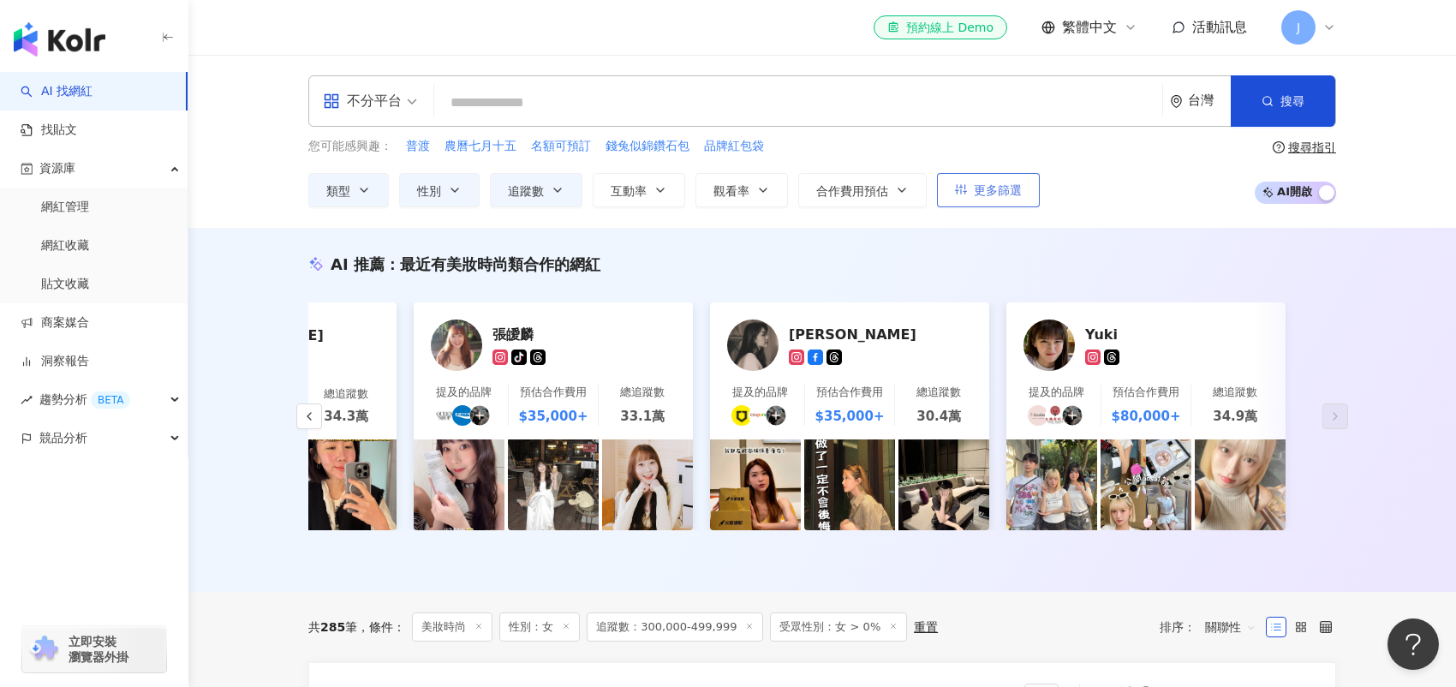
click at [990, 184] on span "更多篩選" at bounding box center [998, 190] width 48 height 14
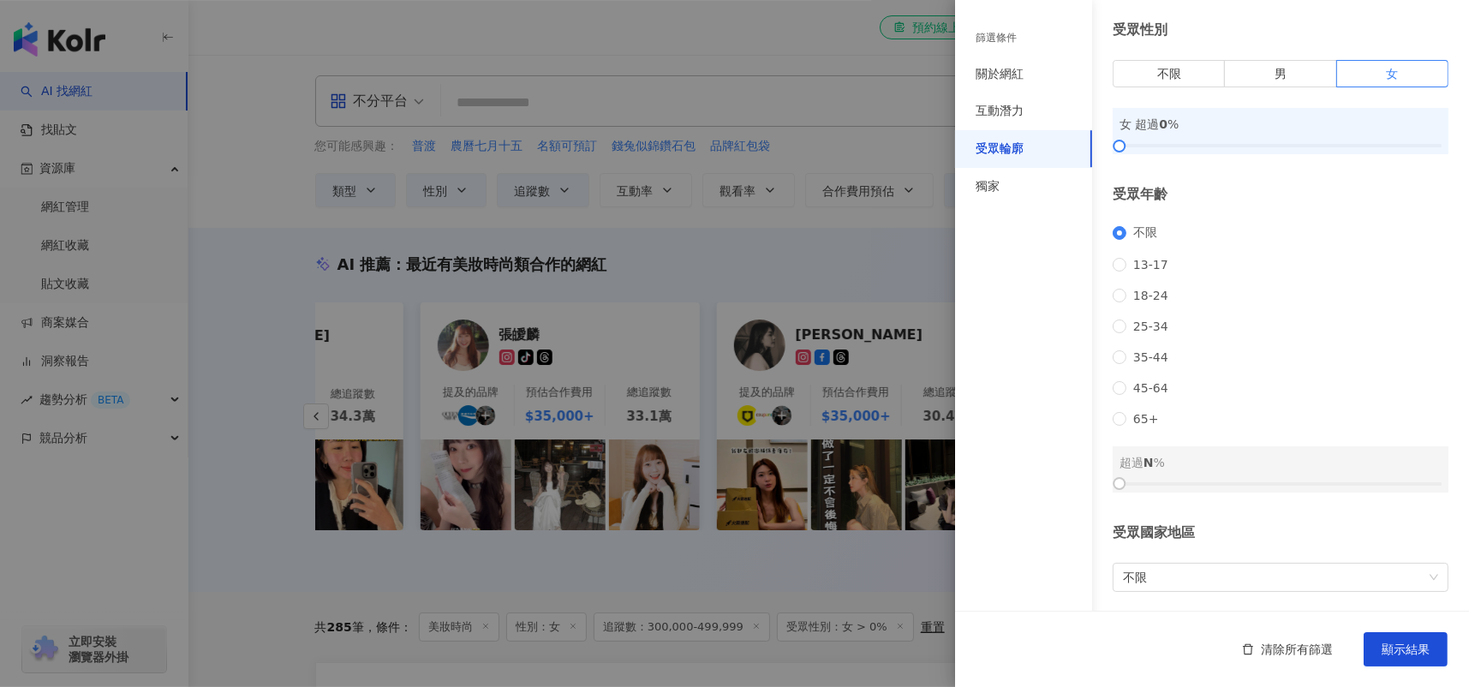
scroll to position [86, 0]
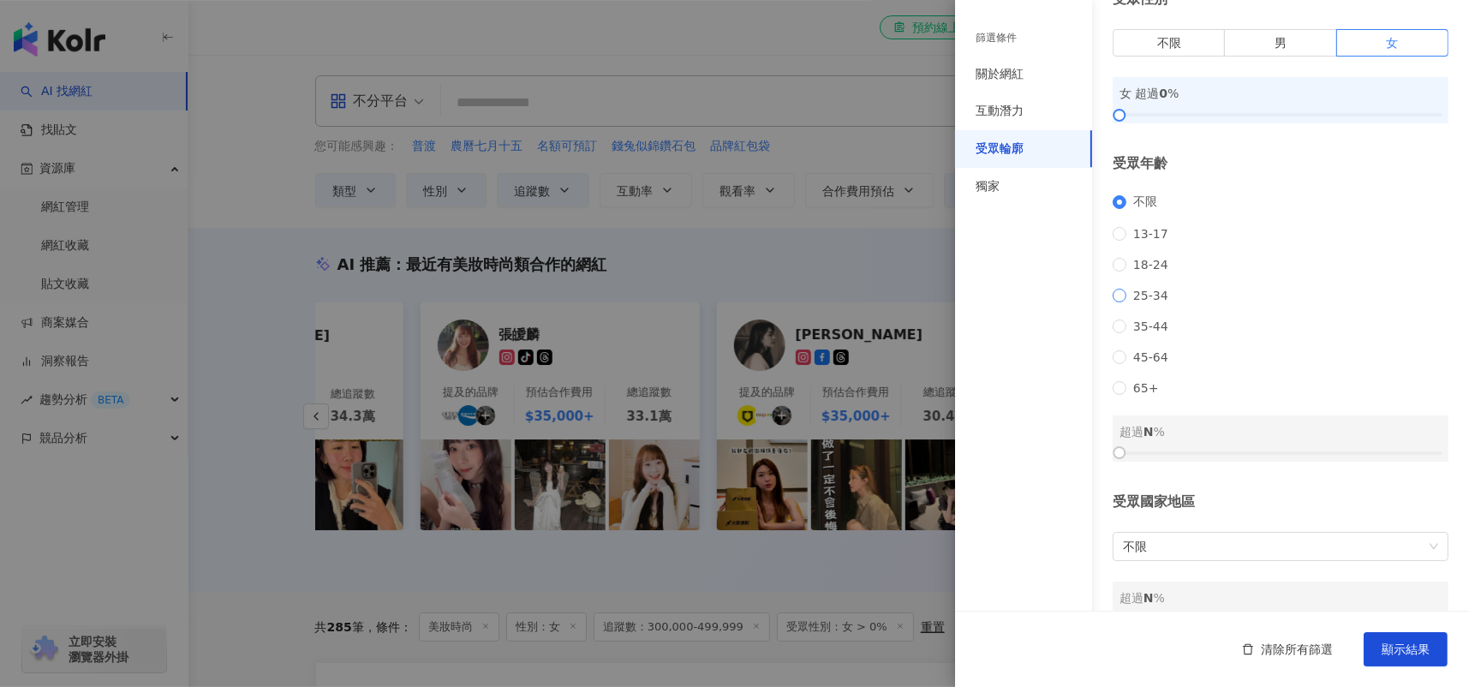
click at [1145, 302] on span "25-34" at bounding box center [1151, 296] width 49 height 14
click at [1147, 332] on div "不限 13-17 18-24 25-34 35-44 45-64 65+" at bounding box center [1281, 294] width 336 height 200
click at [1147, 333] on span "35-44" at bounding box center [1151, 327] width 49 height 14
click at [1136, 302] on span "25-34" at bounding box center [1151, 296] width 49 height 14
drag, startPoint x: 1132, startPoint y: 476, endPoint x: 1158, endPoint y: 478, distance: 26.6
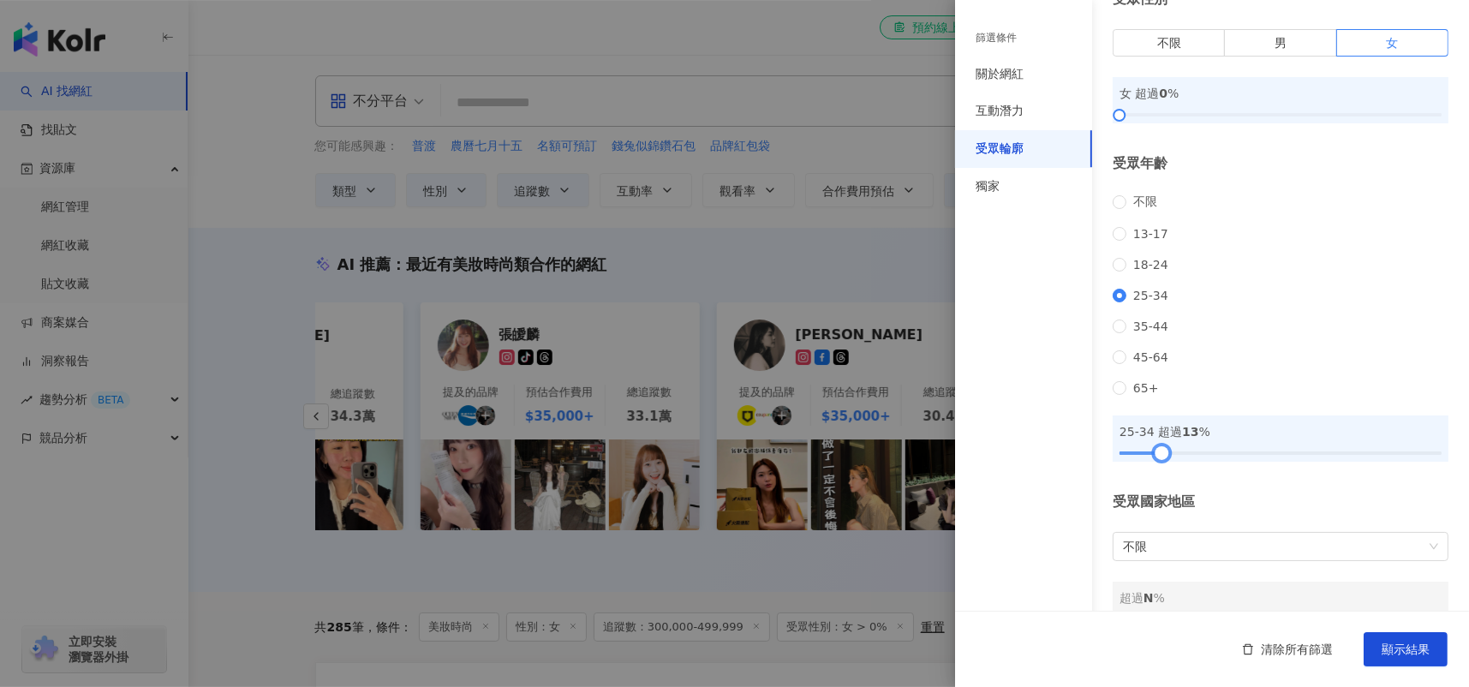
click at [1158, 458] on div at bounding box center [1281, 453] width 322 height 10
click at [1047, 121] on div "互動潛力" at bounding box center [1023, 112] width 137 height 38
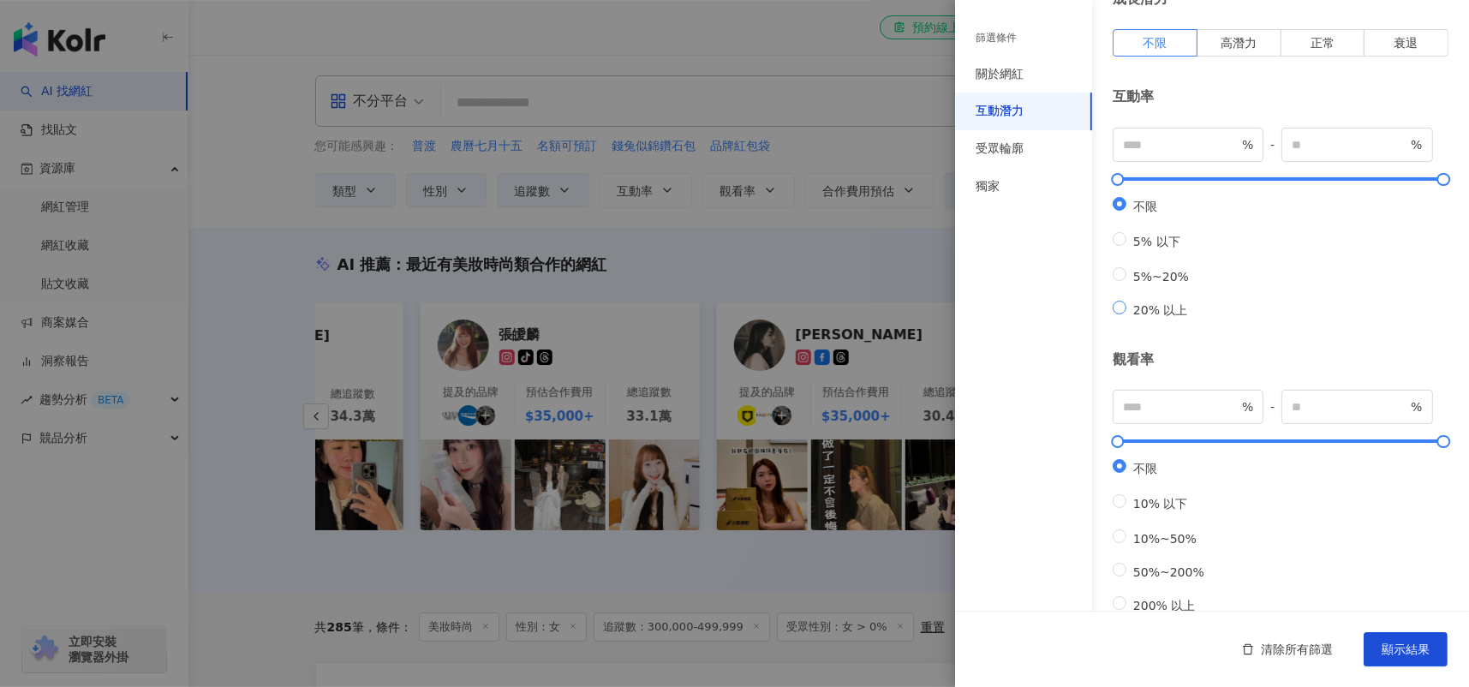
click at [1149, 317] on span "20% 以上" at bounding box center [1161, 310] width 69 height 14
click at [1151, 284] on span "5%~20%" at bounding box center [1161, 277] width 69 height 14
type input "*"
type input "**"
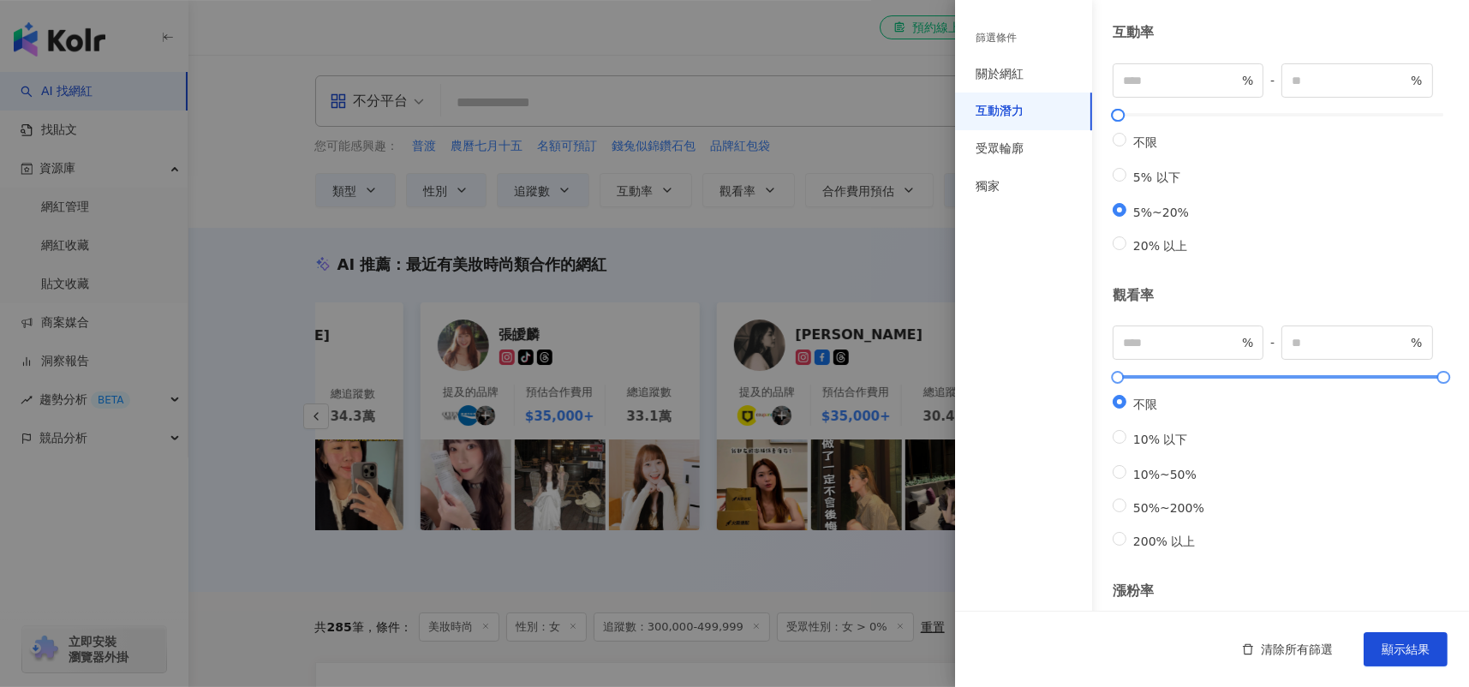
scroll to position [257, 0]
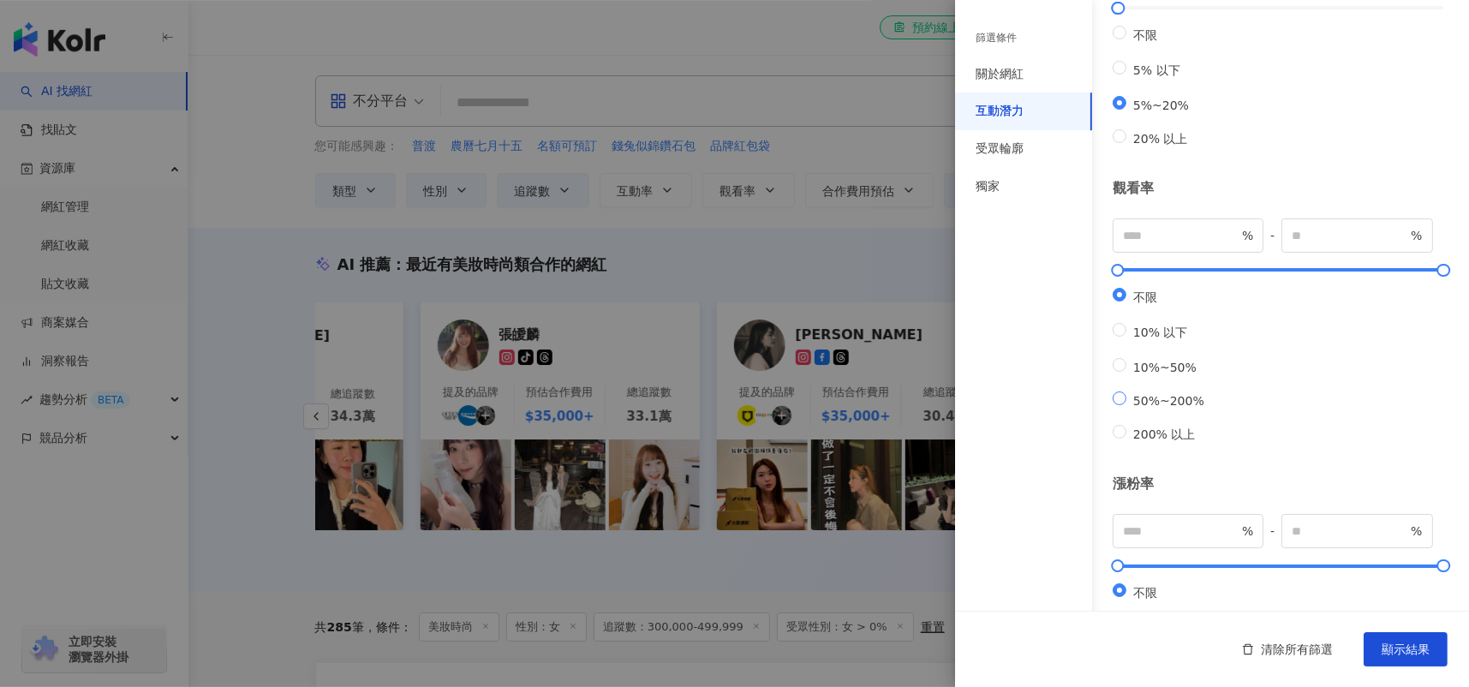
click at [1159, 408] on span "50%~200%" at bounding box center [1169, 401] width 85 height 14
type input "**"
type input "***"
click at [1166, 374] on span "10%~50%" at bounding box center [1165, 368] width 77 height 14
type input "**"
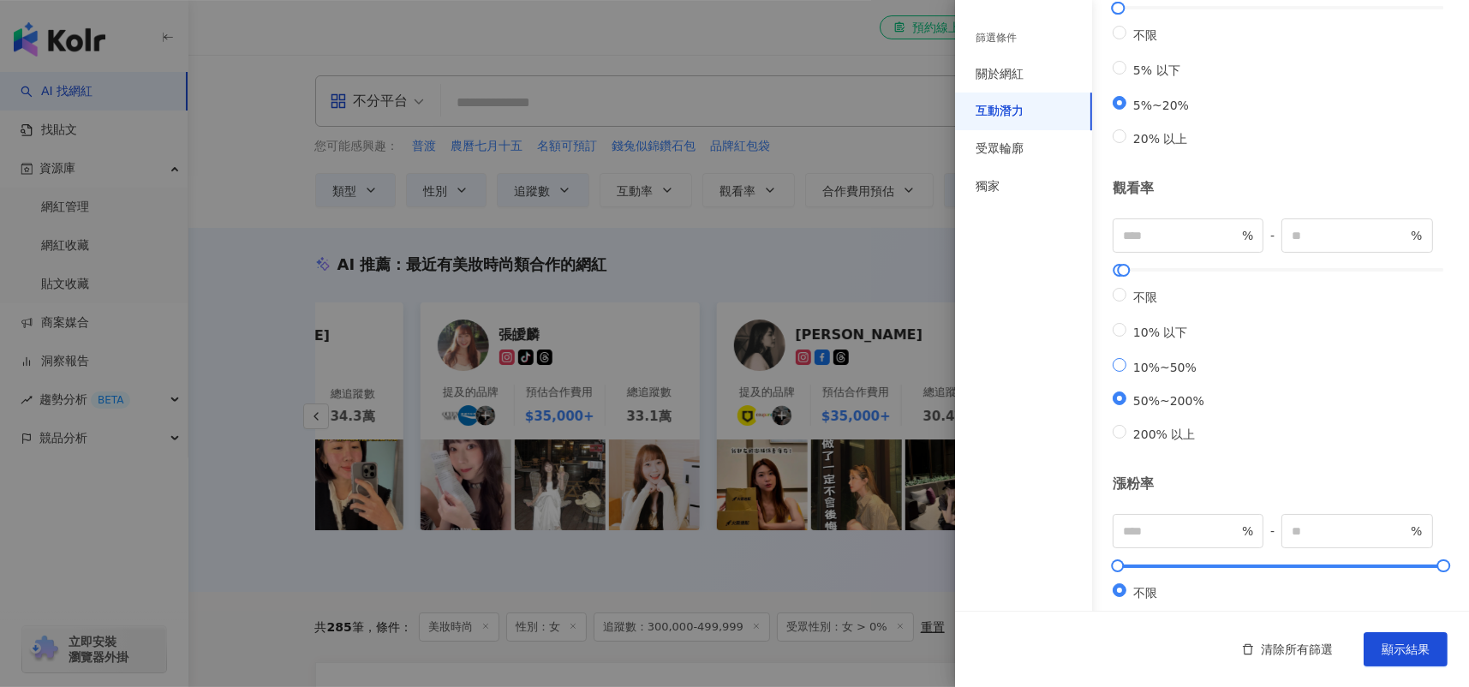
type input "**"
click at [1161, 408] on span "50%~200%" at bounding box center [1169, 401] width 85 height 14
type input "**"
type input "***"
click at [1412, 643] on span "顯示結果" at bounding box center [1406, 650] width 48 height 14
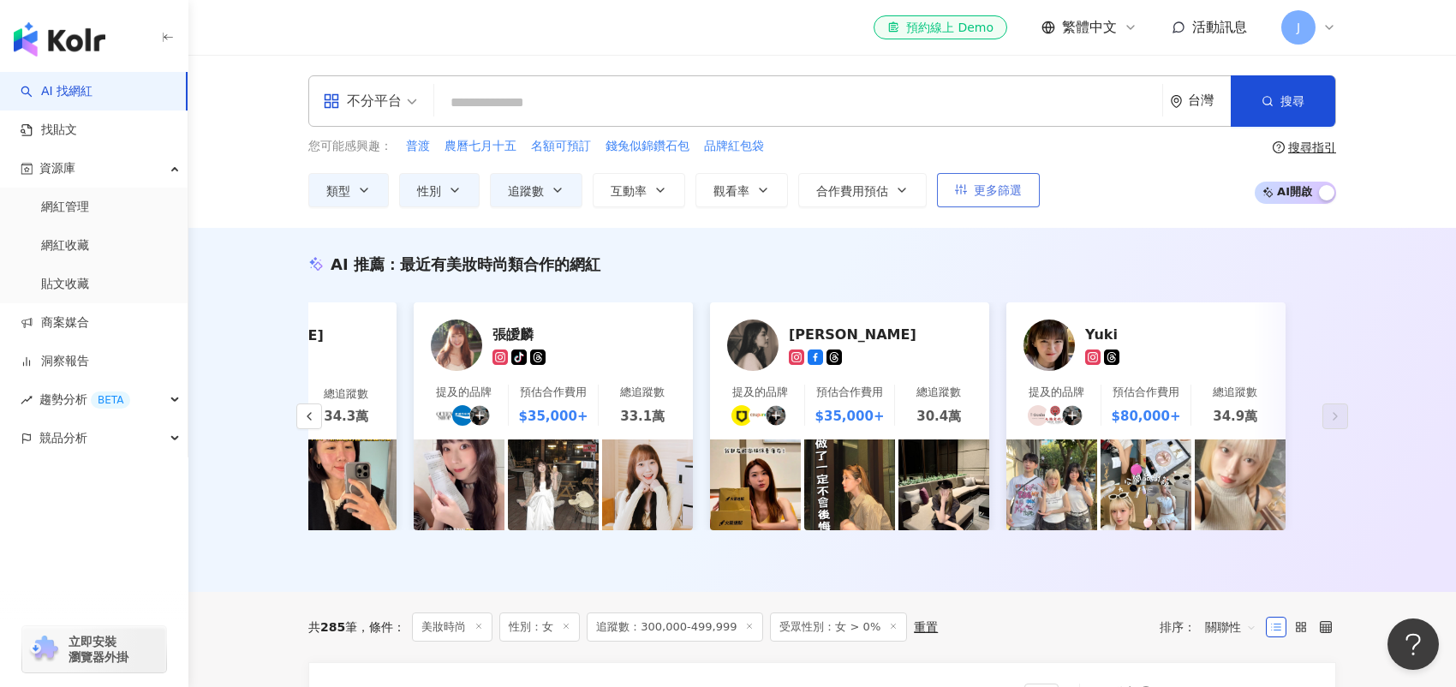
click at [999, 193] on span "更多篩選" at bounding box center [998, 190] width 48 height 14
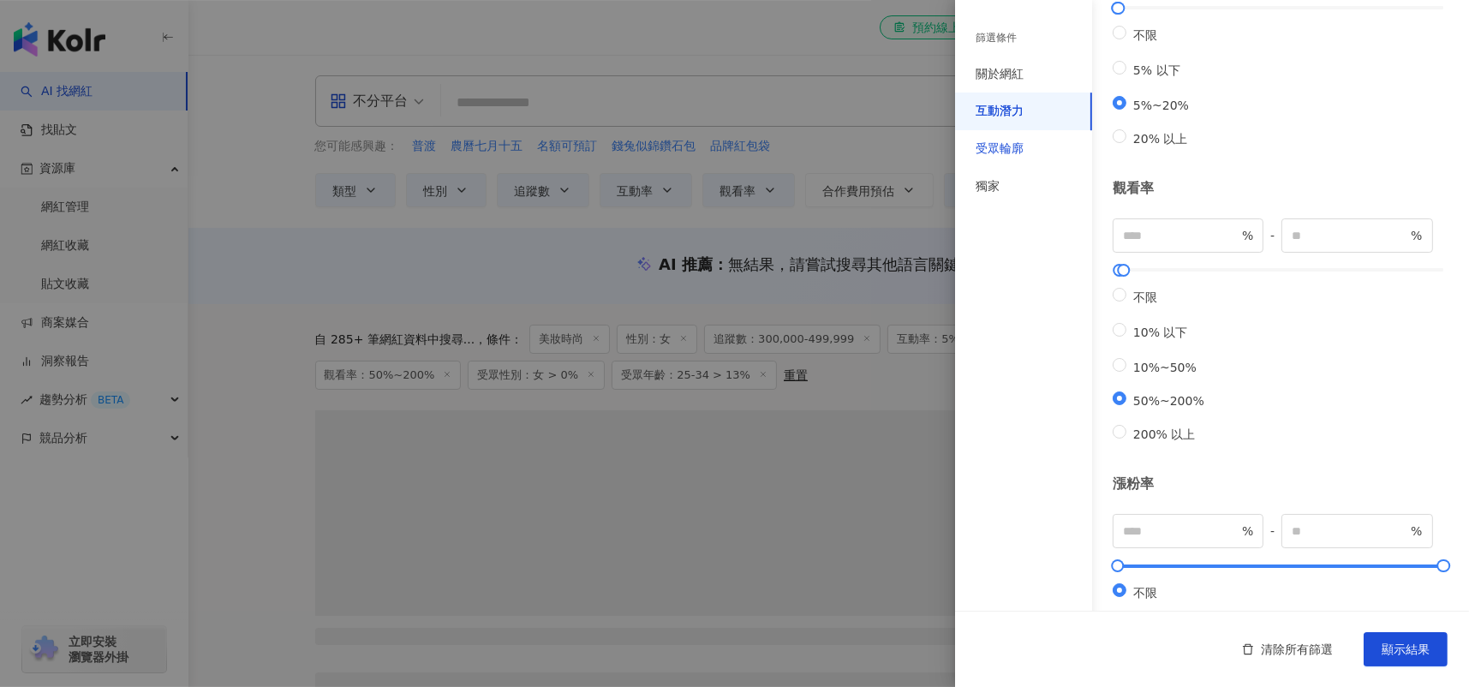
click at [1003, 149] on div "受眾輪廓" at bounding box center [1000, 149] width 48 height 17
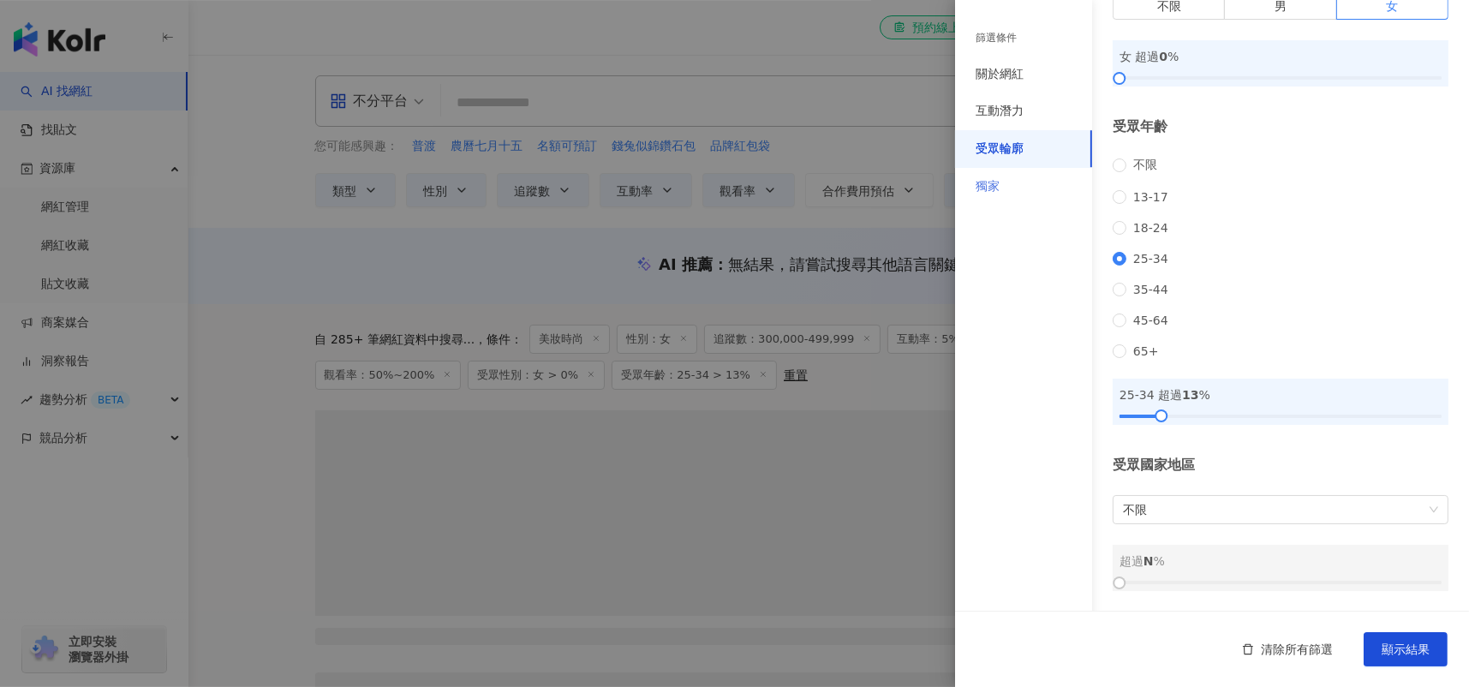
click at [1003, 188] on div "獨家" at bounding box center [1023, 187] width 137 height 38
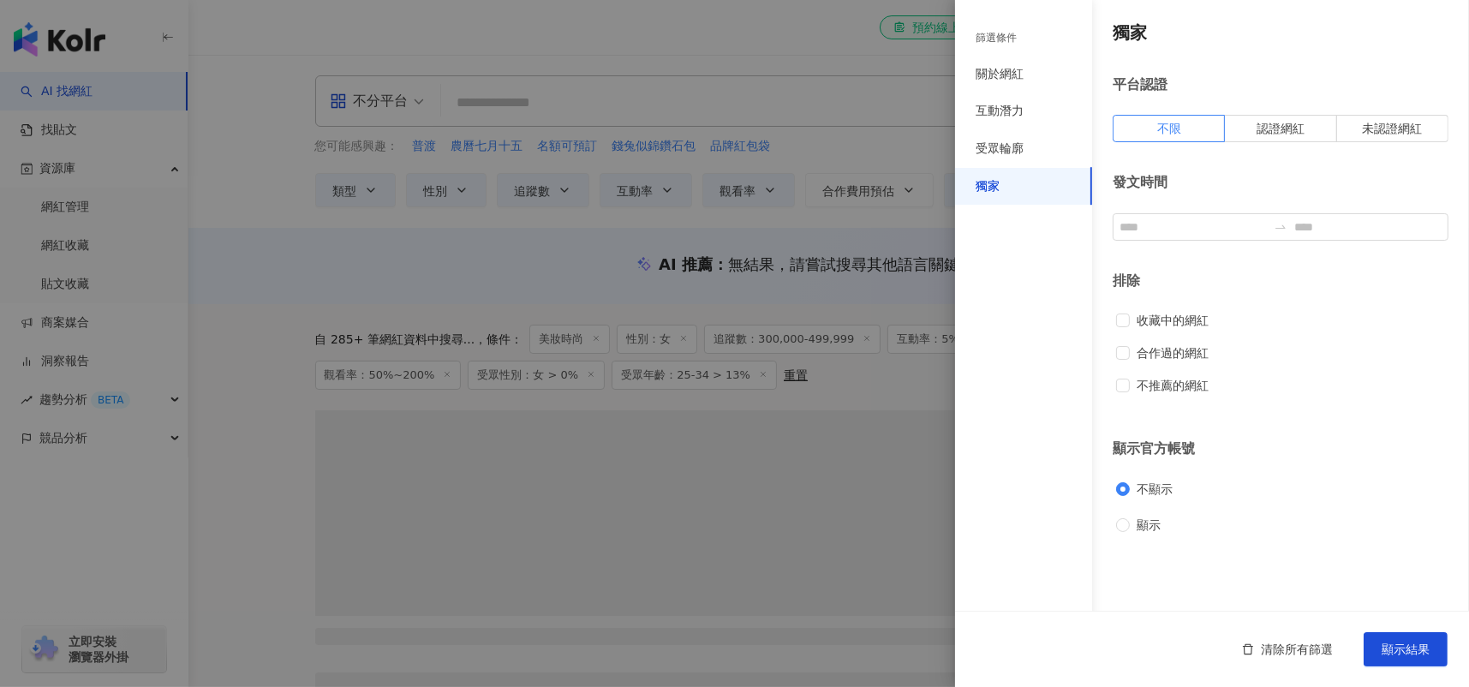
scroll to position [0, 0]
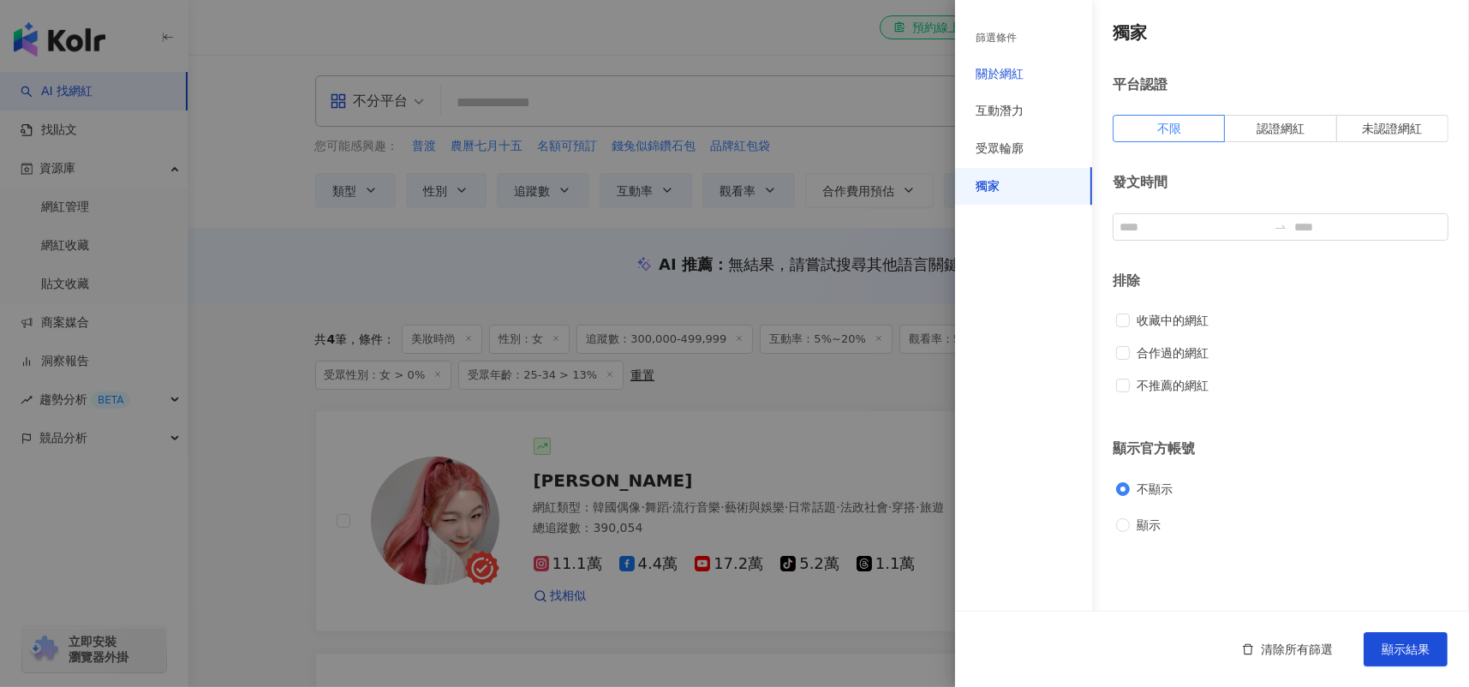
click at [1013, 75] on div "關於網紅" at bounding box center [1000, 74] width 48 height 17
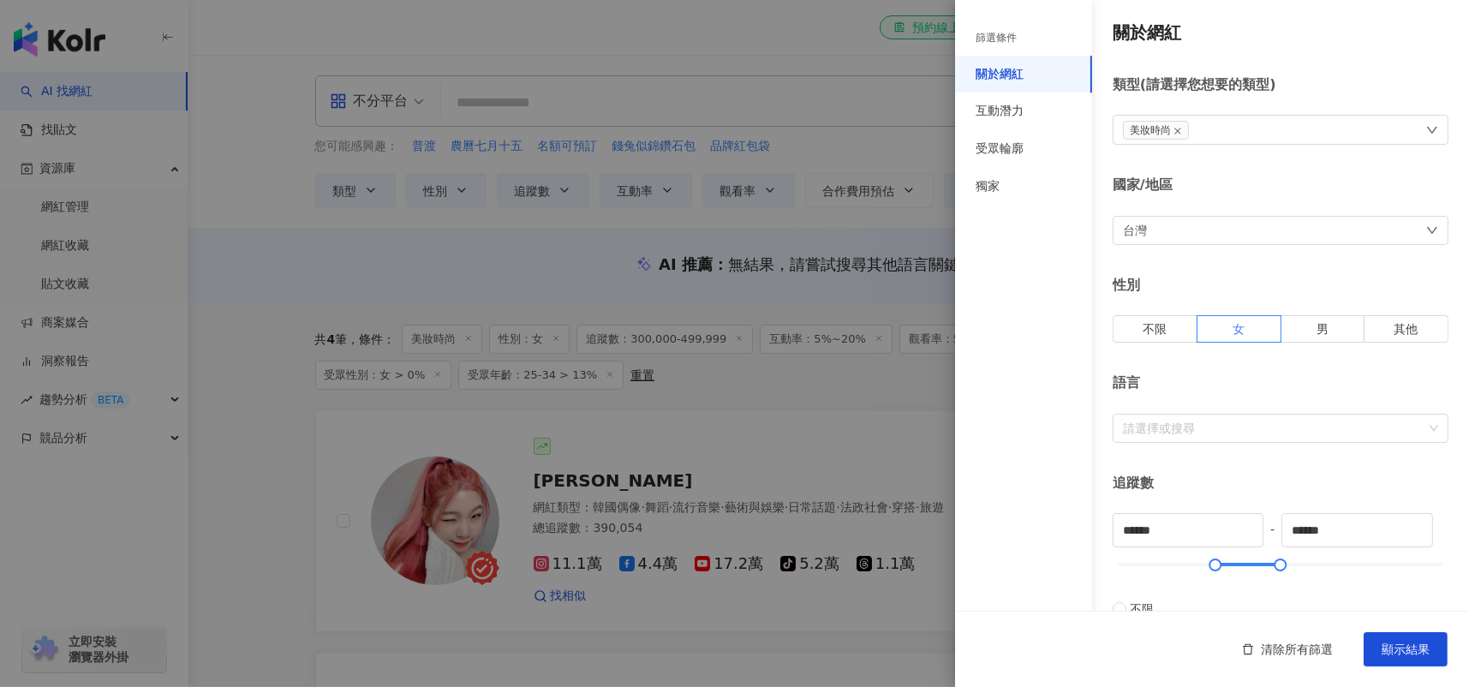
click at [1229, 140] on div "美妝時尚" at bounding box center [1281, 130] width 336 height 30
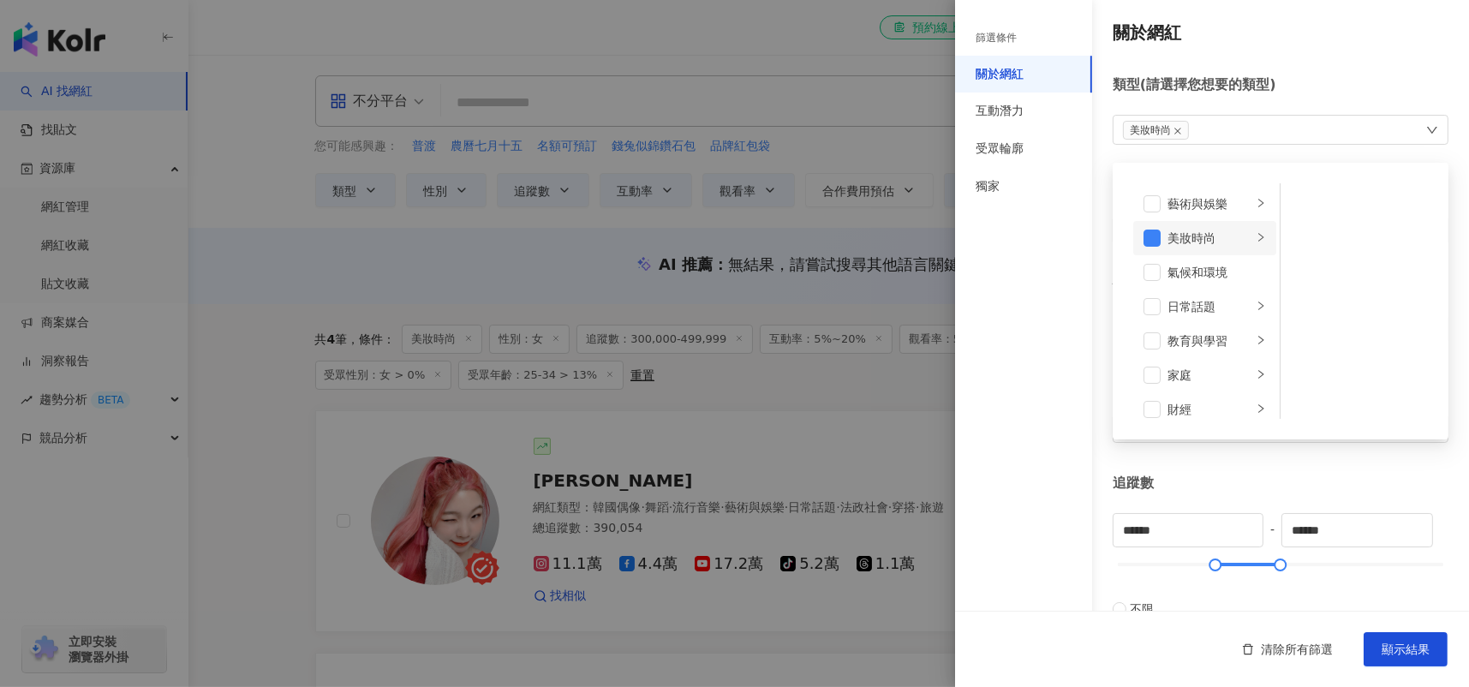
click at [1169, 230] on div "美妝時尚" at bounding box center [1210, 238] width 85 height 19
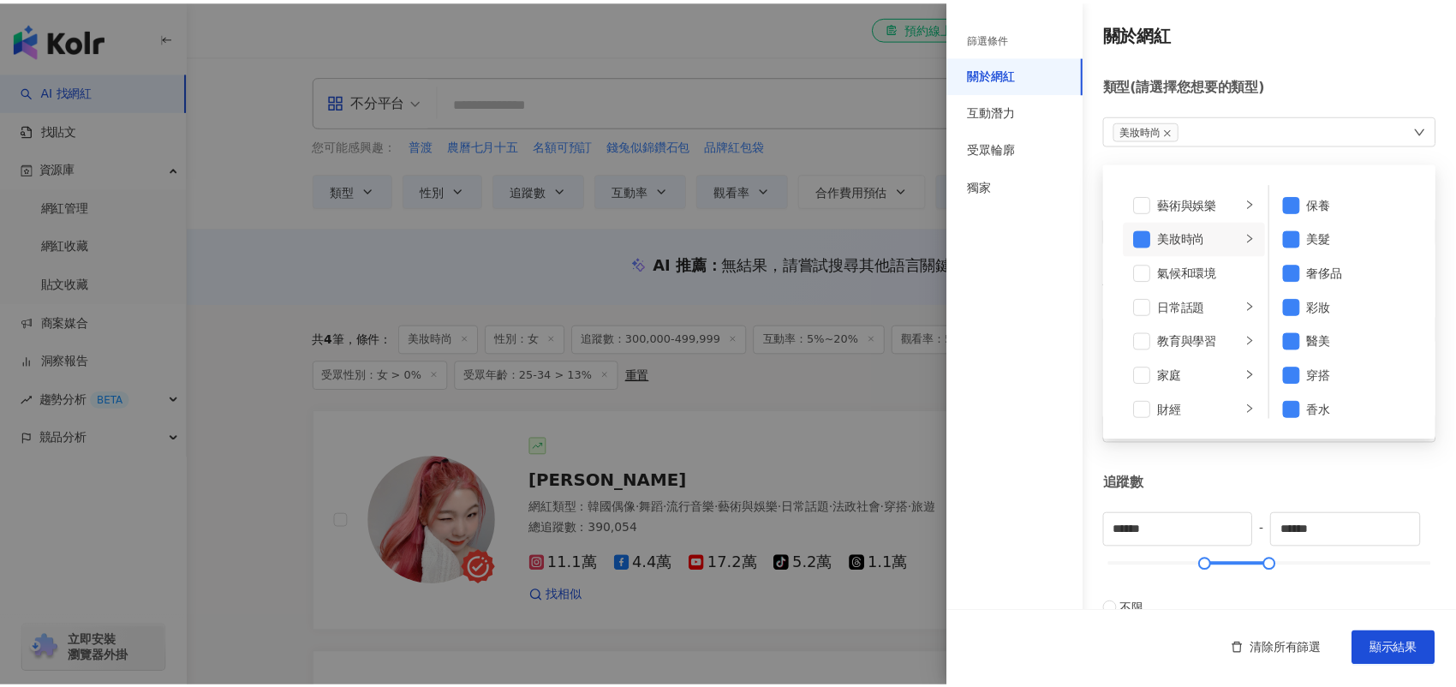
scroll to position [10, 0]
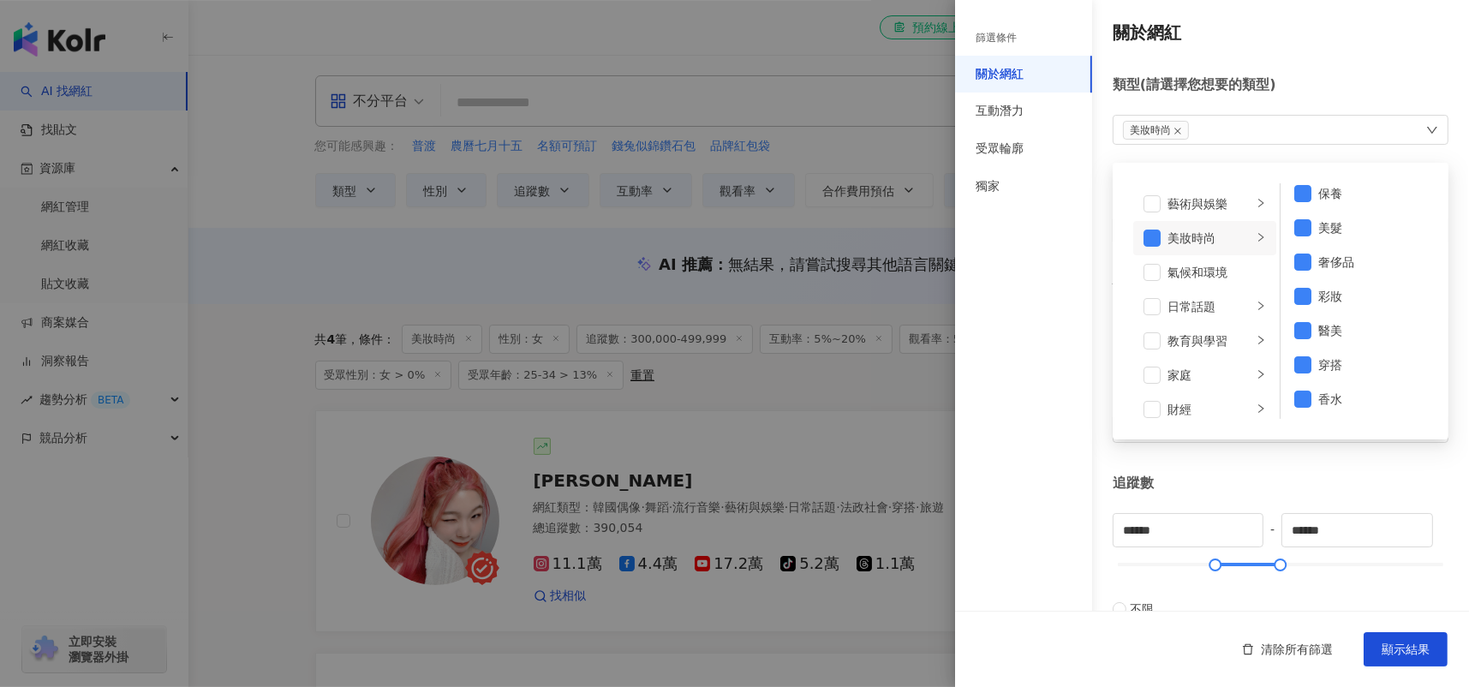
click at [1243, 467] on div "關於網紅 類型 ( 請選擇您想要的類型 ) 美妝時尚 藝術與娛樂 美妝時尚 氣候和環境 日常話題 教育與學習 家庭 財經 美食 命理占卜 遊戲 法政社會 生活…" at bounding box center [1212, 609] width 514 height 1219
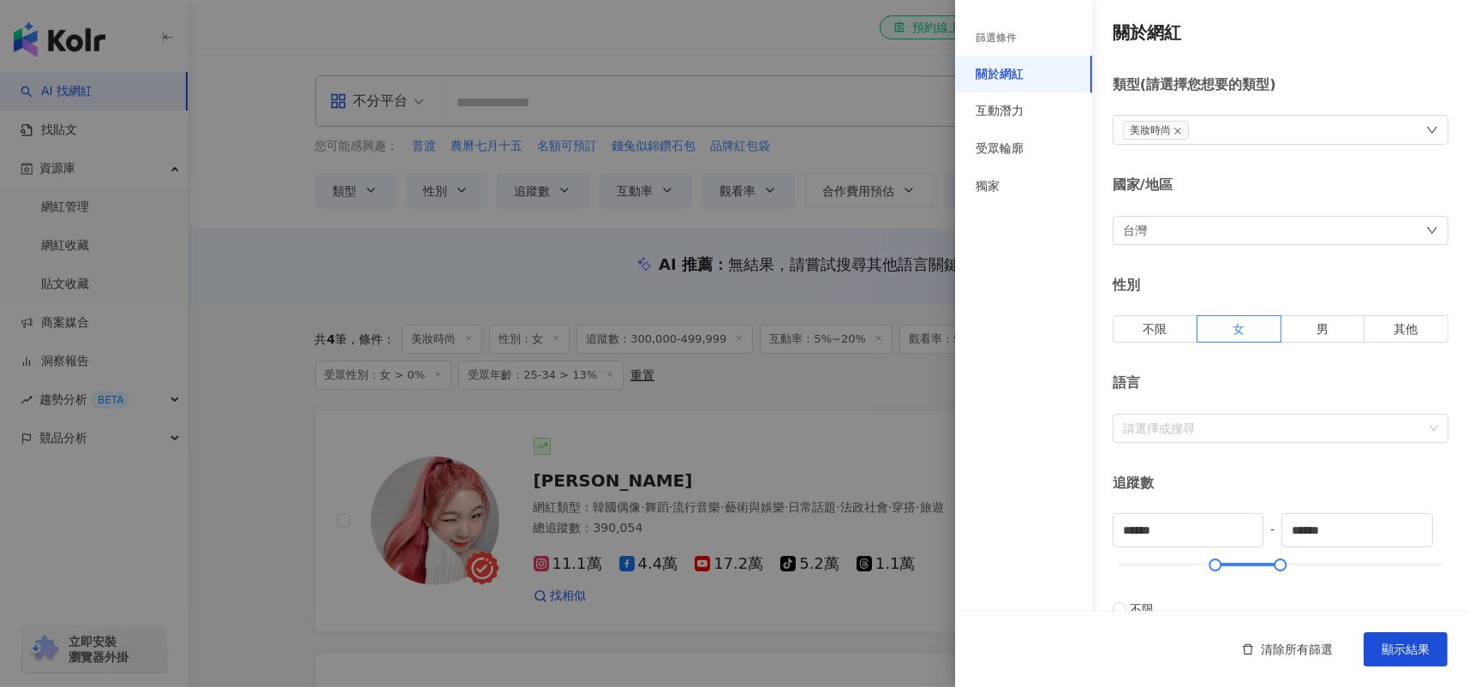
click at [730, 430] on div at bounding box center [734, 343] width 1469 height 687
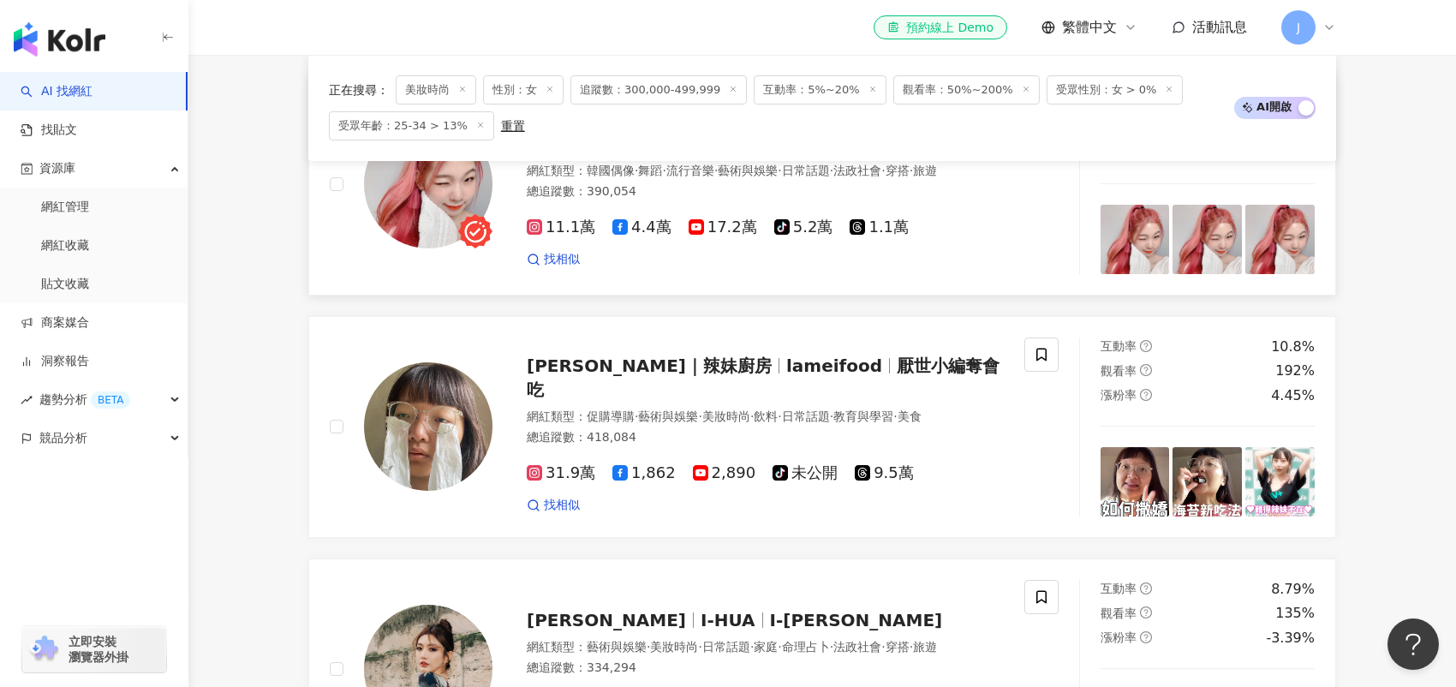
scroll to position [0, 0]
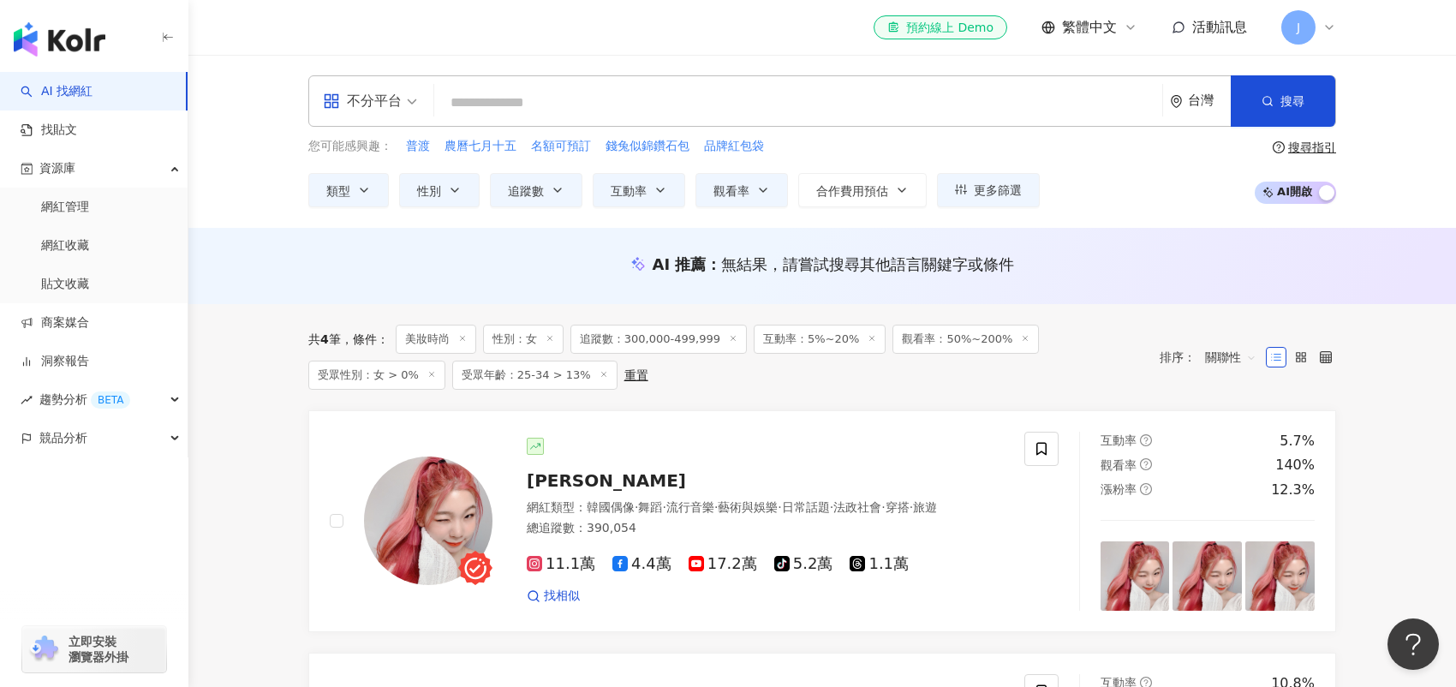
click at [105, 48] on img "button" at bounding box center [60, 39] width 92 height 34
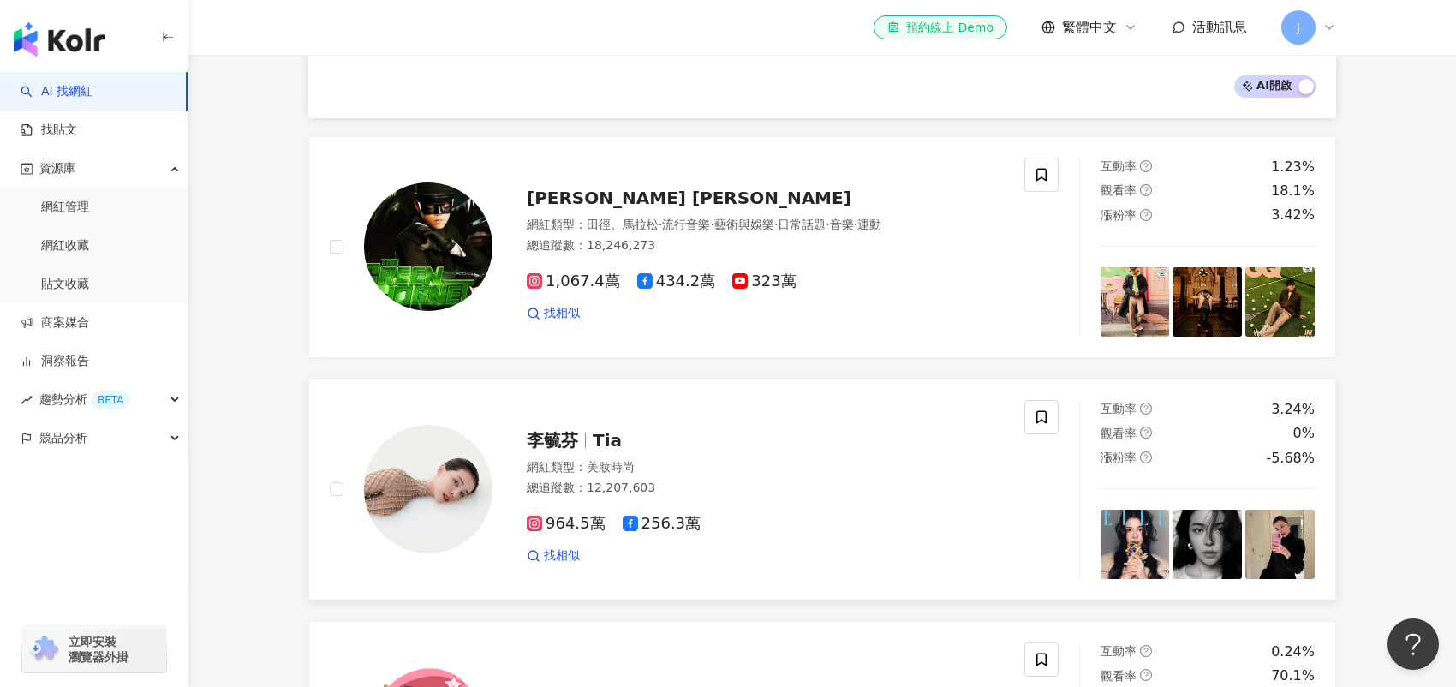
scroll to position [428, 0]
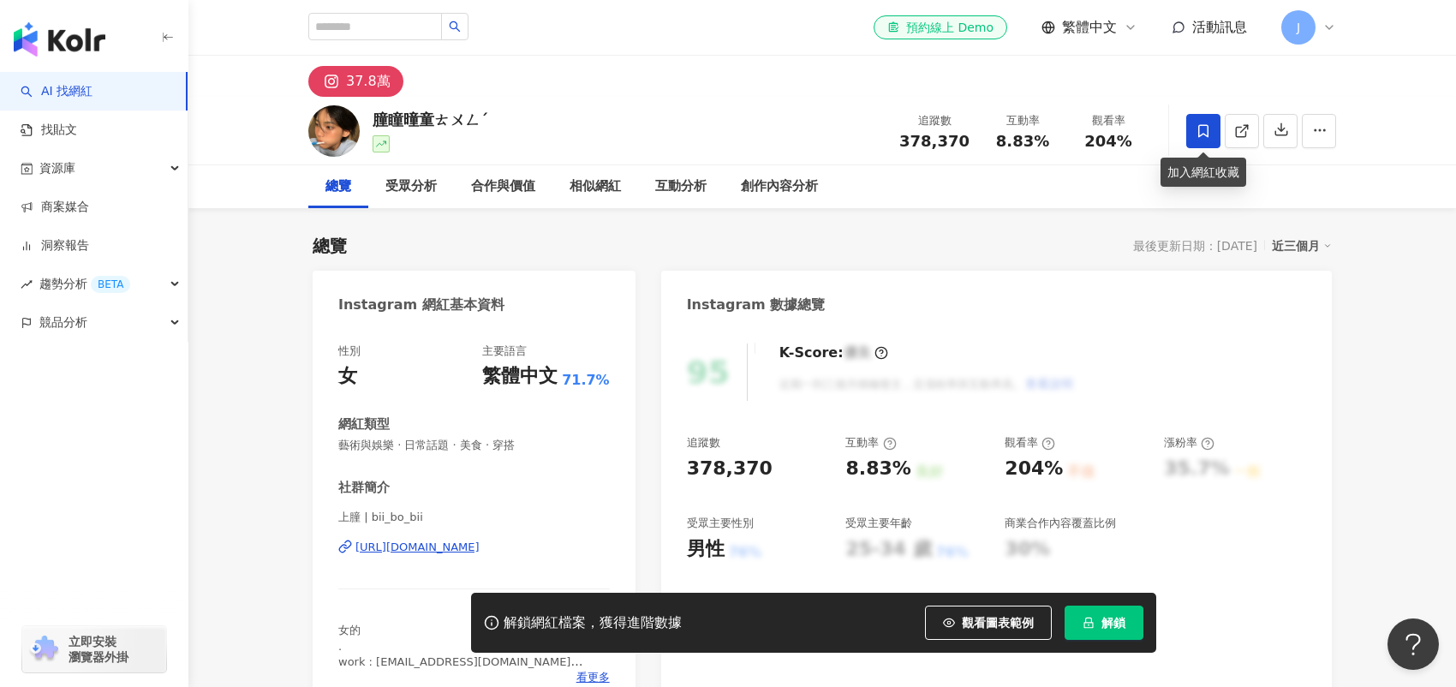
click at [1206, 132] on icon at bounding box center [1203, 130] width 15 height 15
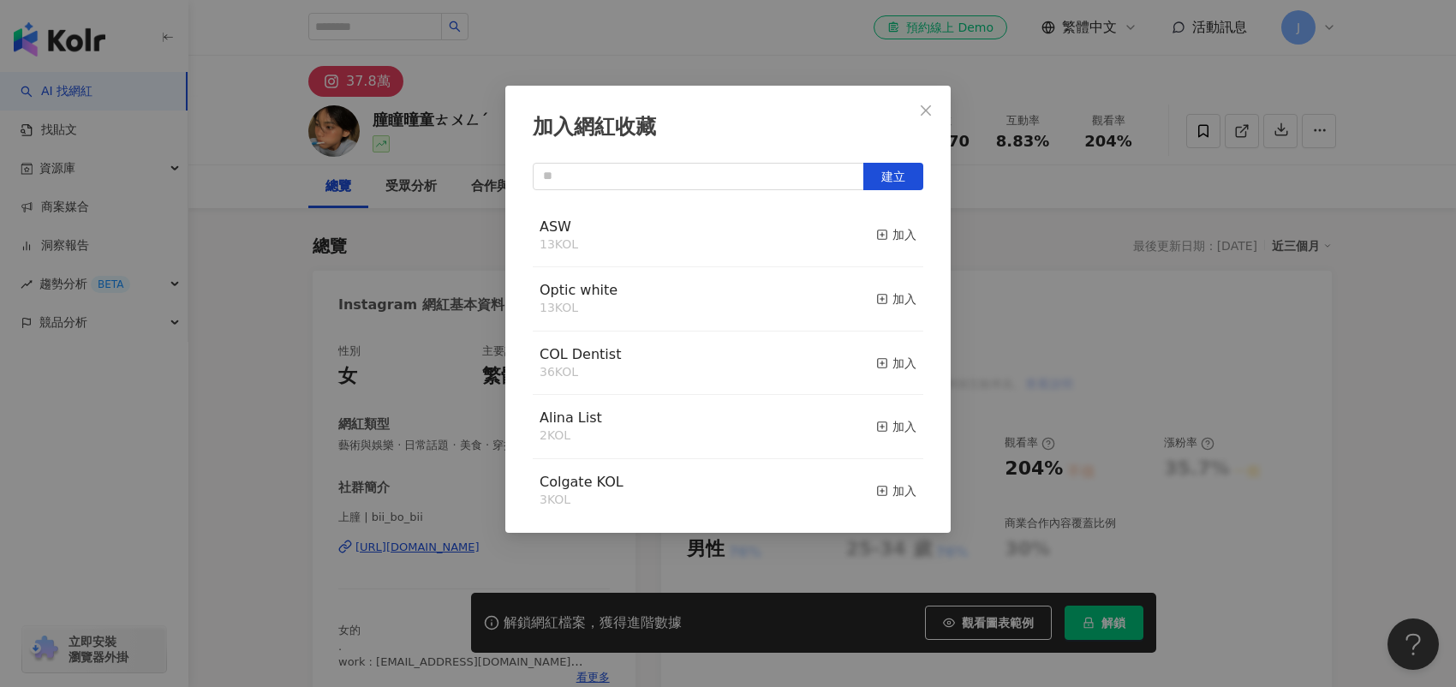
click at [720, 228] on div "ASW 13 KOL 加入" at bounding box center [728, 236] width 391 height 64
click at [876, 230] on div "加入" at bounding box center [896, 234] width 40 height 19
click at [931, 106] on icon "close" at bounding box center [926, 111] width 14 height 14
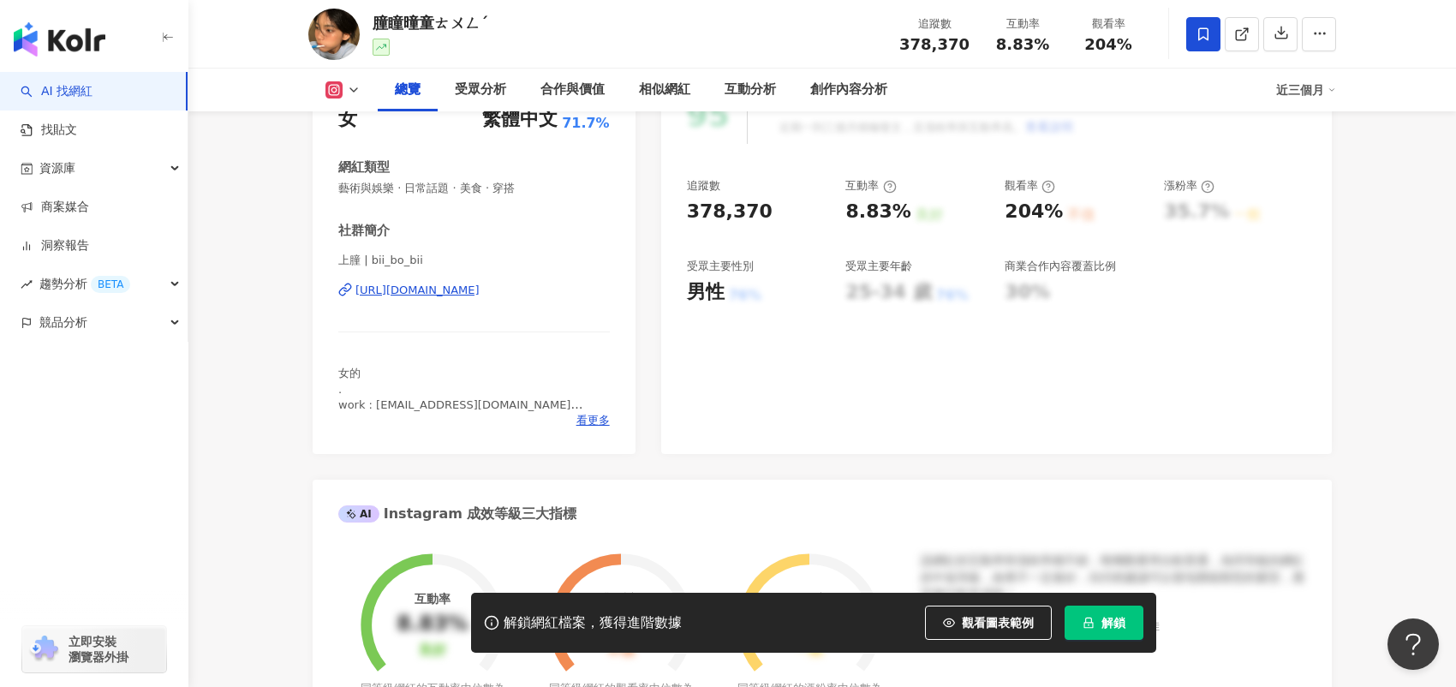
scroll to position [600, 0]
